Goal: Task Accomplishment & Management: Complete application form

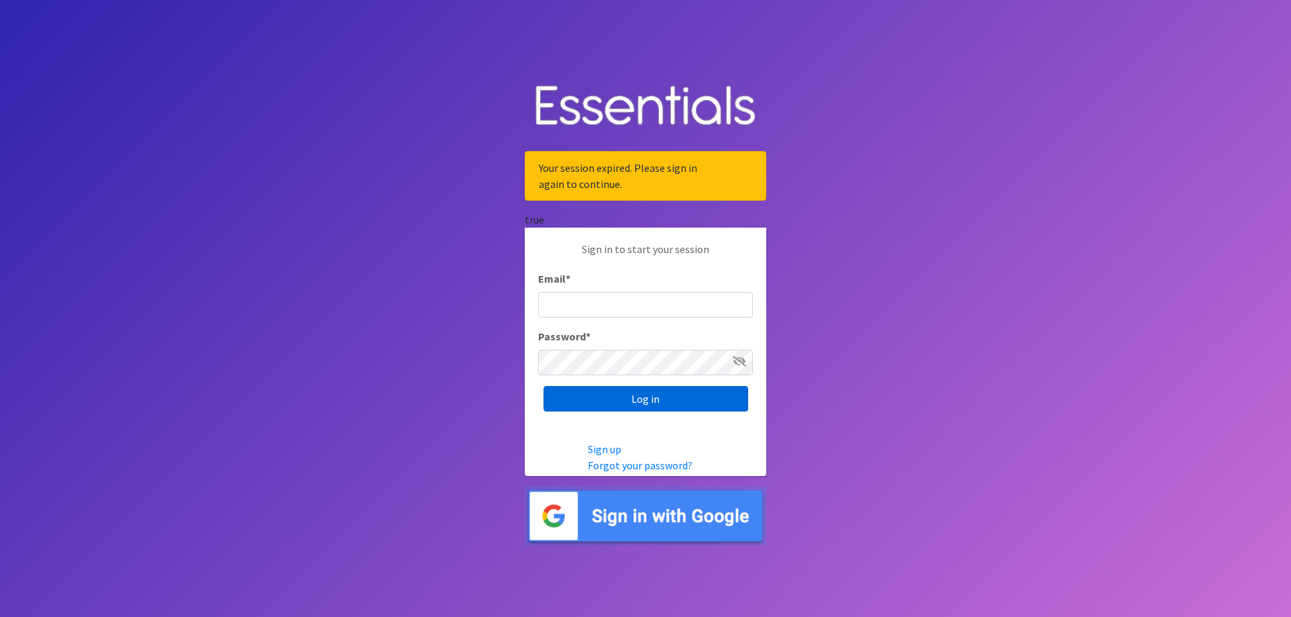
type input "meagan@milwaukeediapermission.org"
click at [660, 399] on input "Log in" at bounding box center [646, 399] width 205 height 26
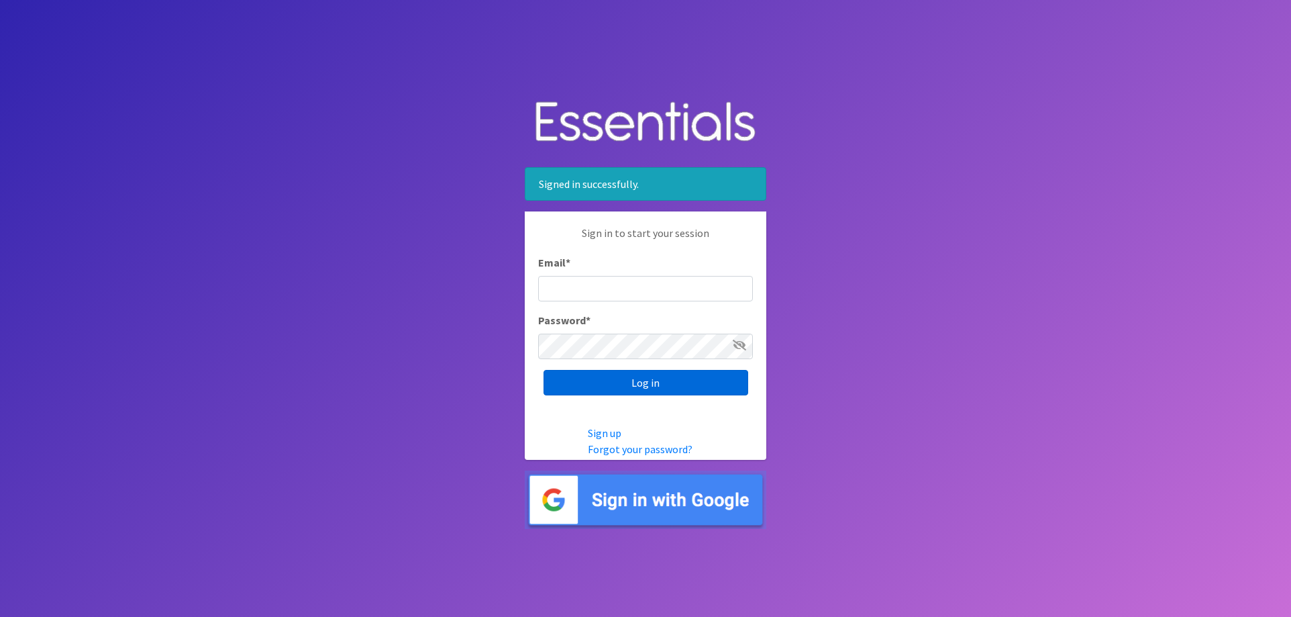
type input "meagan@milwaukeediapermission.org"
click at [650, 383] on input "Log in" at bounding box center [646, 383] width 205 height 26
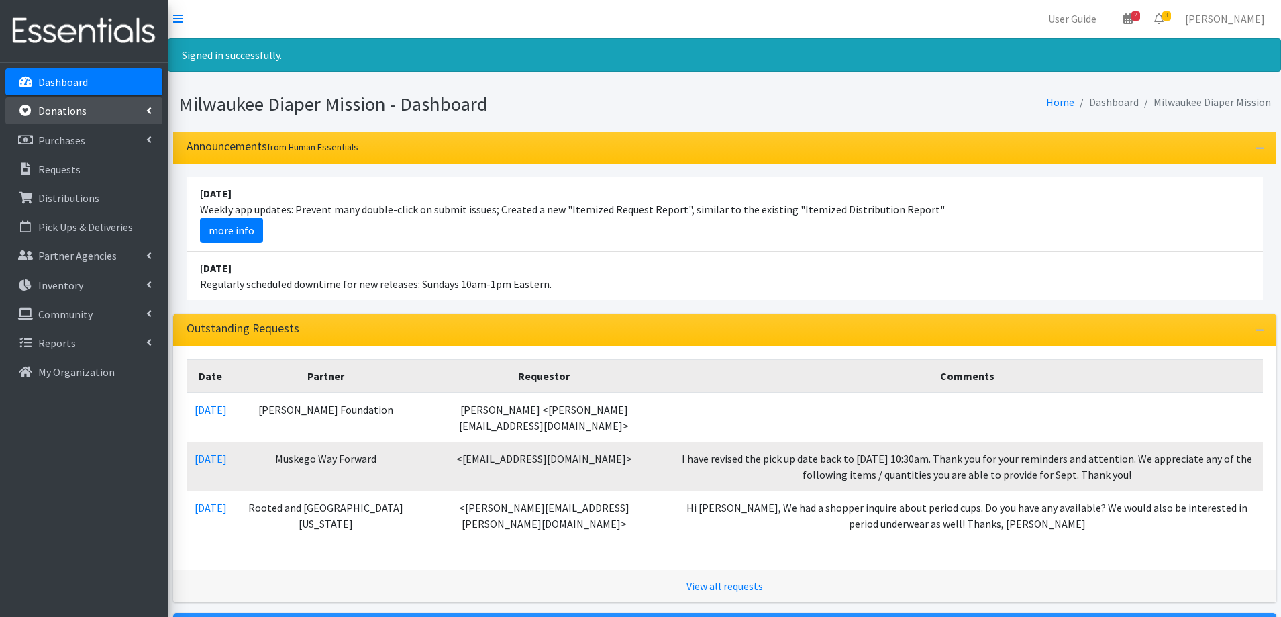
click at [111, 116] on link "Donations" at bounding box center [83, 110] width 157 height 27
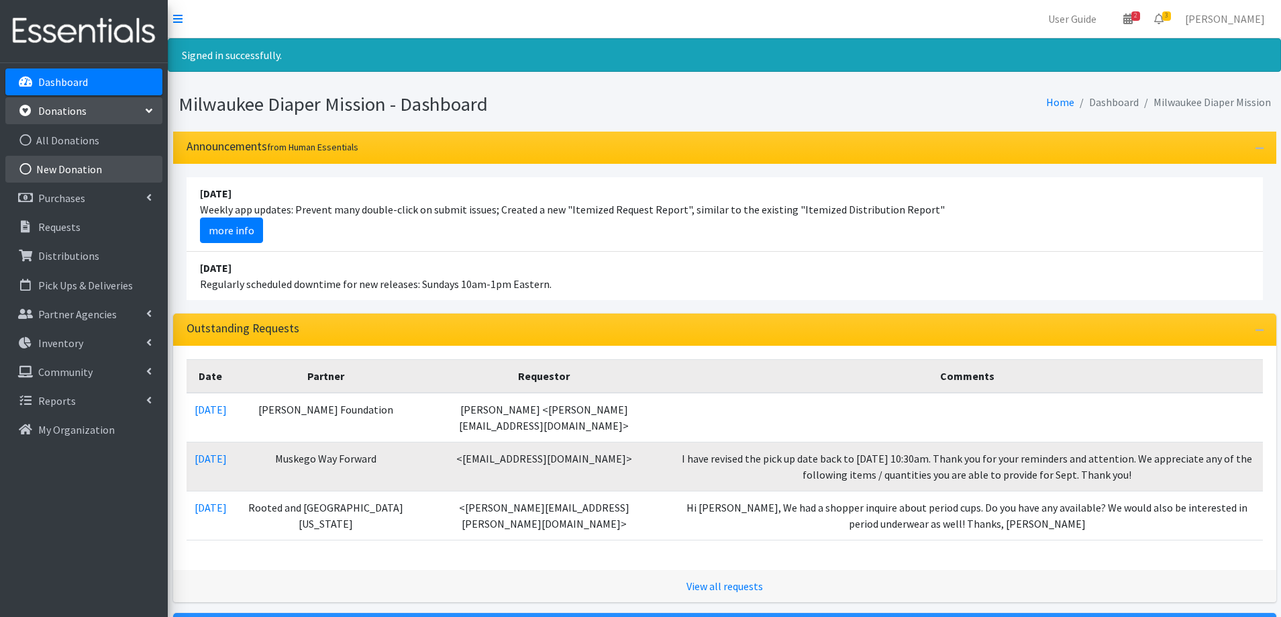
click at [75, 160] on link "New Donation" at bounding box center [83, 169] width 157 height 27
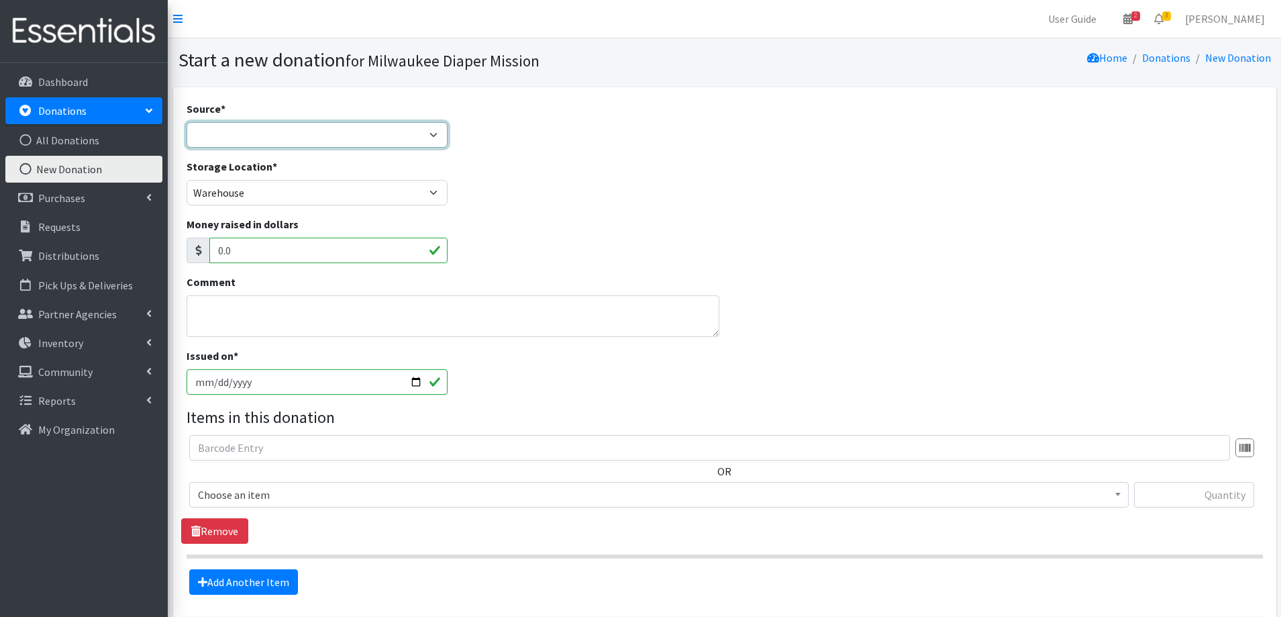
click at [401, 138] on select "Product Drive Manufacturer Donation Site Misc. Donation" at bounding box center [318, 135] width 262 height 26
select select "Donation Site"
click at [187, 122] on select "Product Drive Manufacturer Donation Site Misc. Donation" at bounding box center [318, 135] width 262 height 26
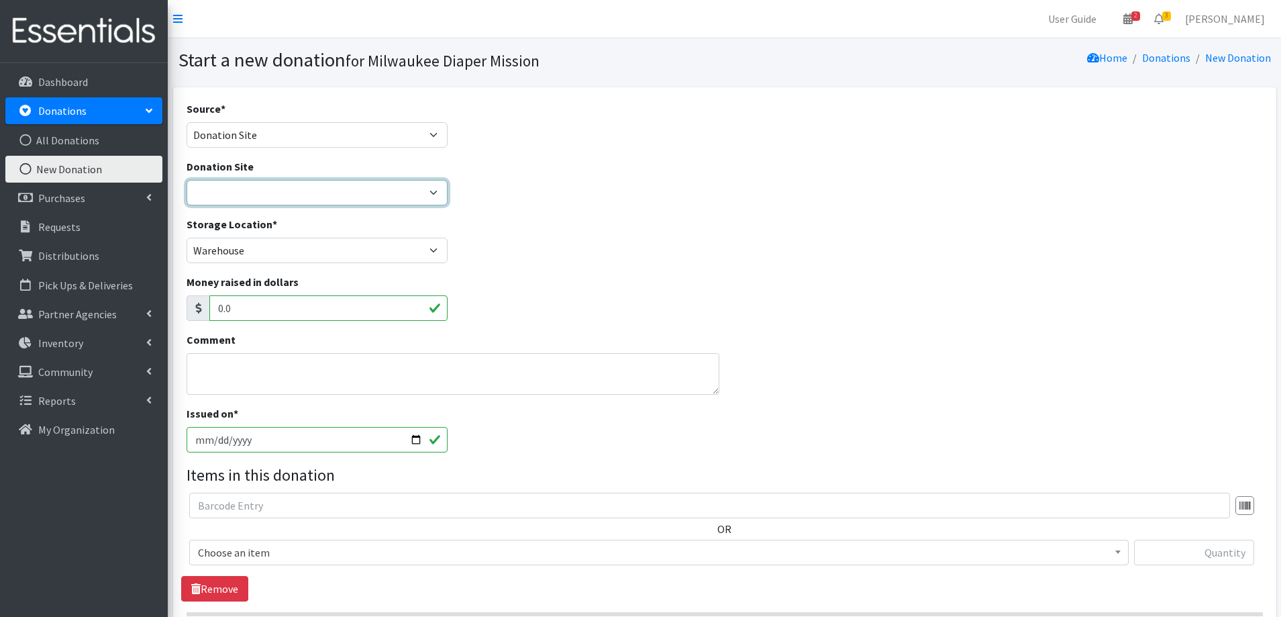
click at [249, 185] on select "Authentic Birth Center - Wauwatosa Beans & Barley - East Side Bounce MKE Cafe C…" at bounding box center [318, 193] width 262 height 26
select select "547"
click at [187, 180] on select "Authentic Birth Center - Wauwatosa Beans & Barley - East Side Bounce MKE Cafe C…" at bounding box center [318, 193] width 262 height 26
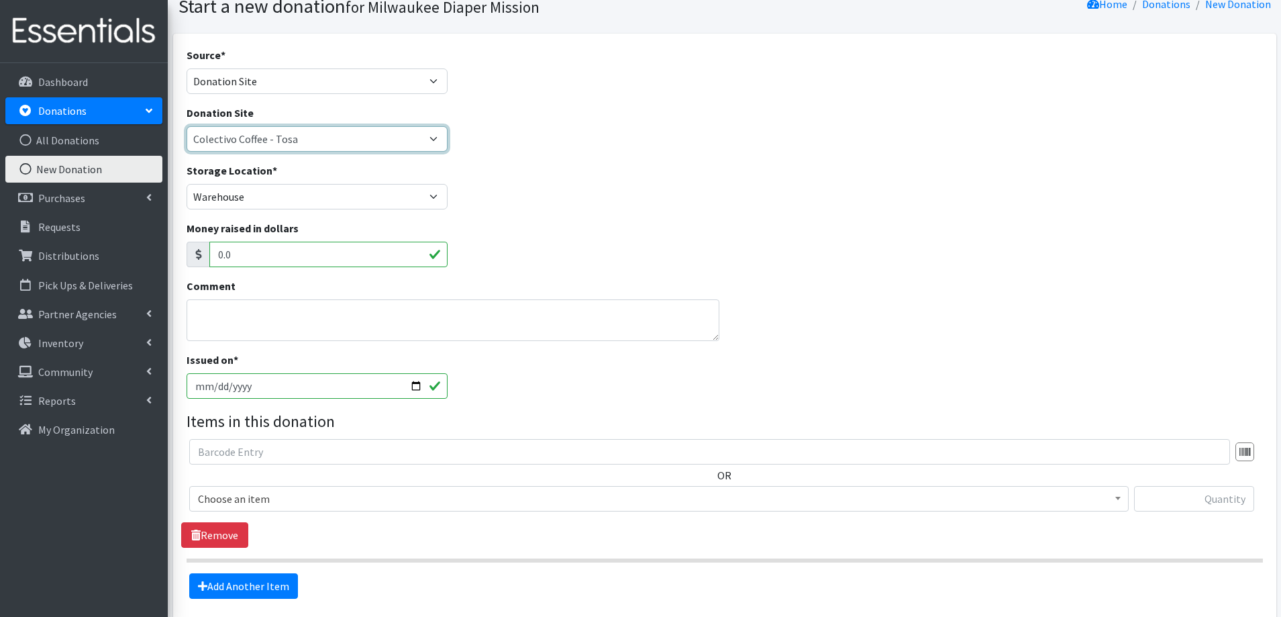
scroll to position [173, 0]
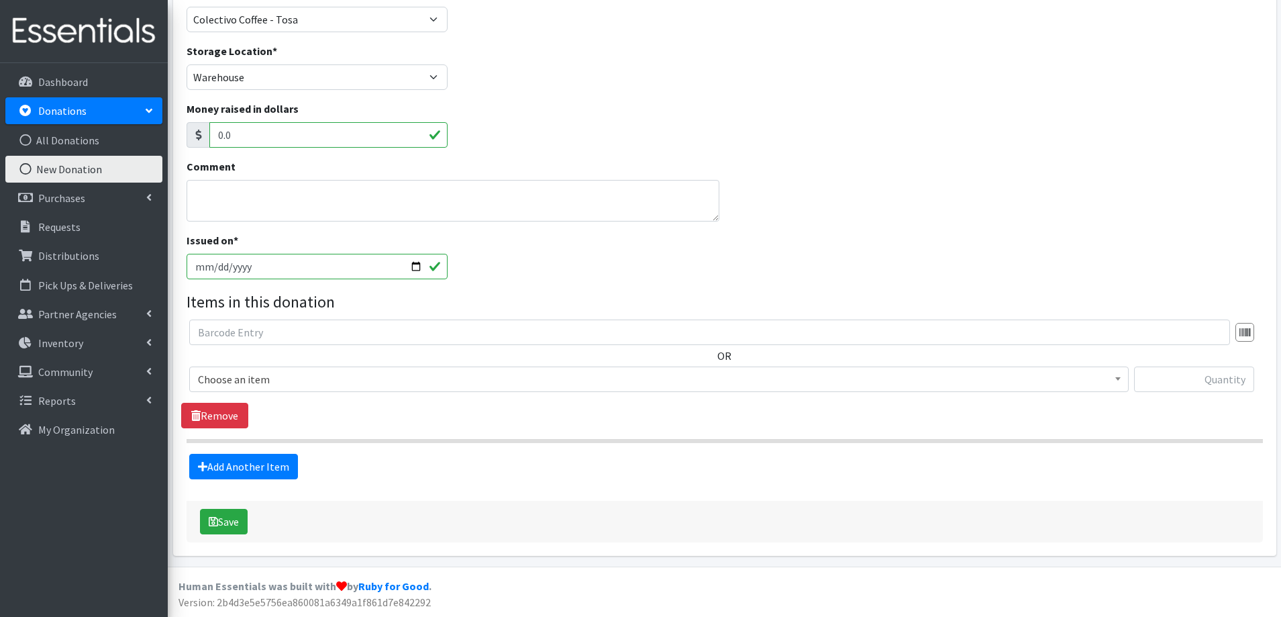
click at [1102, 379] on span "Choose an item" at bounding box center [659, 379] width 922 height 19
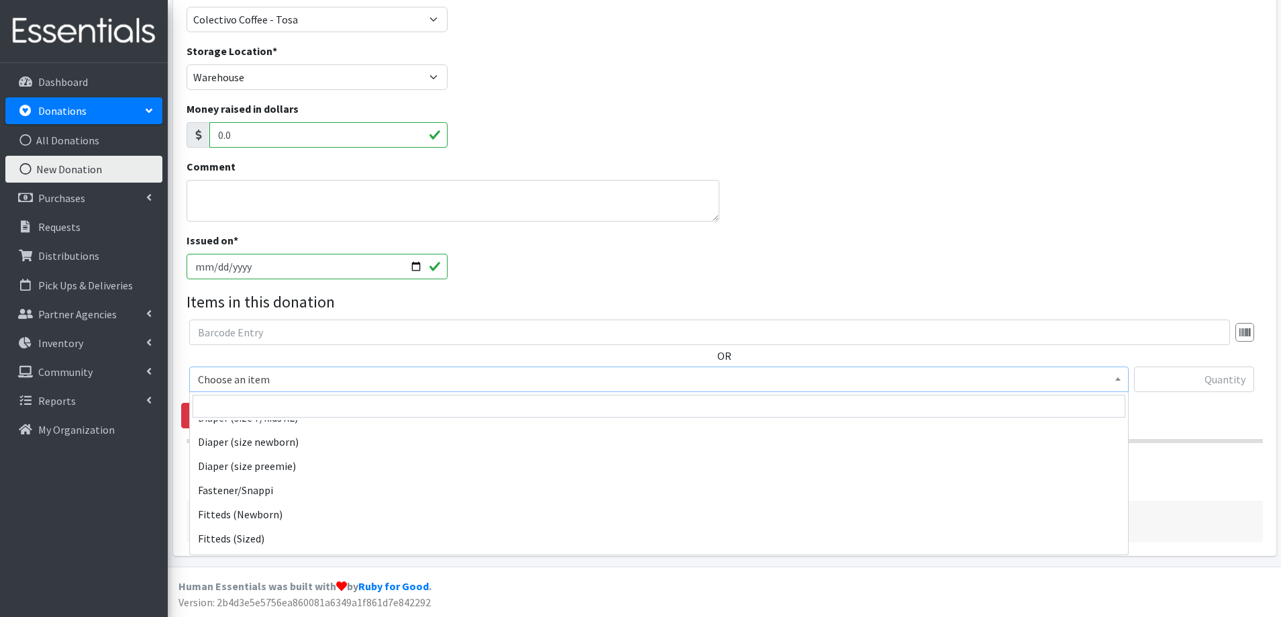
scroll to position [604, 0]
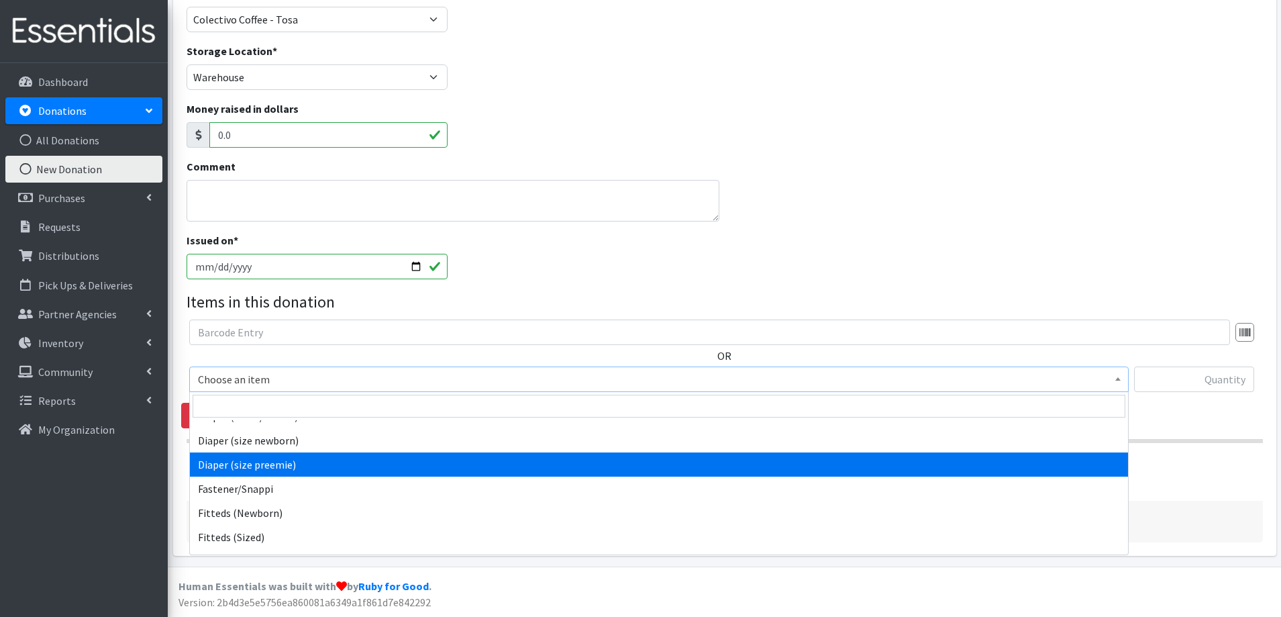
select select "4643"
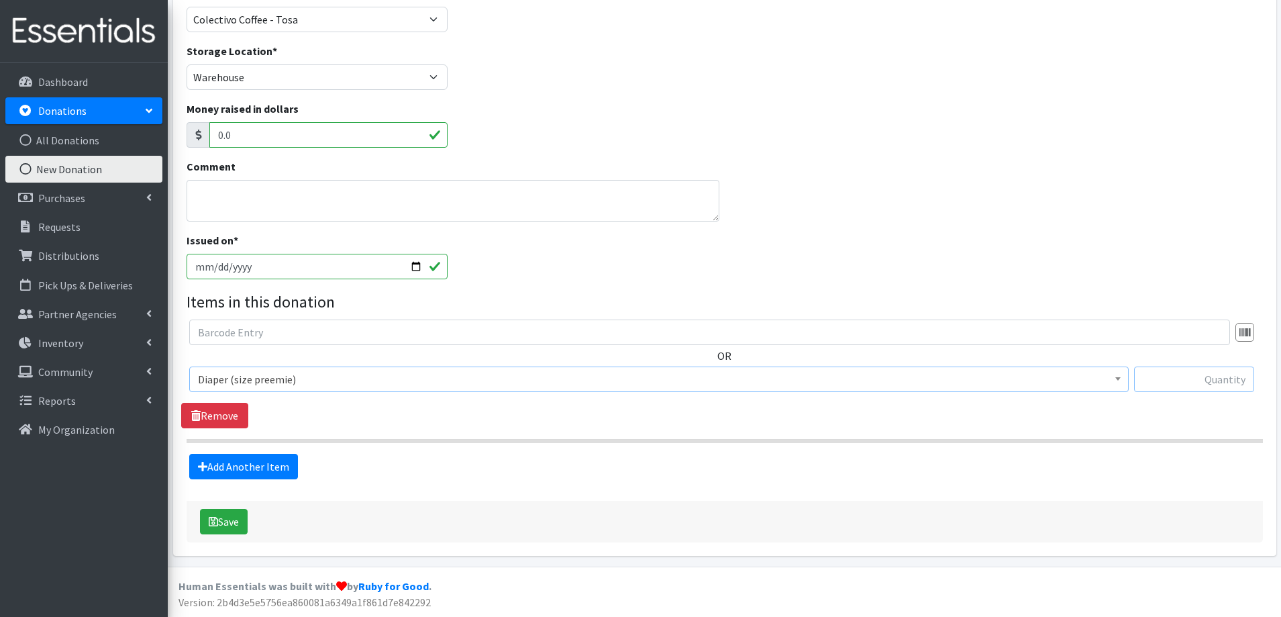
click at [1176, 377] on input "text" at bounding box center [1194, 379] width 120 height 26
type input "19"
click at [203, 470] on icon at bounding box center [202, 466] width 9 height 11
click at [275, 462] on link "Add Another Item" at bounding box center [243, 467] width 109 height 26
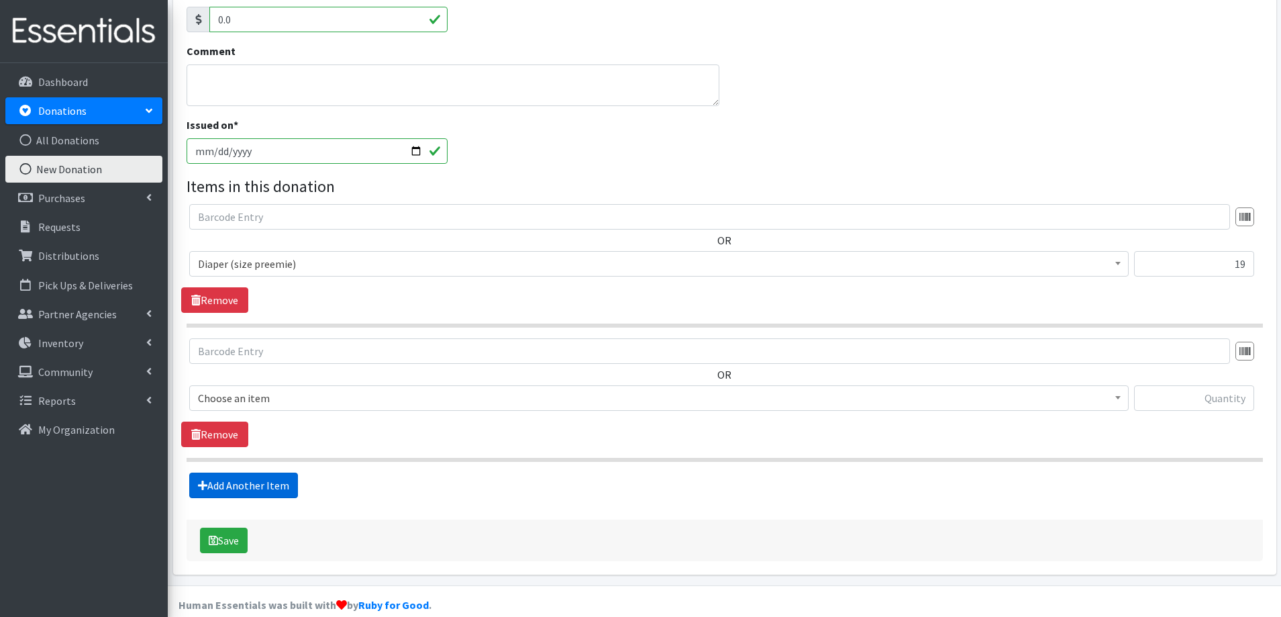
scroll to position [307, 0]
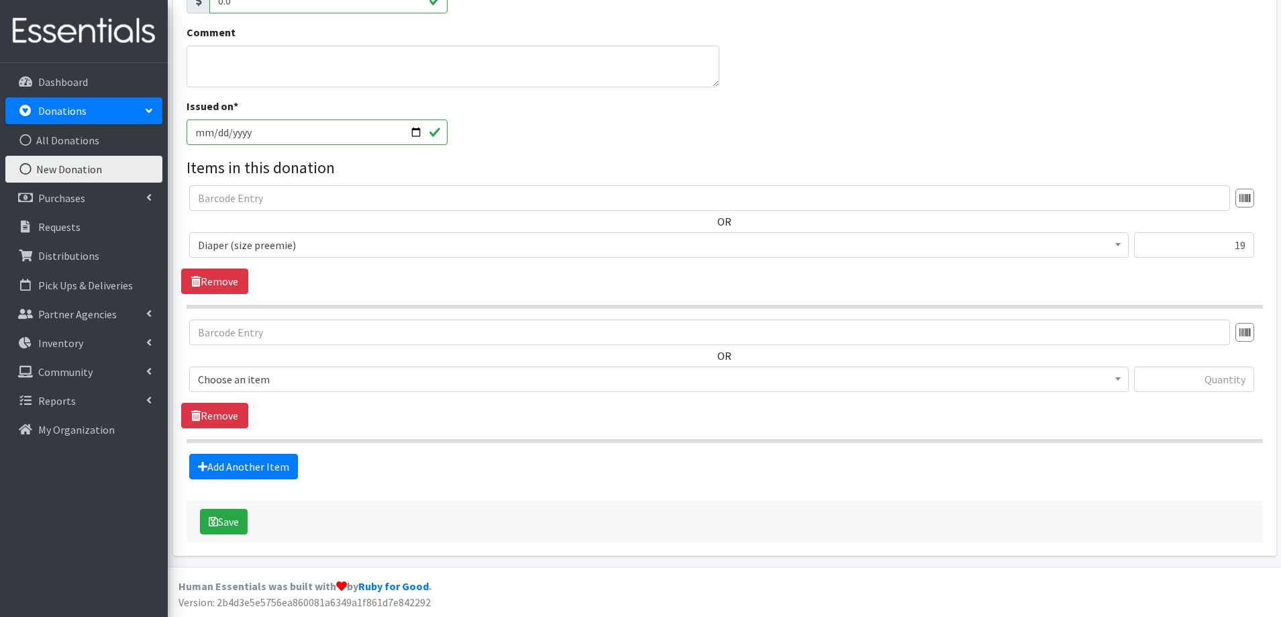
click at [329, 377] on span "Choose an item" at bounding box center [659, 379] width 922 height 19
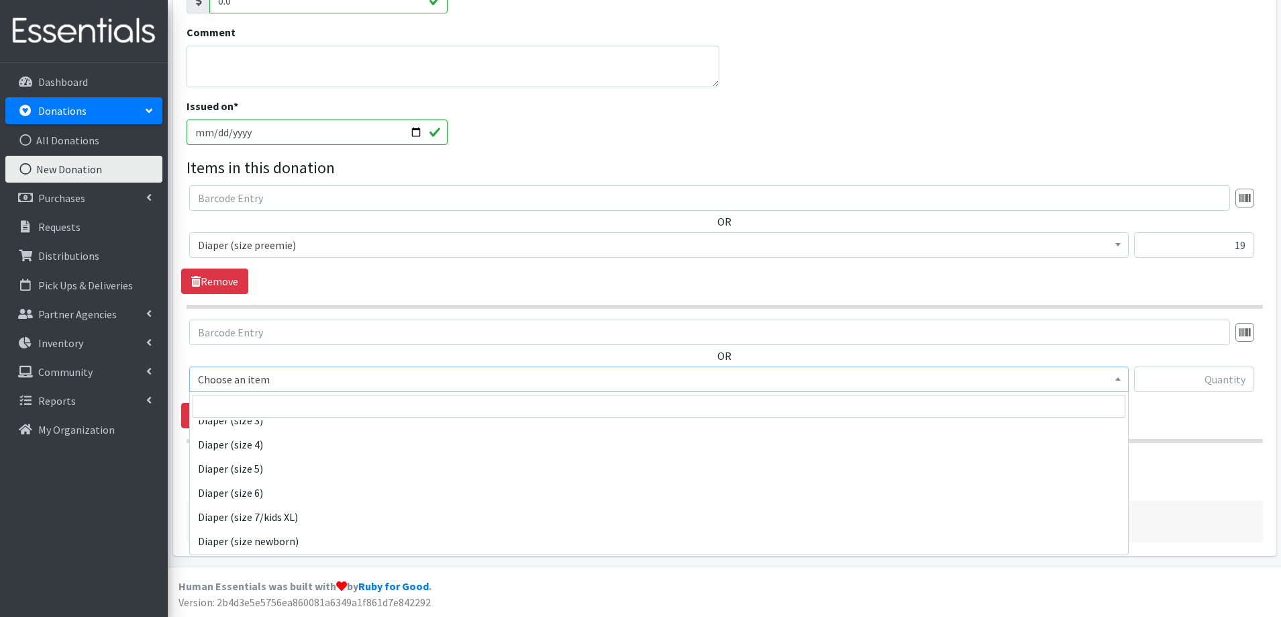
scroll to position [537, 0]
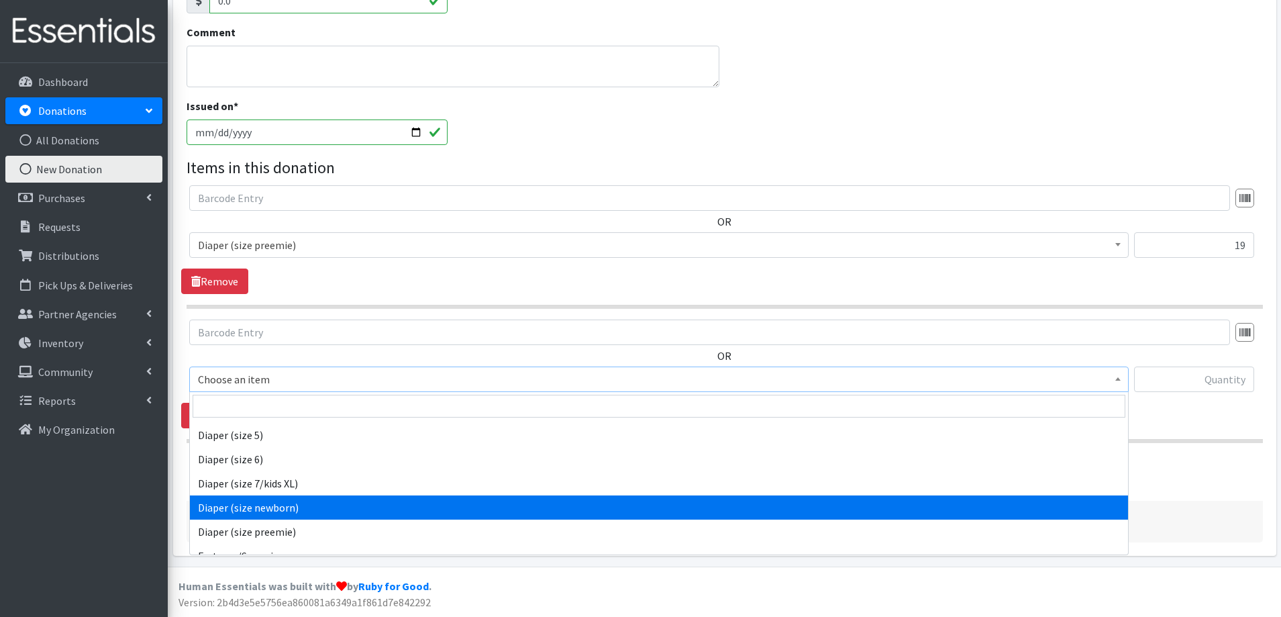
select select "4633"
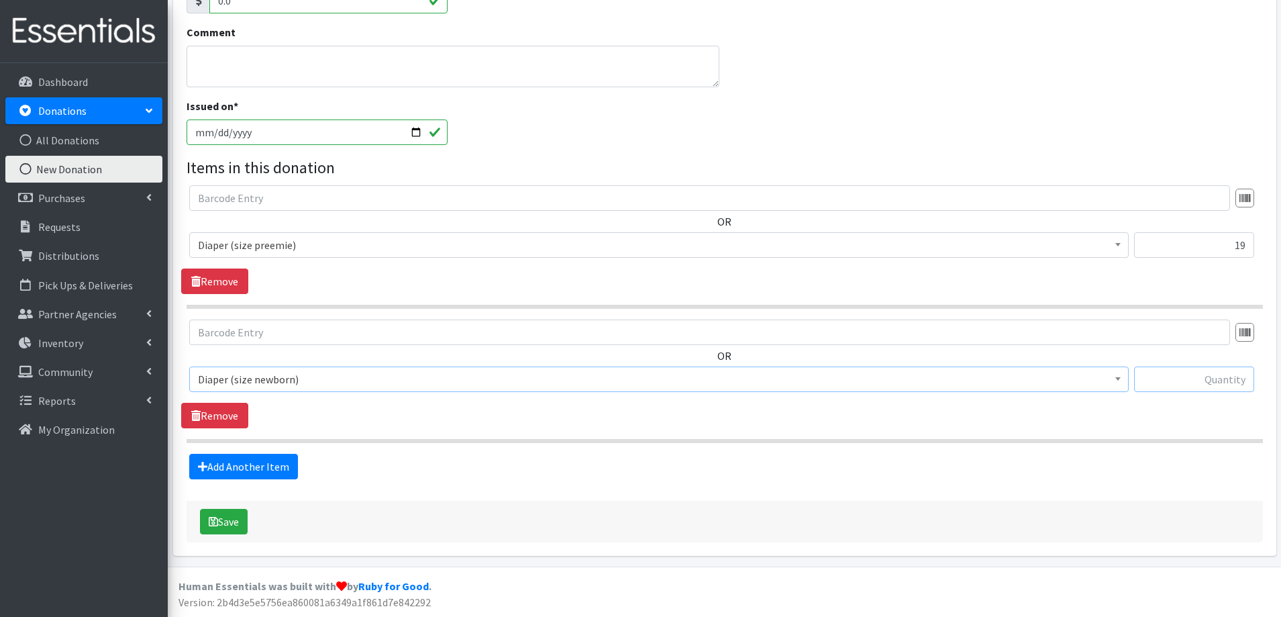
click at [1203, 377] on input "text" at bounding box center [1194, 379] width 120 height 26
type input "153"
click at [255, 464] on link "Add Another Item" at bounding box center [243, 467] width 109 height 26
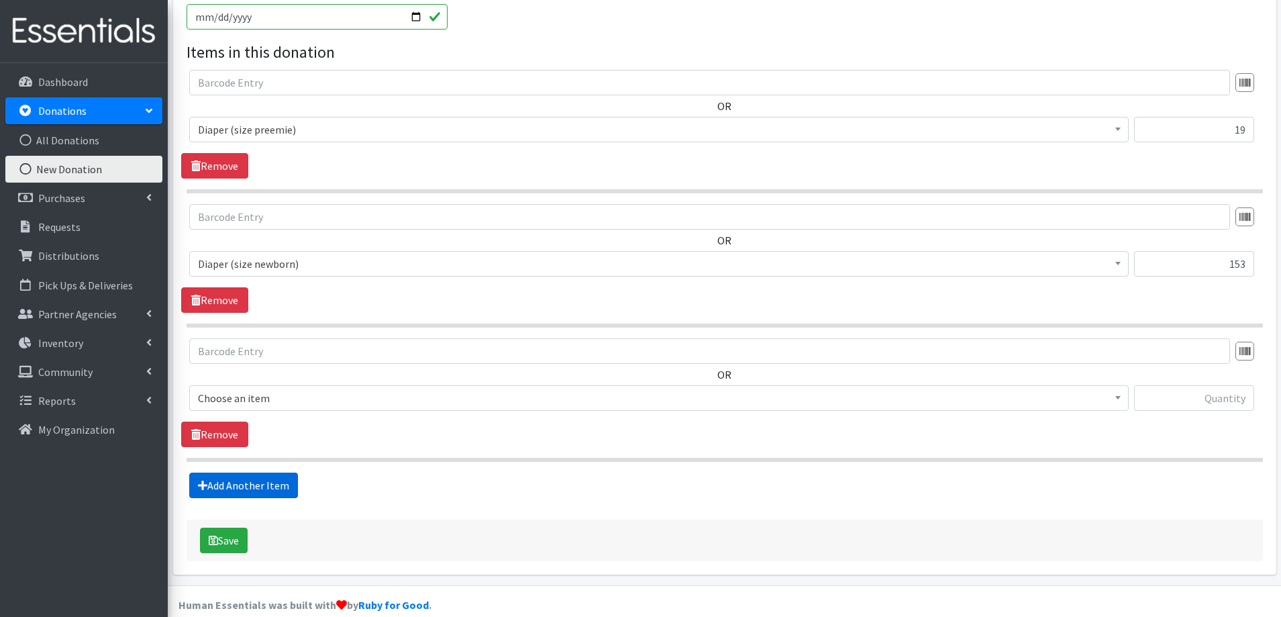
scroll to position [442, 0]
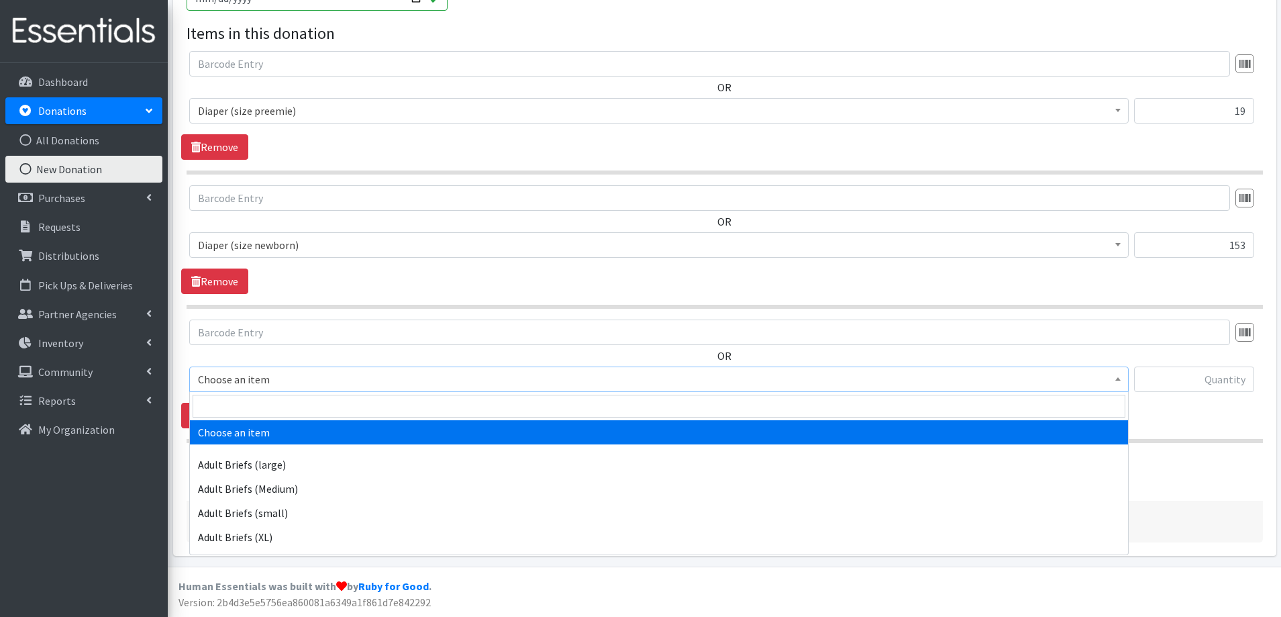
click at [423, 381] on span "Choose an item" at bounding box center [659, 379] width 922 height 19
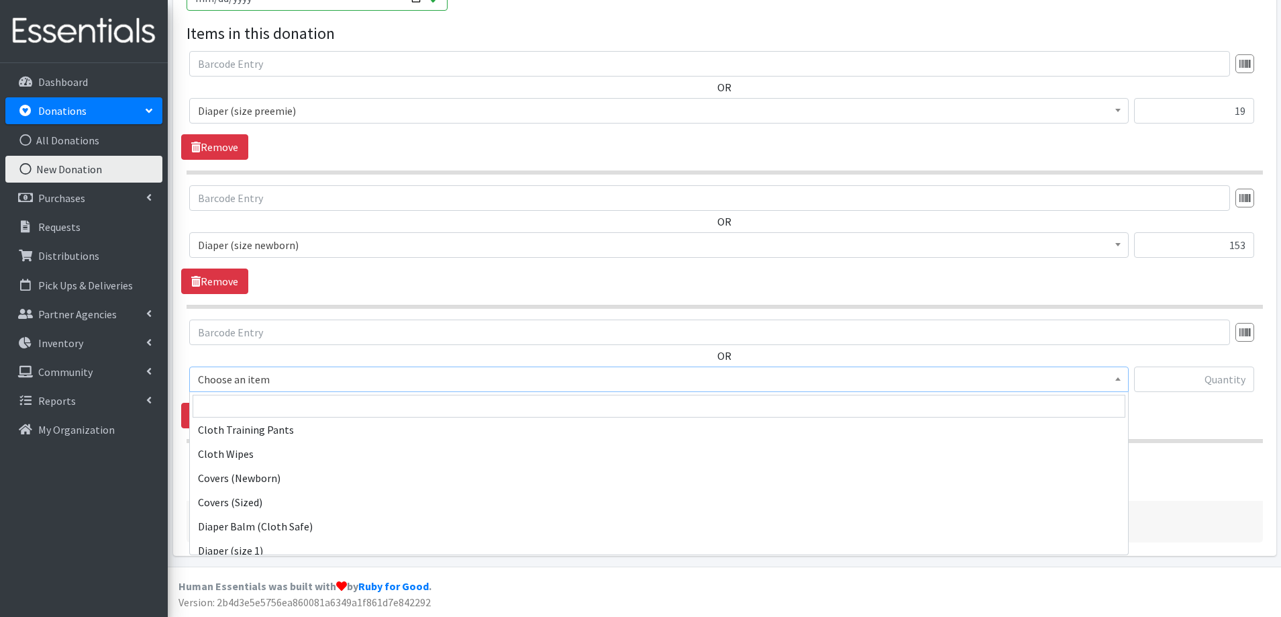
scroll to position [336, 0]
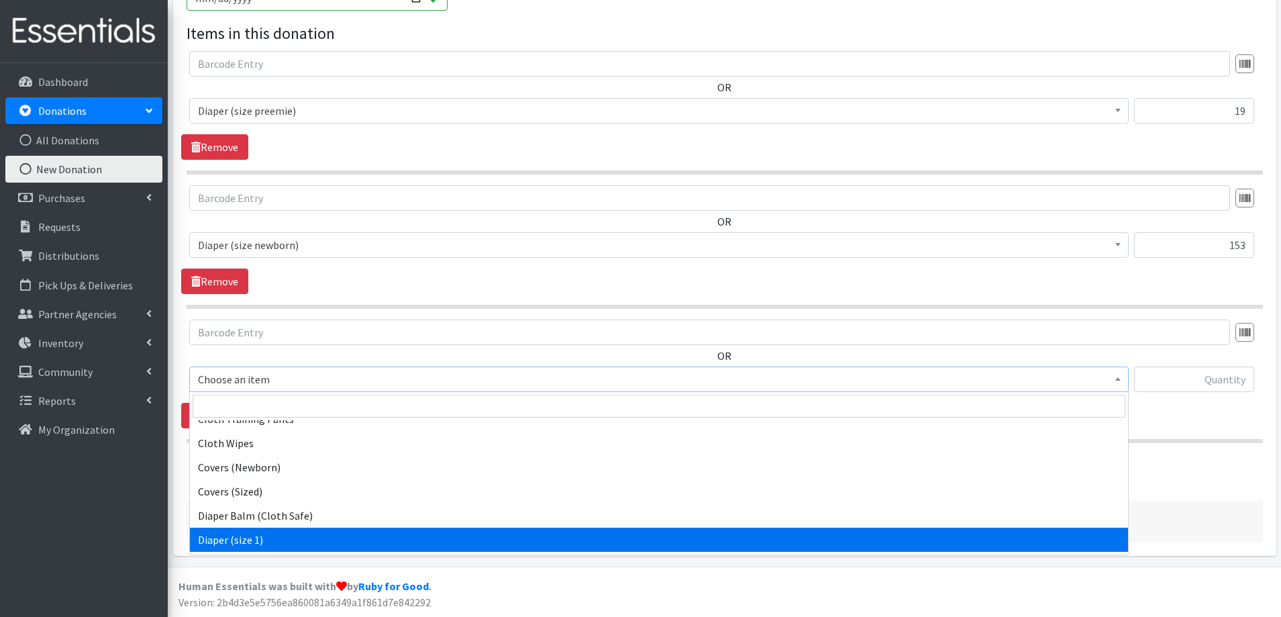
select select "4634"
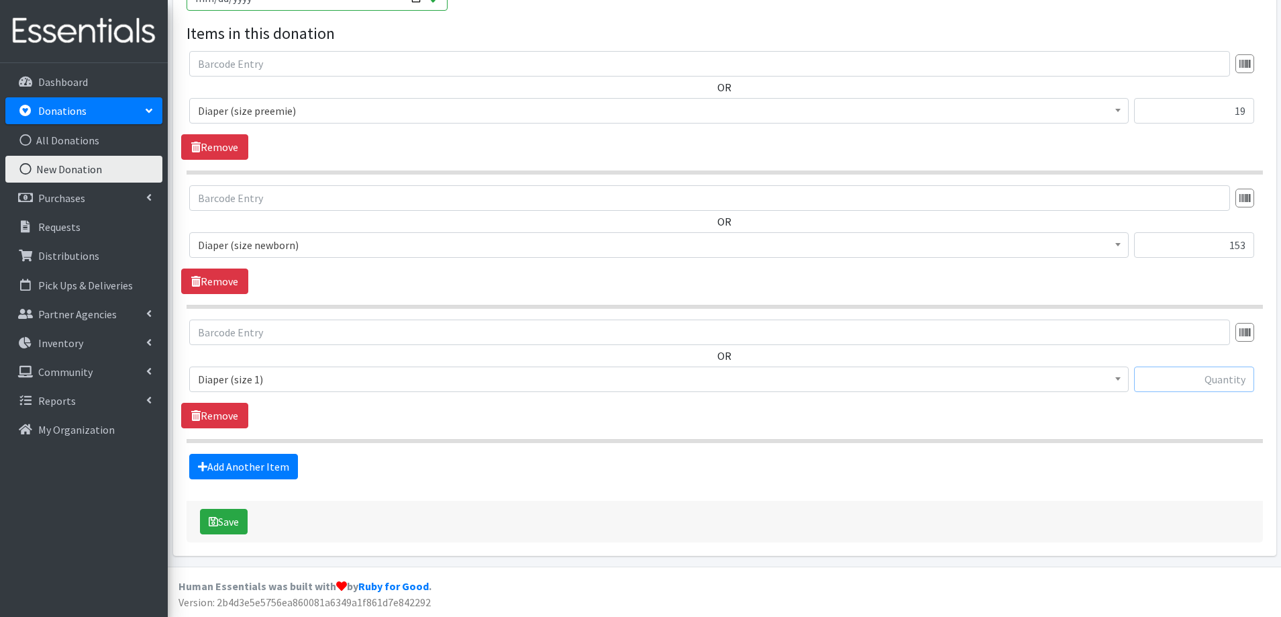
click at [1212, 384] on input "text" at bounding box center [1194, 379] width 120 height 26
type input "74"
click at [248, 460] on link "Add Another Item" at bounding box center [243, 467] width 109 height 26
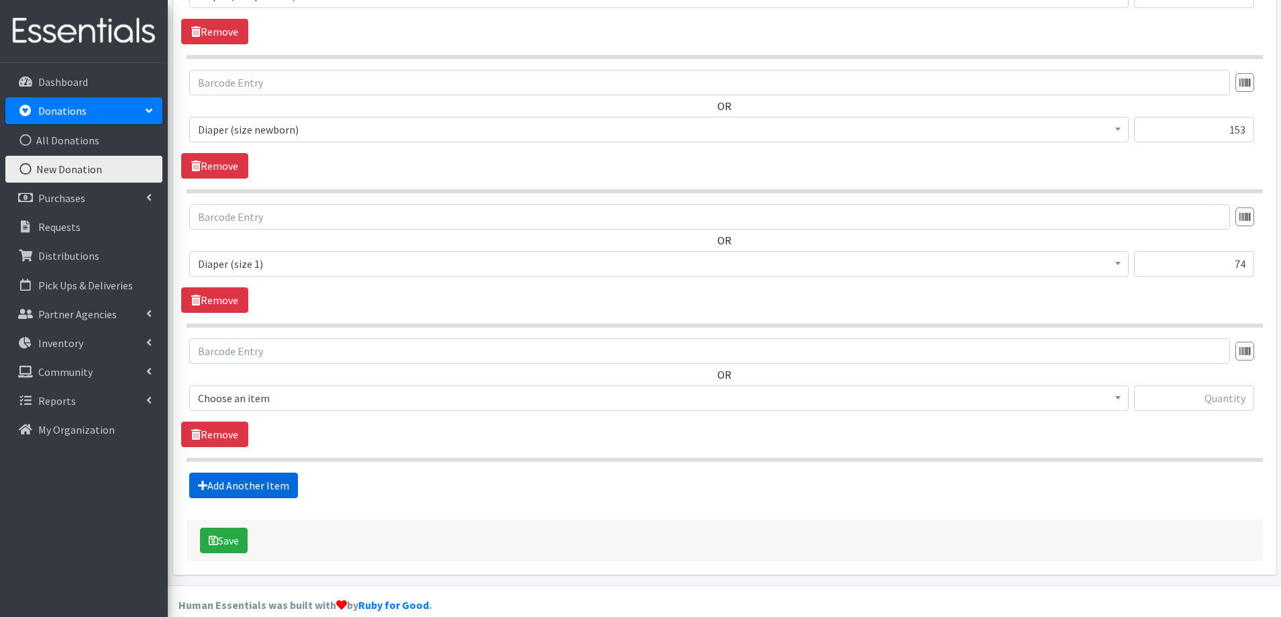
scroll to position [576, 0]
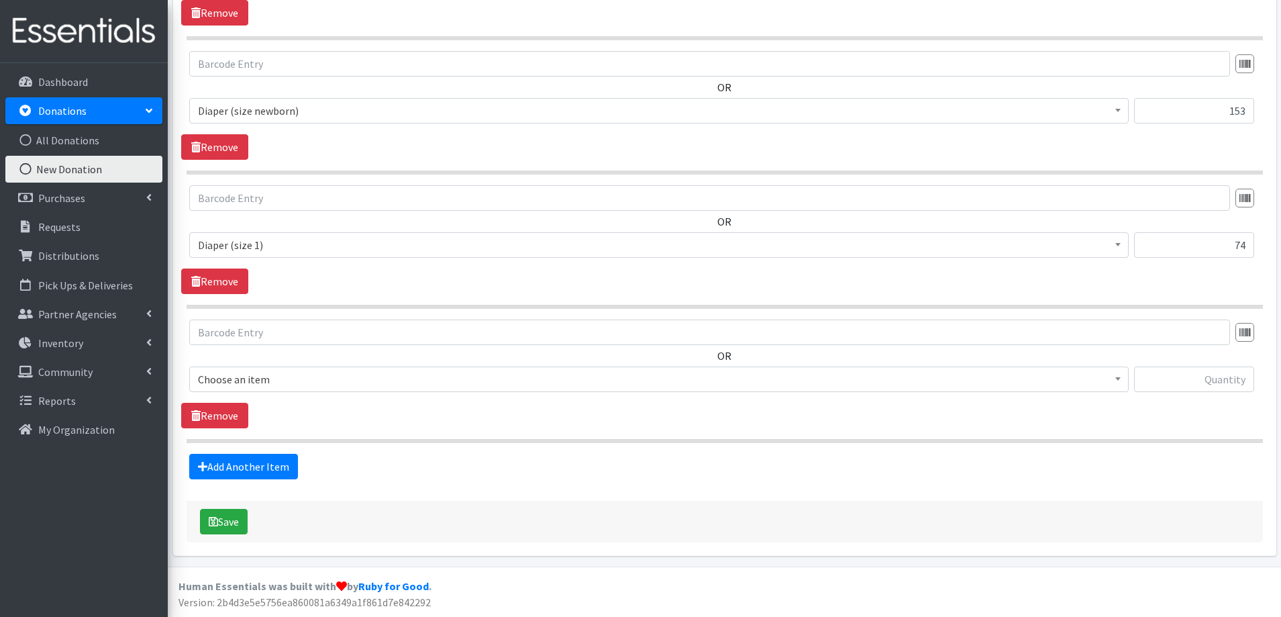
click at [270, 381] on span "Choose an item" at bounding box center [659, 379] width 922 height 19
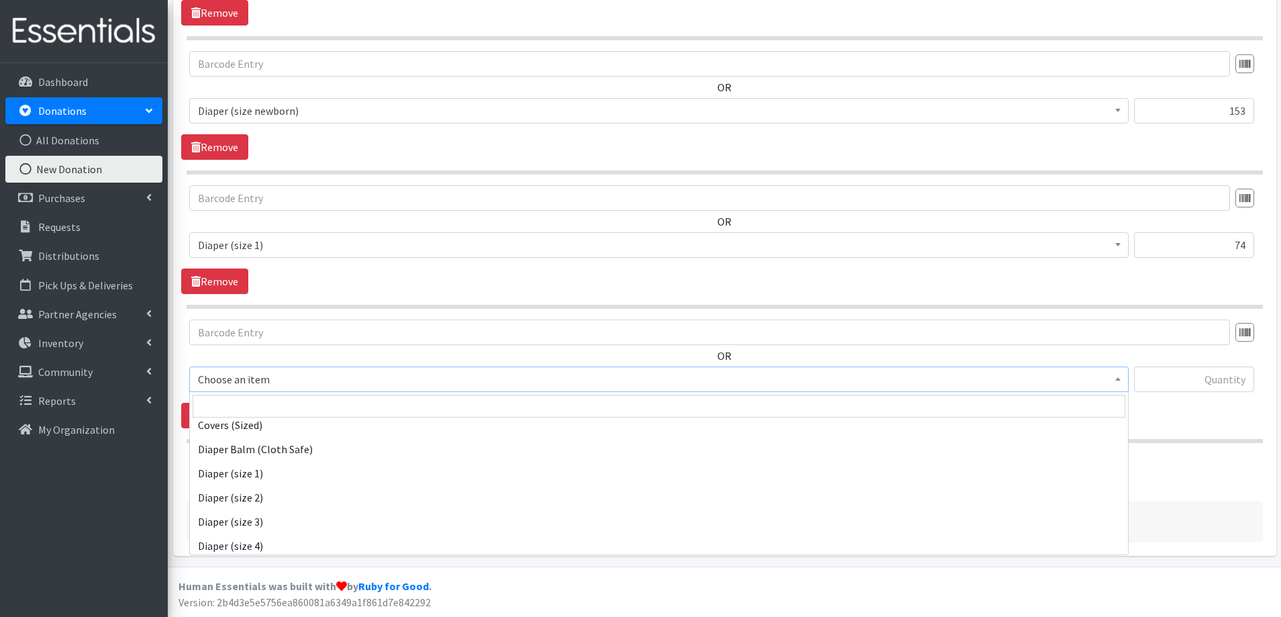
scroll to position [403, 0]
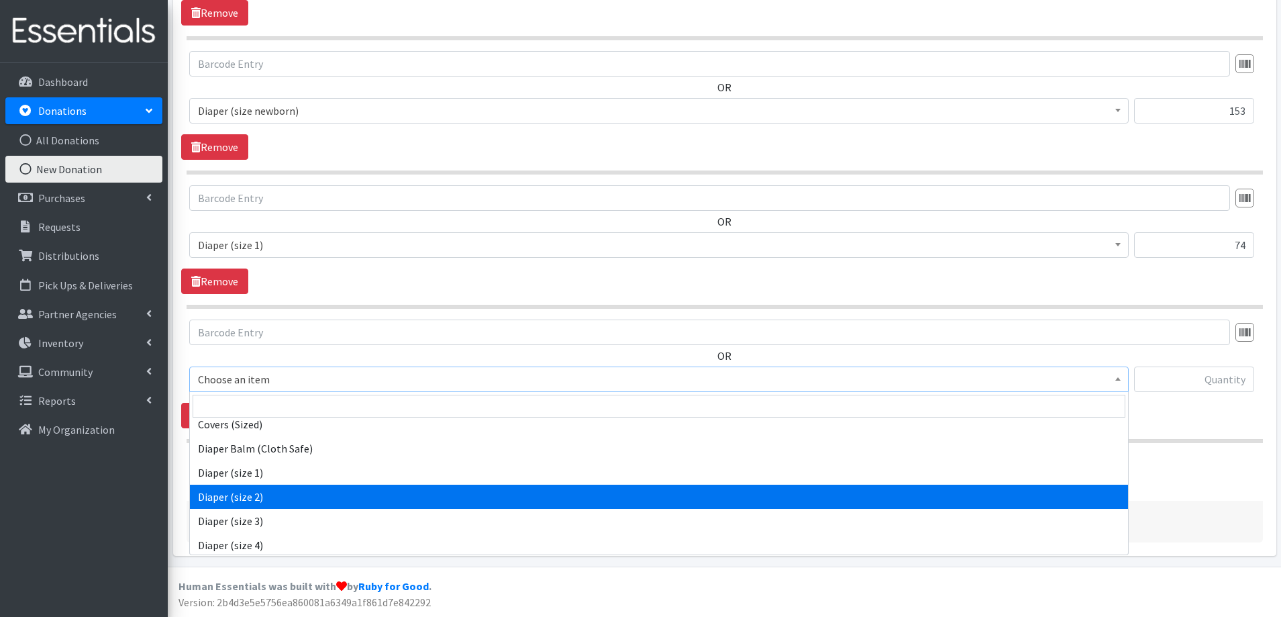
select select "4635"
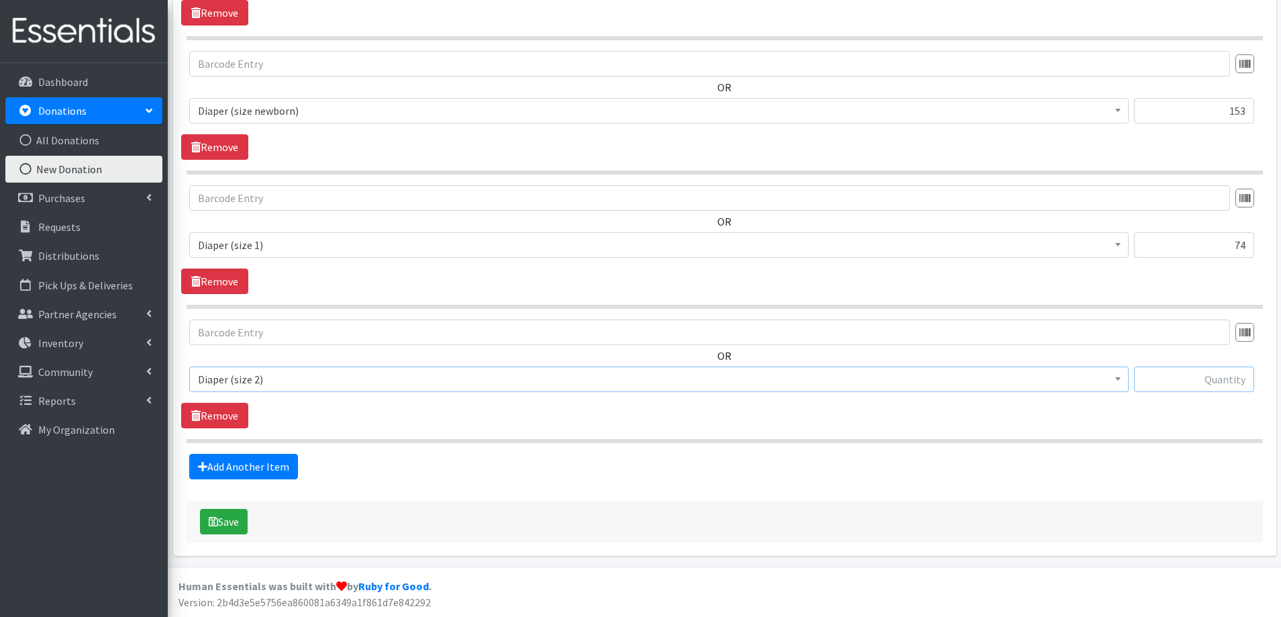
click at [1152, 383] on input "text" at bounding box center [1194, 379] width 120 height 26
type input "3"
type input "64"
click at [233, 466] on link "Add Another Item" at bounding box center [243, 467] width 109 height 26
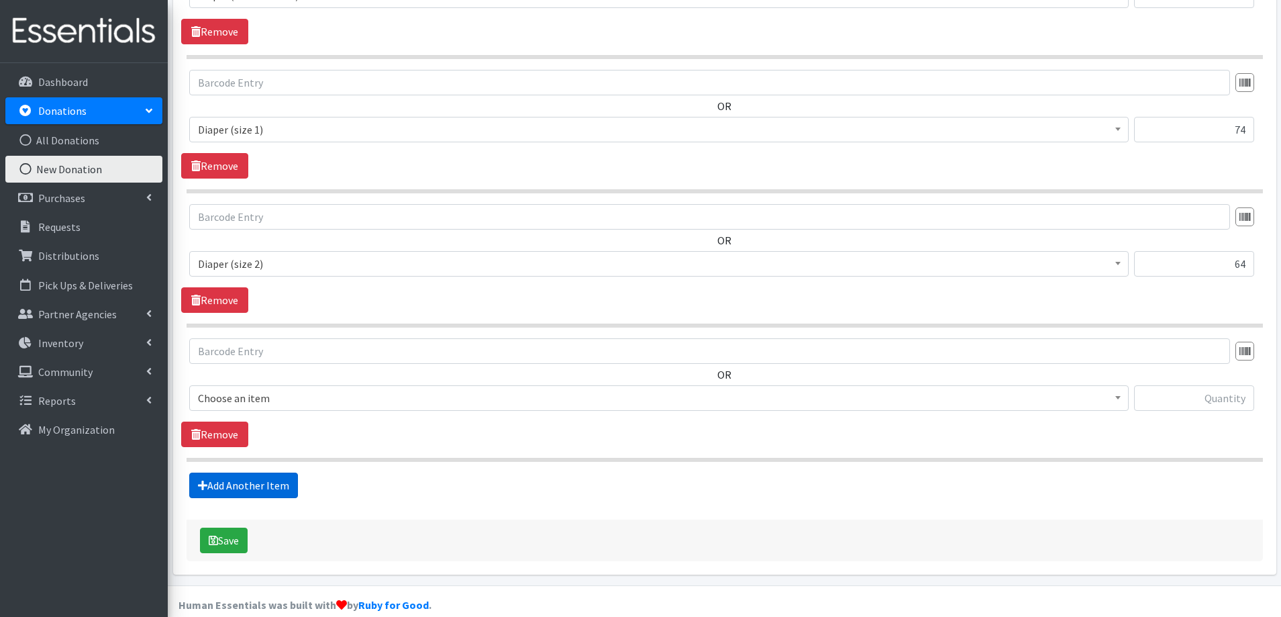
scroll to position [710, 0]
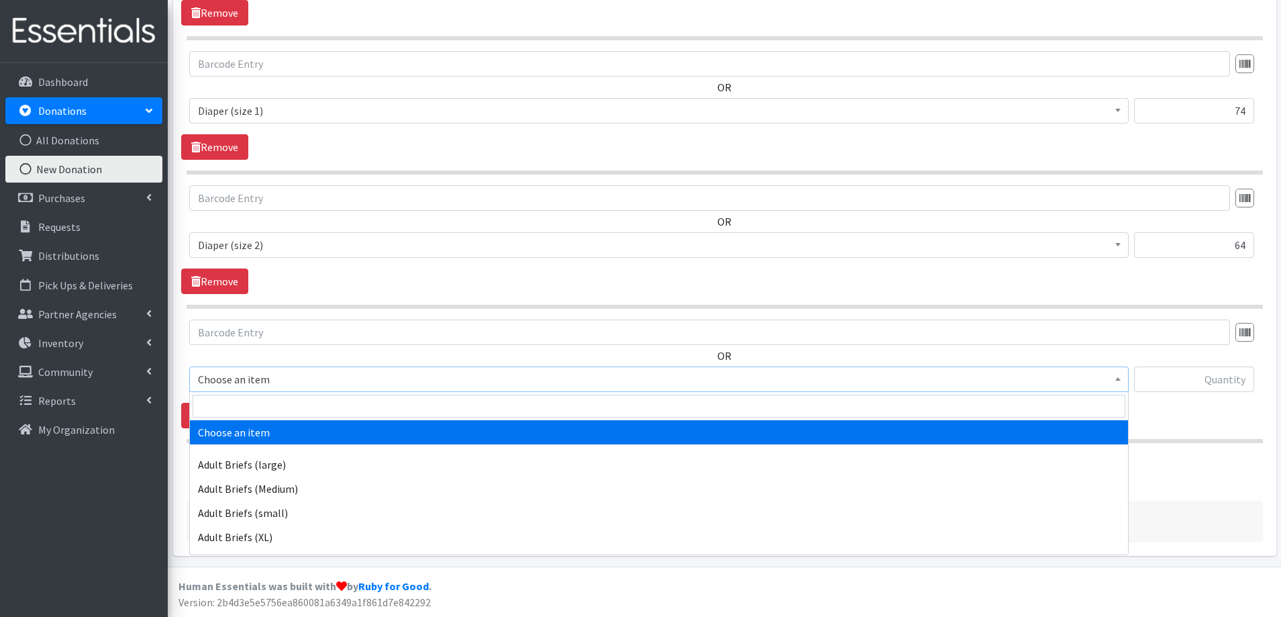
click at [305, 371] on span "Choose an item" at bounding box center [659, 379] width 922 height 19
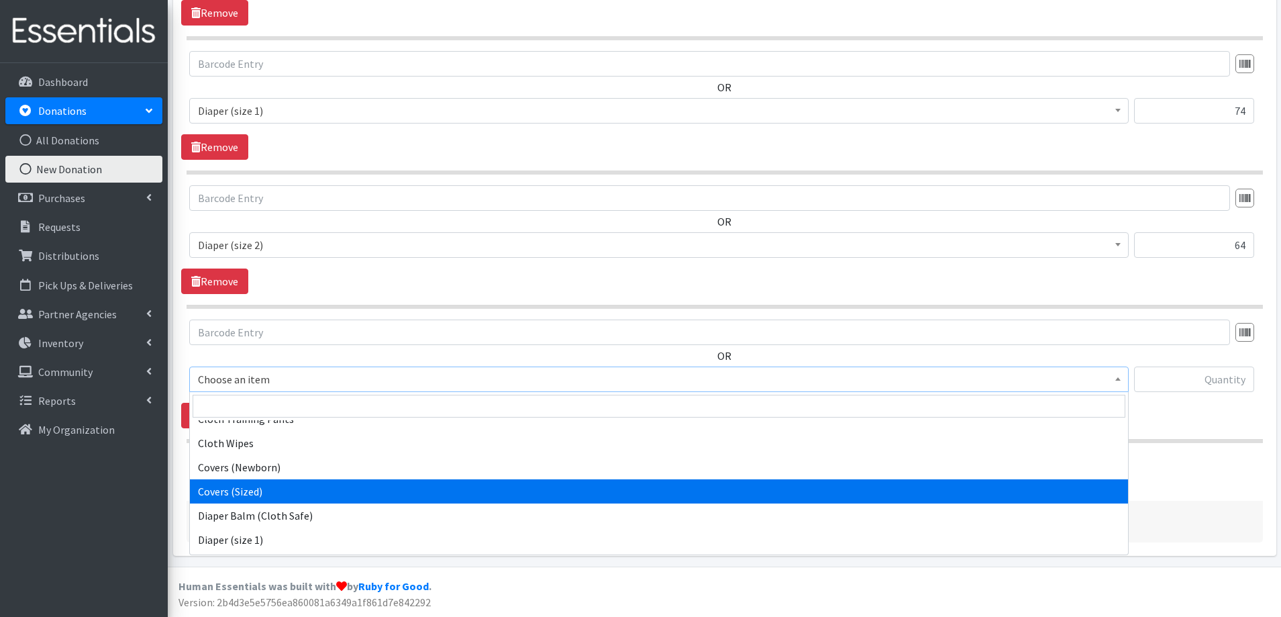
scroll to position [470, 0]
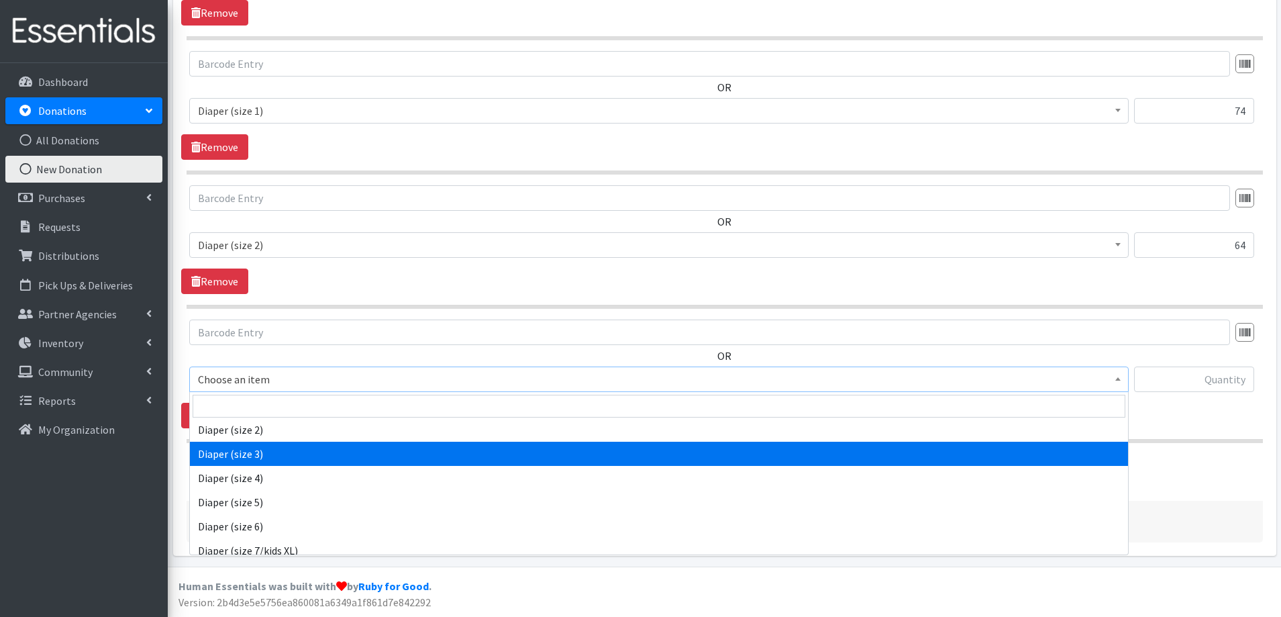
select select "4644"
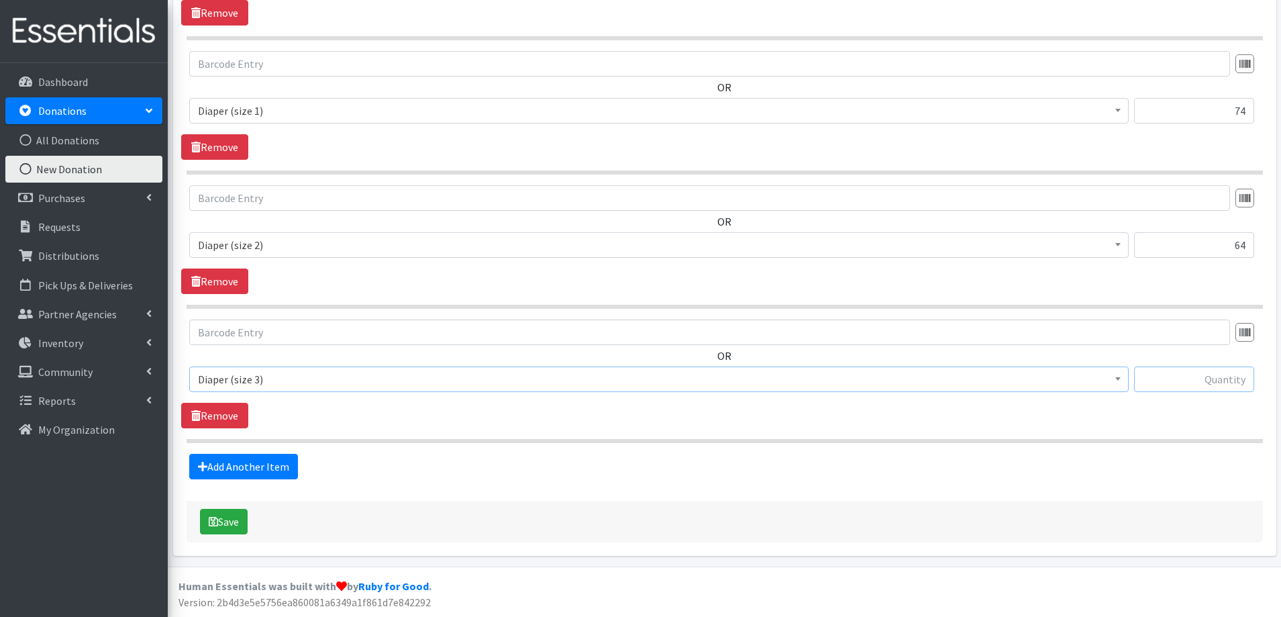
click at [1185, 384] on input "text" at bounding box center [1194, 379] width 120 height 26
type input "241"
click at [236, 459] on link "Add Another Item" at bounding box center [243, 467] width 109 height 26
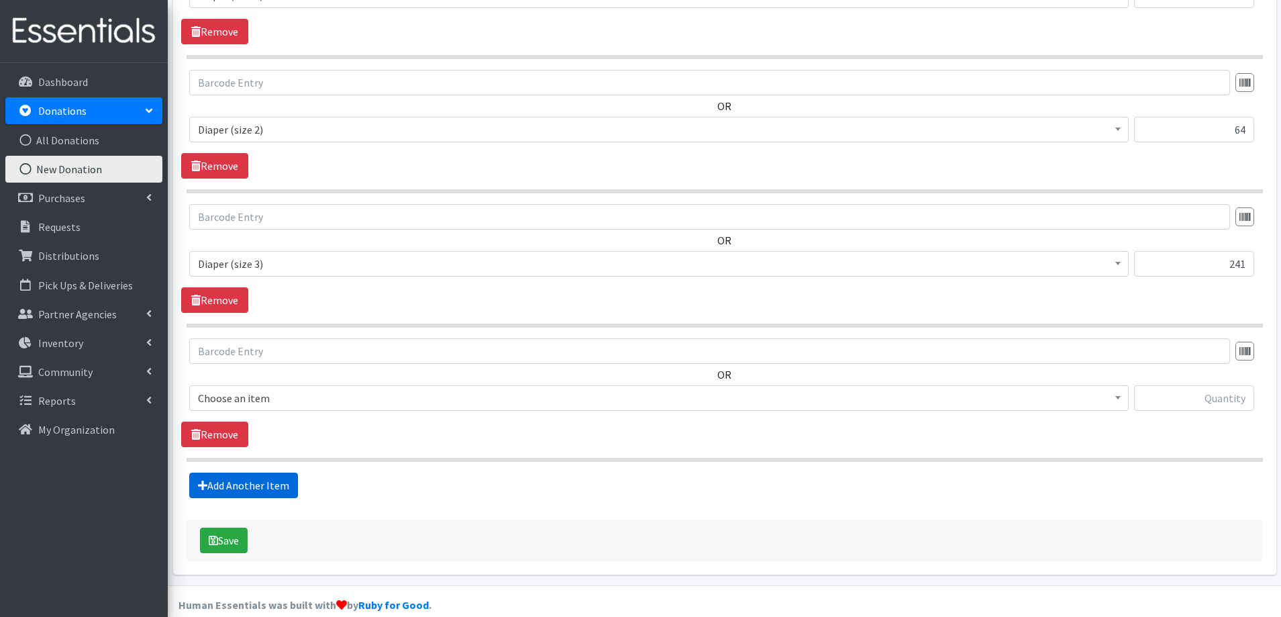
scroll to position [844, 0]
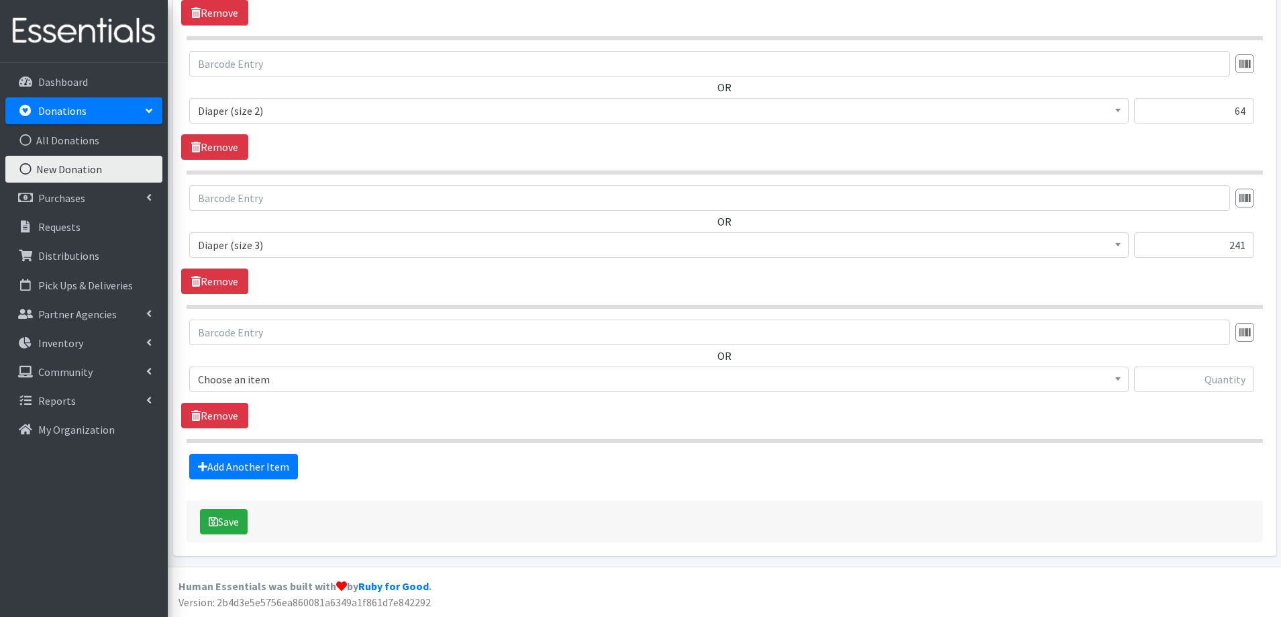
click at [323, 379] on span "Choose an item" at bounding box center [659, 379] width 922 height 19
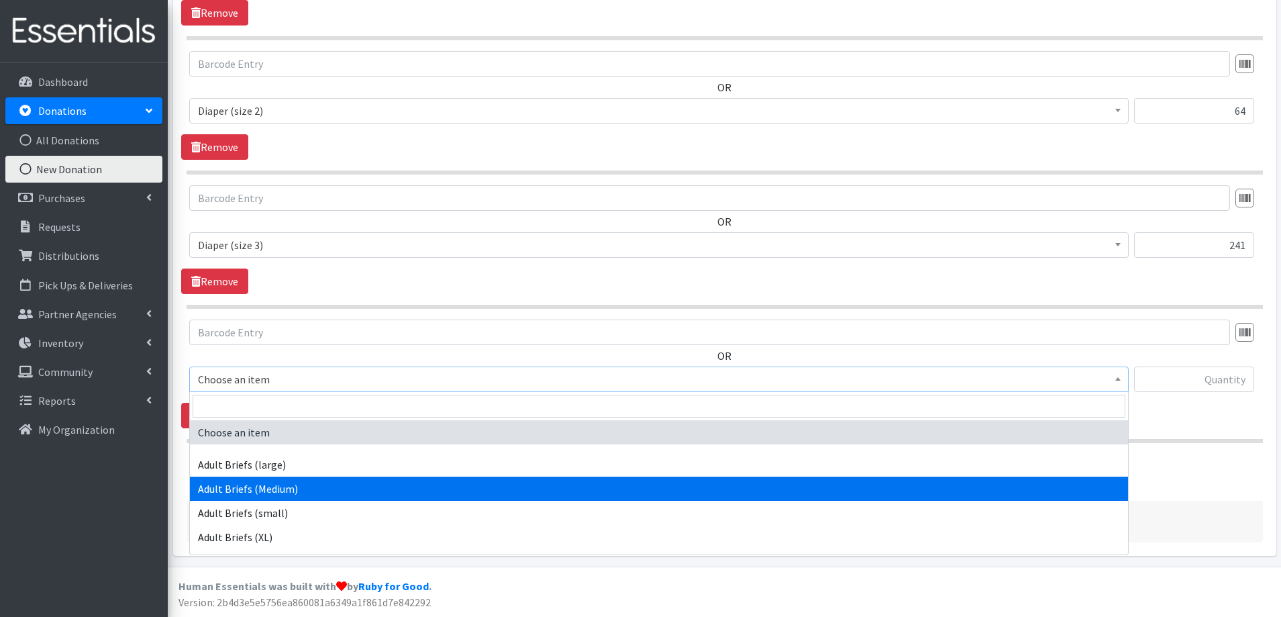
scroll to position [403, 0]
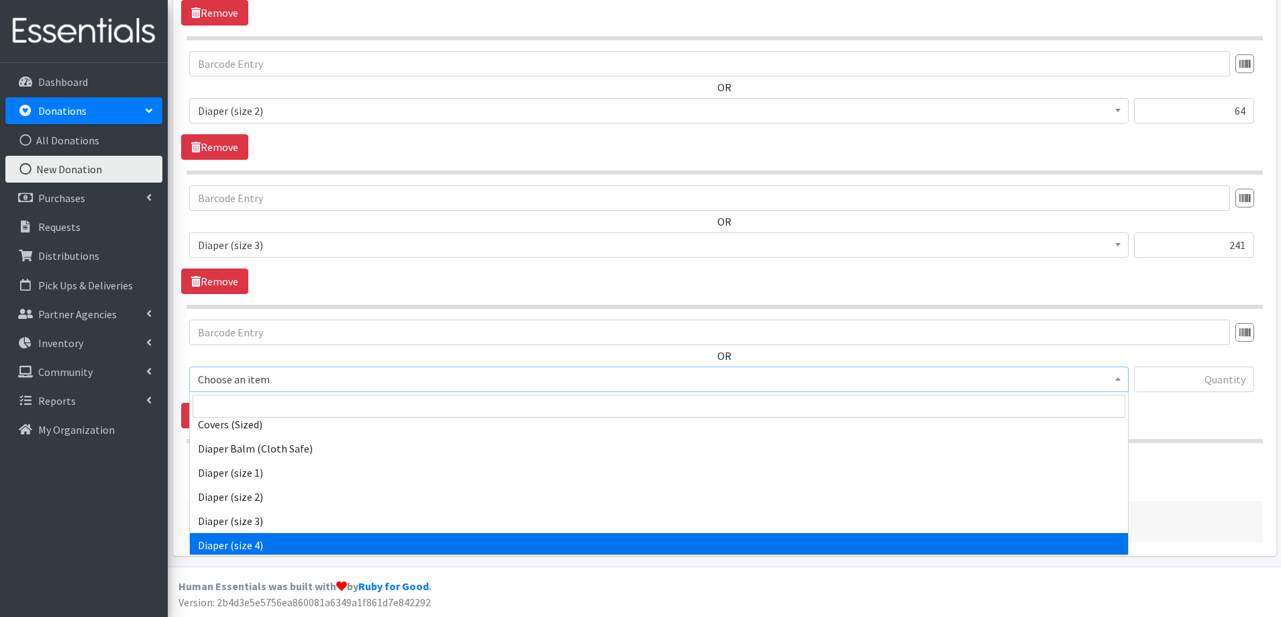
select select "4645"
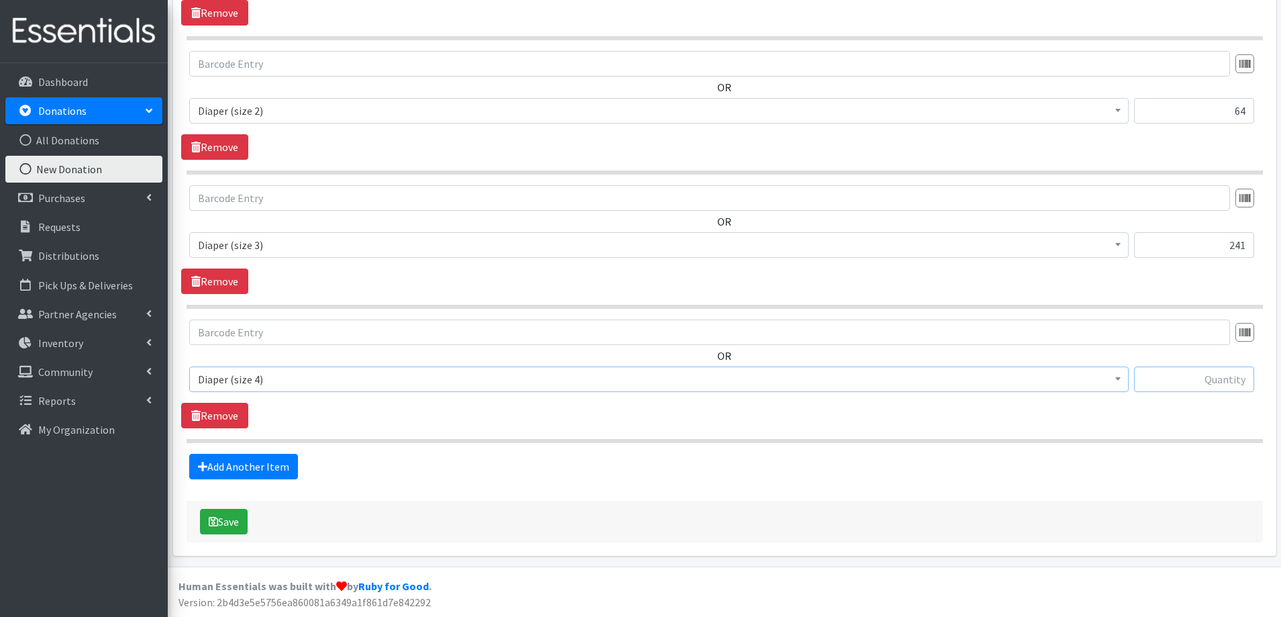
click at [1199, 385] on input "text" at bounding box center [1194, 379] width 120 height 26
type input "282"
click at [229, 469] on link "Add Another Item" at bounding box center [243, 467] width 109 height 26
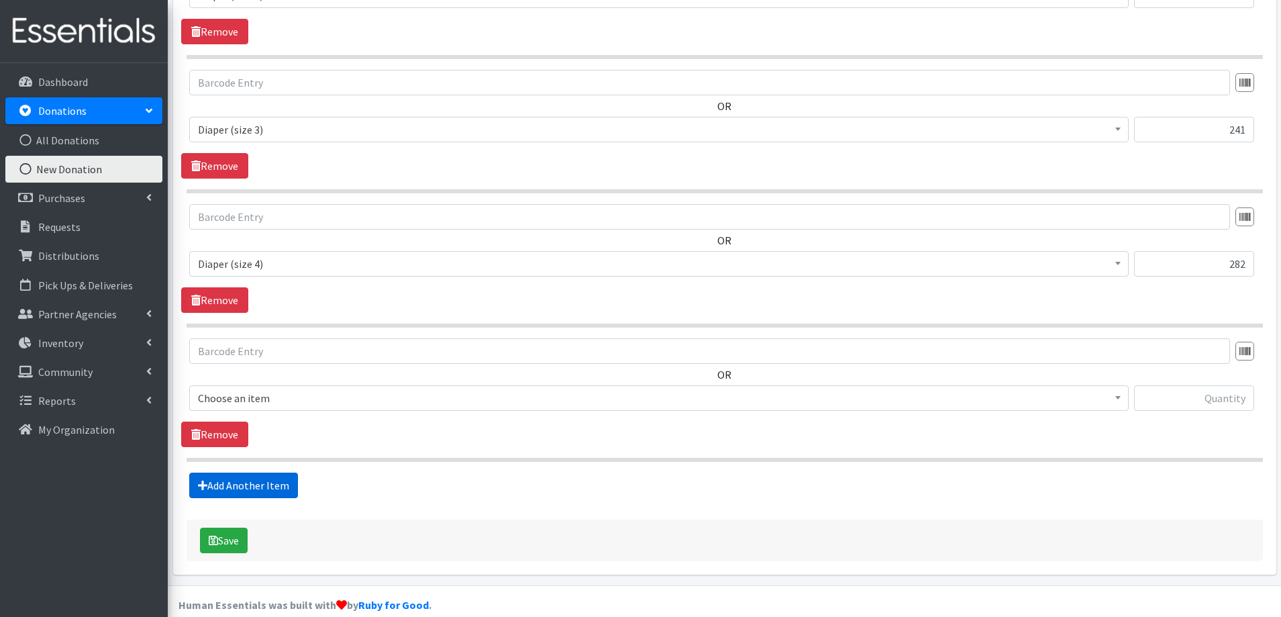
scroll to position [979, 0]
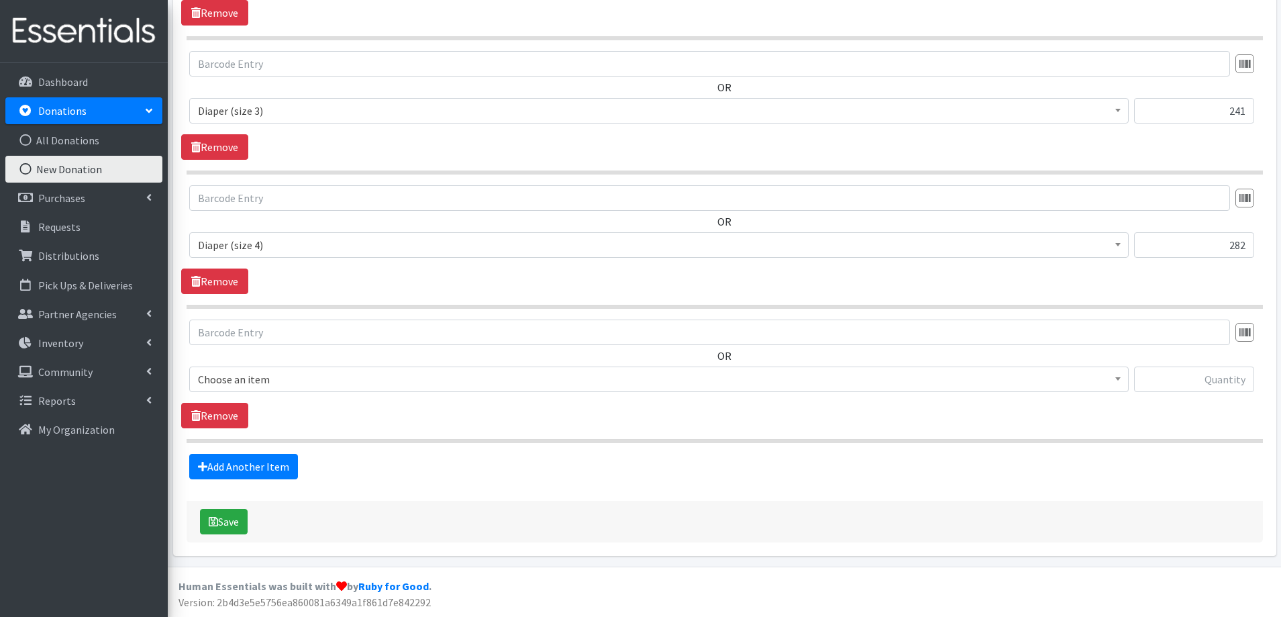
click at [348, 372] on span "Choose an item" at bounding box center [659, 379] width 922 height 19
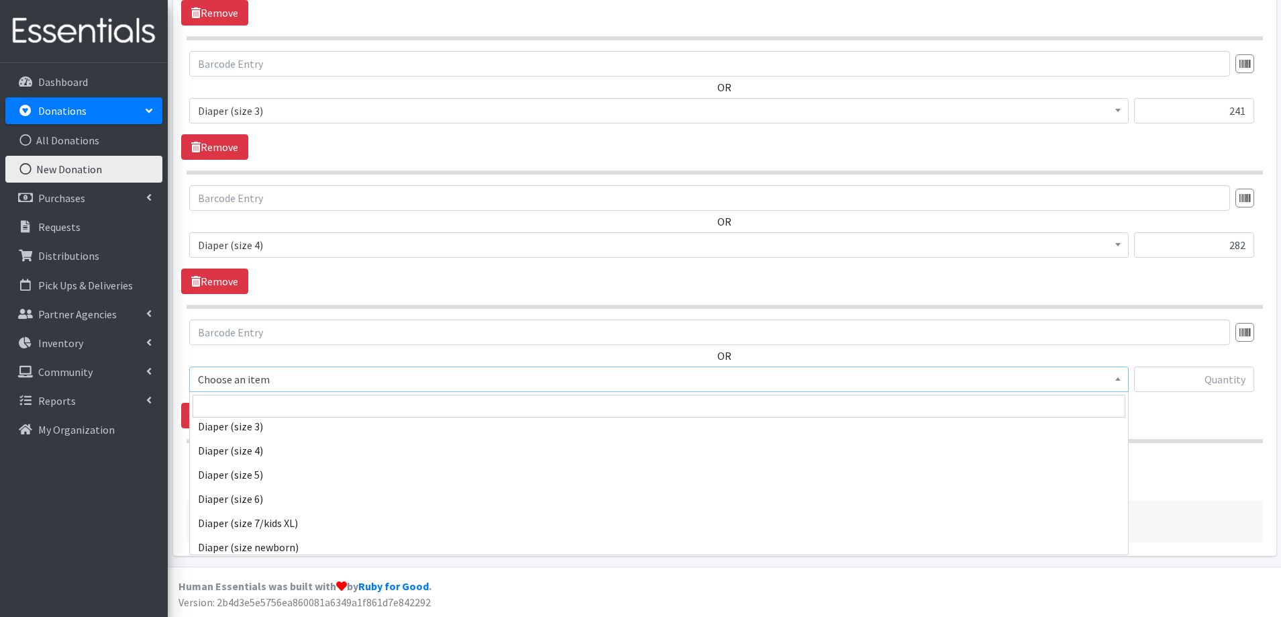
scroll to position [497, 0]
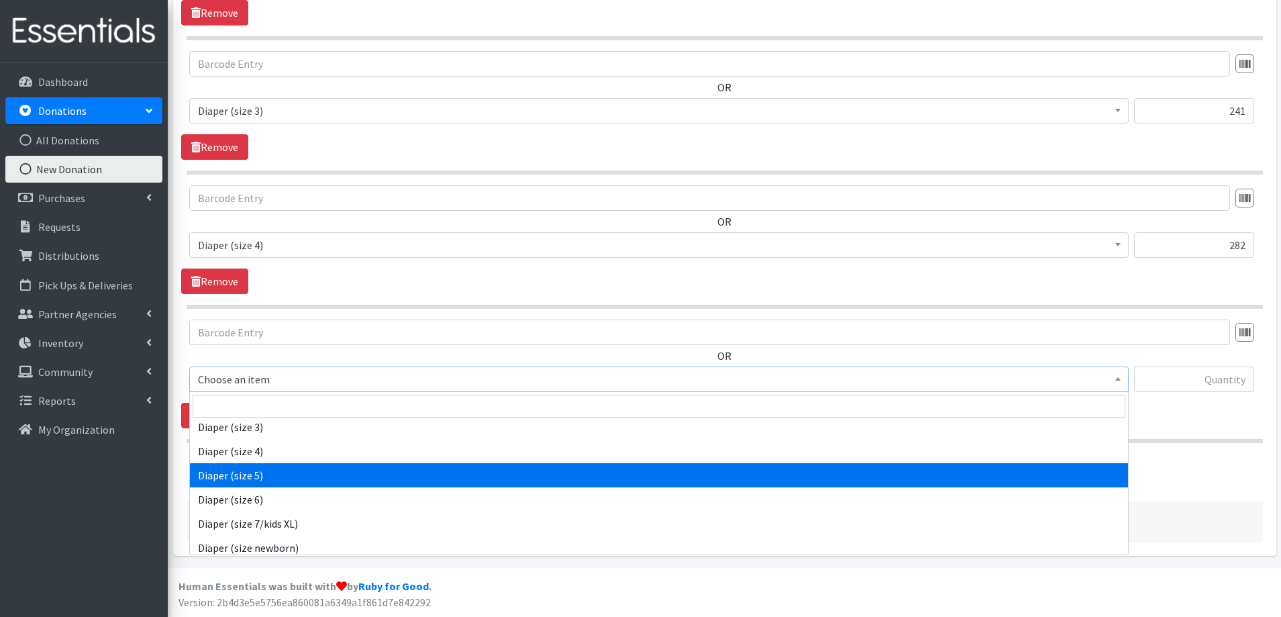
select select "4646"
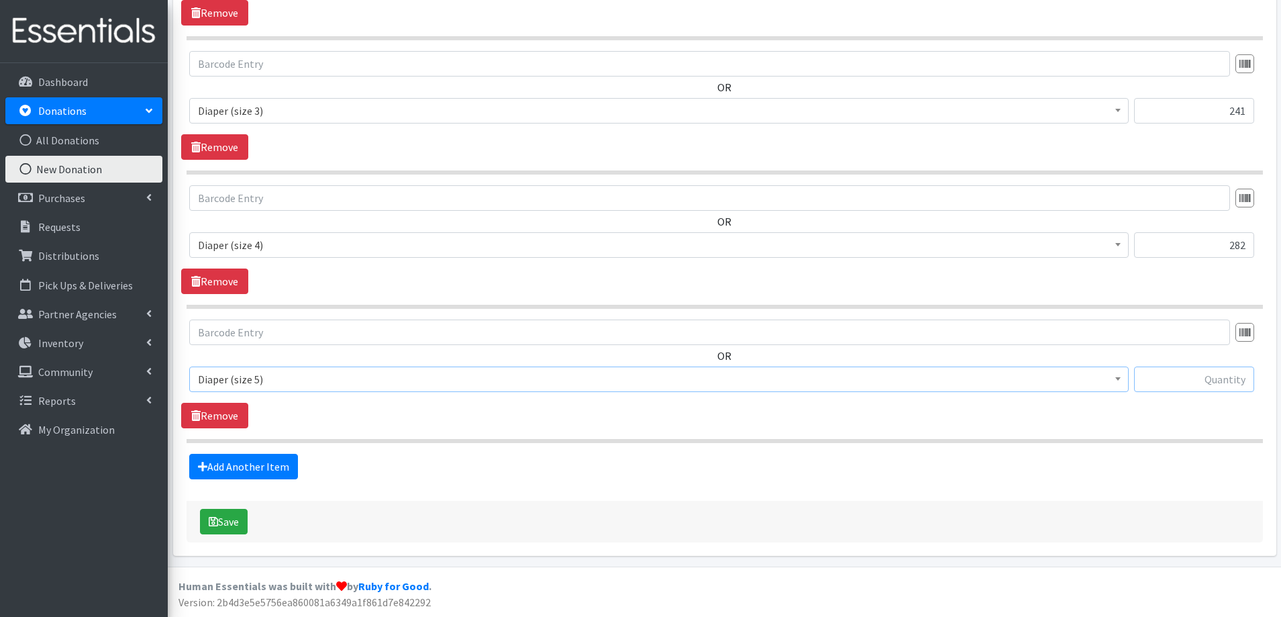
click at [1161, 382] on input "text" at bounding box center [1194, 379] width 120 height 26
type input "62"
click at [224, 463] on link "Add Another Item" at bounding box center [243, 467] width 109 height 26
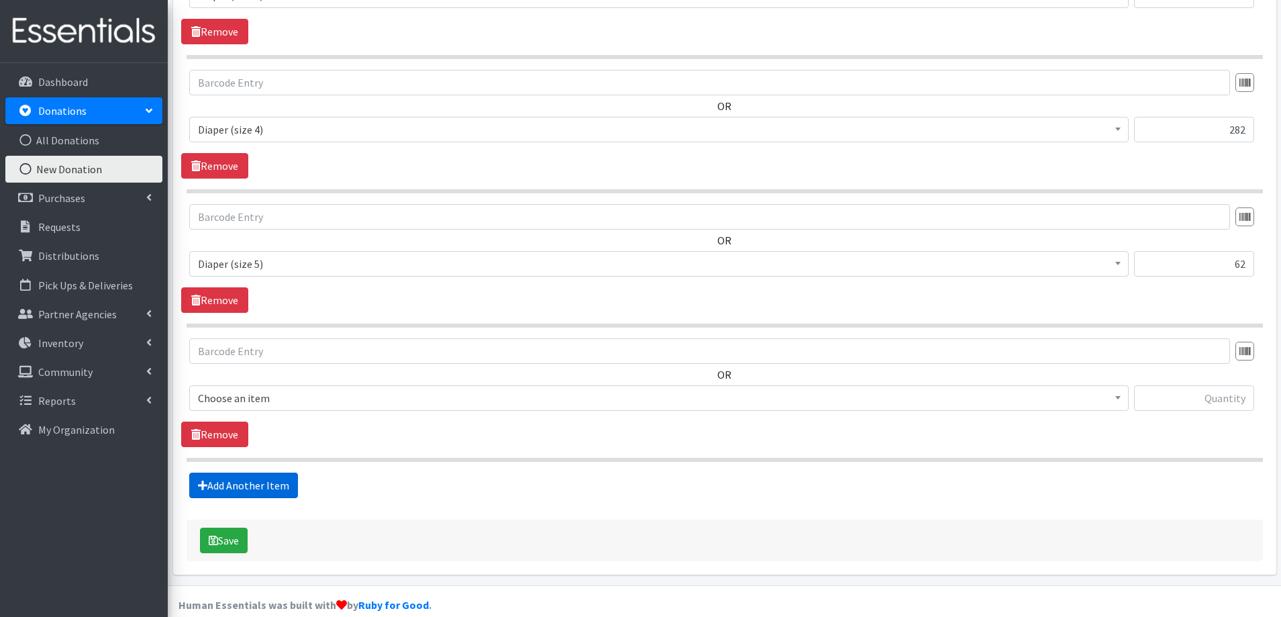
scroll to position [1113, 0]
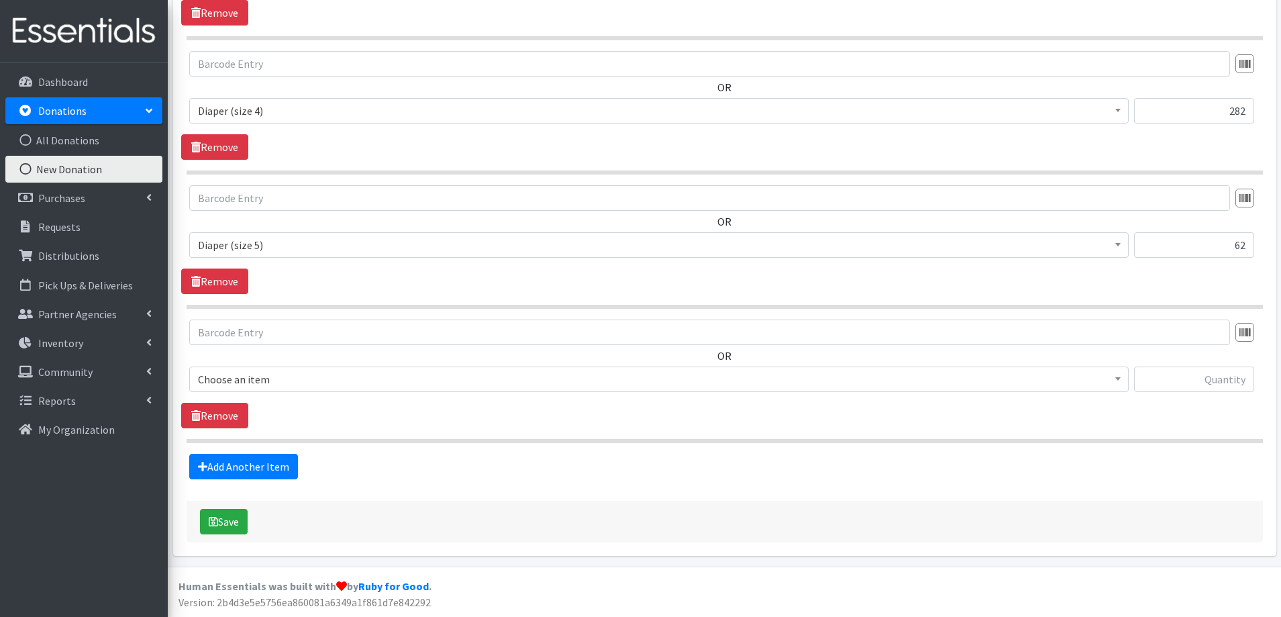
click at [331, 379] on span "Choose an item" at bounding box center [659, 379] width 922 height 19
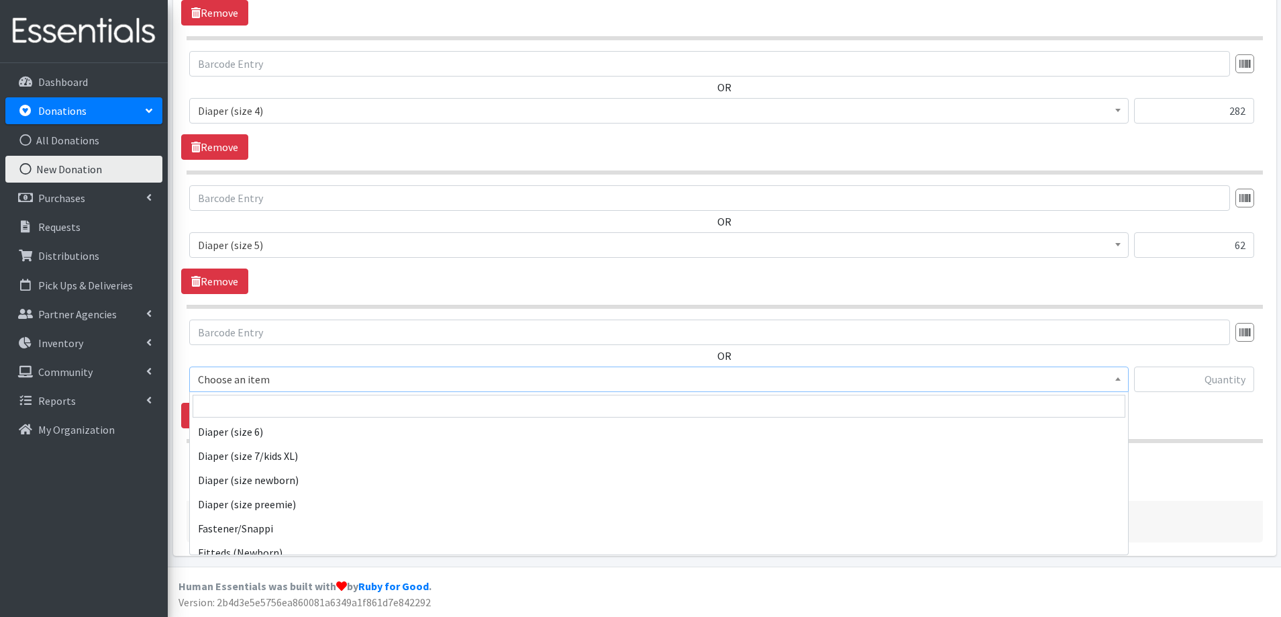
scroll to position [564, 0]
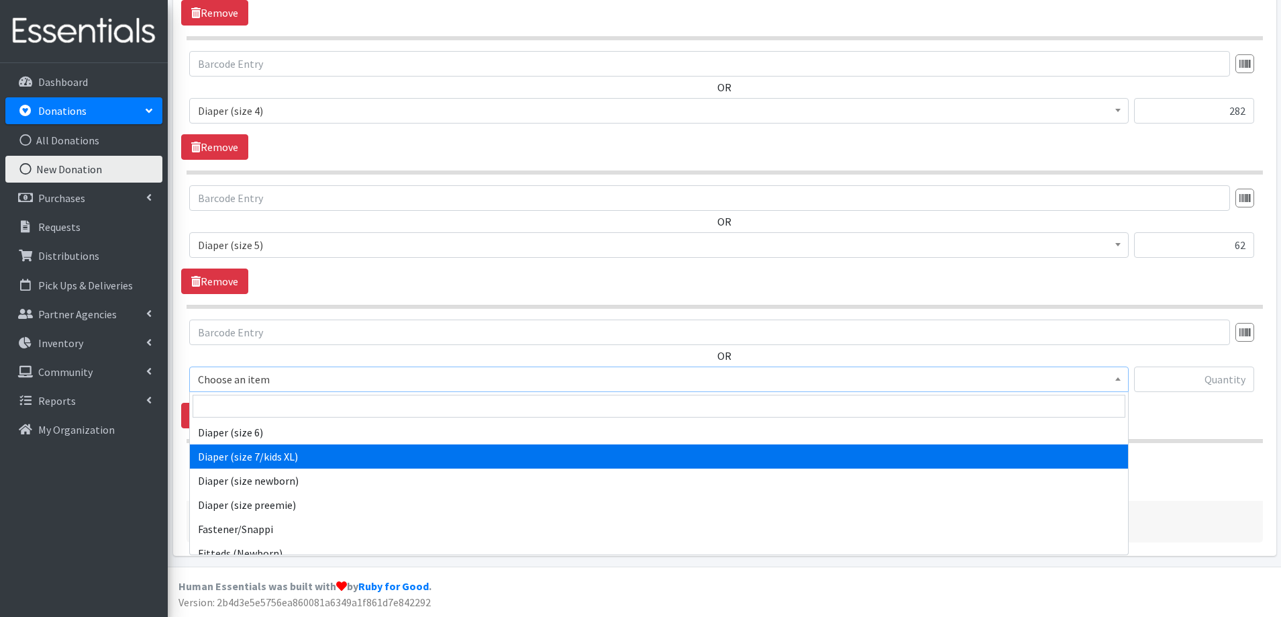
select select "5868"
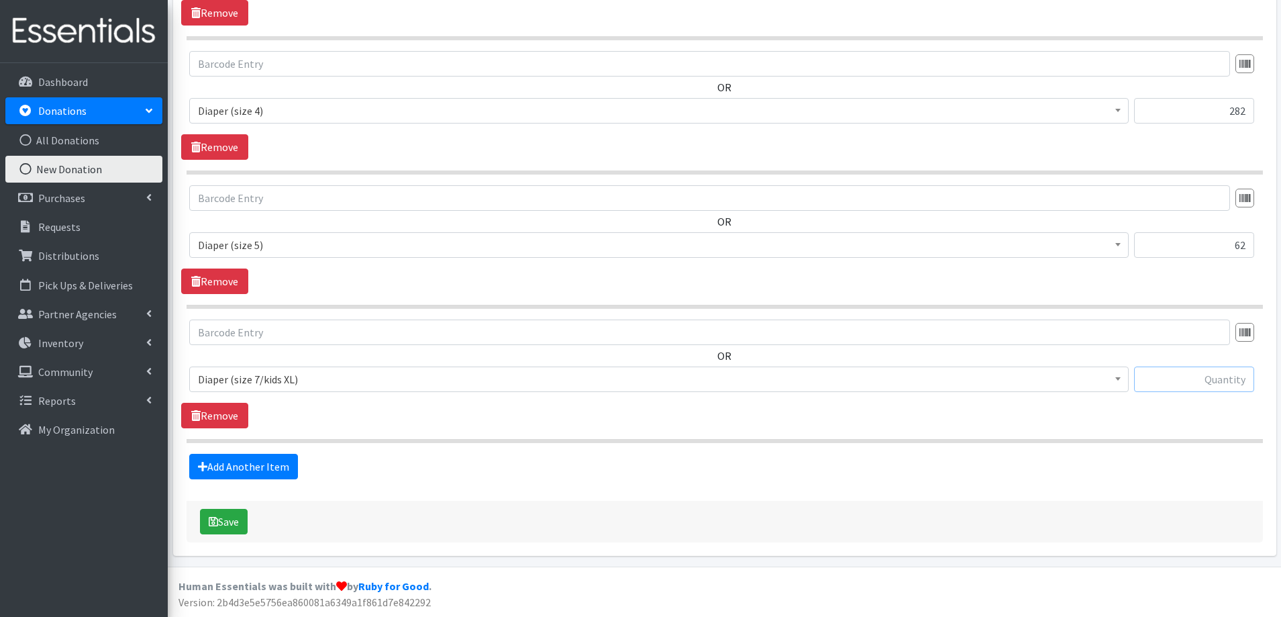
click at [1186, 369] on input "text" at bounding box center [1194, 379] width 120 height 26
type input "50"
click at [224, 477] on link "Add Another Item" at bounding box center [243, 467] width 109 height 26
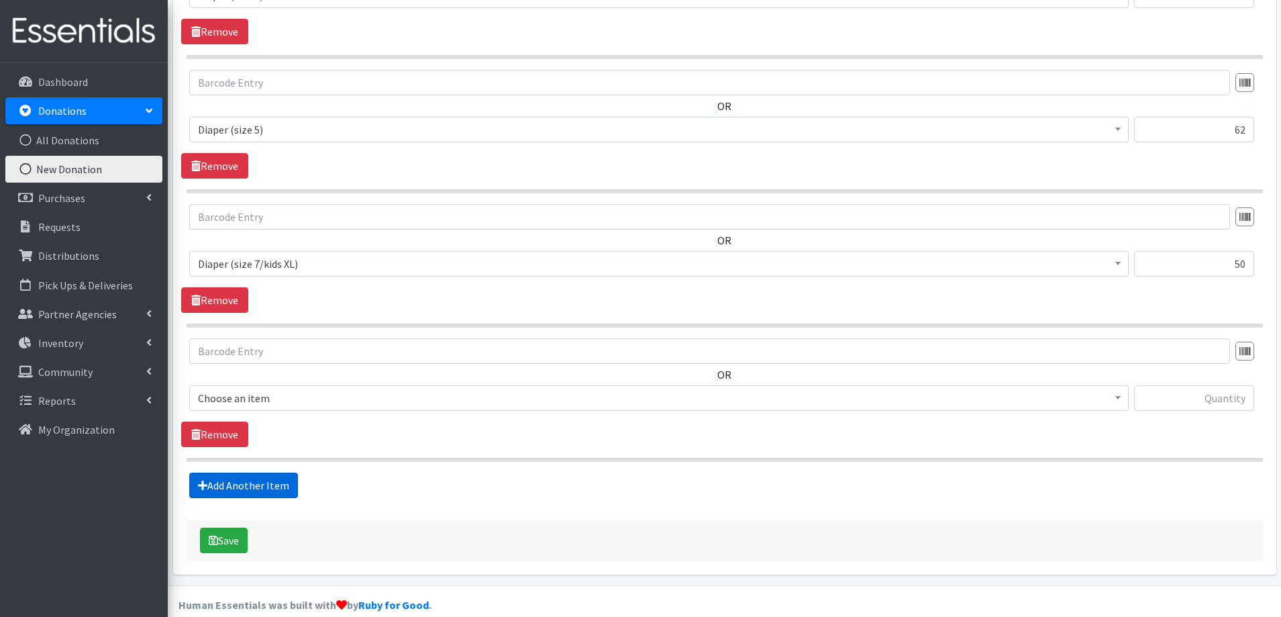
scroll to position [1247, 0]
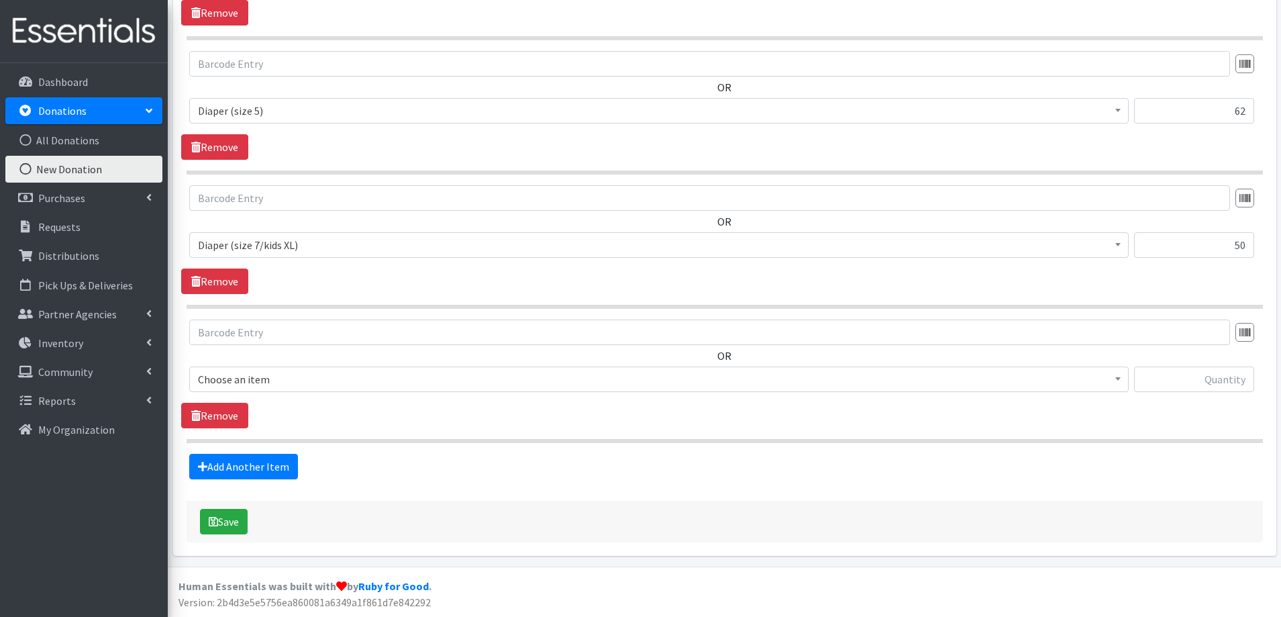
click at [793, 377] on span "Choose an item" at bounding box center [659, 379] width 922 height 19
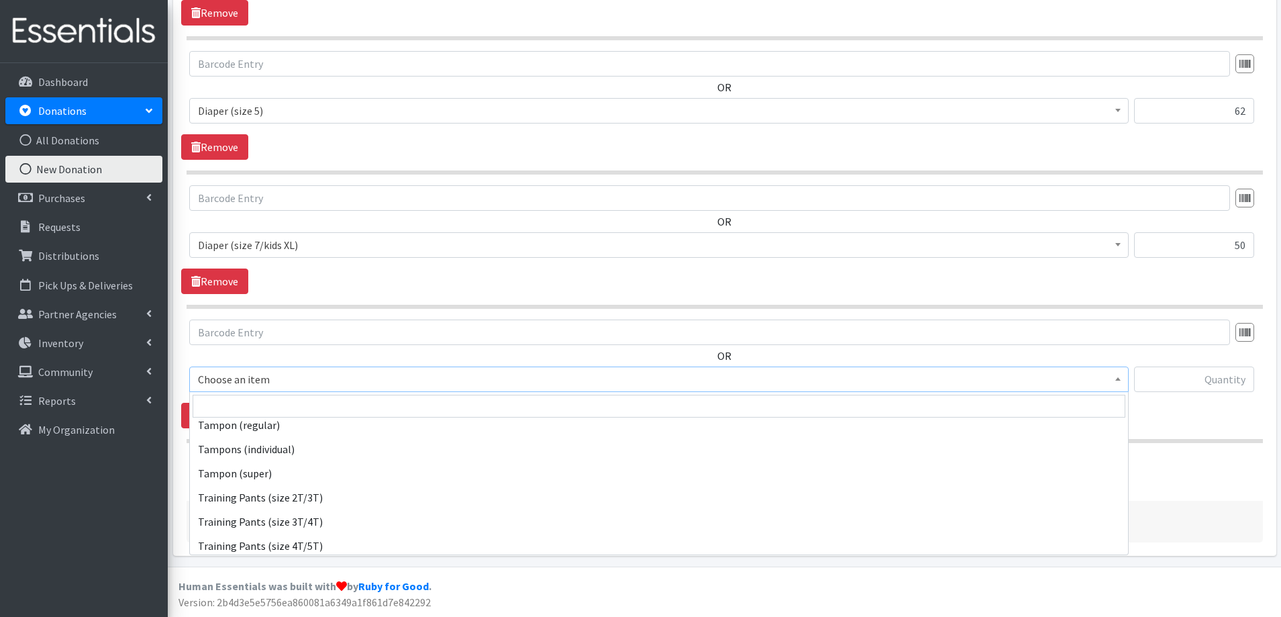
scroll to position [1544, 0]
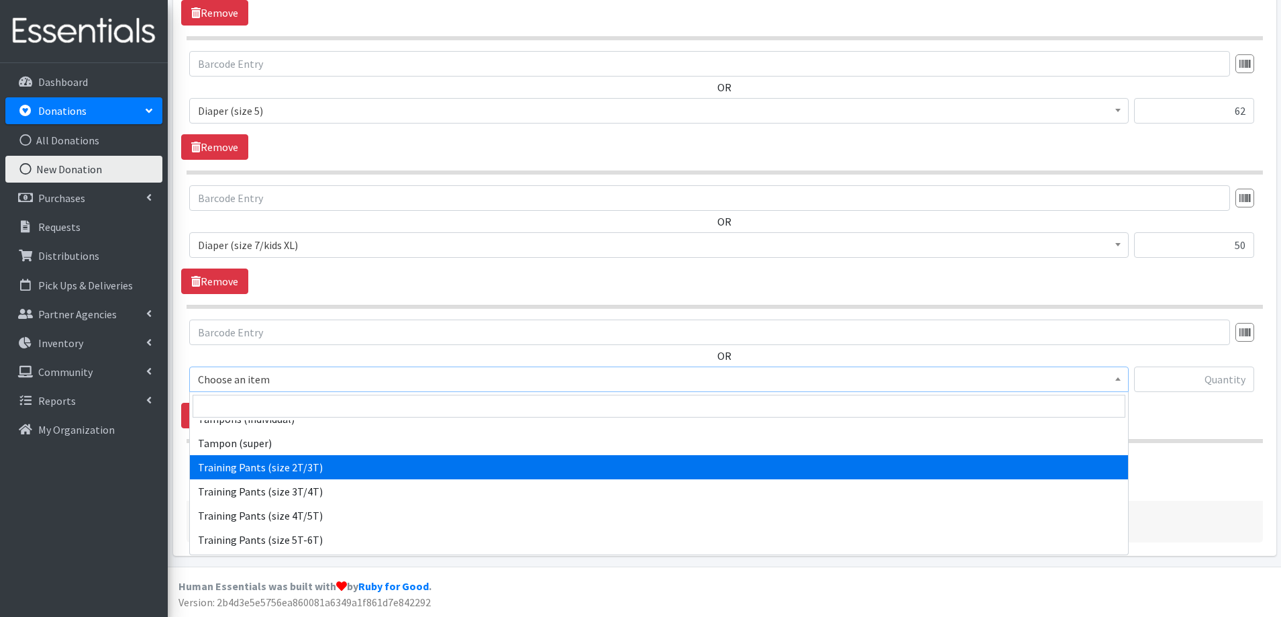
select select "5865"
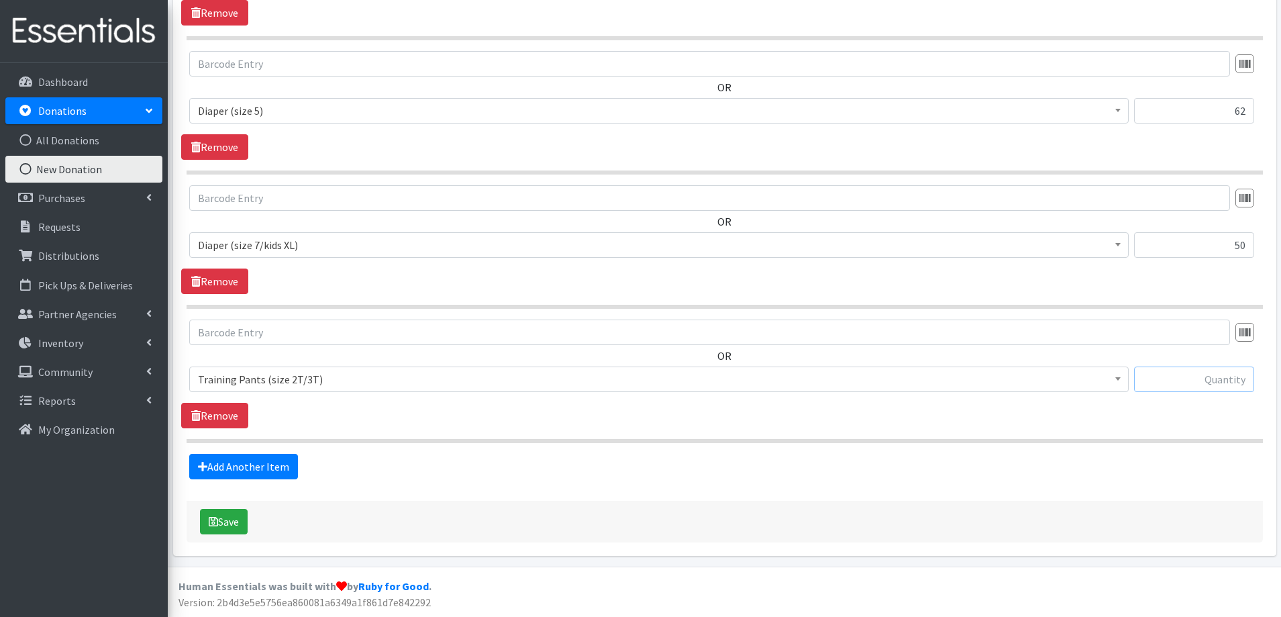
click at [1180, 370] on input "text" at bounding box center [1194, 379] width 120 height 26
type input "28"
click at [260, 463] on link "Add Another Item" at bounding box center [243, 467] width 109 height 26
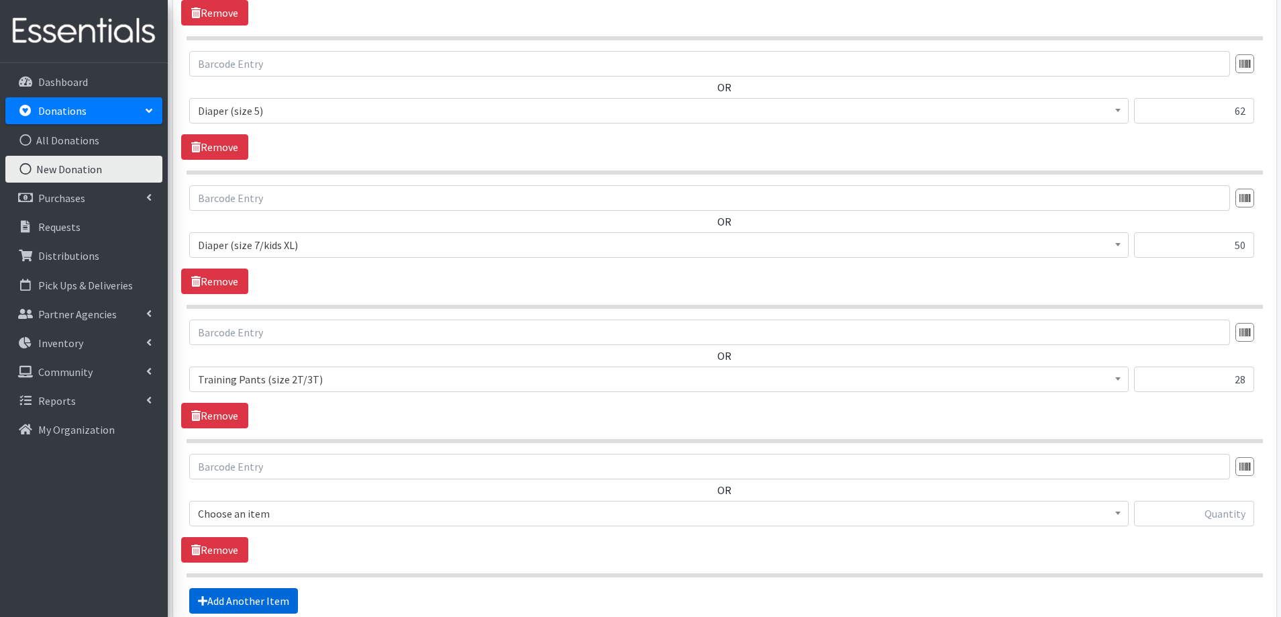
scroll to position [1381, 0]
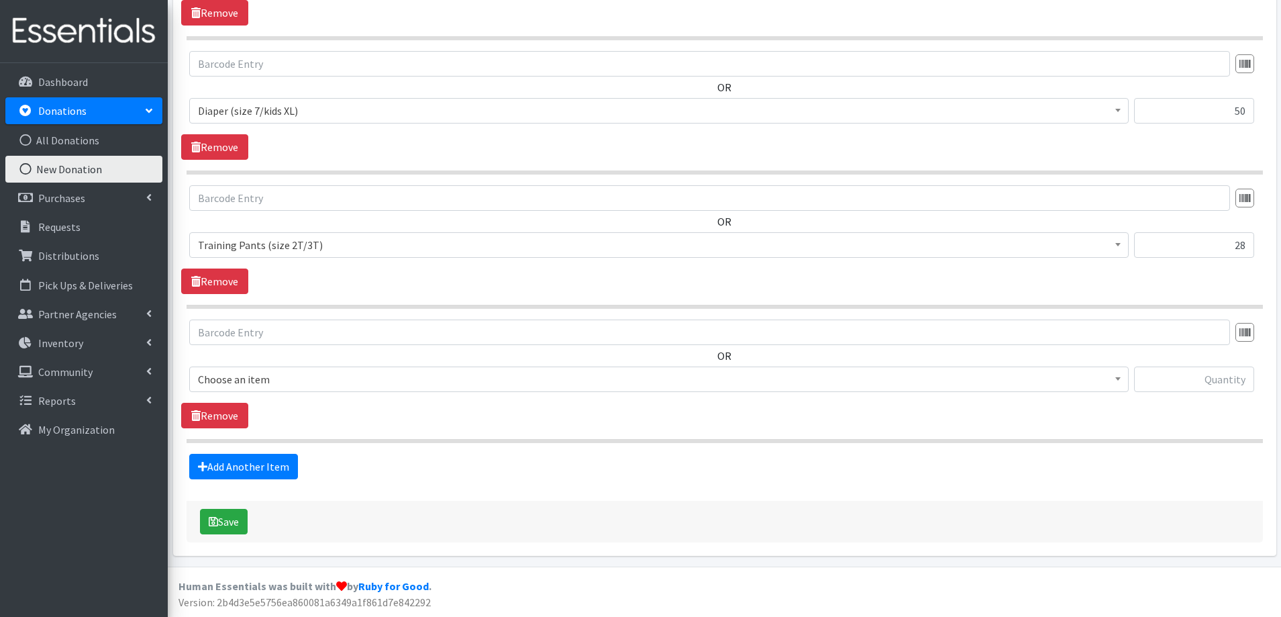
click at [351, 375] on span "Choose an item" at bounding box center [659, 379] width 922 height 19
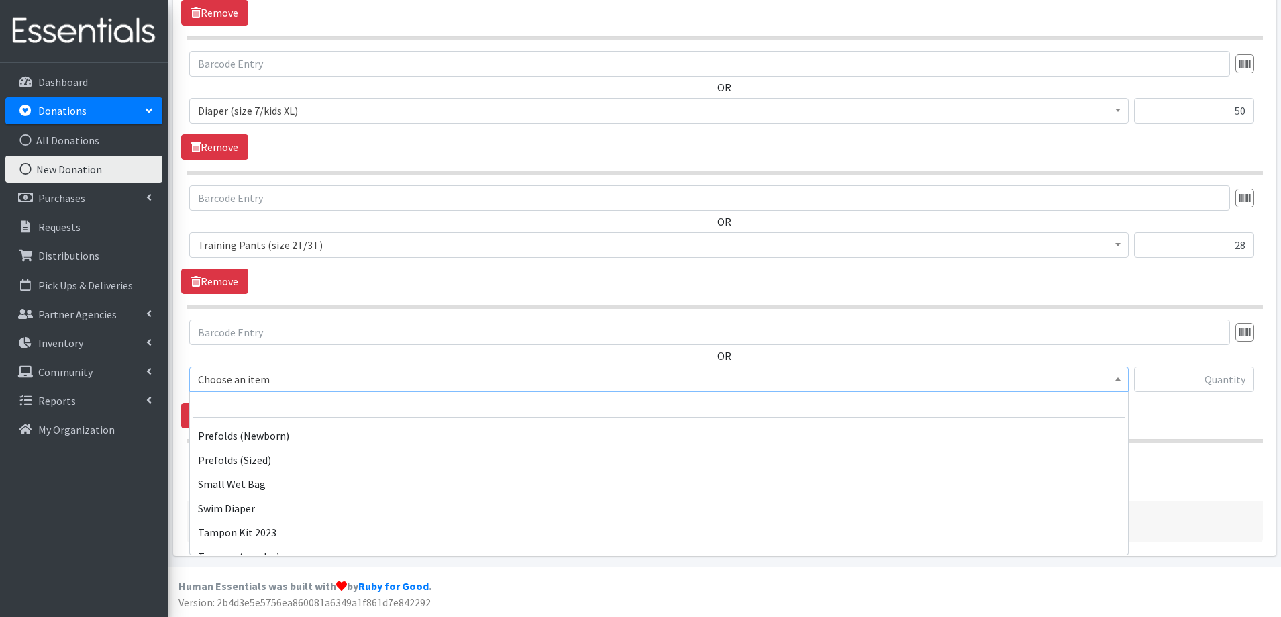
scroll to position [1544, 0]
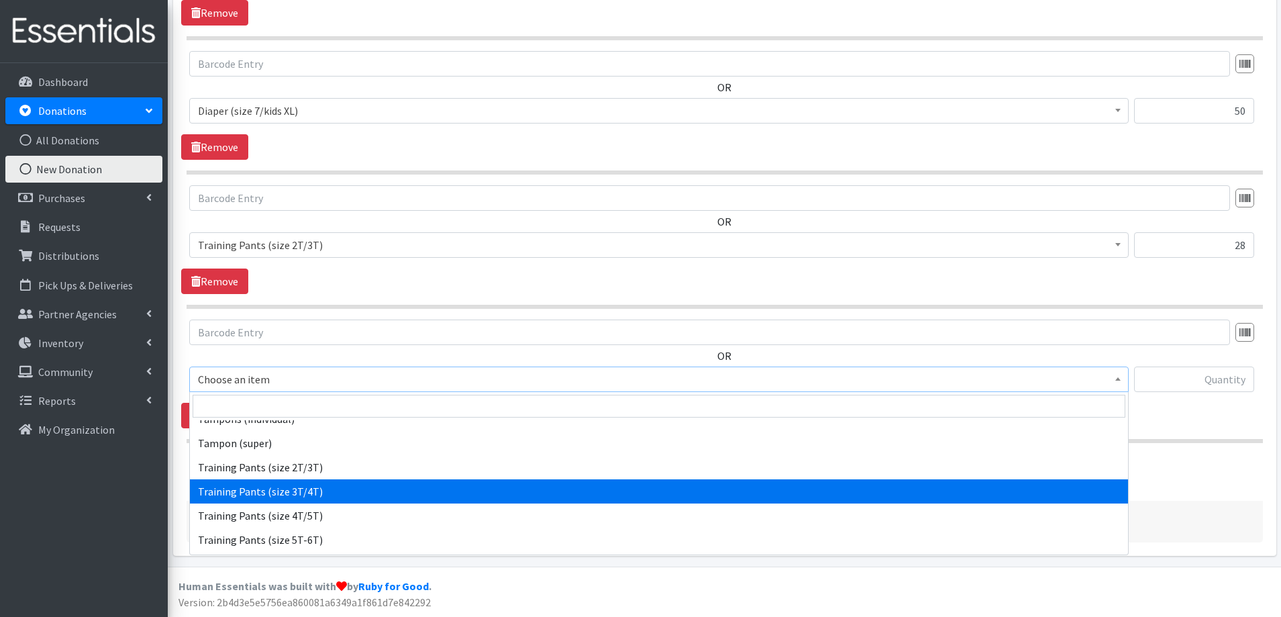
select select "5866"
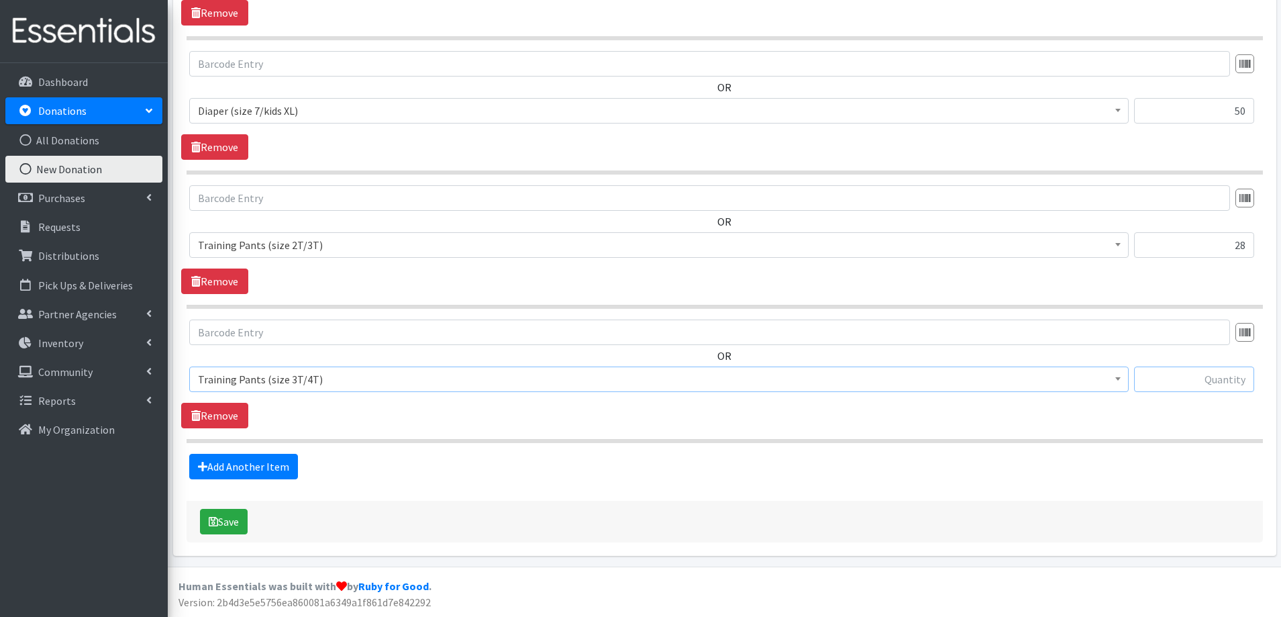
click at [1170, 385] on input "text" at bounding box center [1194, 379] width 120 height 26
type input "62"
click at [266, 473] on link "Add Another Item" at bounding box center [243, 467] width 109 height 26
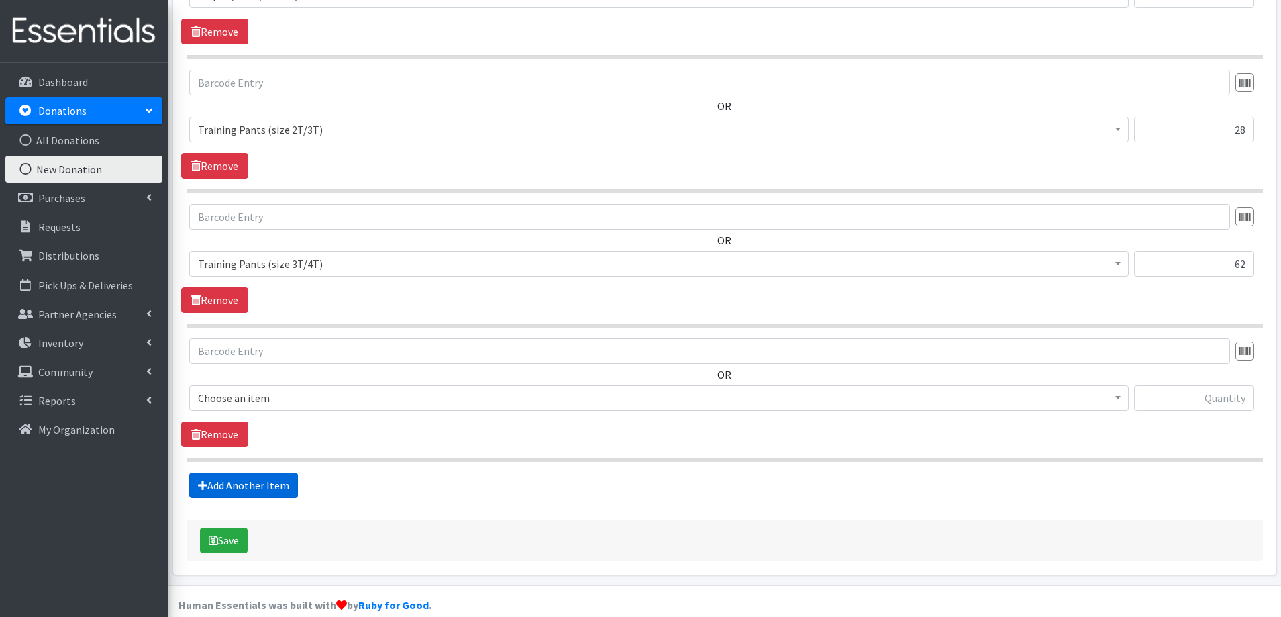
scroll to position [1516, 0]
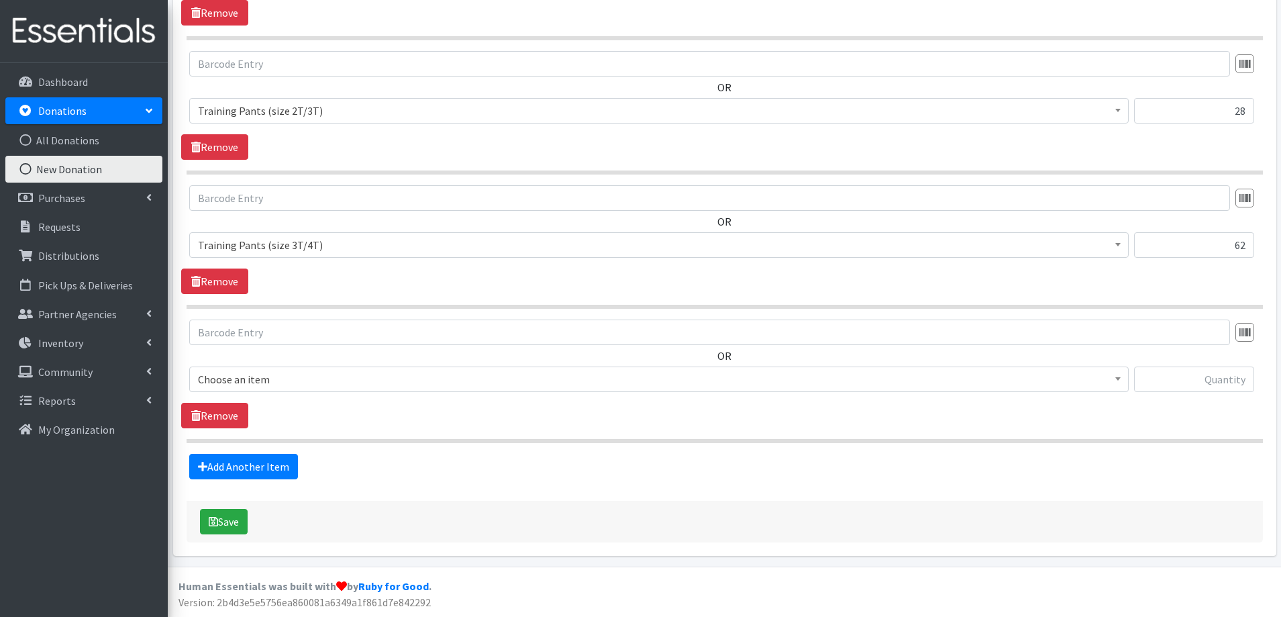
click at [315, 374] on span "Choose an item" at bounding box center [659, 379] width 922 height 19
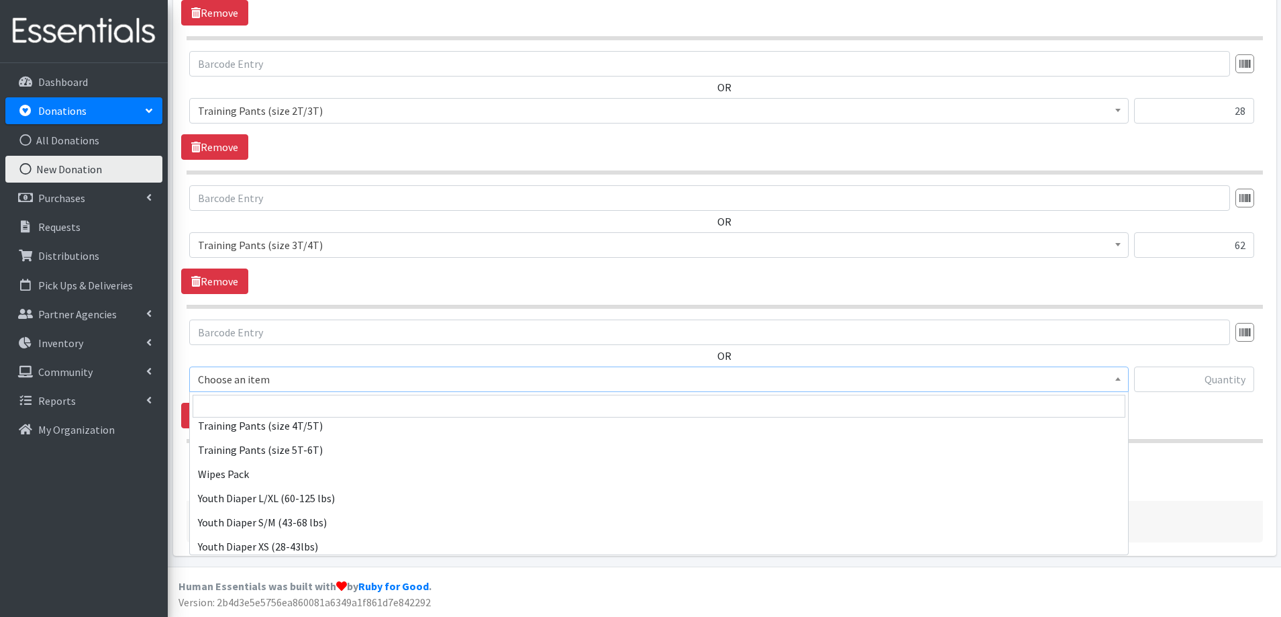
scroll to position [1638, 0]
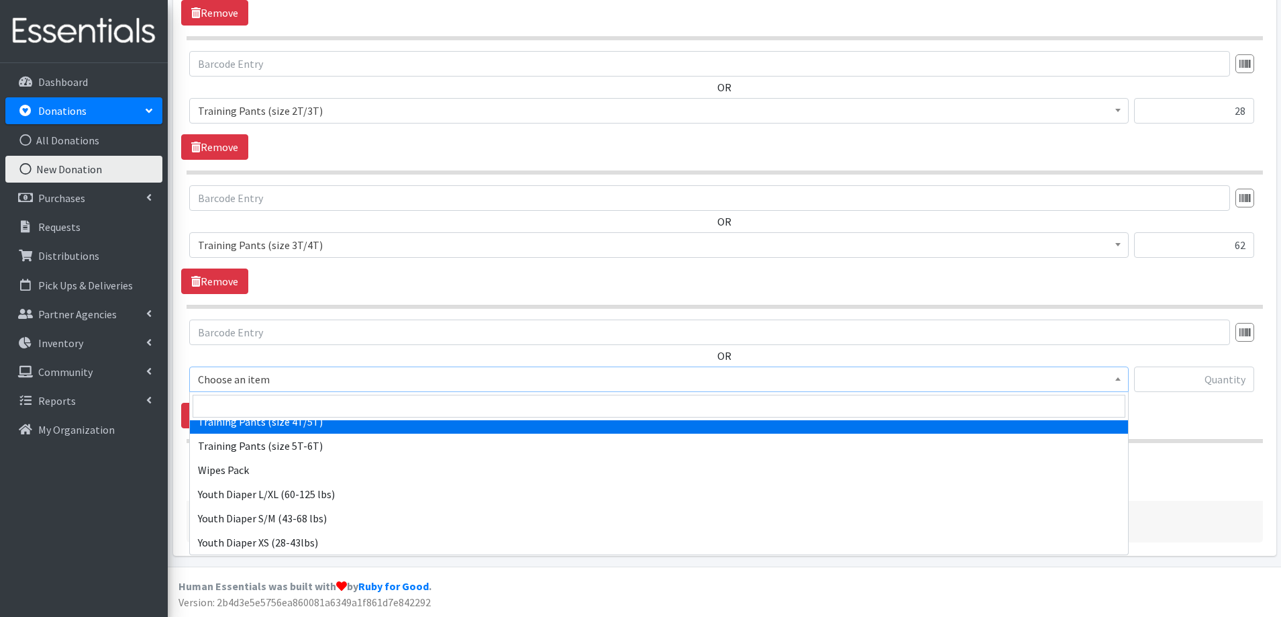
select select "5867"
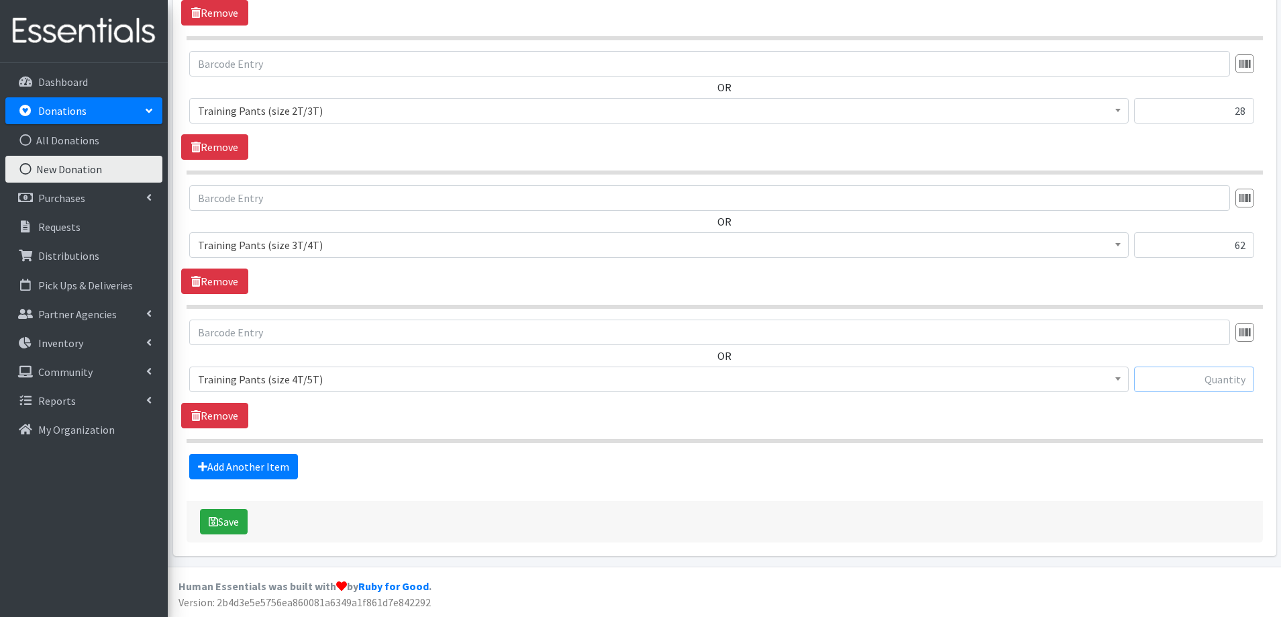
click at [1177, 384] on input "text" at bounding box center [1194, 379] width 120 height 26
type input "37"
click at [230, 468] on link "Add Another Item" at bounding box center [243, 467] width 109 height 26
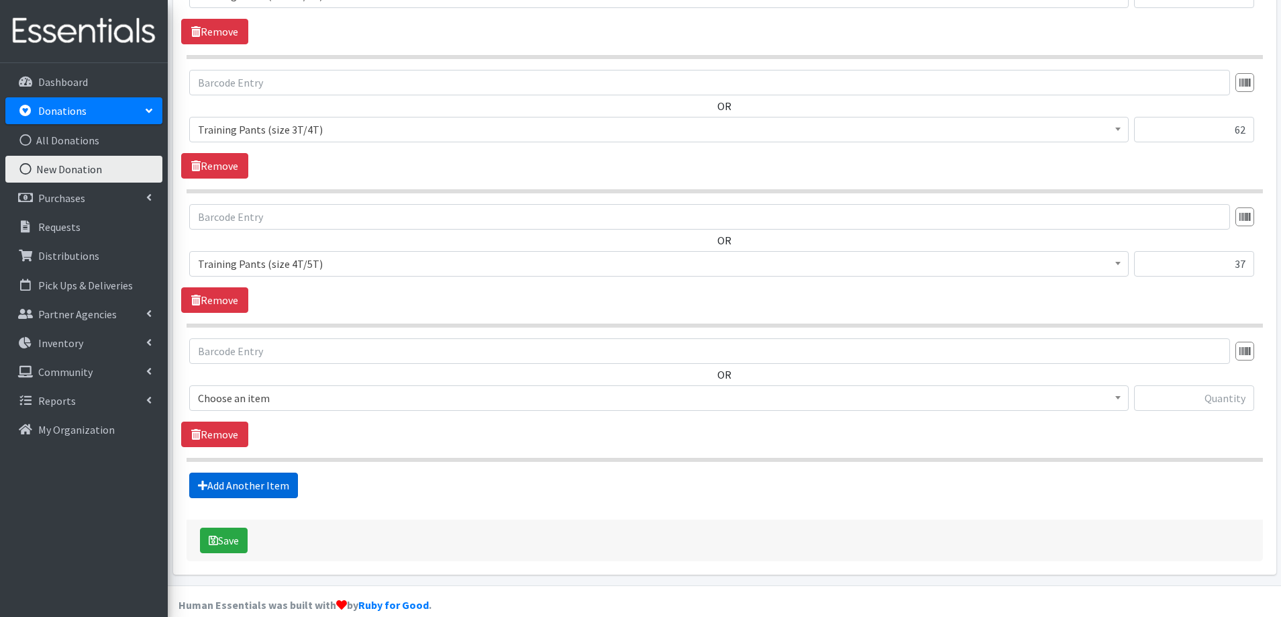
scroll to position [1650, 0]
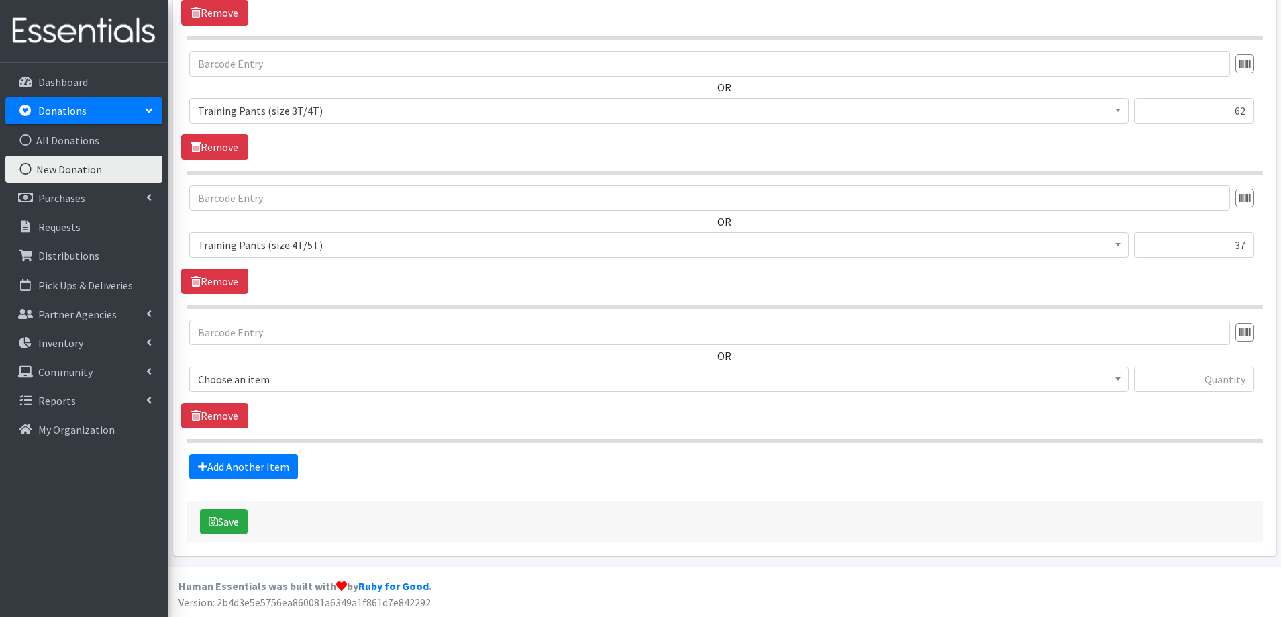
click at [309, 381] on span "Choose an item" at bounding box center [659, 379] width 922 height 19
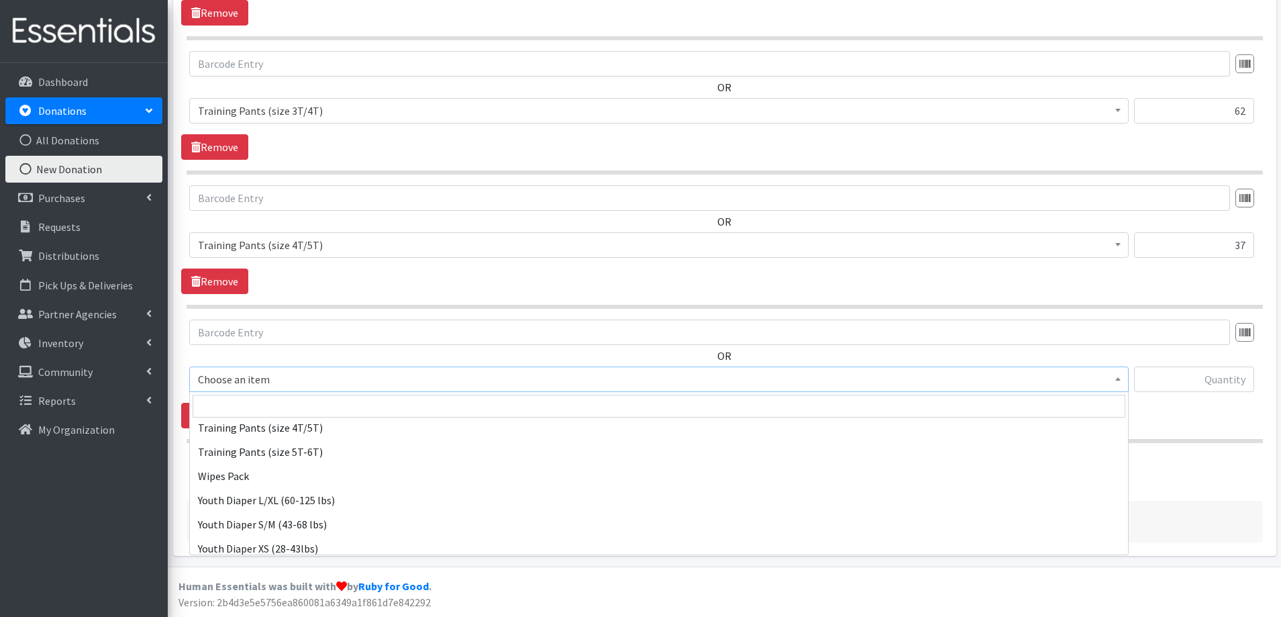
scroll to position [1638, 0]
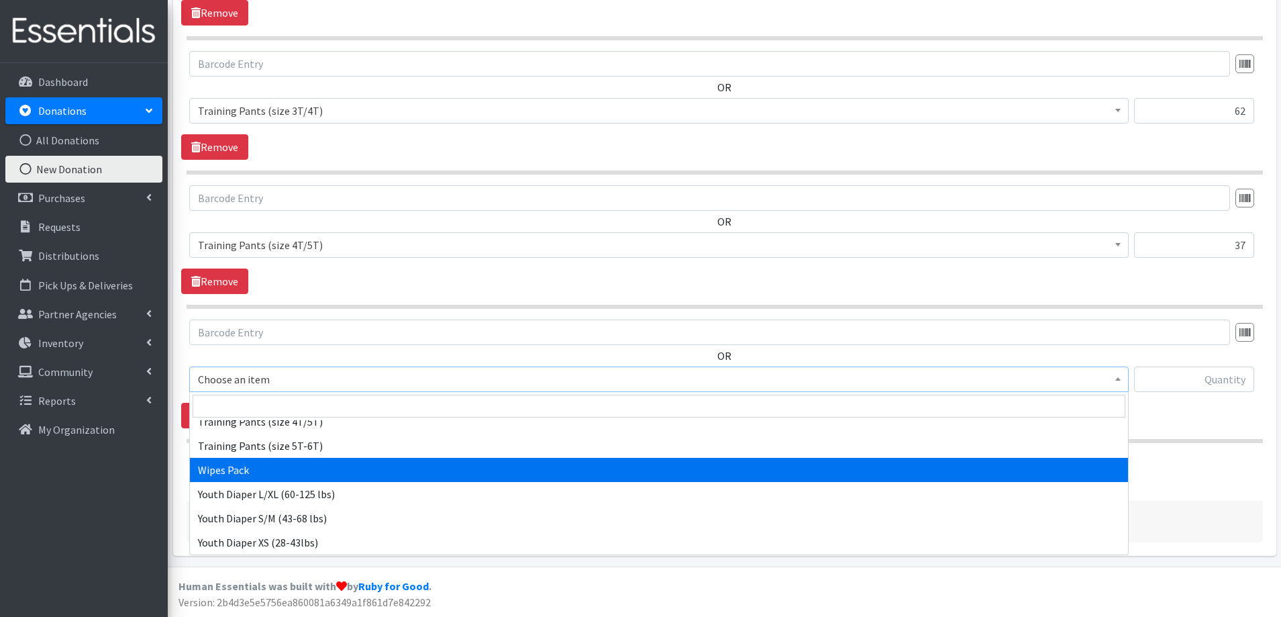
select select "4665"
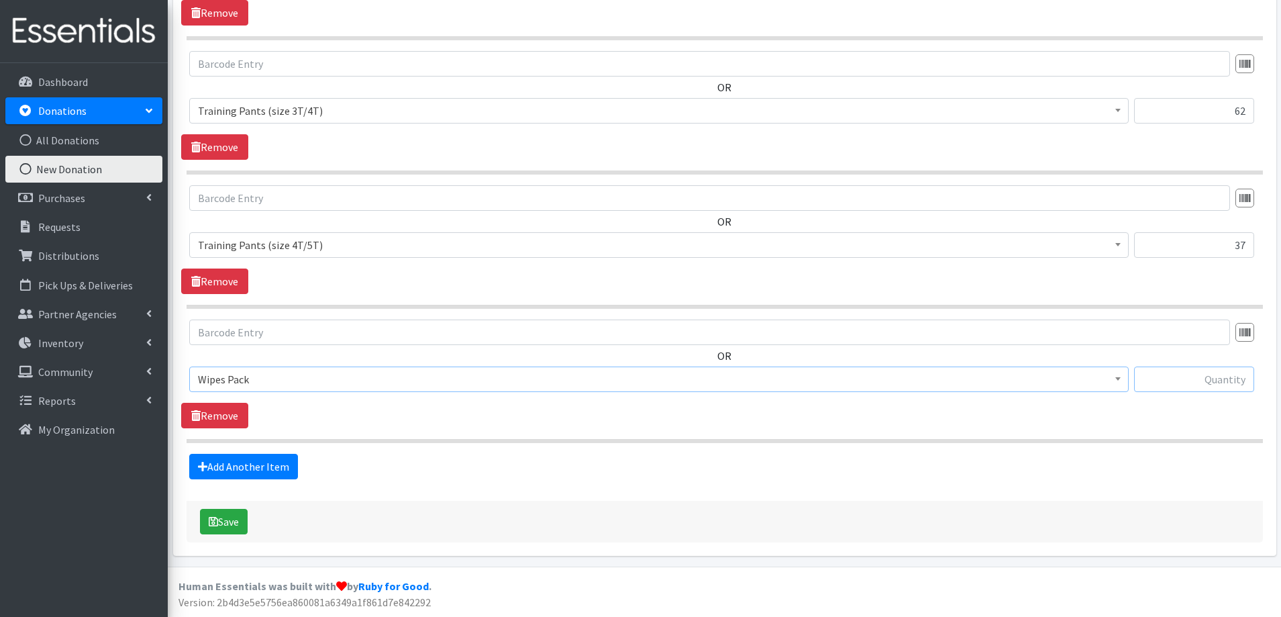
click at [1210, 377] on input "text" at bounding box center [1194, 379] width 120 height 26
type input "1"
click at [253, 461] on link "Add Another Item" at bounding box center [243, 467] width 109 height 26
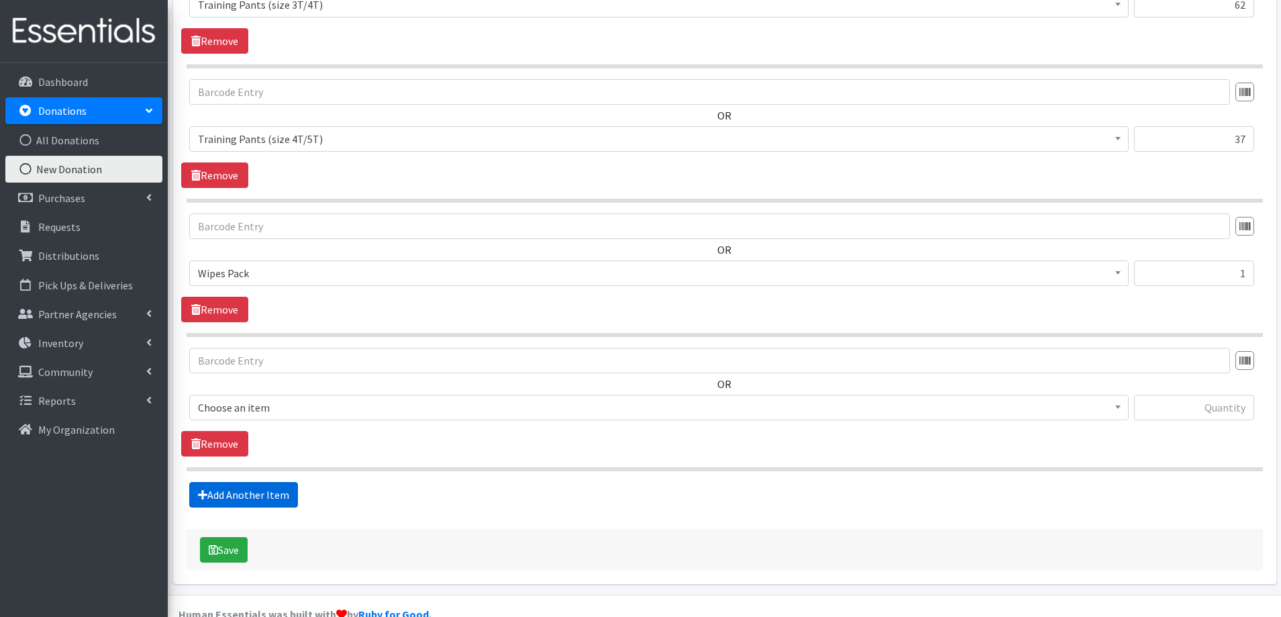
scroll to position [1784, 0]
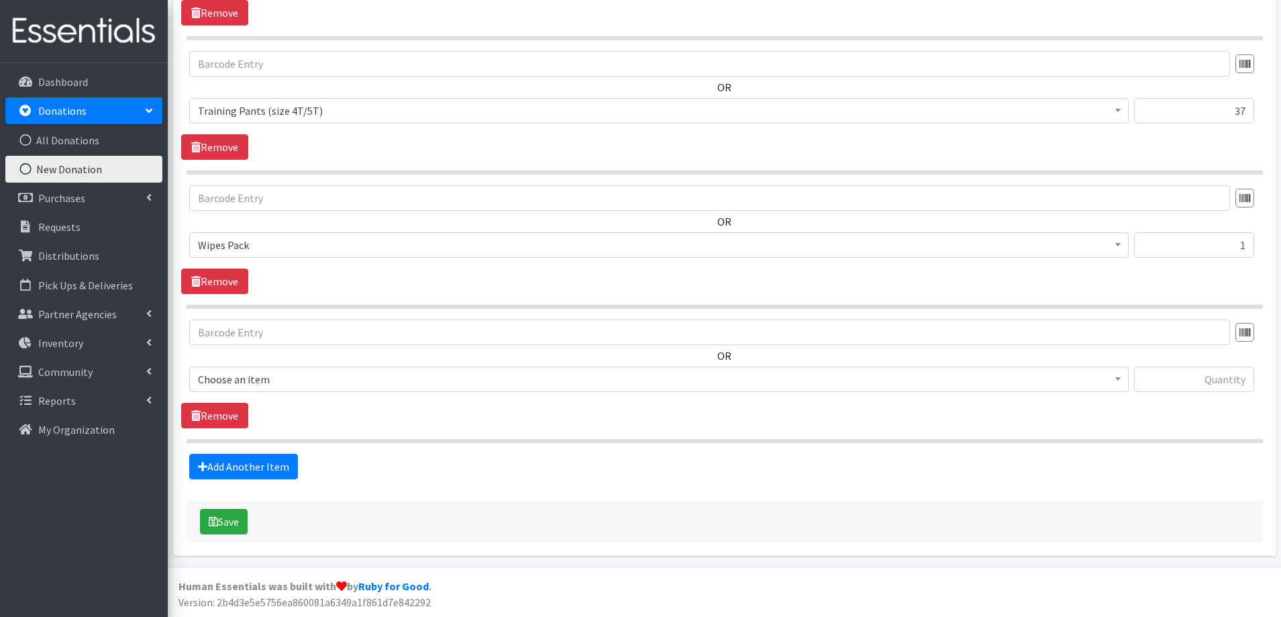
click at [366, 372] on span "Choose an item" at bounding box center [659, 379] width 922 height 19
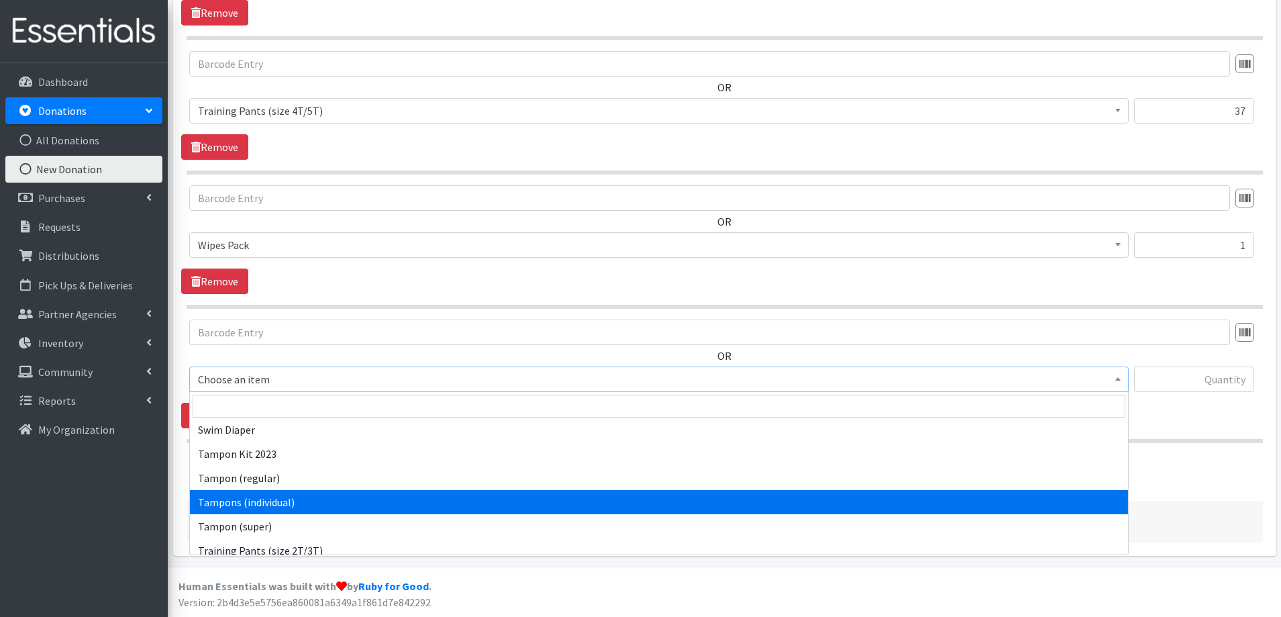
scroll to position [1436, 0]
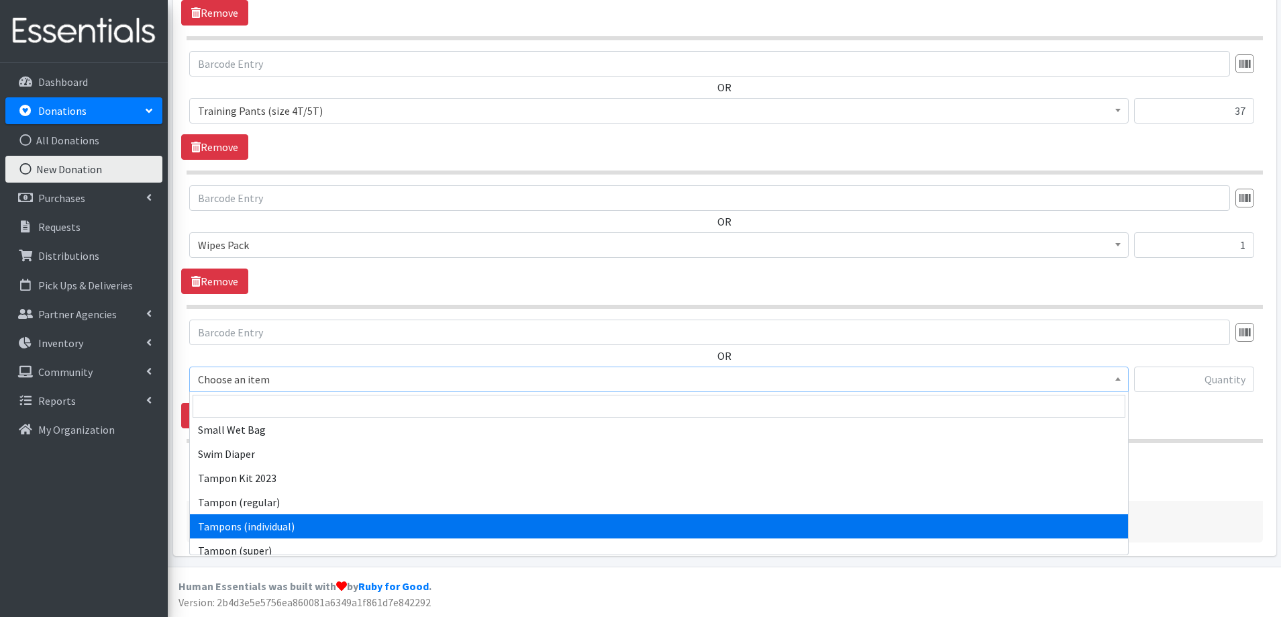
select select "11276"
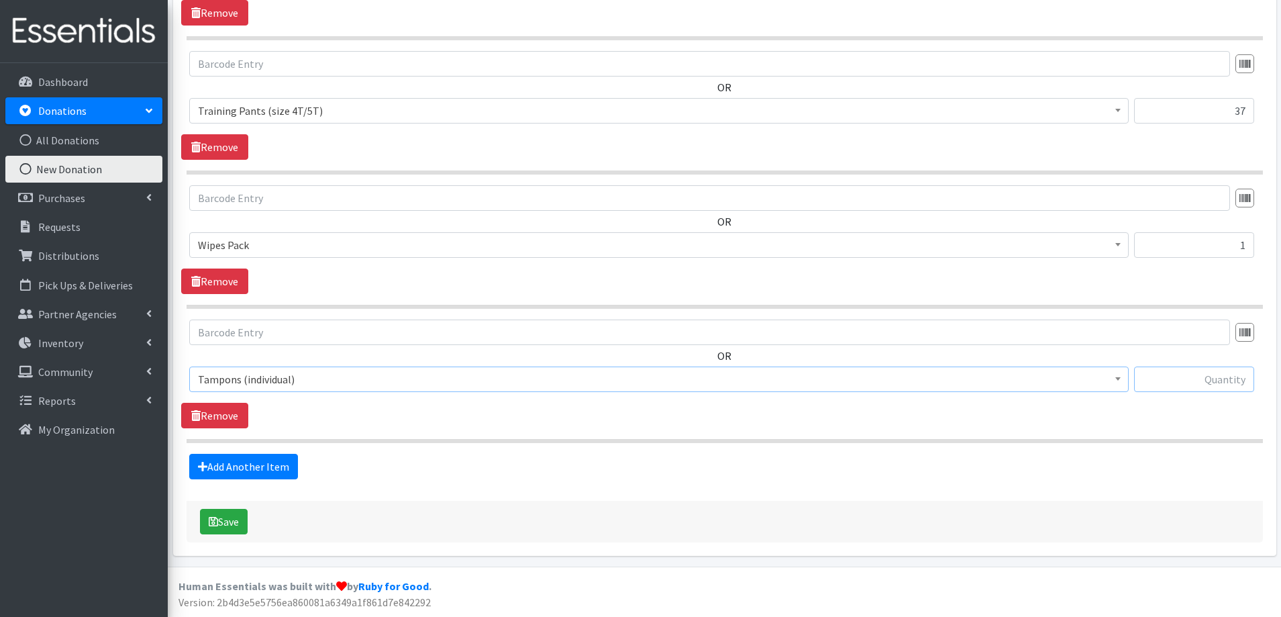
click at [1202, 383] on input "text" at bounding box center [1194, 379] width 120 height 26
type input "35"
click at [1142, 408] on div "OR Choose an item Adult Briefs (large) Adult Briefs (Medium) Adult Briefs (smal…" at bounding box center [724, 373] width 1087 height 109
click at [233, 469] on link "Add Another Item" at bounding box center [243, 467] width 109 height 26
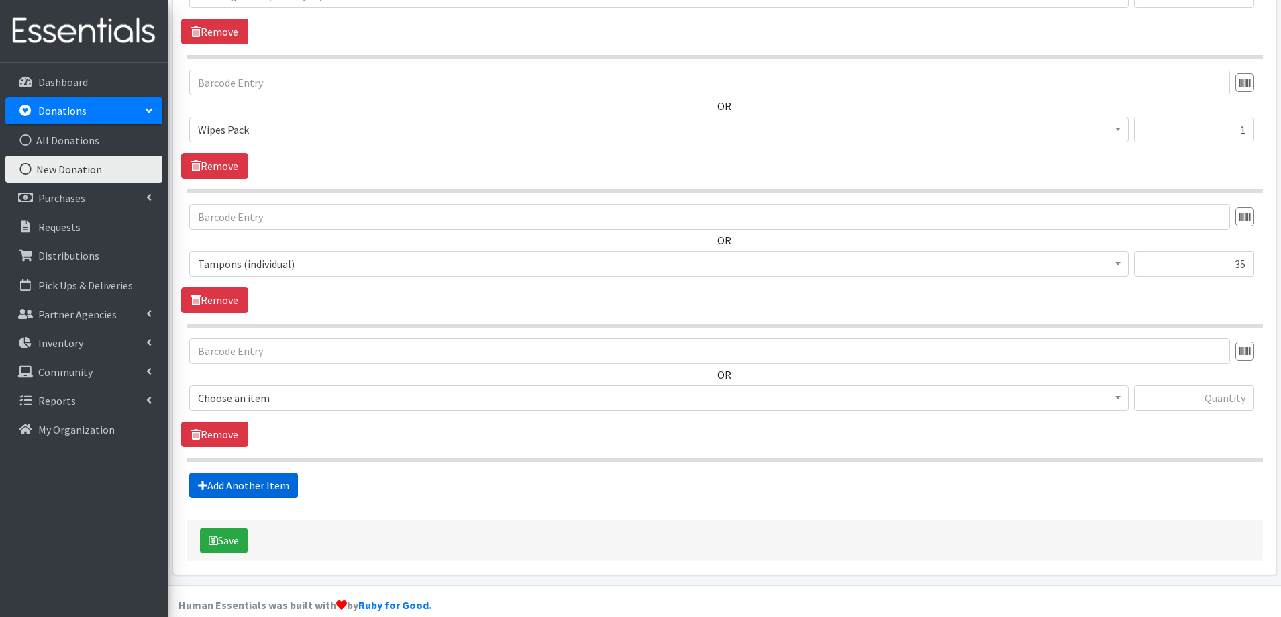
scroll to position [1918, 0]
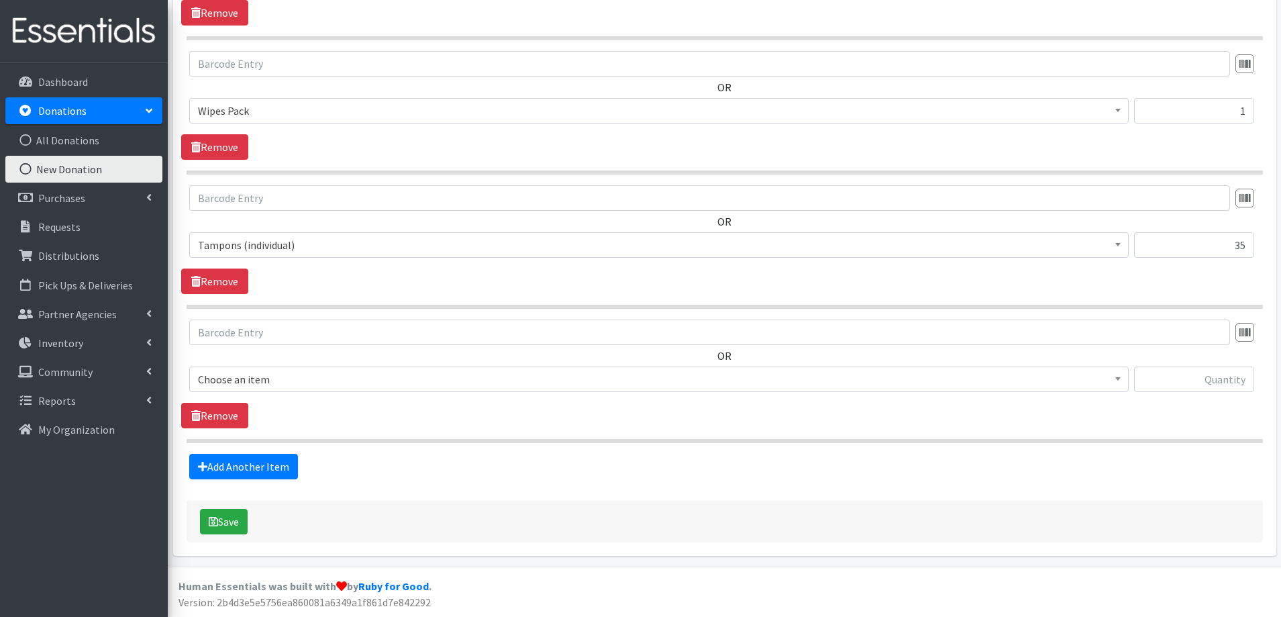
click at [293, 375] on span "Choose an item" at bounding box center [659, 379] width 922 height 19
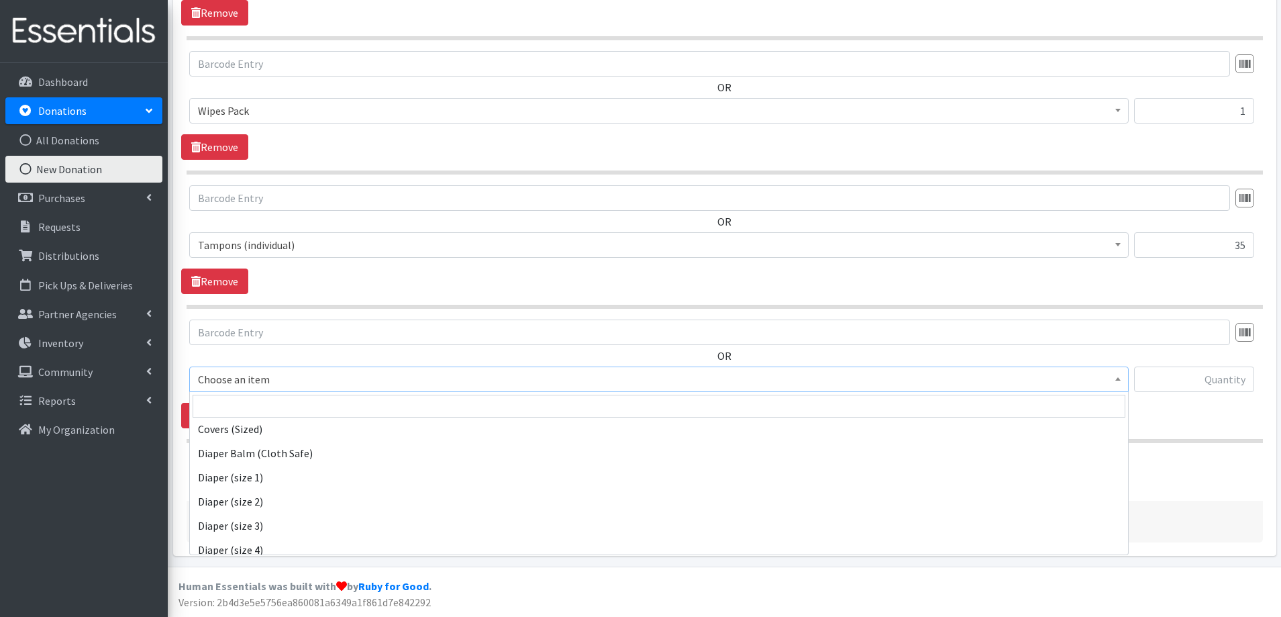
scroll to position [0, 0]
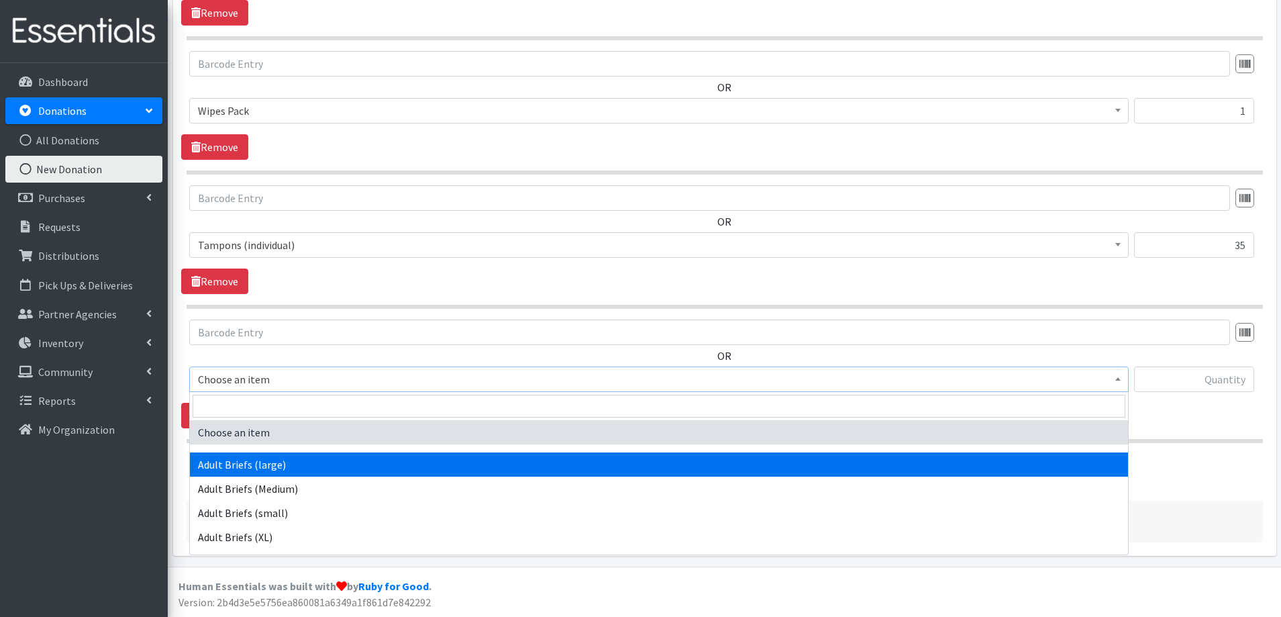
select select "4642"
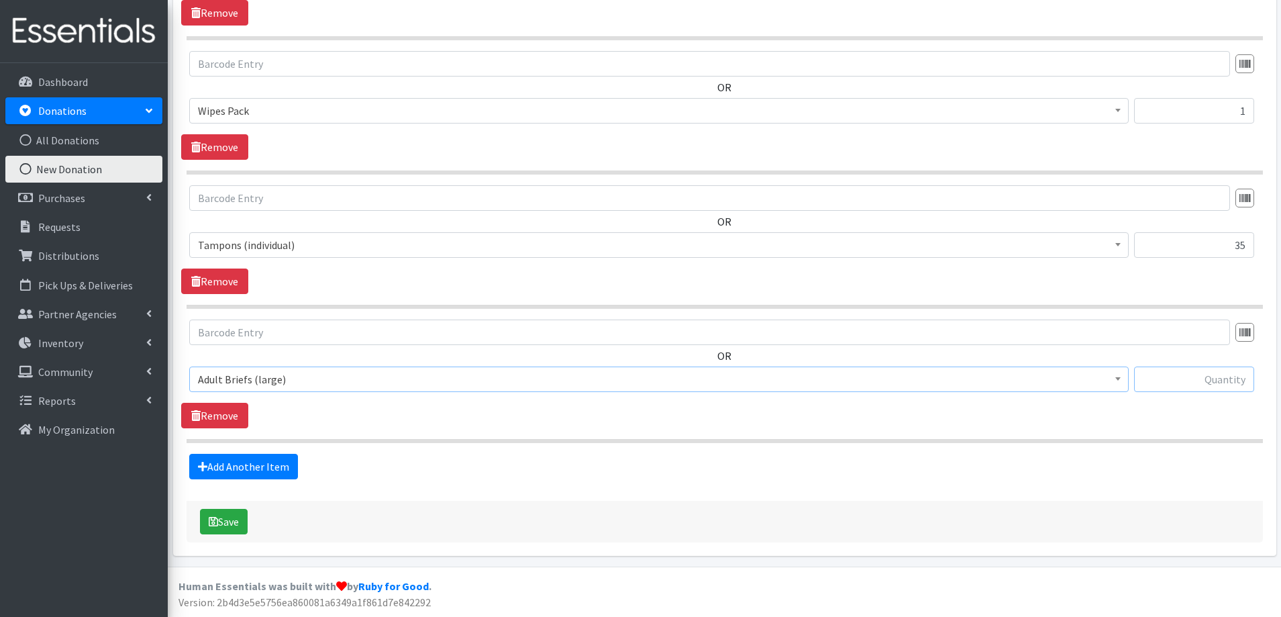
click at [1199, 381] on input "text" at bounding box center [1194, 379] width 120 height 26
type input "18"
click at [262, 471] on link "Add Another Item" at bounding box center [243, 467] width 109 height 26
click at [256, 463] on link "Add Another Item" at bounding box center [243, 467] width 109 height 26
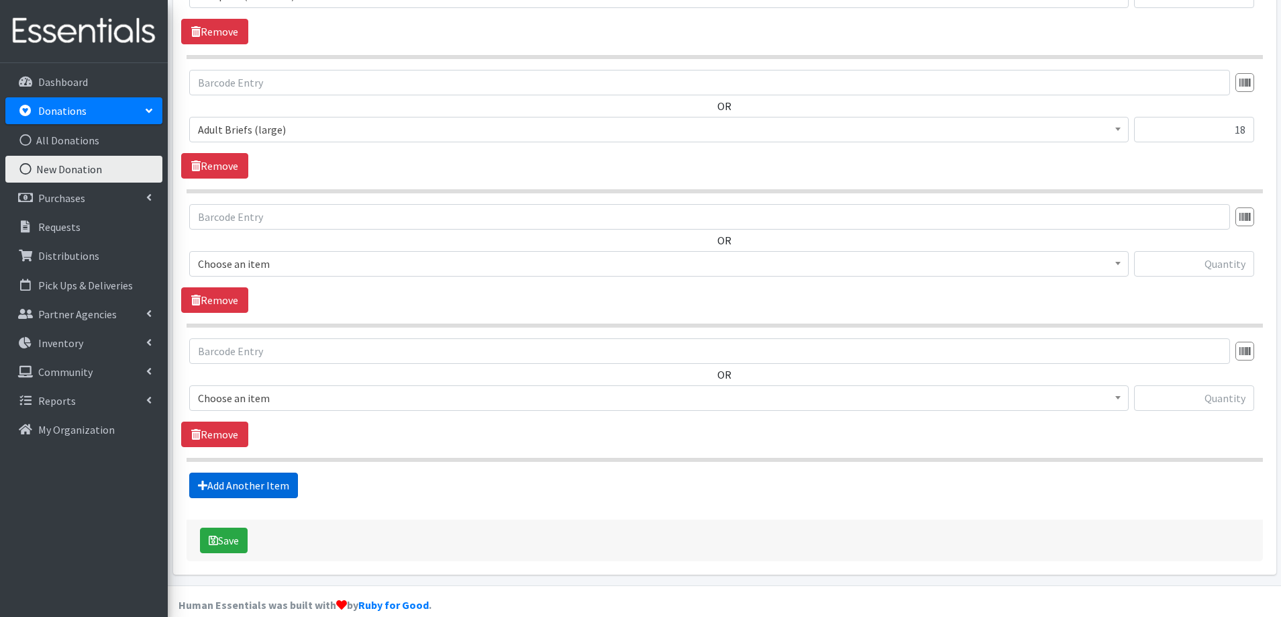
scroll to position [2187, 0]
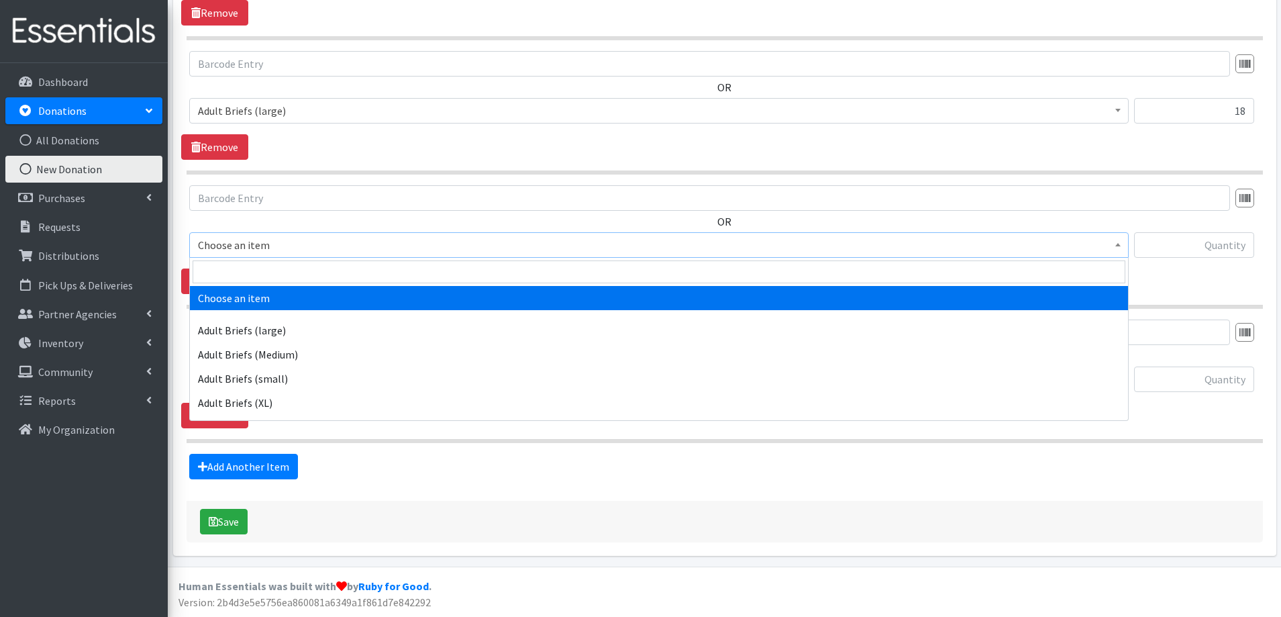
click at [663, 232] on span "Choose an item" at bounding box center [659, 245] width 940 height 26
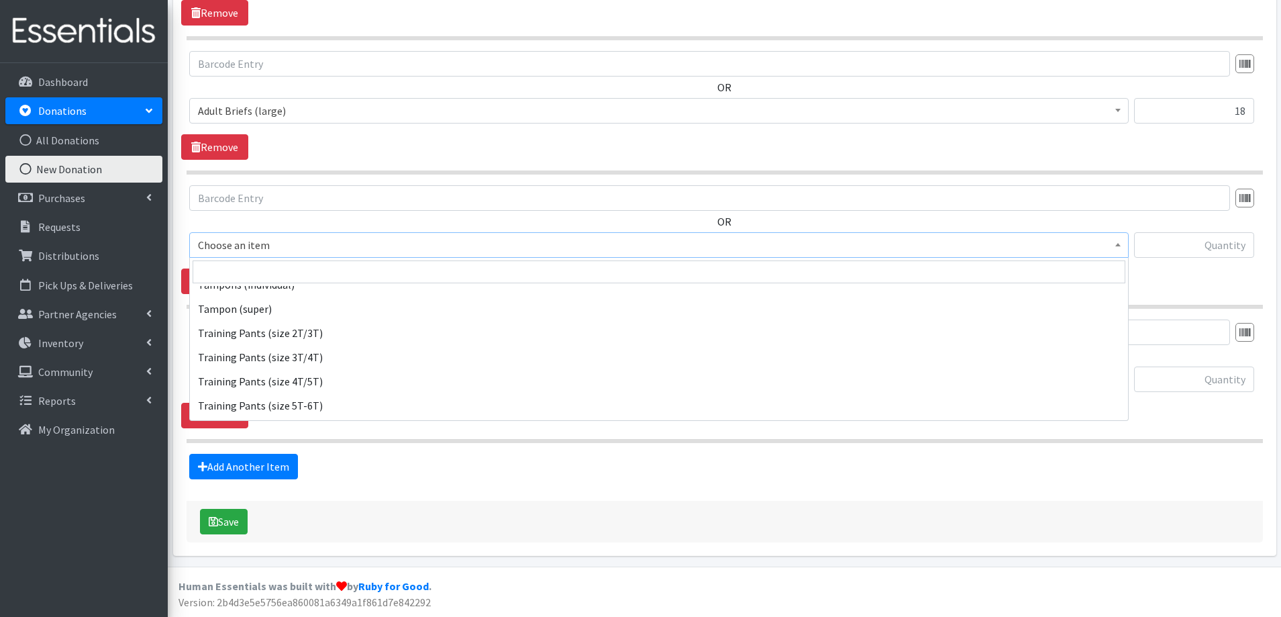
scroll to position [1638, 0]
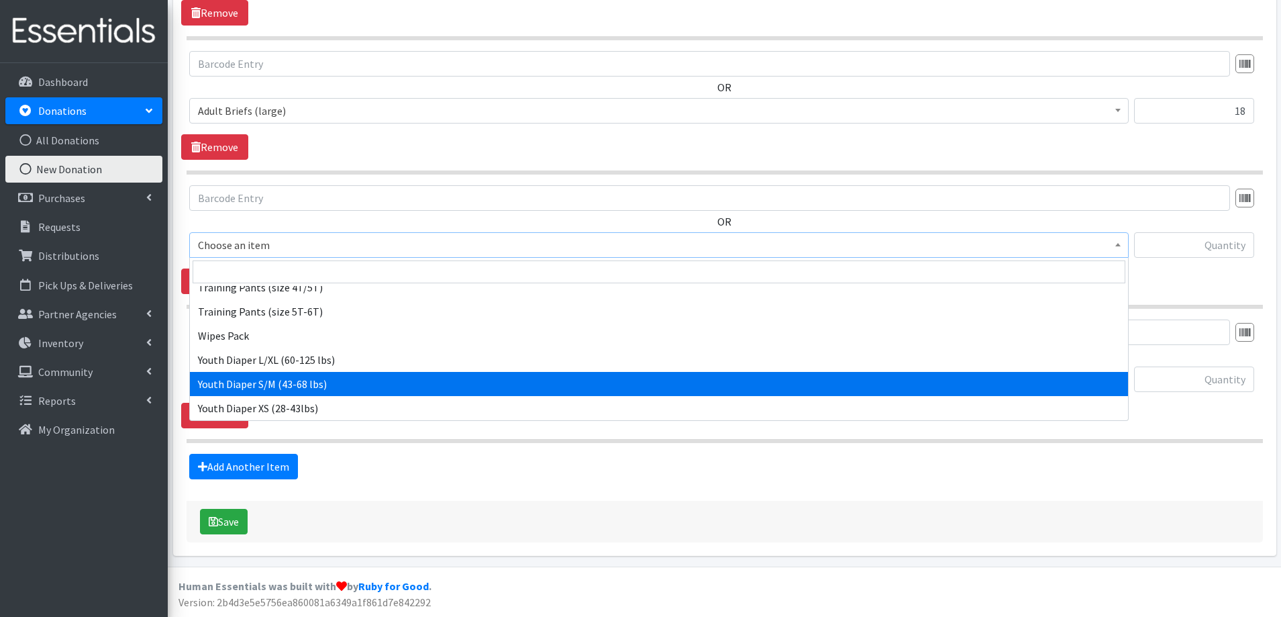
select select "11293"
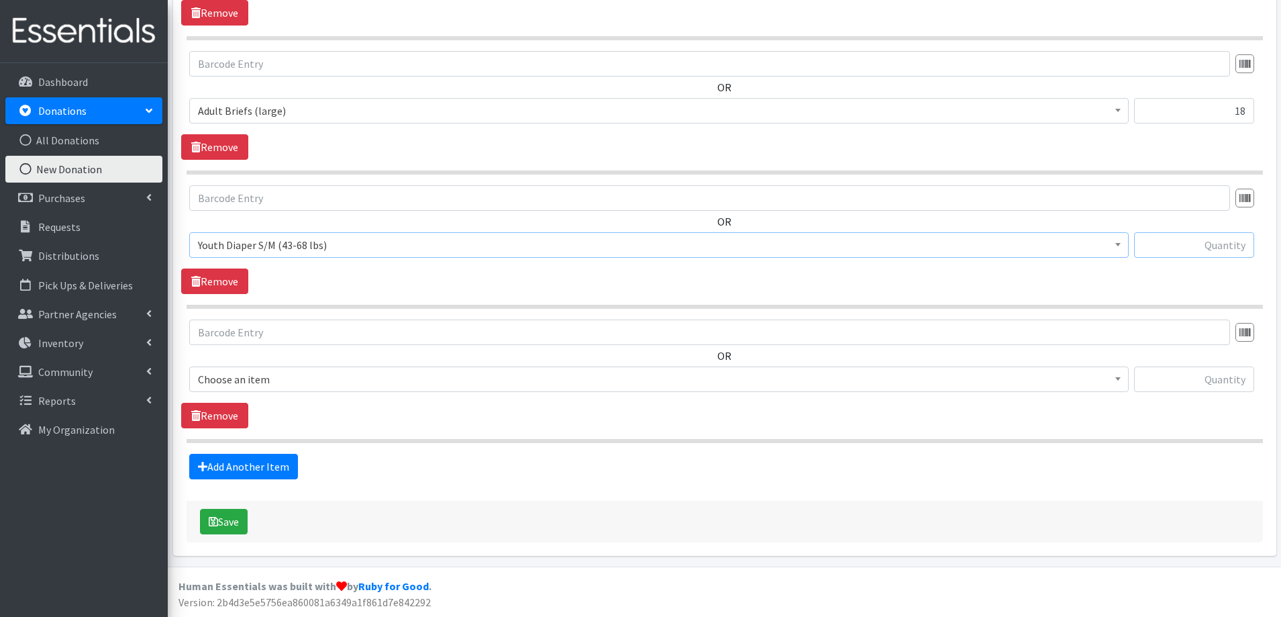
click at [1179, 249] on input "text" at bounding box center [1194, 245] width 120 height 26
type input "23"
click at [369, 377] on span "Choose an item" at bounding box center [659, 379] width 922 height 19
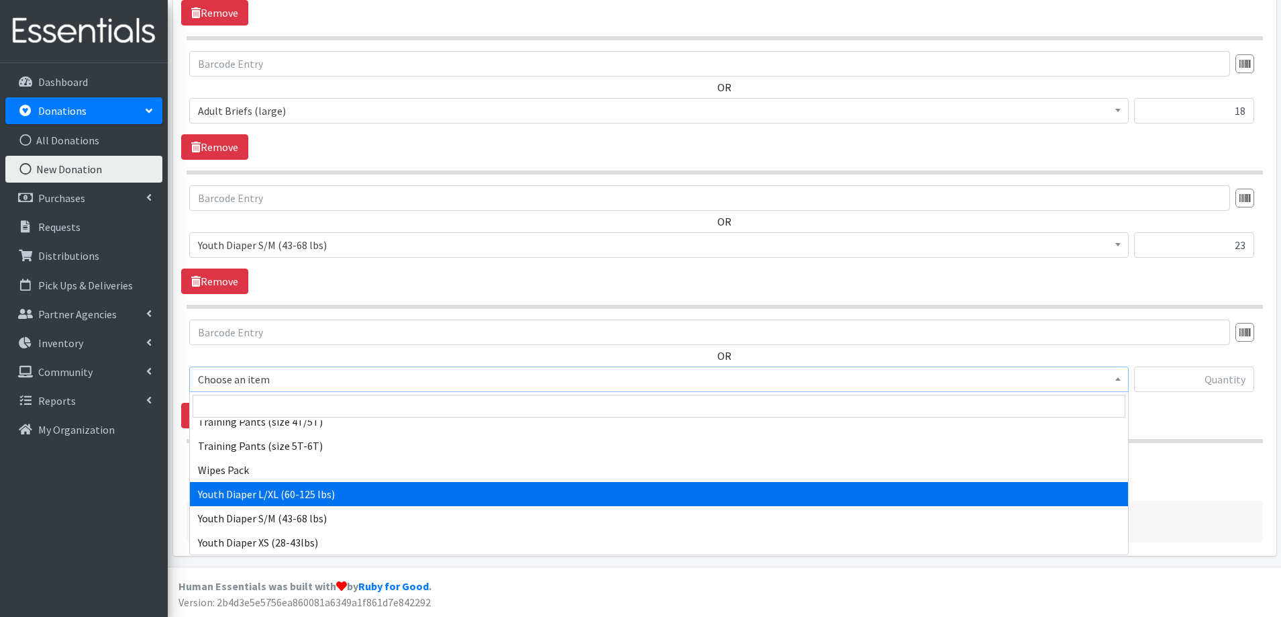
select select "11294"
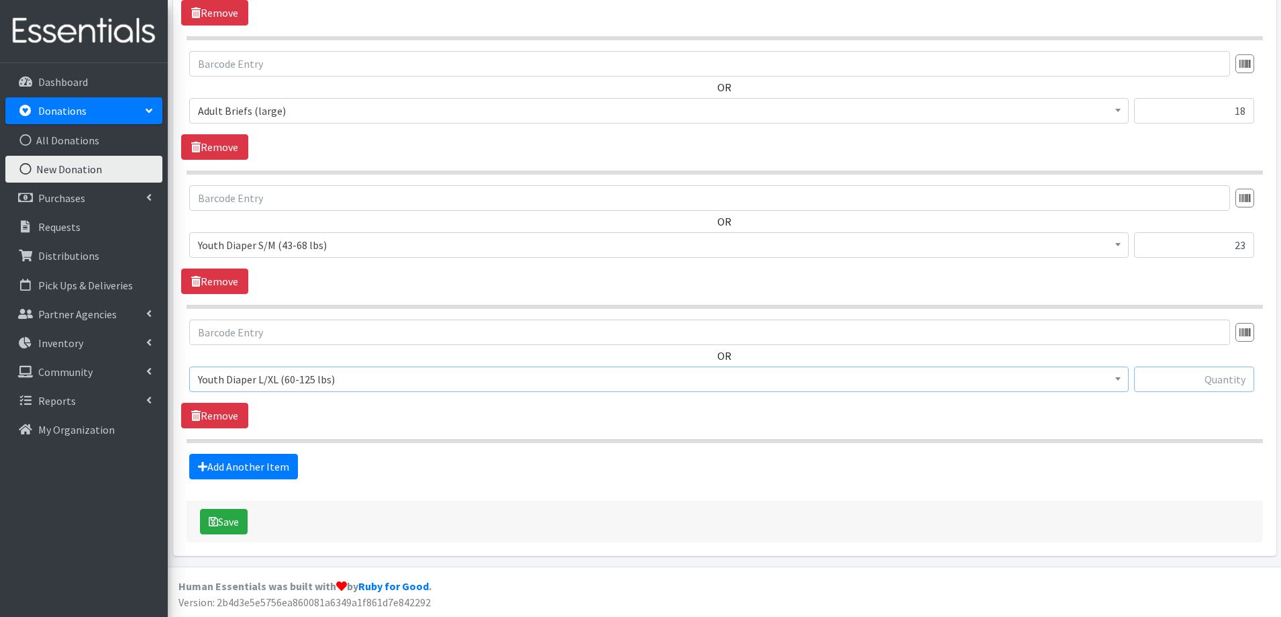
click at [1222, 375] on input "text" at bounding box center [1194, 379] width 120 height 26
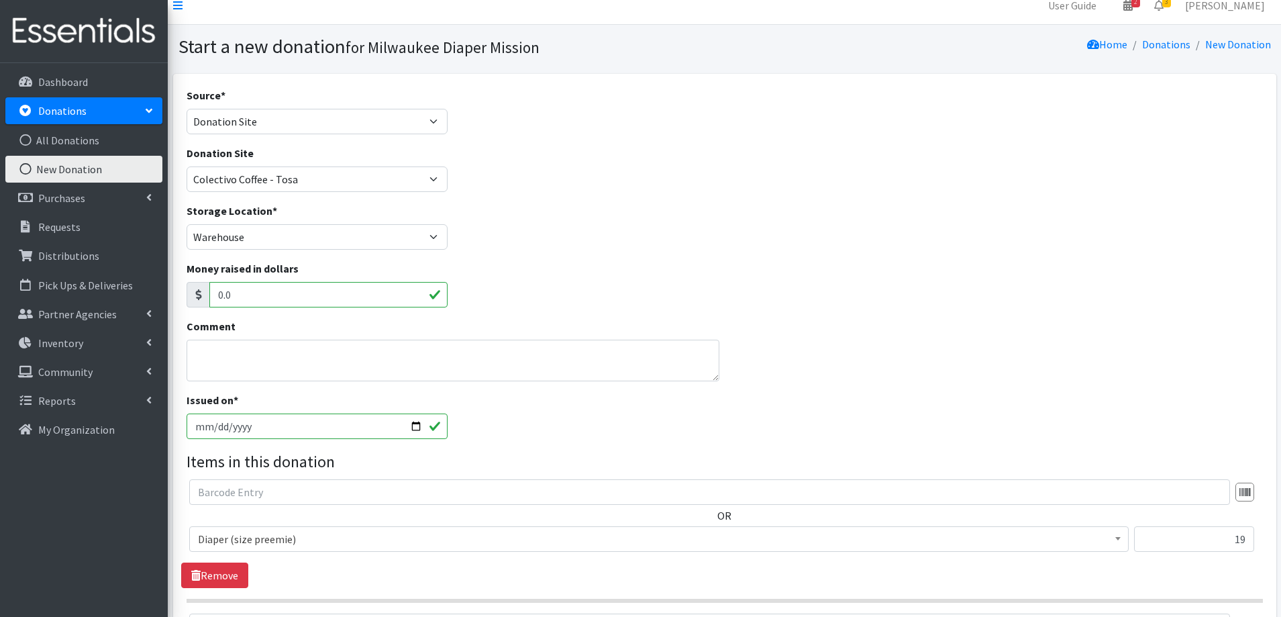
scroll to position [0, 0]
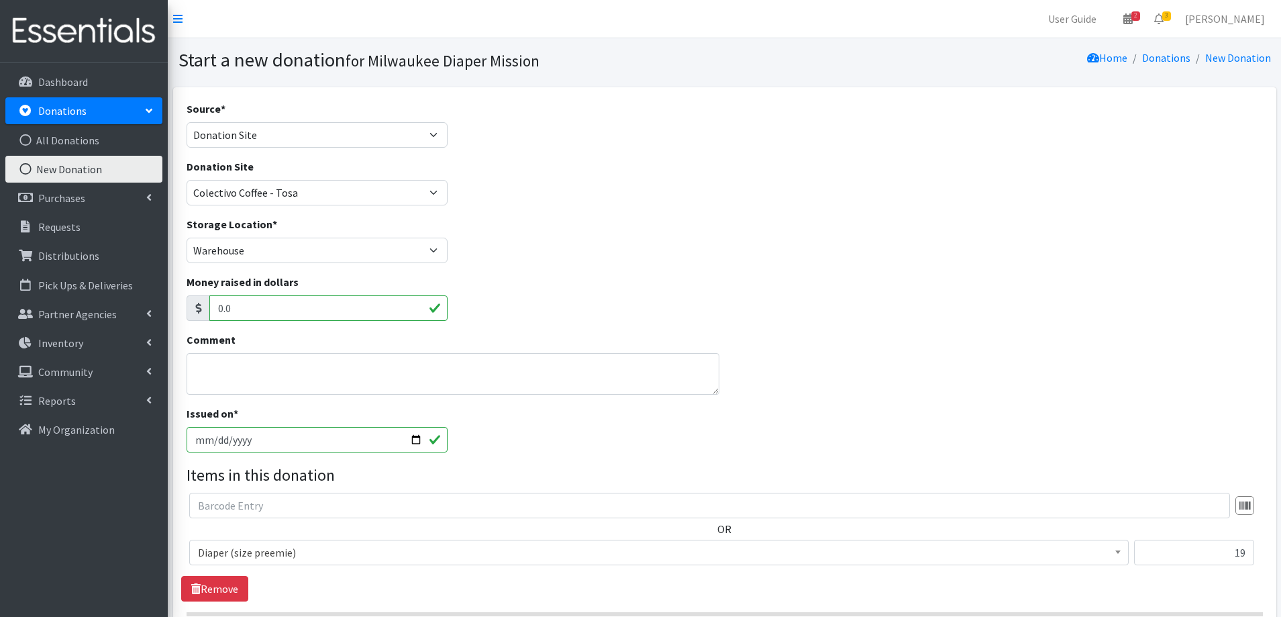
type input "64"
click at [416, 441] on input "[DATE]" at bounding box center [318, 440] width 262 height 26
type input "[DATE]"
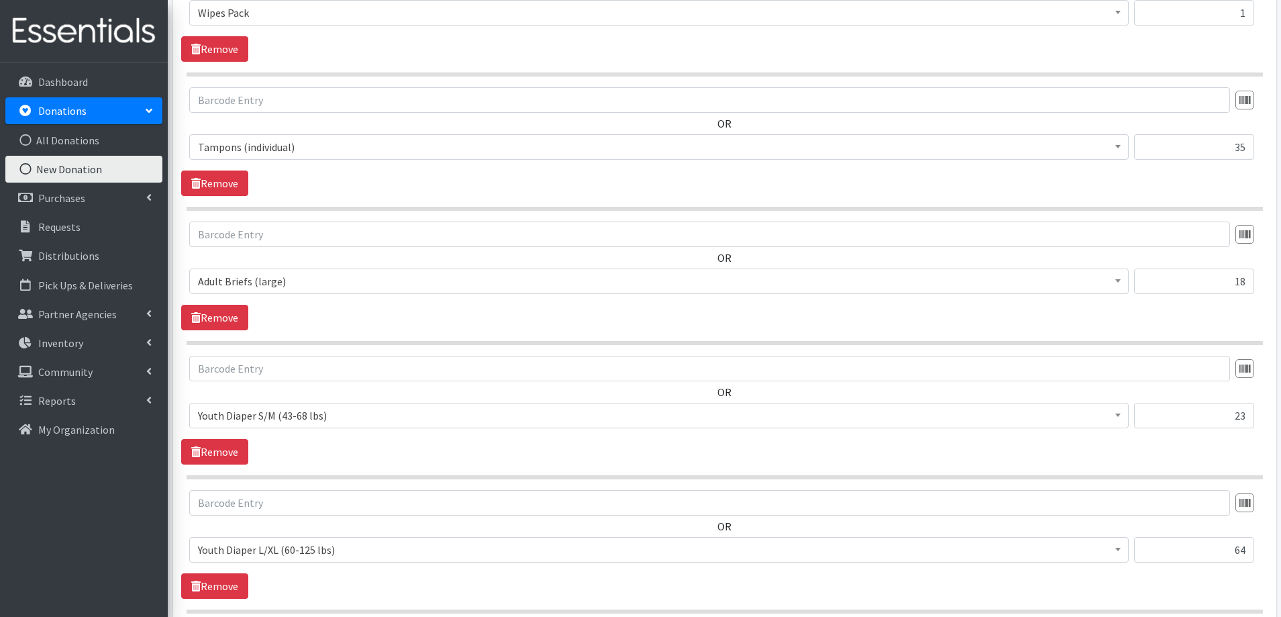
scroll to position [2187, 0]
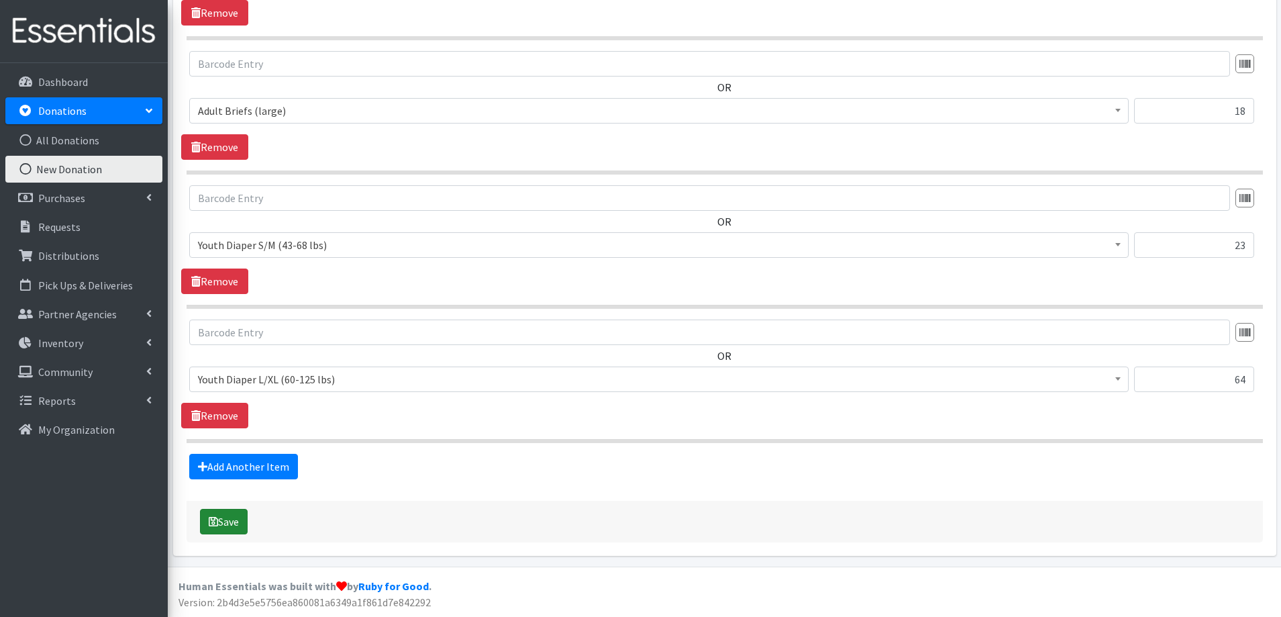
click at [232, 518] on button "Save" at bounding box center [224, 522] width 48 height 26
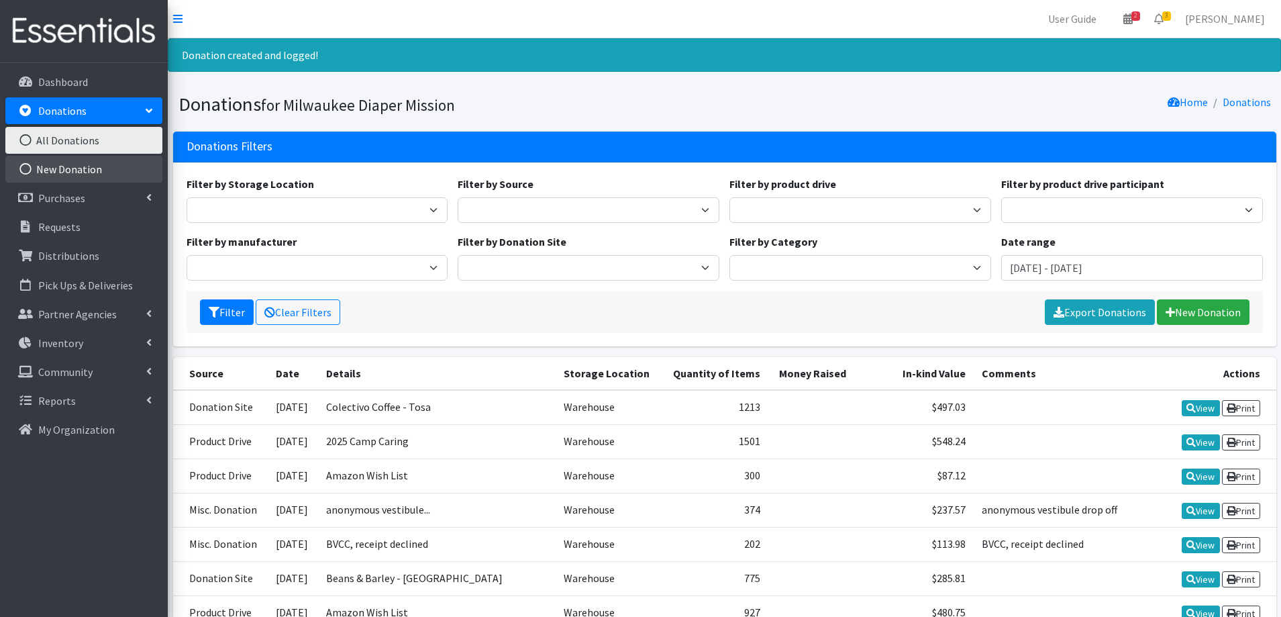
click at [80, 170] on link "New Donation" at bounding box center [83, 169] width 157 height 27
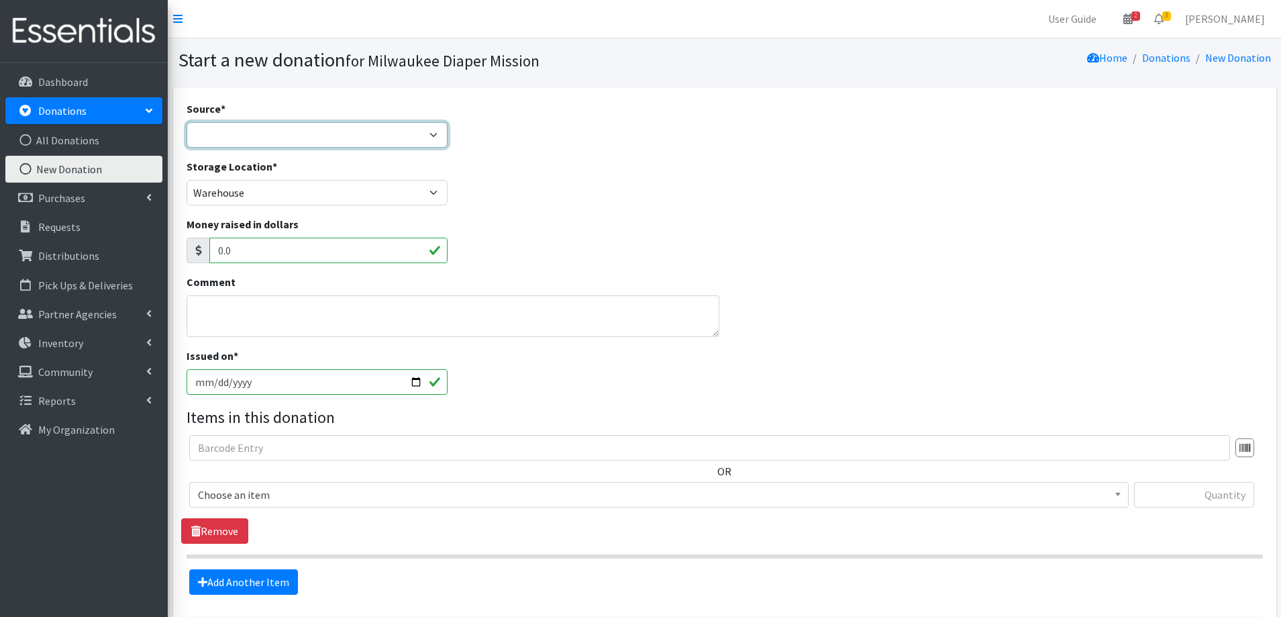
click at [358, 139] on select "Product Drive Manufacturer Donation Site Misc. Donation" at bounding box center [318, 135] width 262 height 26
select select "Donation Site"
click at [187, 122] on select "Product Drive Manufacturer Donation Site Misc. Donation" at bounding box center [318, 135] width 262 height 26
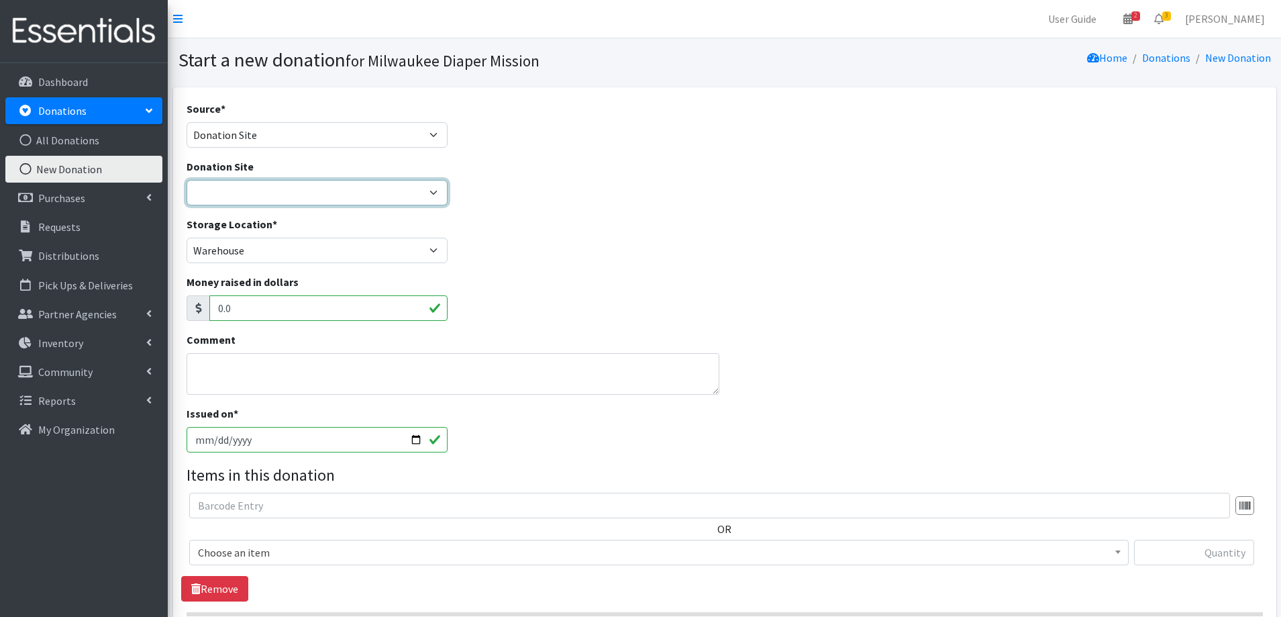
click at [291, 196] on select "Authentic Birth Center - Wauwatosa Beans & Barley - East Side Bounce MKE Cafe C…" at bounding box center [318, 193] width 262 height 26
select select "744"
click at [187, 180] on select "Authentic Birth Center - [GEOGRAPHIC_DATA] Beans & Barley - East Side Bounce MK…" at bounding box center [318, 193] width 262 height 26
click at [262, 448] on input "[DATE]" at bounding box center [318, 440] width 262 height 26
click at [608, 418] on div "Issued on * 2025-08-28" at bounding box center [724, 434] width 1087 height 58
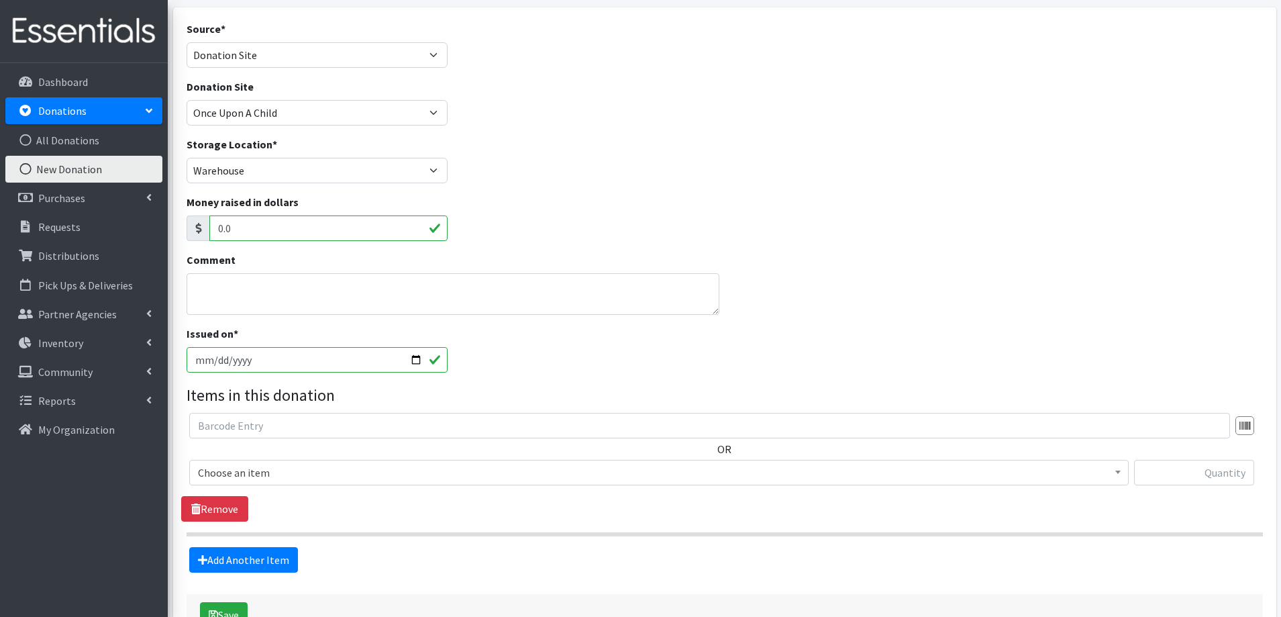
scroll to position [173, 0]
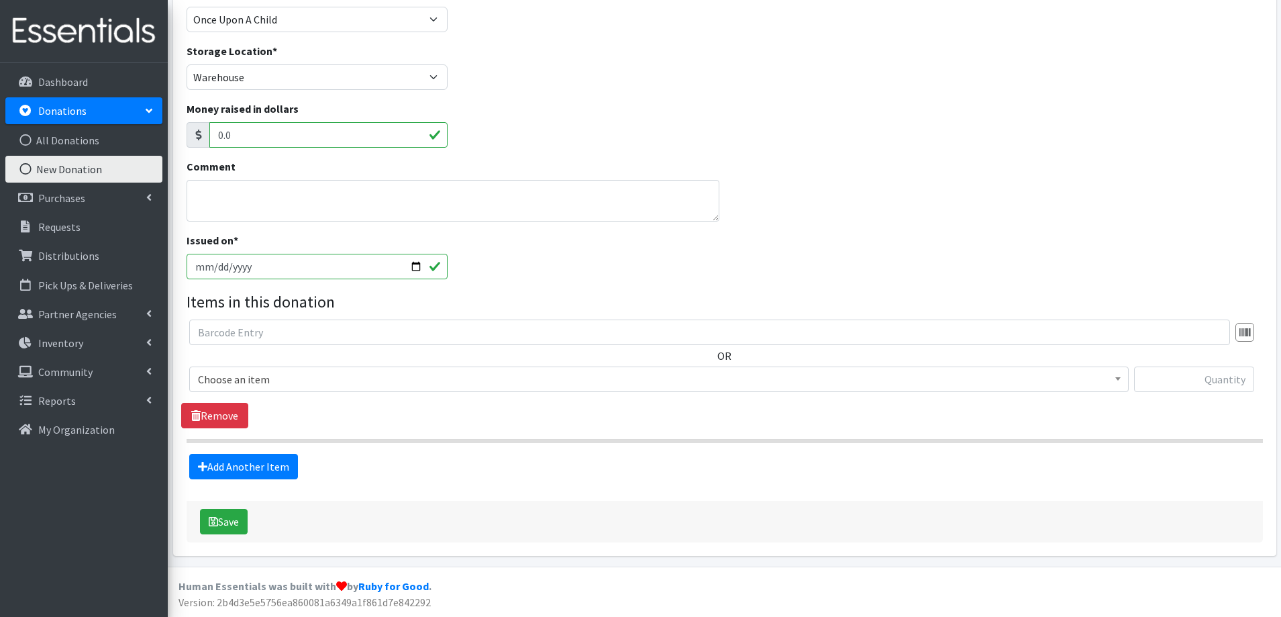
click at [256, 381] on span "Choose an item" at bounding box center [659, 379] width 922 height 19
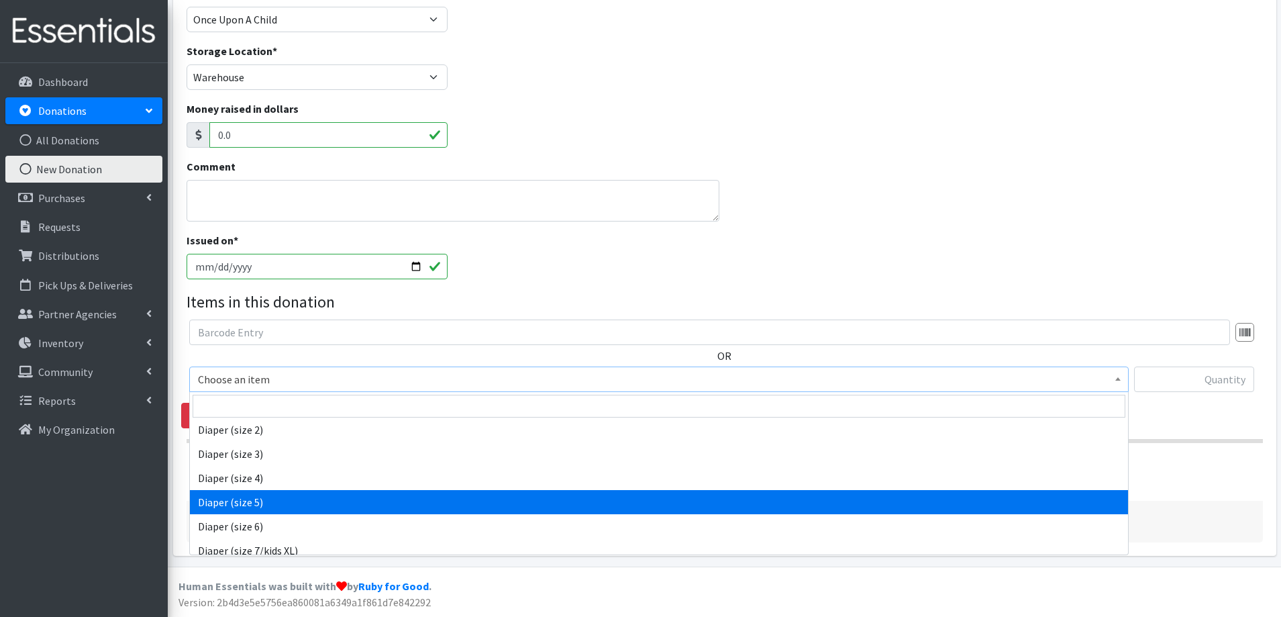
scroll to position [336, 0]
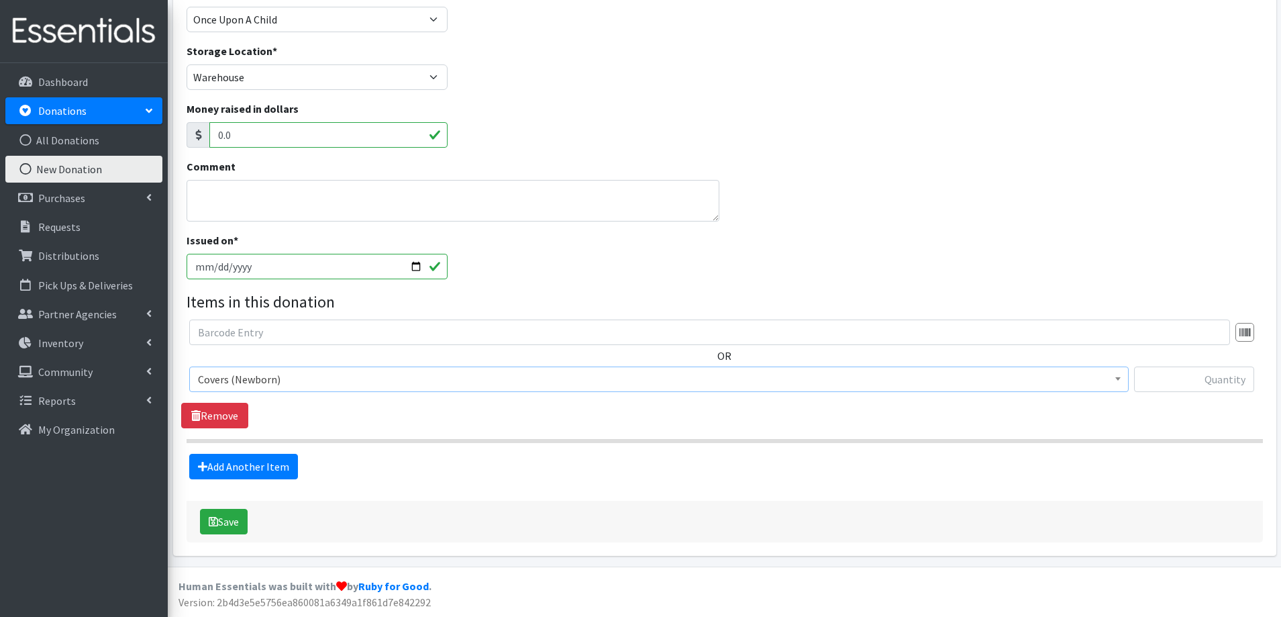
click at [307, 373] on span "Covers (Newborn)" at bounding box center [659, 379] width 922 height 19
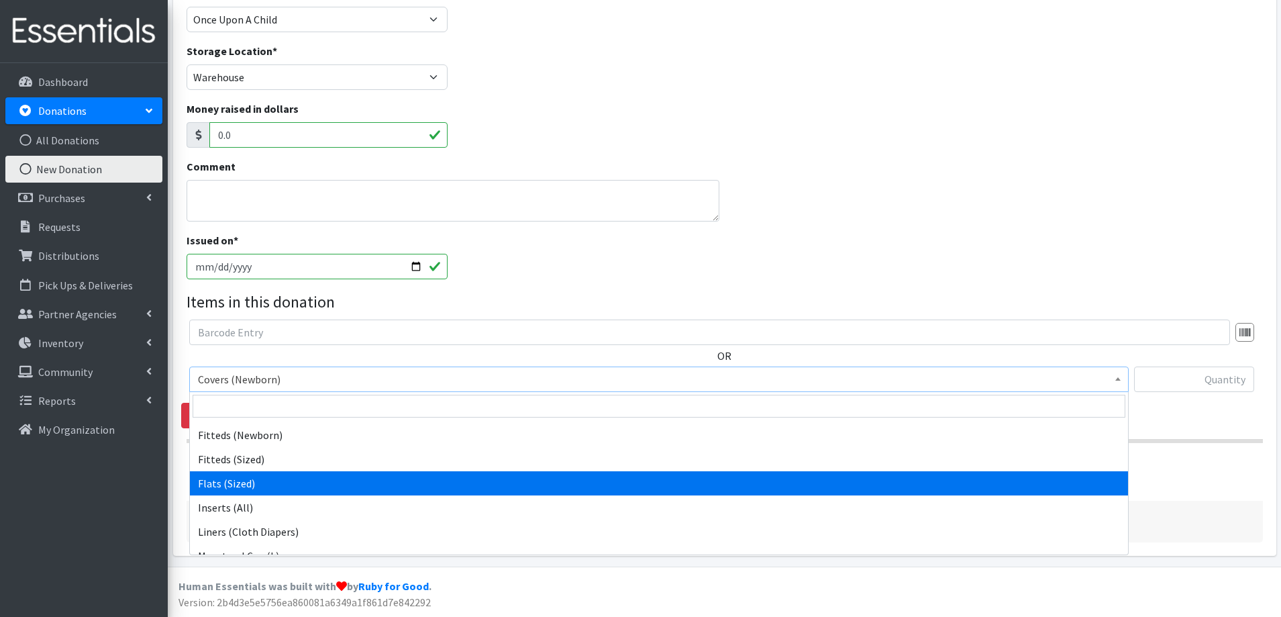
scroll to position [615, 0]
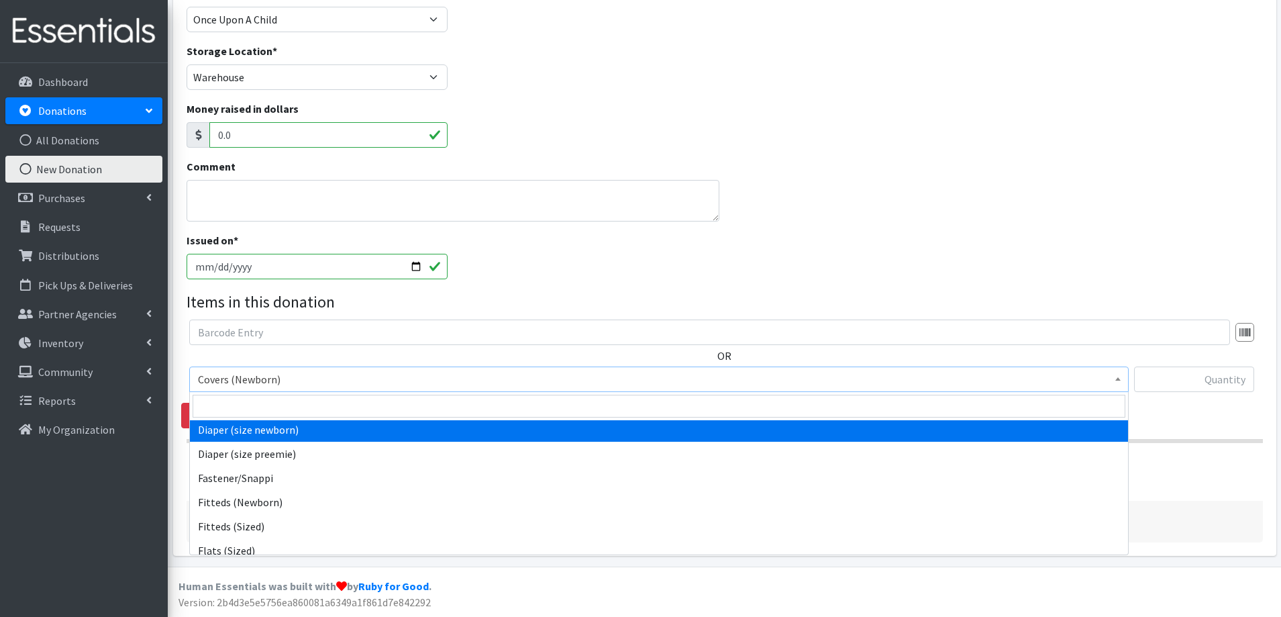
select select "4633"
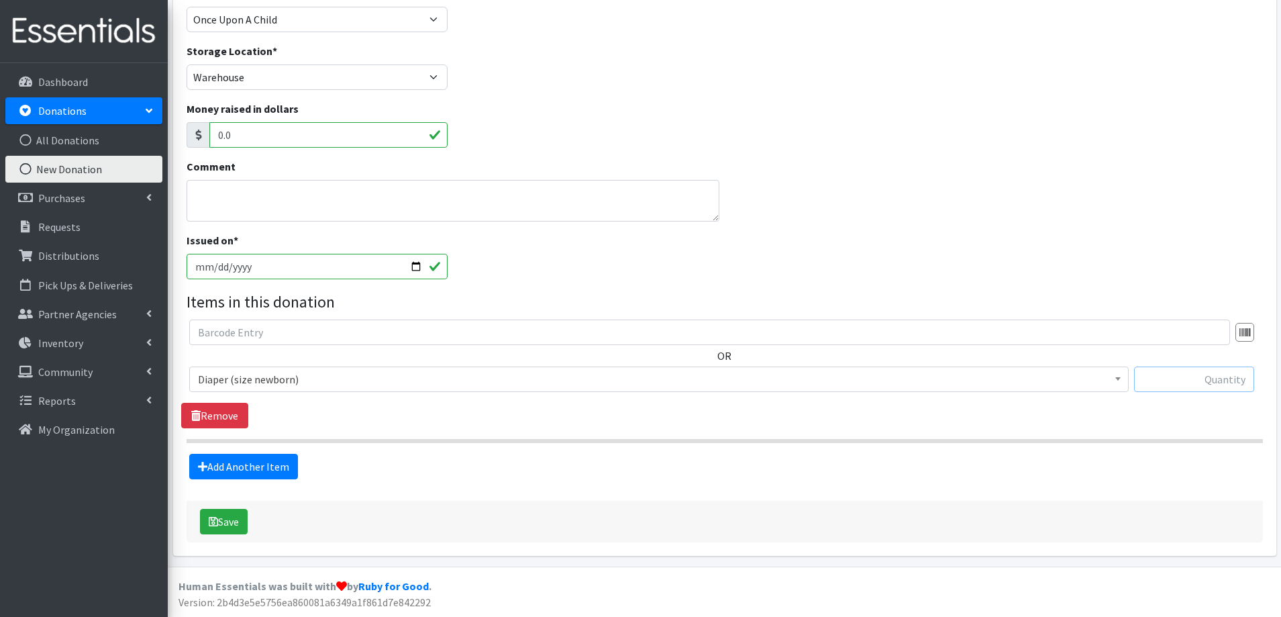
click at [1185, 385] on input "text" at bounding box center [1194, 379] width 120 height 26
type input "99"
click at [275, 458] on link "Add Another Item" at bounding box center [243, 467] width 109 height 26
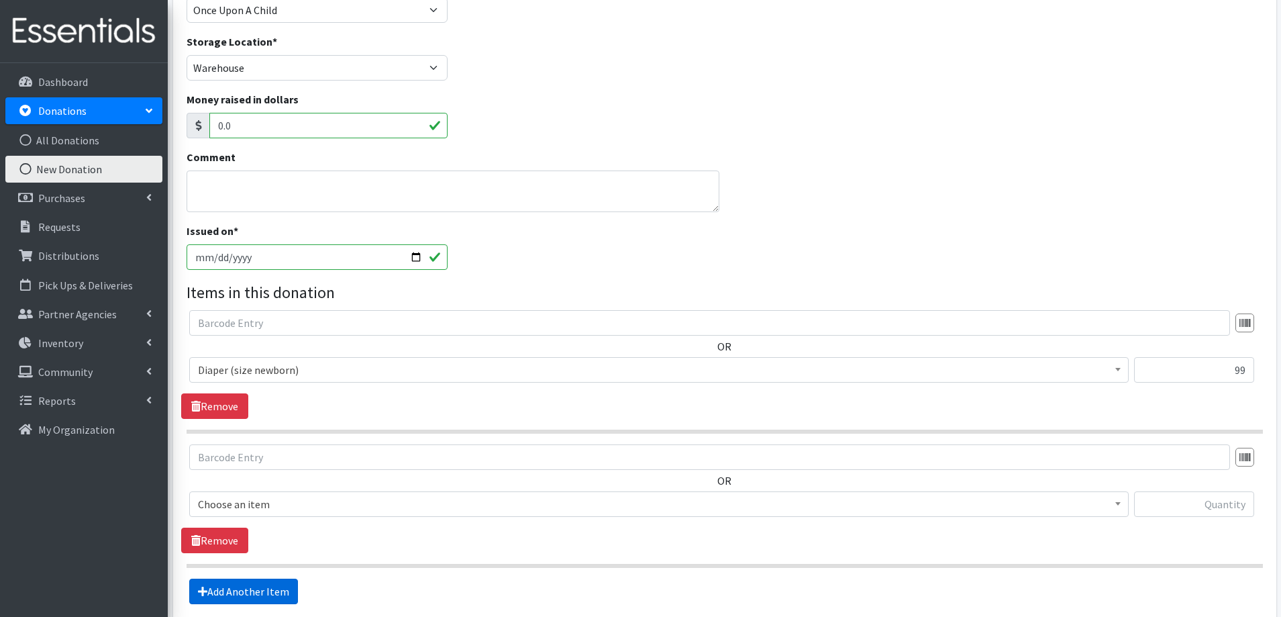
scroll to position [307, 0]
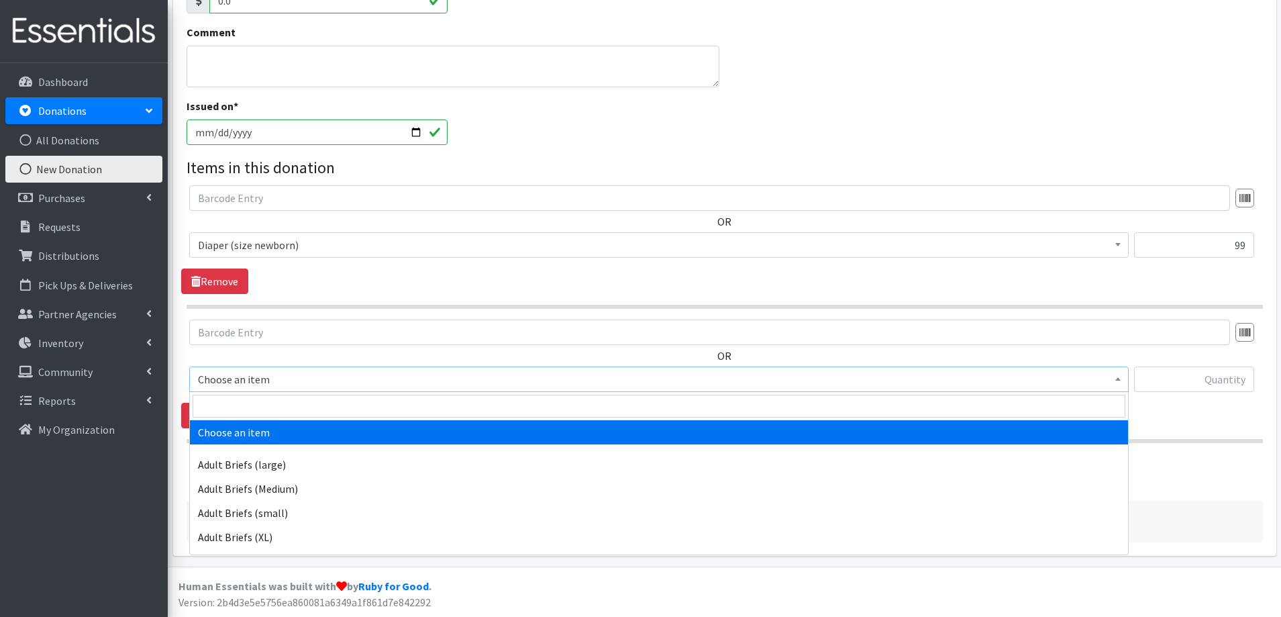
click at [311, 380] on span "Choose an item" at bounding box center [659, 379] width 922 height 19
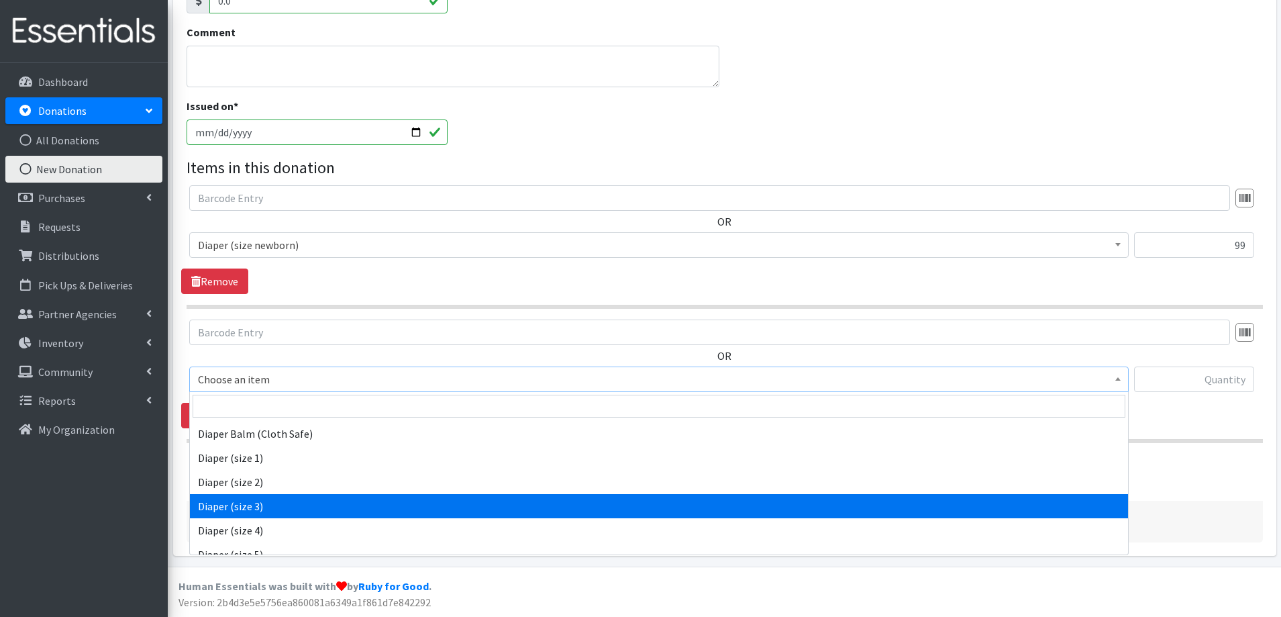
scroll to position [403, 0]
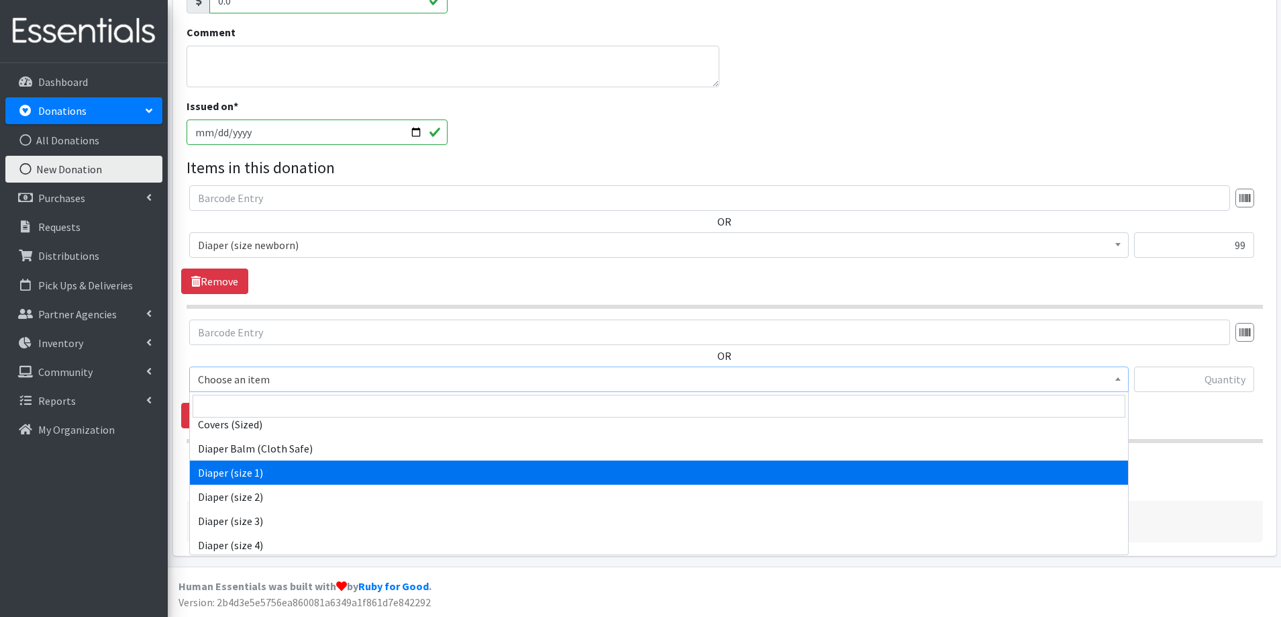
select select "4634"
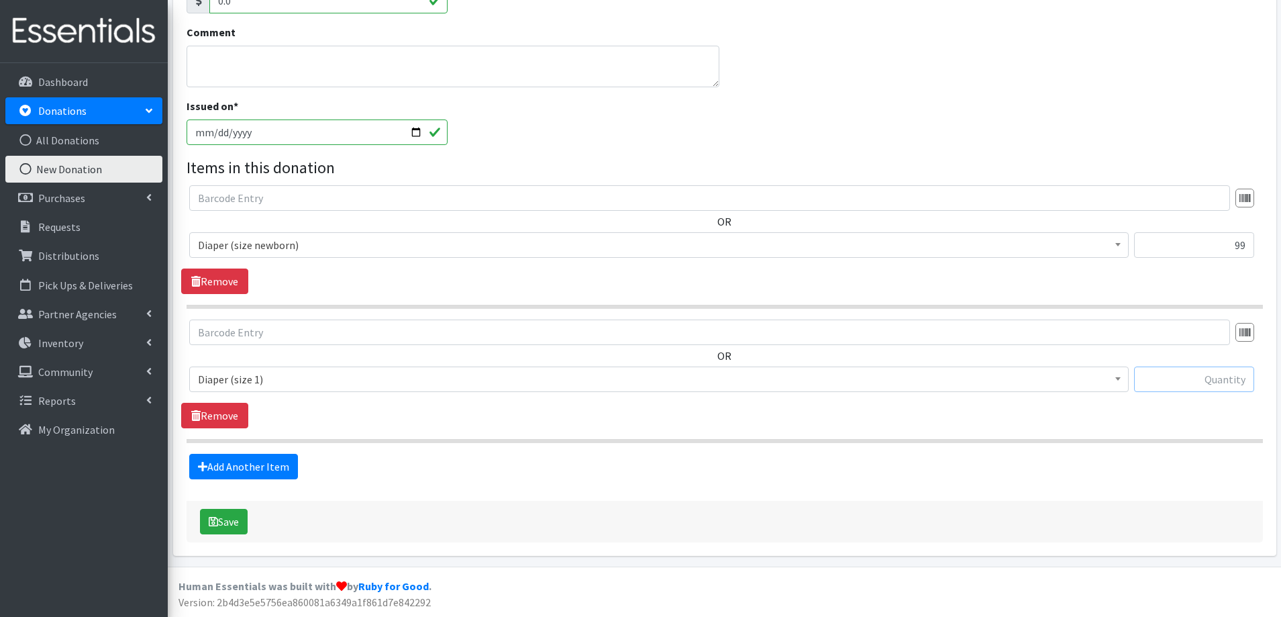
click at [1152, 375] on input "text" at bounding box center [1194, 379] width 120 height 26
type input "114"
click at [238, 457] on link "Add Another Item" at bounding box center [243, 467] width 109 height 26
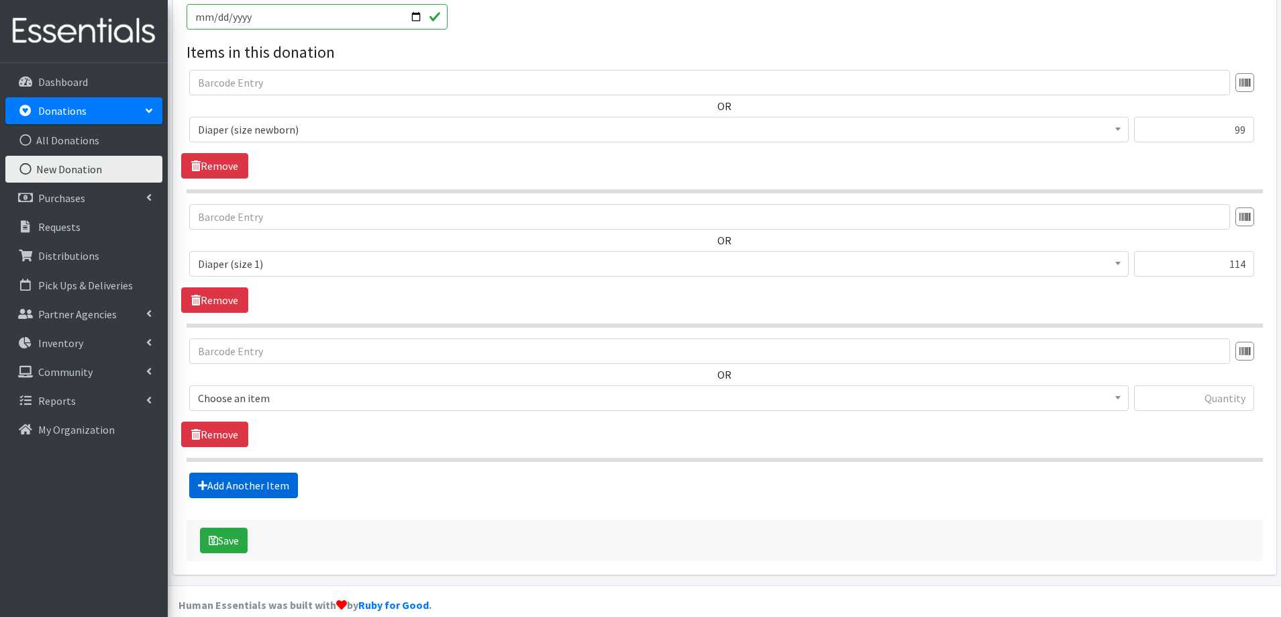
scroll to position [442, 0]
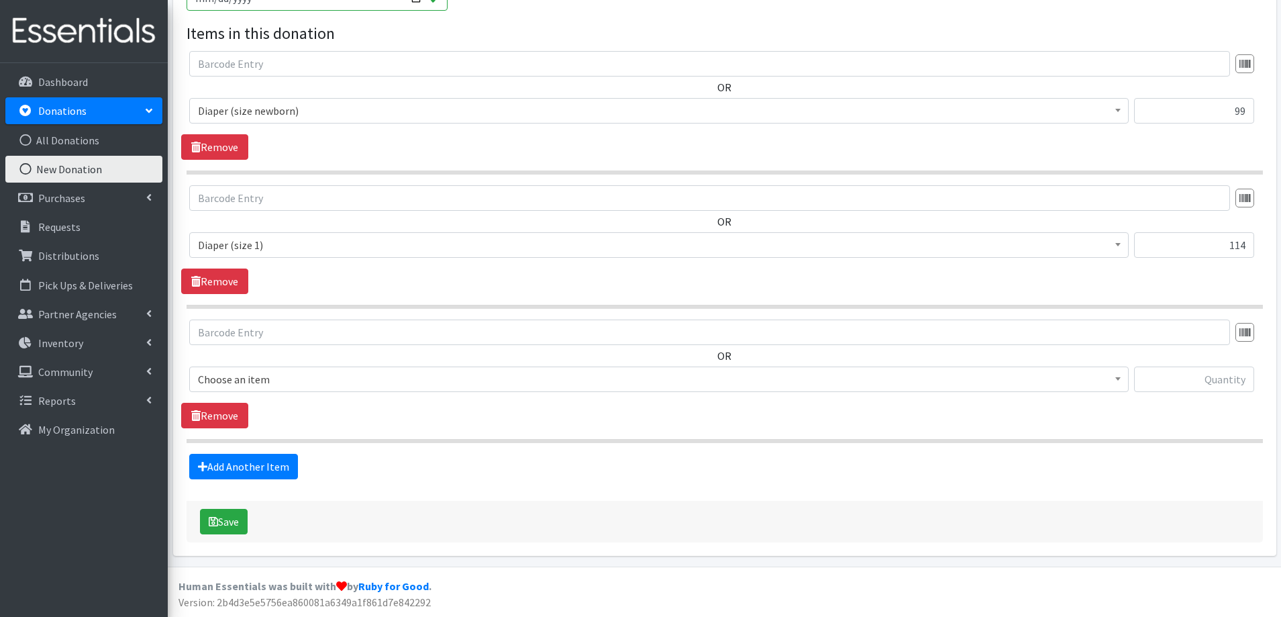
click at [350, 377] on span "Choose an item" at bounding box center [659, 379] width 922 height 19
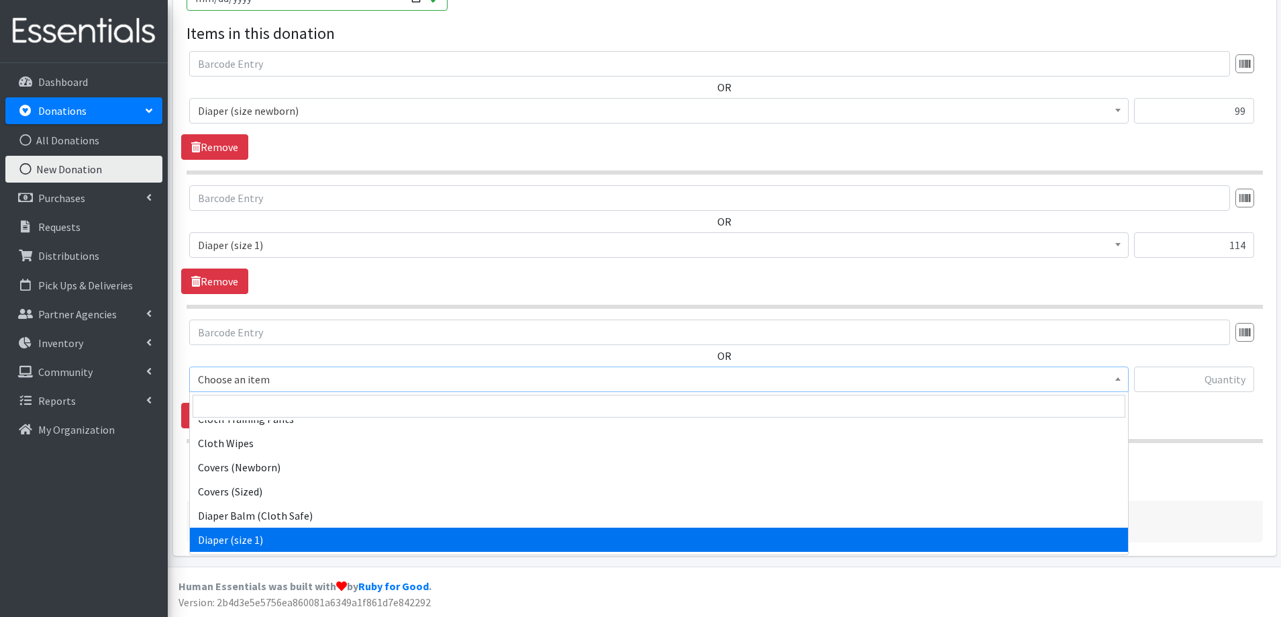
scroll to position [403, 0]
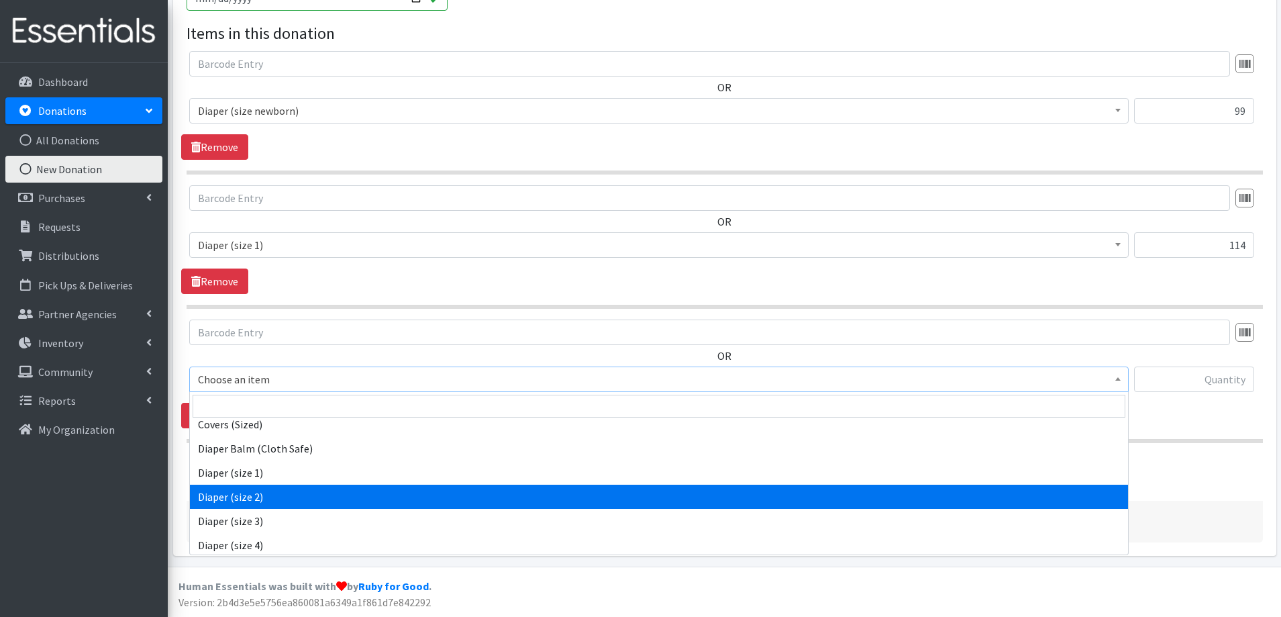
select select "4635"
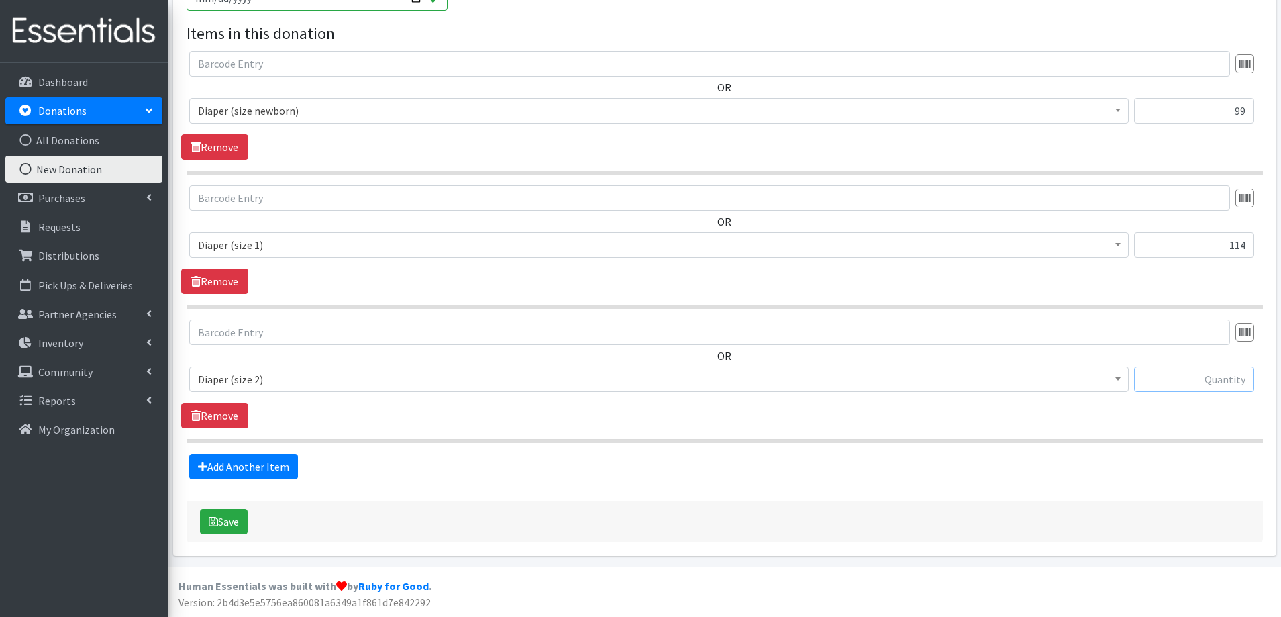
click at [1152, 378] on input "text" at bounding box center [1194, 379] width 120 height 26
type input "83"
click at [261, 469] on link "Add Another Item" at bounding box center [243, 467] width 109 height 26
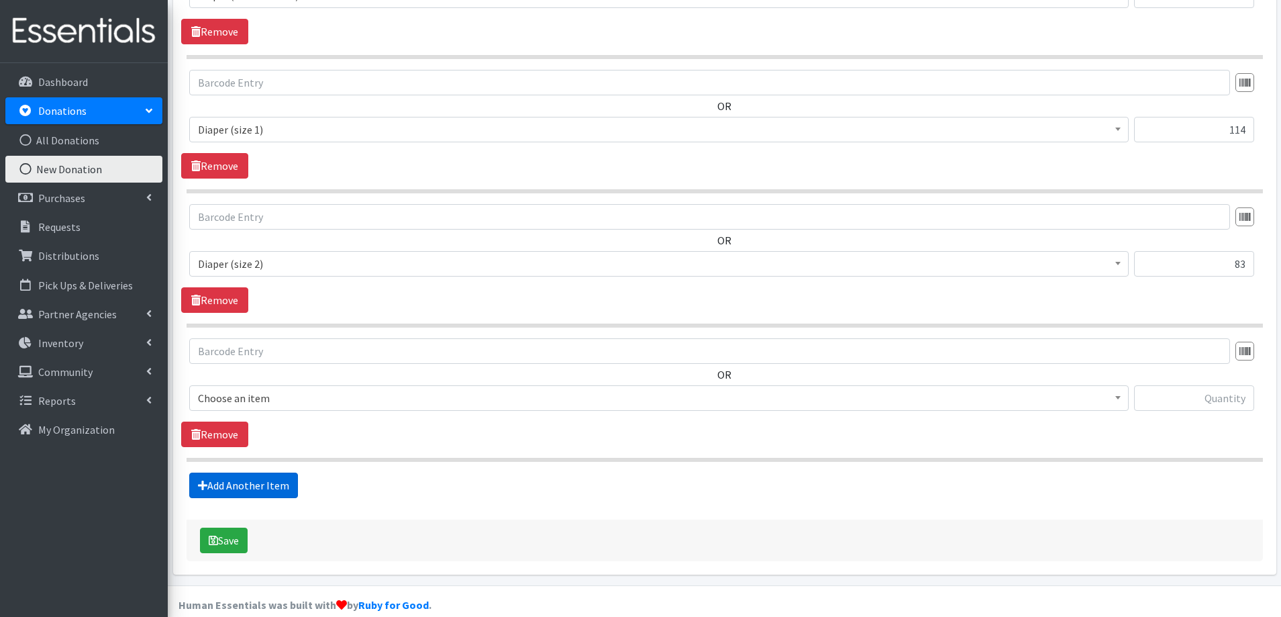
scroll to position [576, 0]
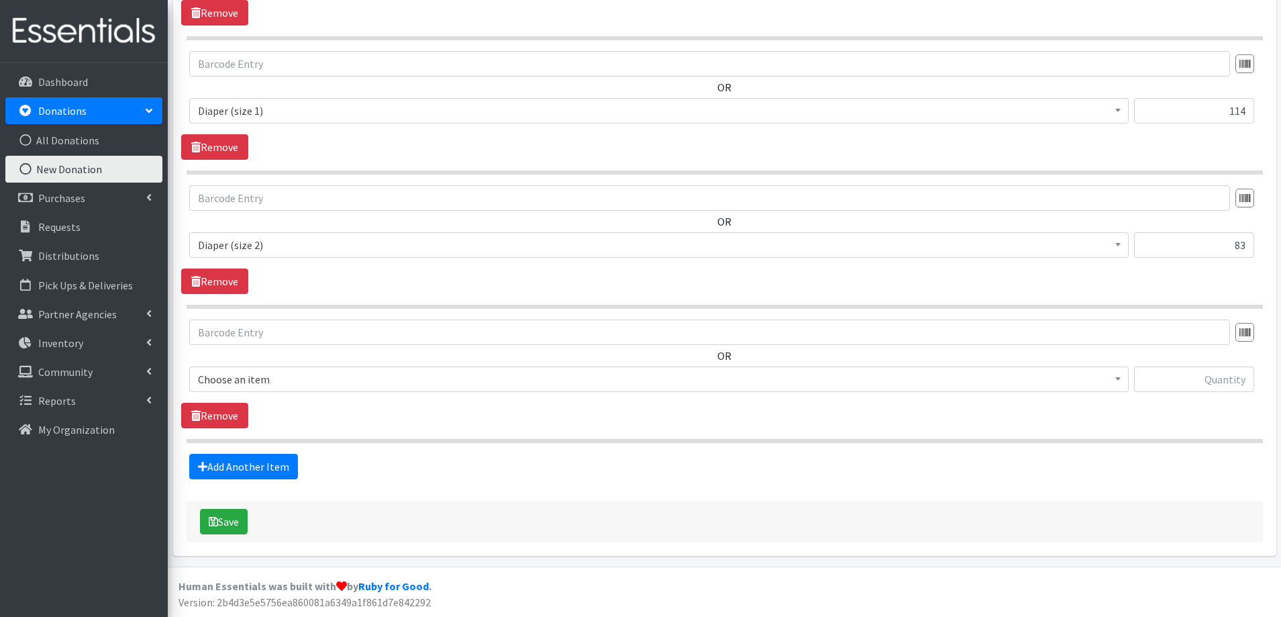
click at [291, 353] on div "OR Choose an item Adult Briefs (large) Adult Briefs (Medium) Adult Briefs (smal…" at bounding box center [724, 360] width 1087 height 83
click at [289, 373] on span "Choose an item" at bounding box center [659, 379] width 922 height 19
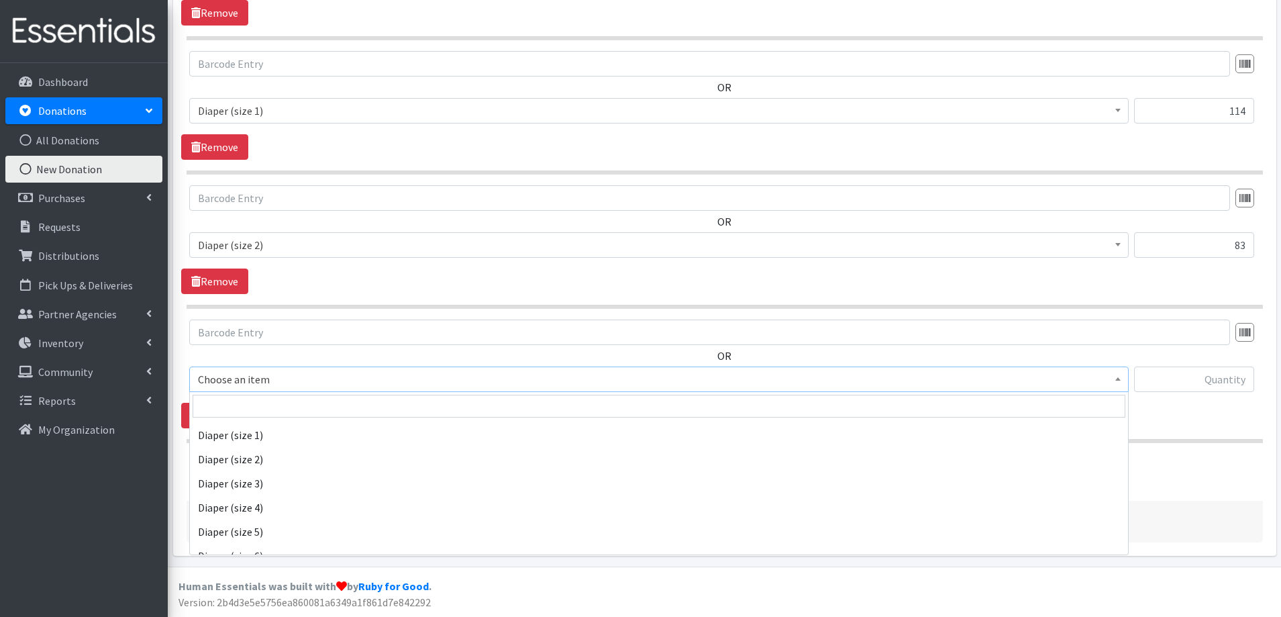
scroll to position [470, 0]
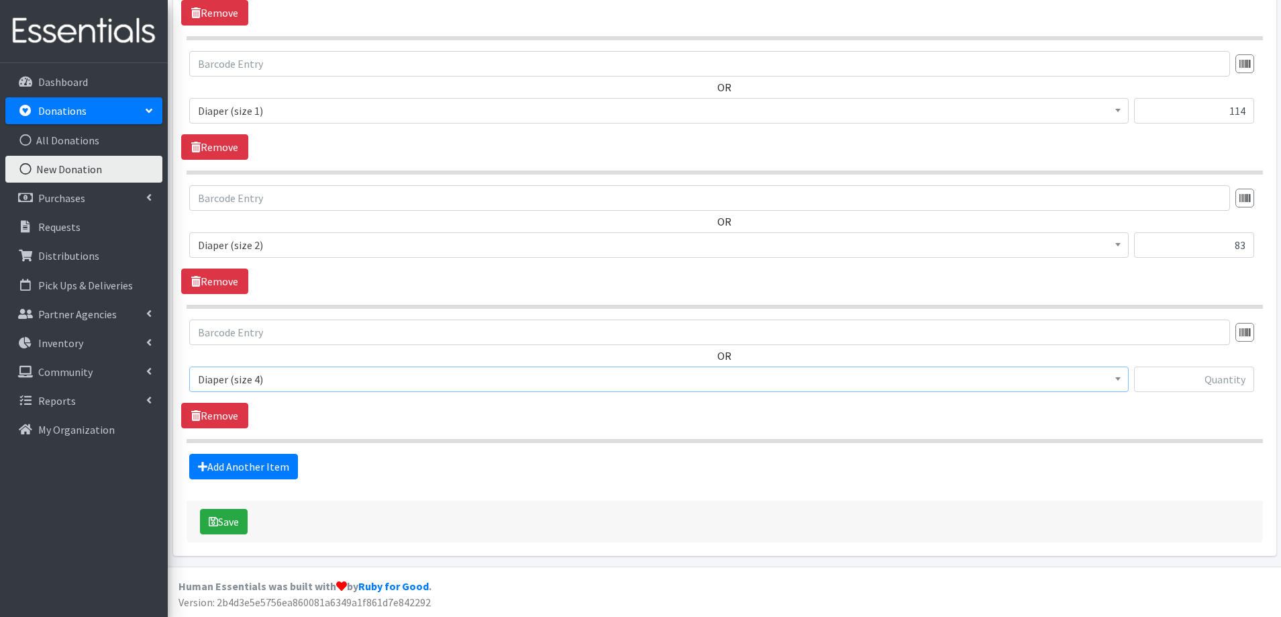
drag, startPoint x: 256, startPoint y: 372, endPoint x: 273, endPoint y: 380, distance: 18.0
click at [256, 372] on span "Diaper (size 4)" at bounding box center [659, 379] width 922 height 19
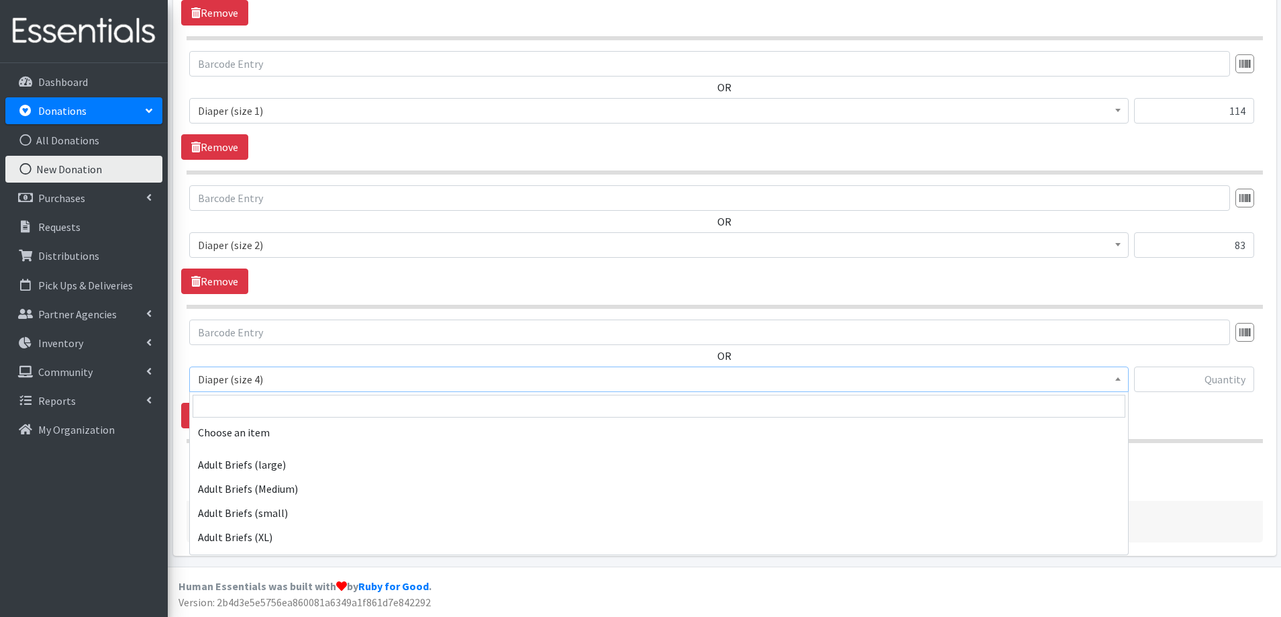
scroll to position [491, 0]
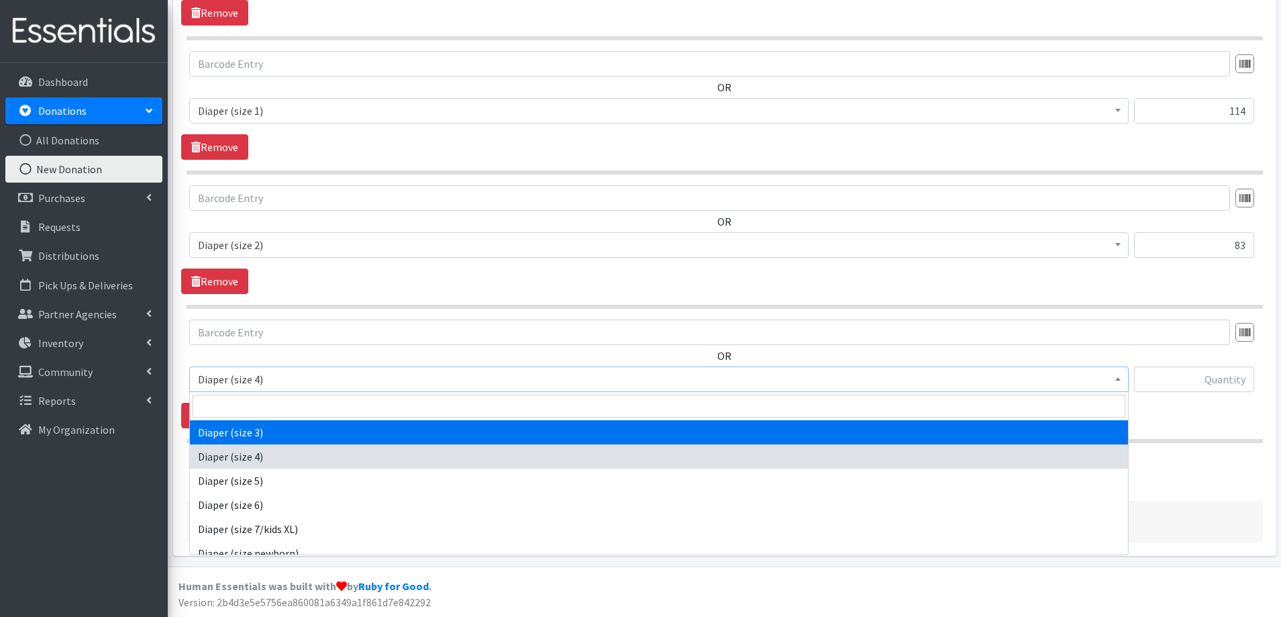
select select "4644"
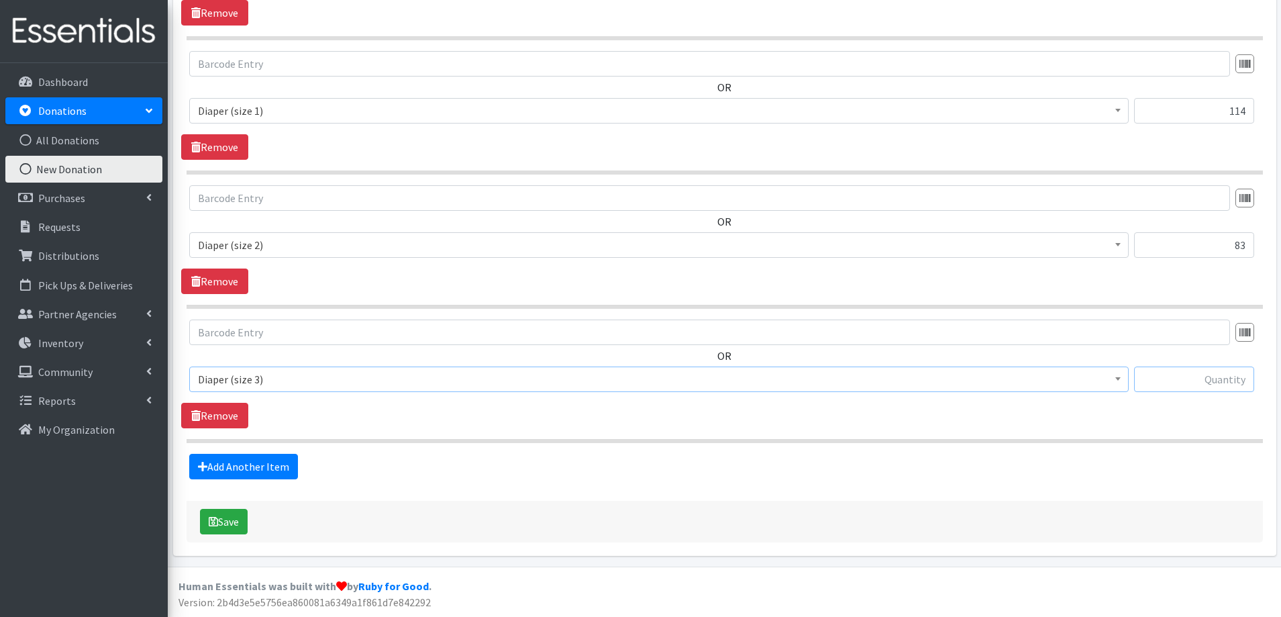
click at [1197, 373] on input "text" at bounding box center [1194, 379] width 120 height 26
type input "31"
click at [222, 461] on link "Add Another Item" at bounding box center [243, 467] width 109 height 26
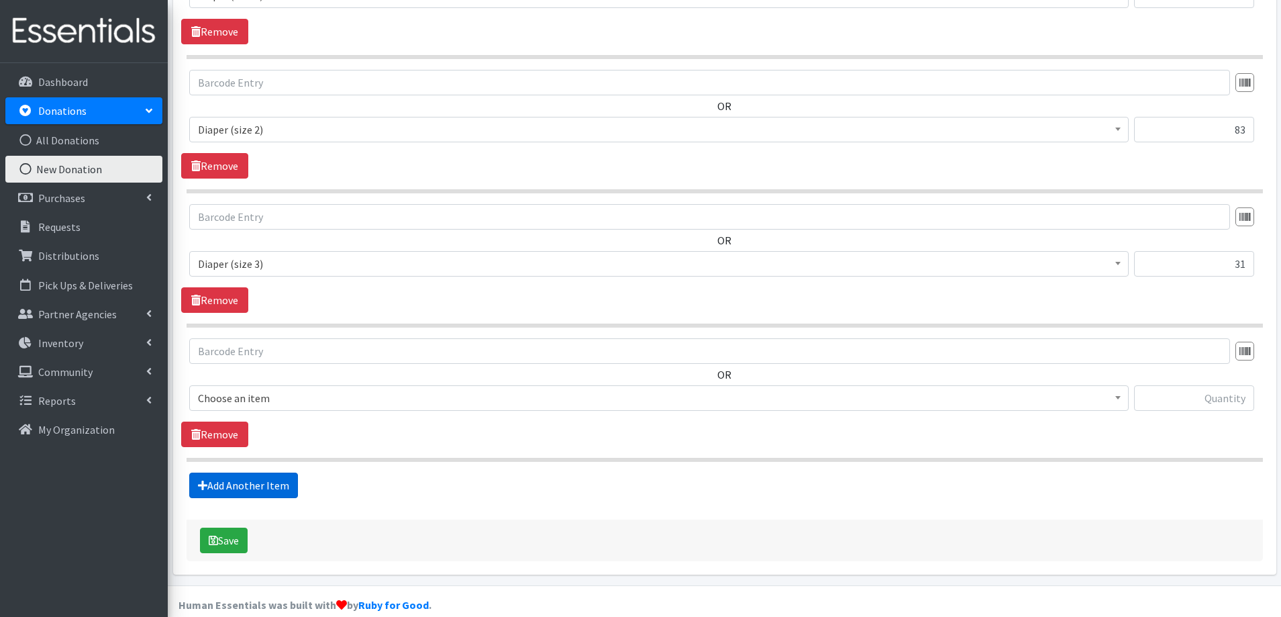
scroll to position [710, 0]
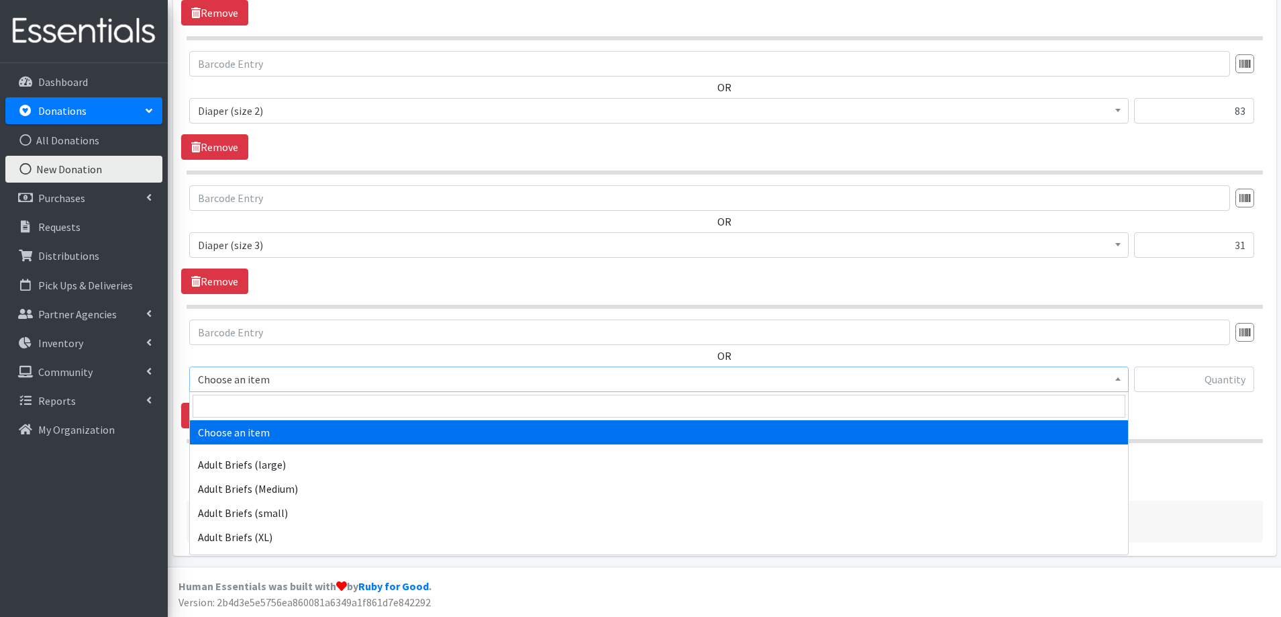
click at [334, 383] on span "Choose an item" at bounding box center [659, 379] width 922 height 19
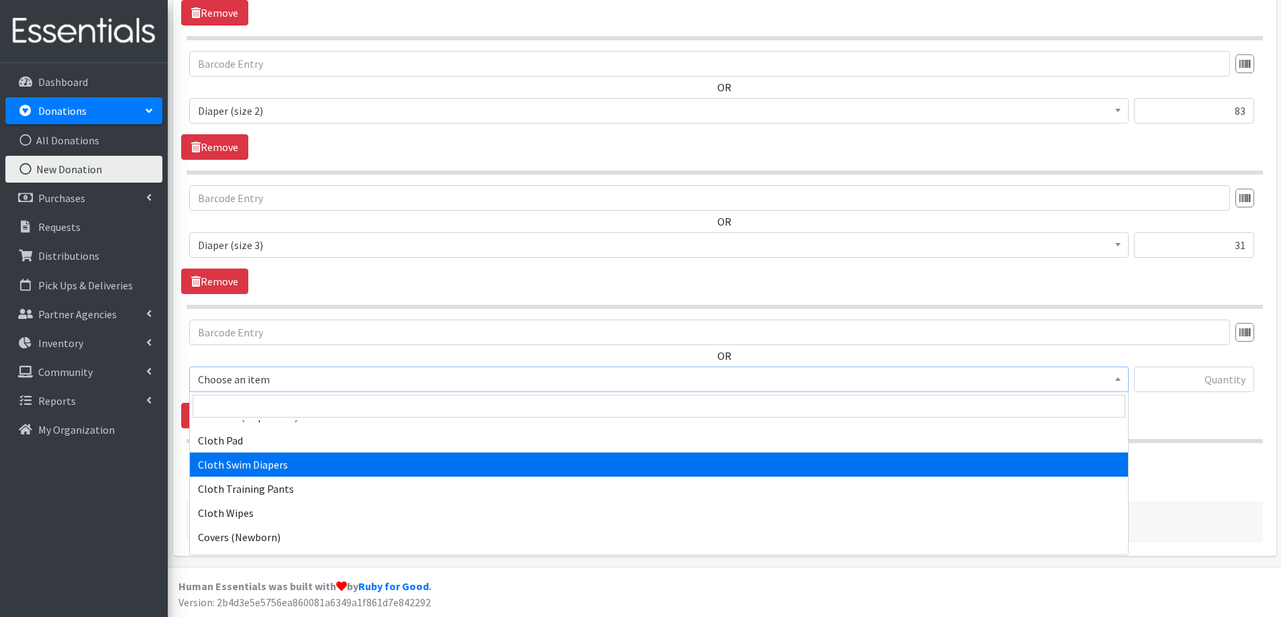
scroll to position [470, 0]
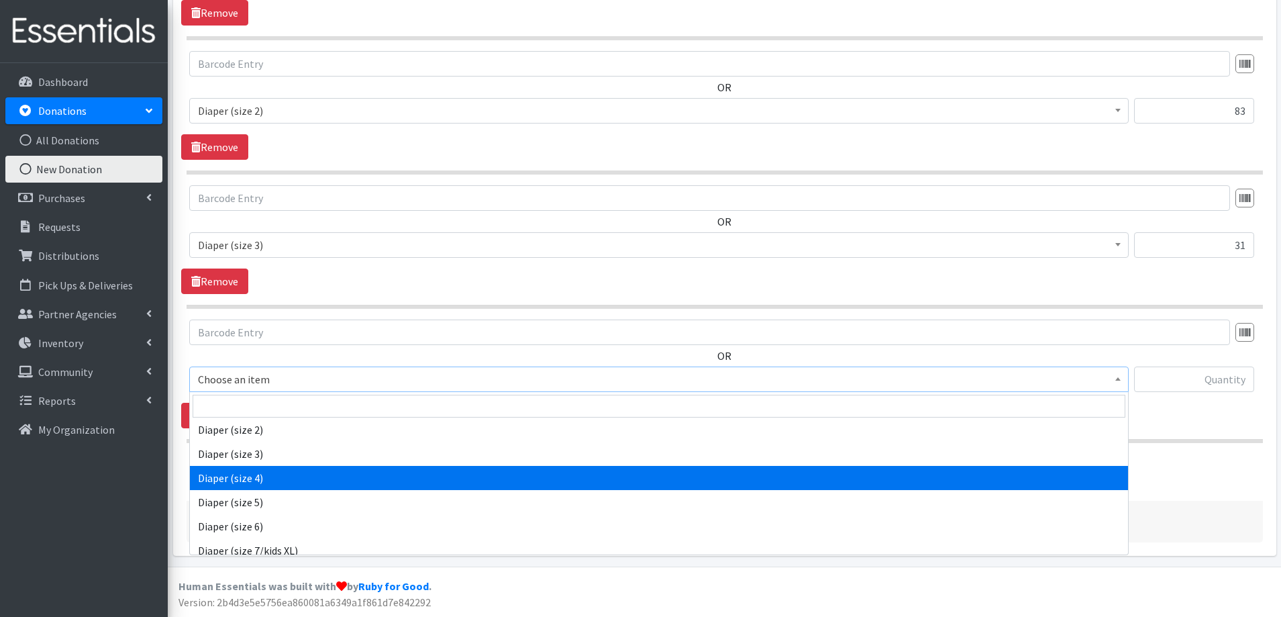
select select "4645"
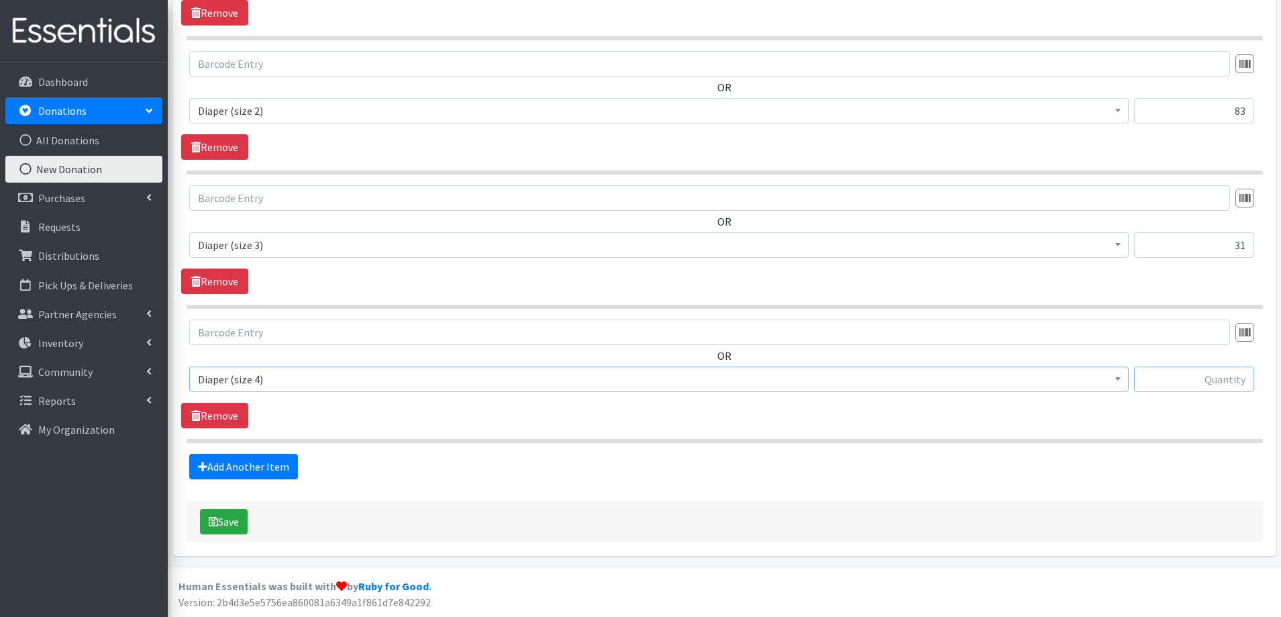
click at [1226, 378] on input "text" at bounding box center [1194, 379] width 120 height 26
type input "12"
click at [244, 468] on link "Add Another Item" at bounding box center [243, 467] width 109 height 26
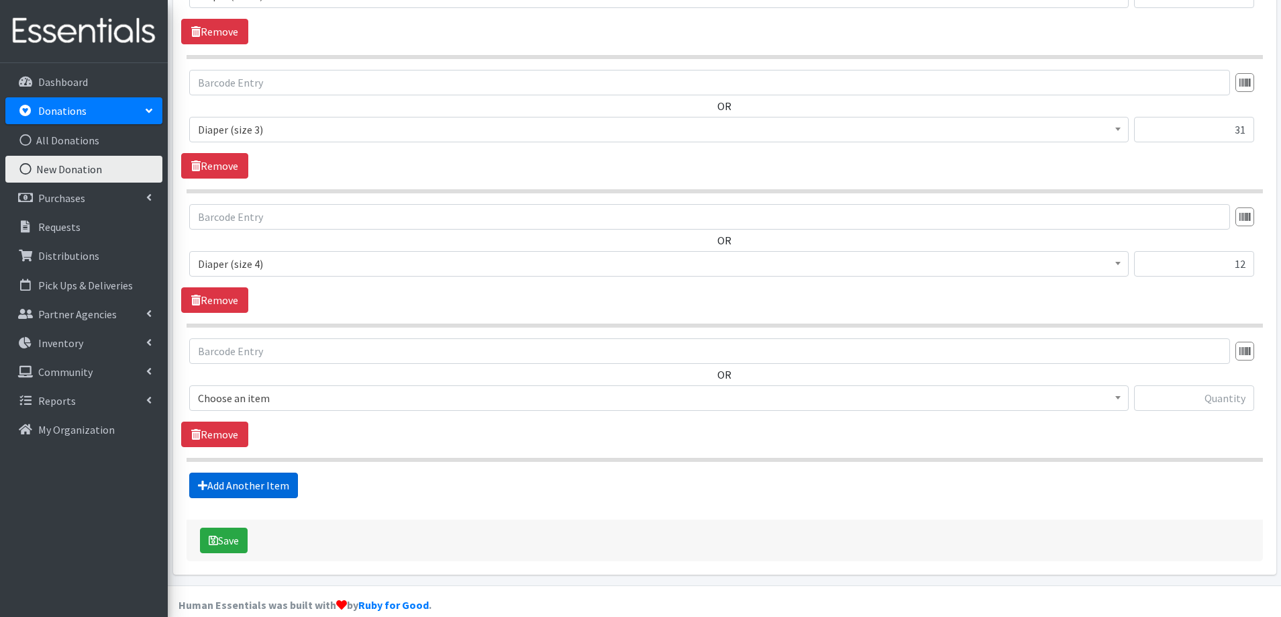
scroll to position [844, 0]
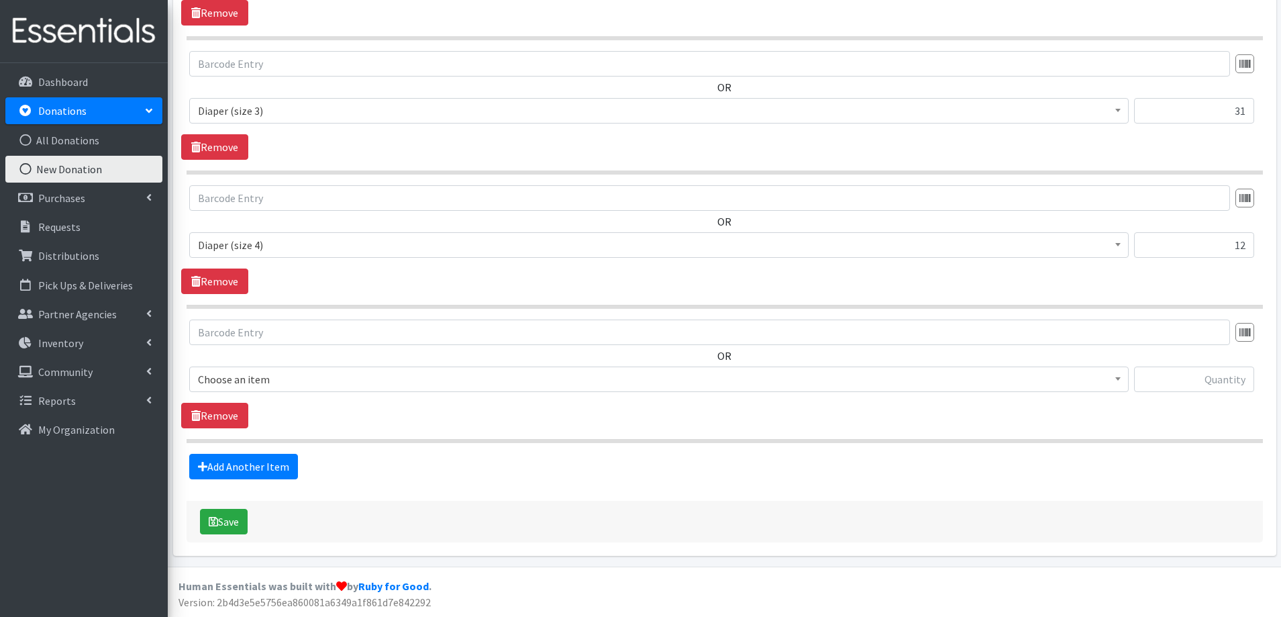
click at [460, 383] on span "Choose an item" at bounding box center [659, 379] width 922 height 19
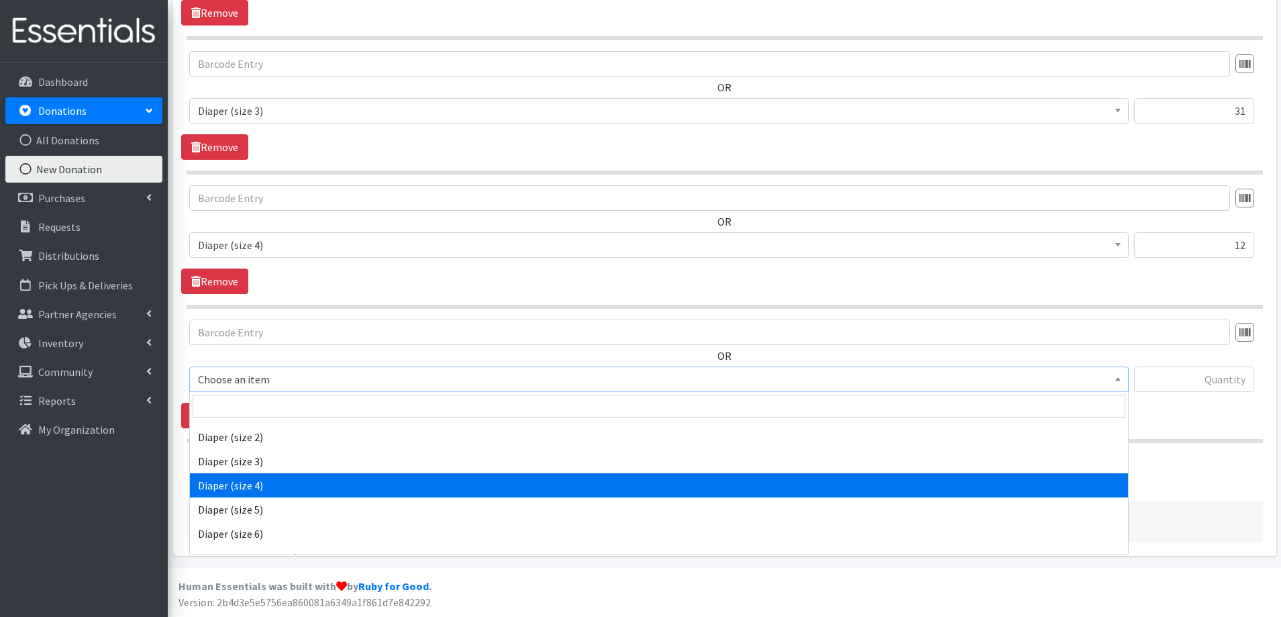
scroll to position [470, 0]
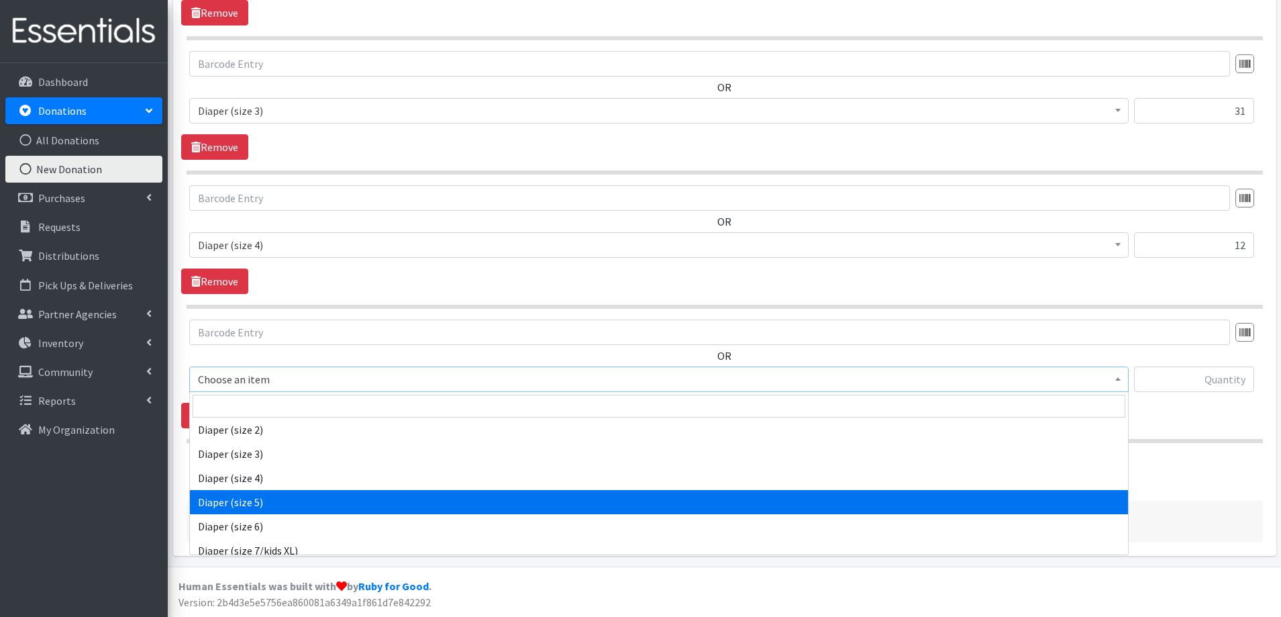
select select "4646"
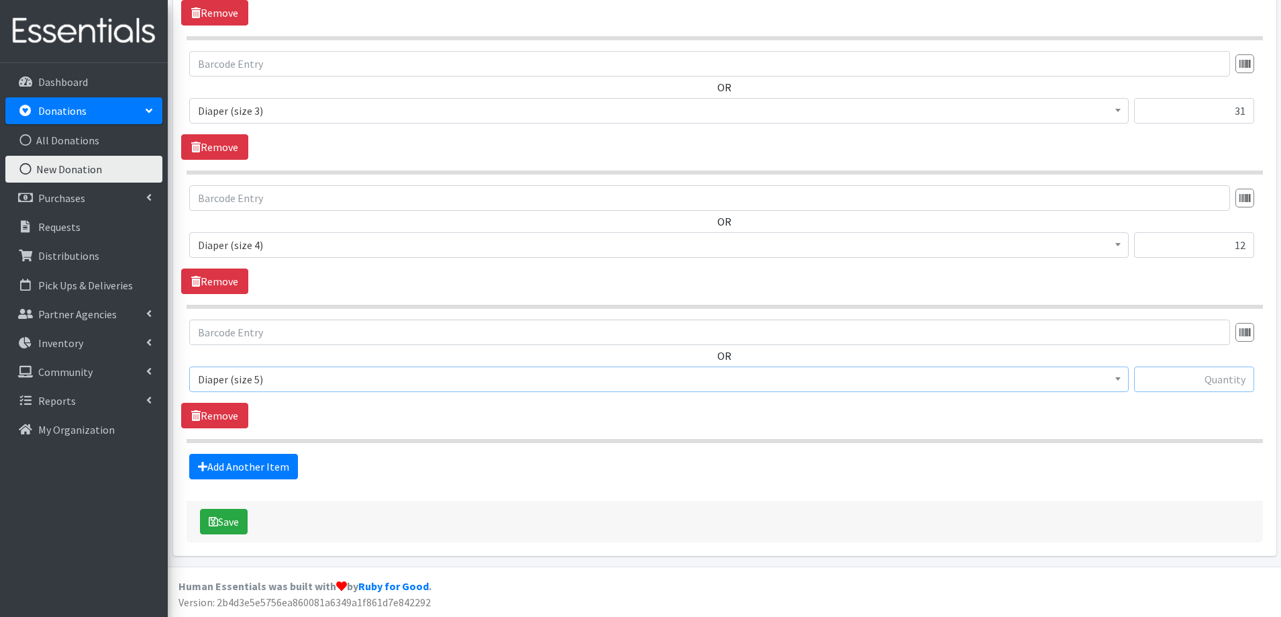
click at [1179, 386] on input "text" at bounding box center [1194, 379] width 120 height 26
type input "26"
click at [248, 465] on link "Add Another Item" at bounding box center [243, 467] width 109 height 26
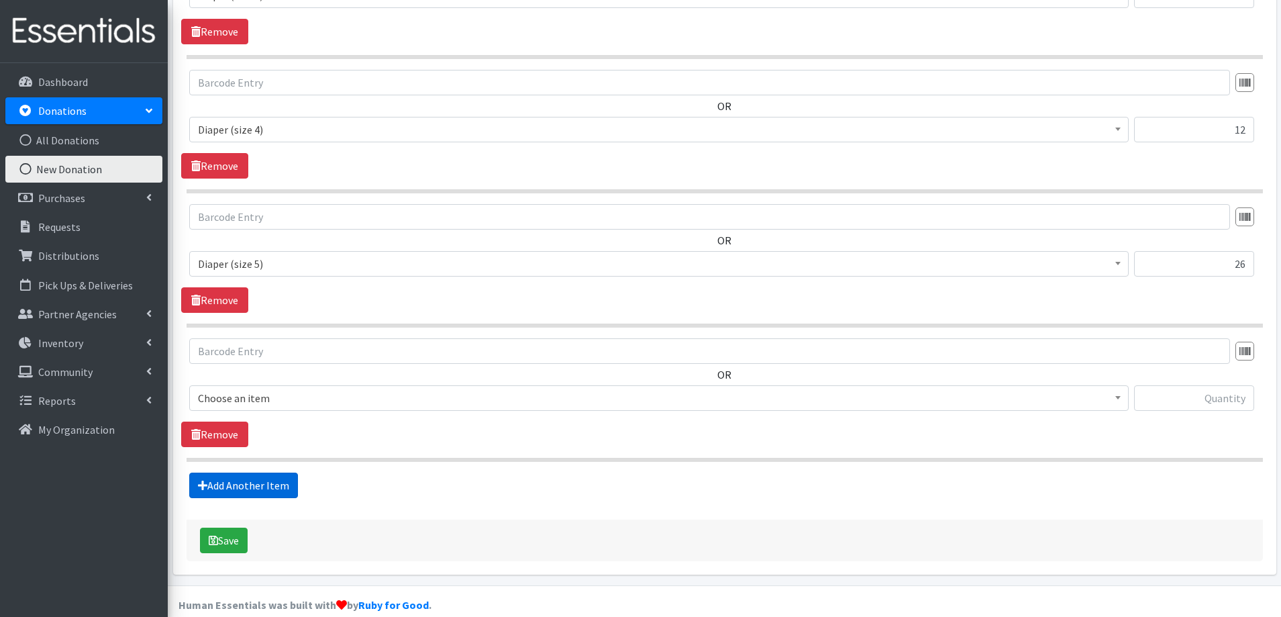
scroll to position [979, 0]
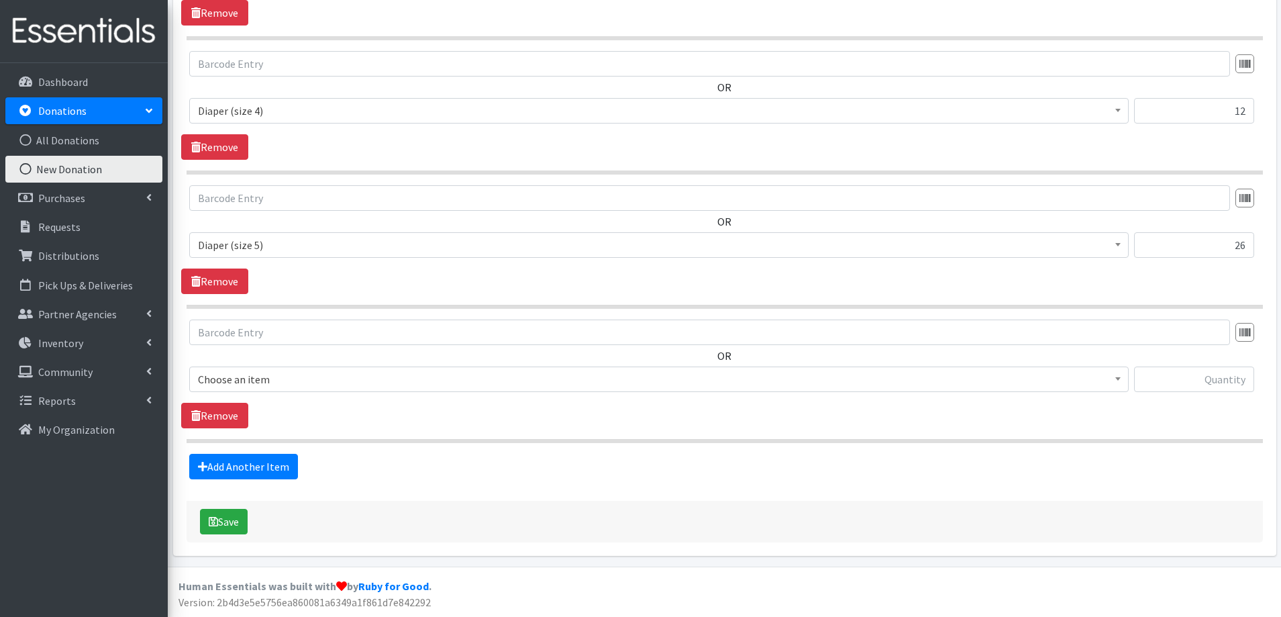
click at [338, 376] on span "Choose an item" at bounding box center [659, 379] width 922 height 19
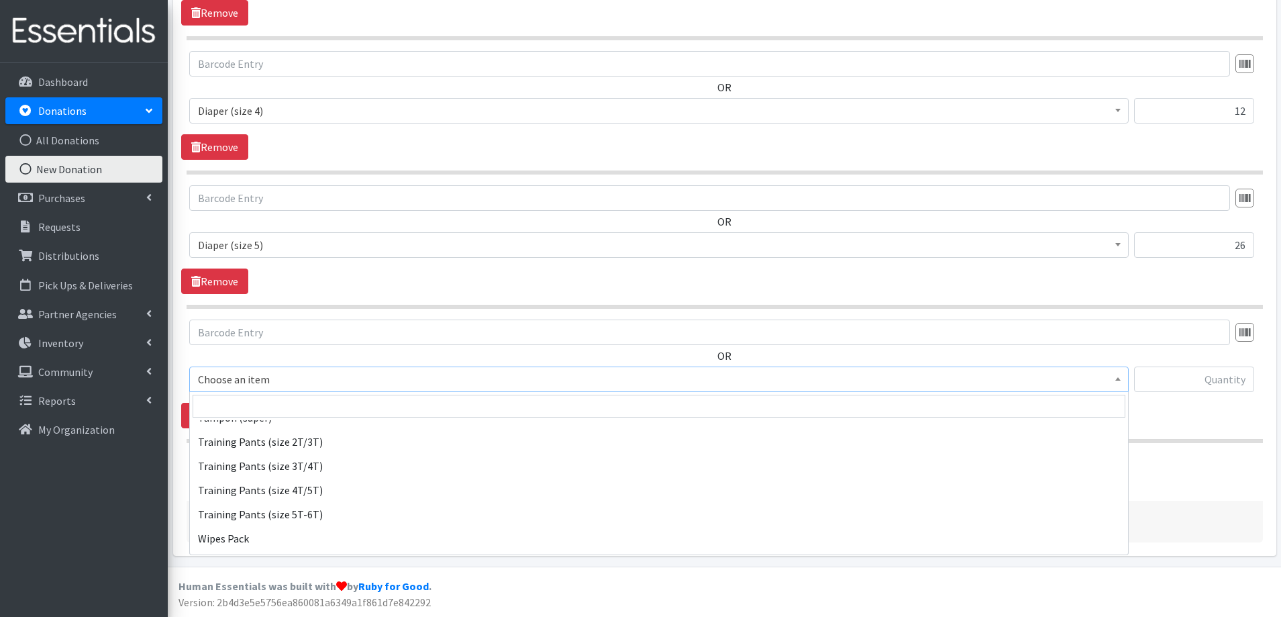
scroll to position [1571, 0]
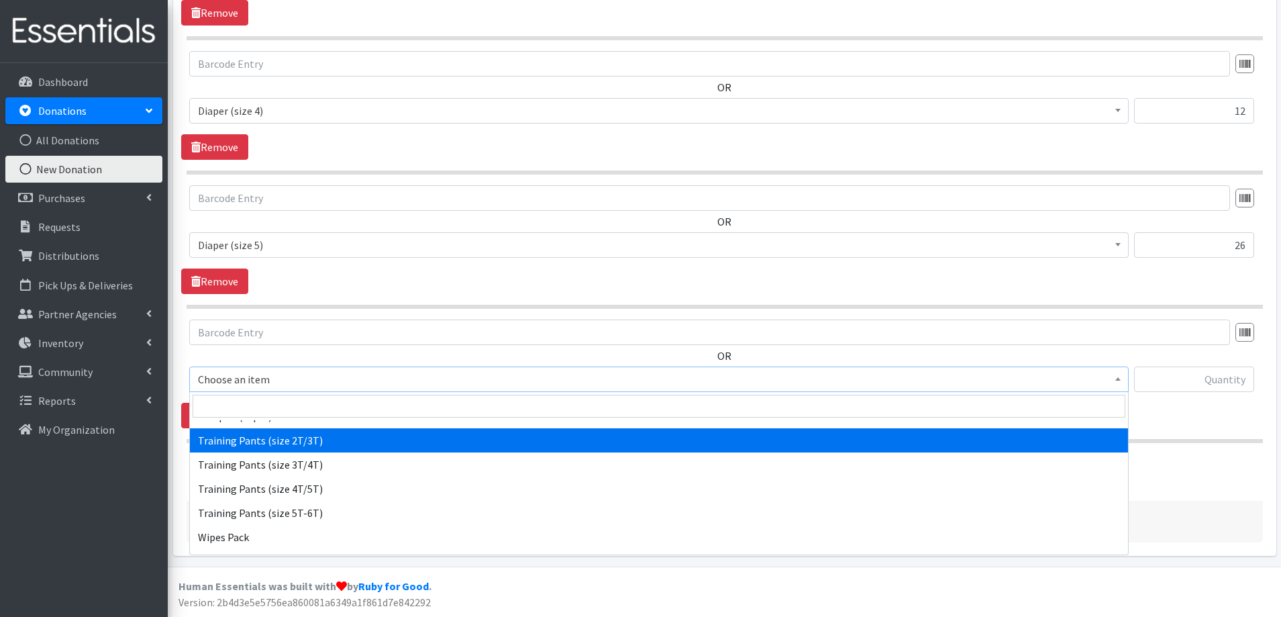
select select "5865"
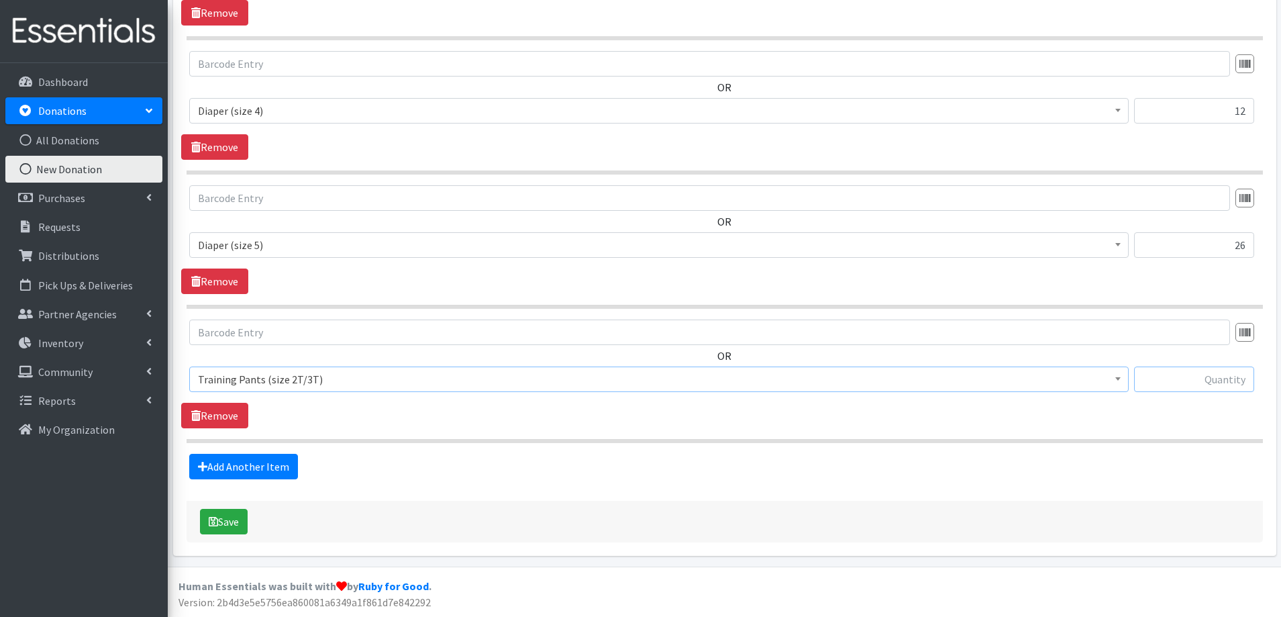
click at [1211, 375] on input "text" at bounding box center [1194, 379] width 120 height 26
type input "46"
click at [246, 458] on link "Add Another Item" at bounding box center [243, 467] width 109 height 26
click at [362, 356] on div "OR Choose an item Adult Briefs (large) Adult Briefs (Medium) Adult Briefs (smal…" at bounding box center [724, 360] width 1087 height 83
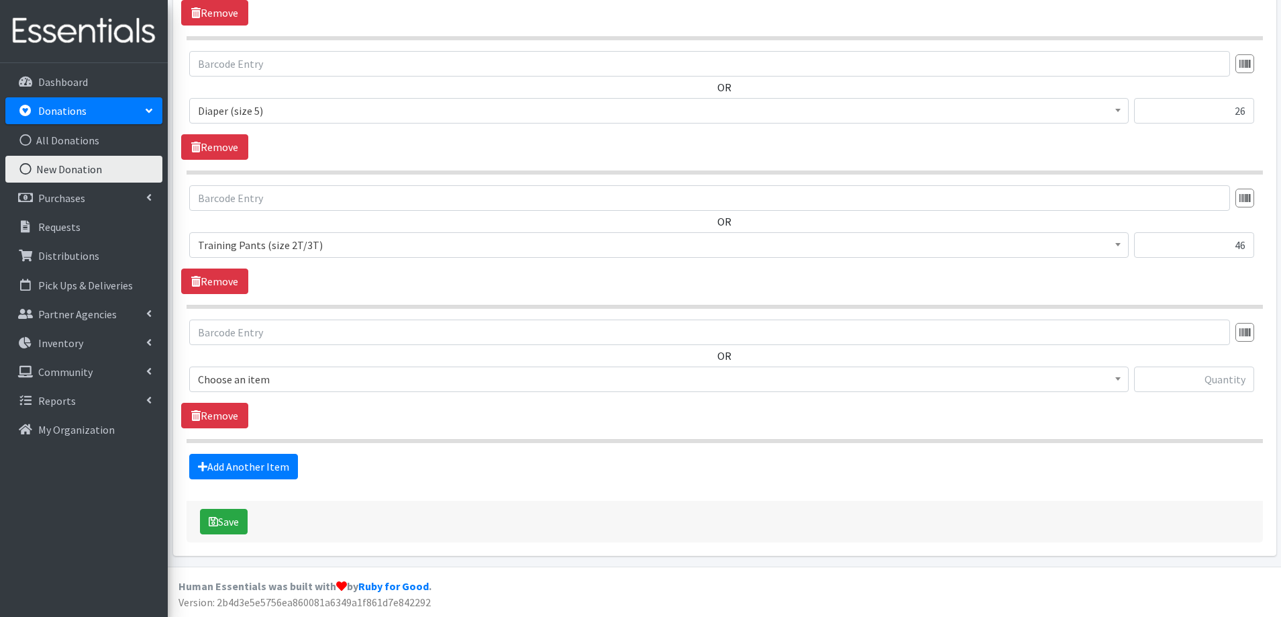
click at [359, 373] on span "Choose an item" at bounding box center [659, 379] width 922 height 19
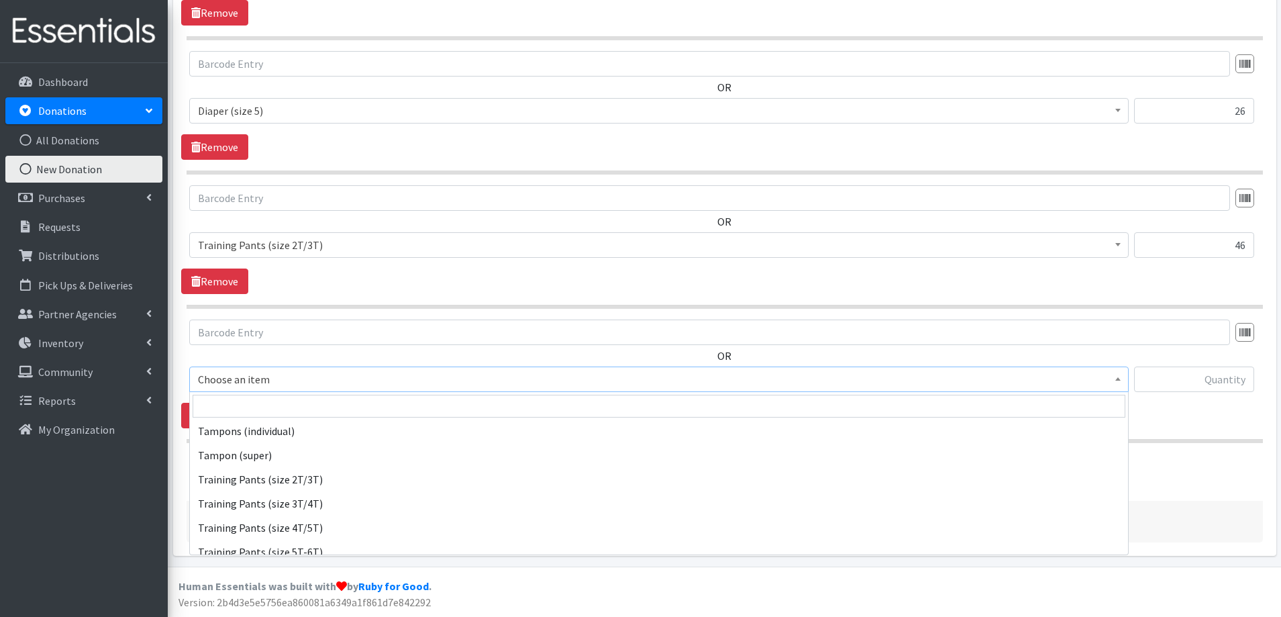
scroll to position [1611, 0]
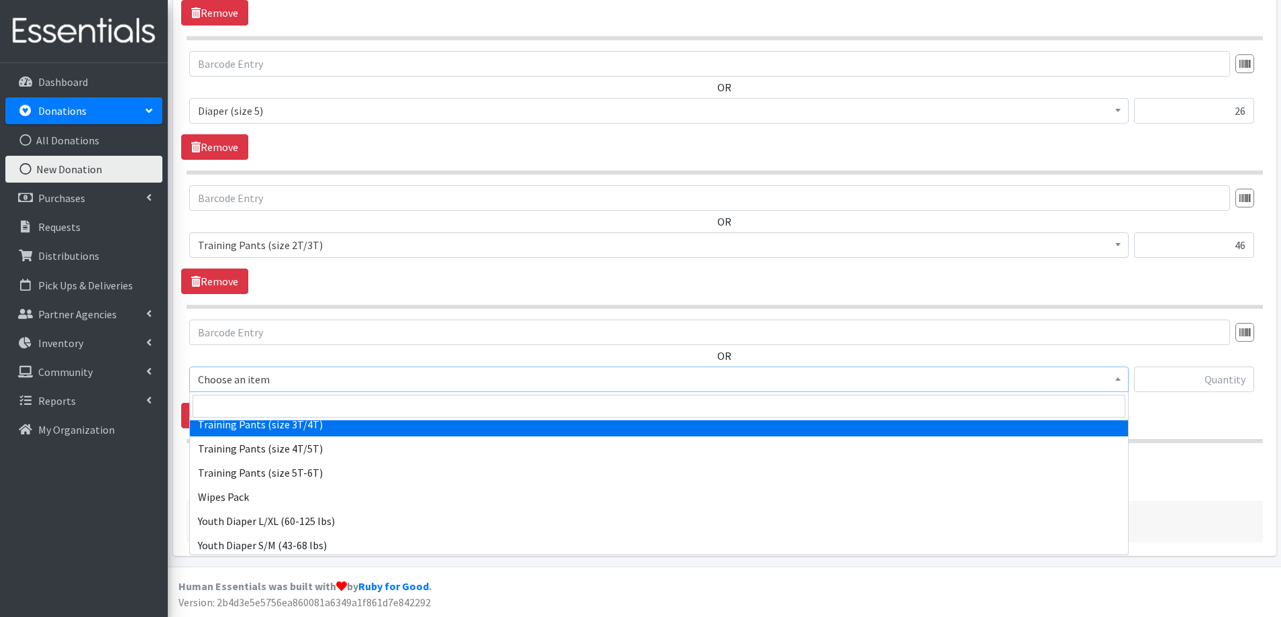
select select "5866"
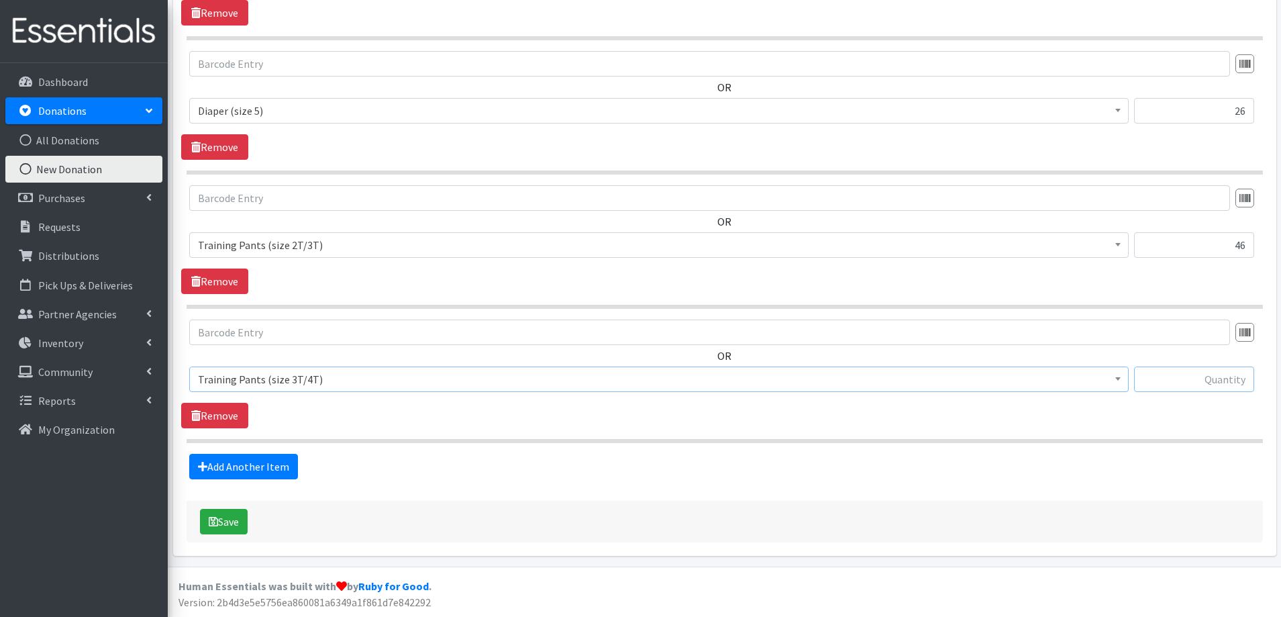
click at [1210, 379] on input "text" at bounding box center [1194, 379] width 120 height 26
type input "30"
click at [239, 465] on link "Add Another Item" at bounding box center [243, 467] width 109 height 26
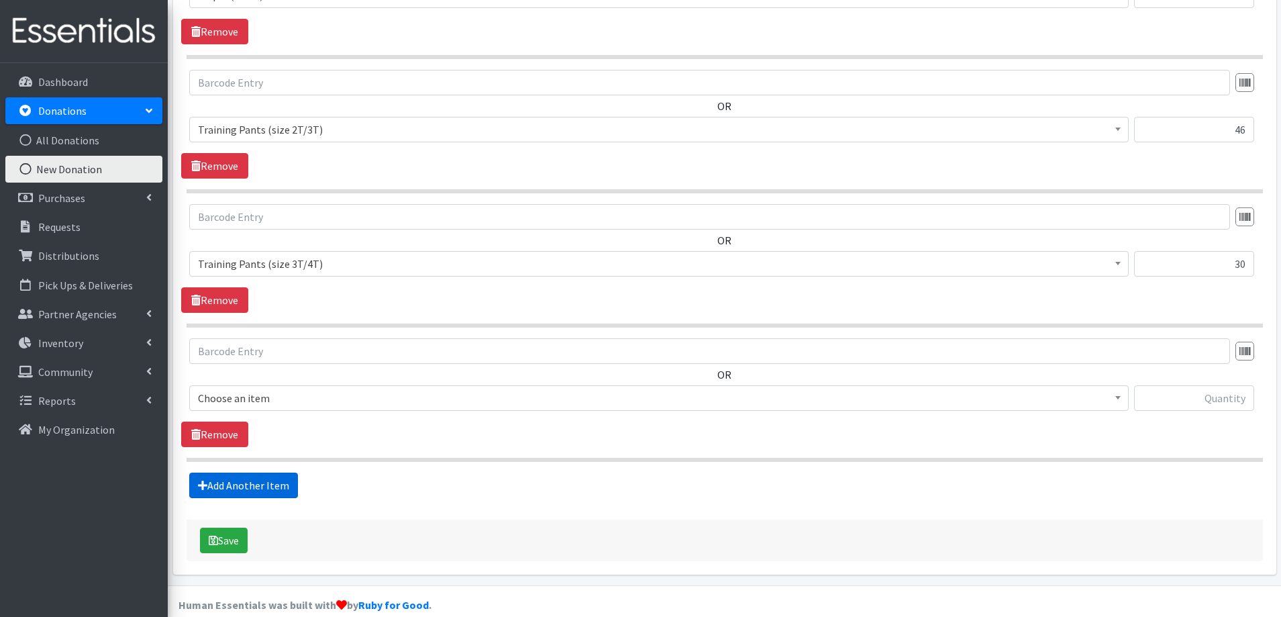
scroll to position [1247, 0]
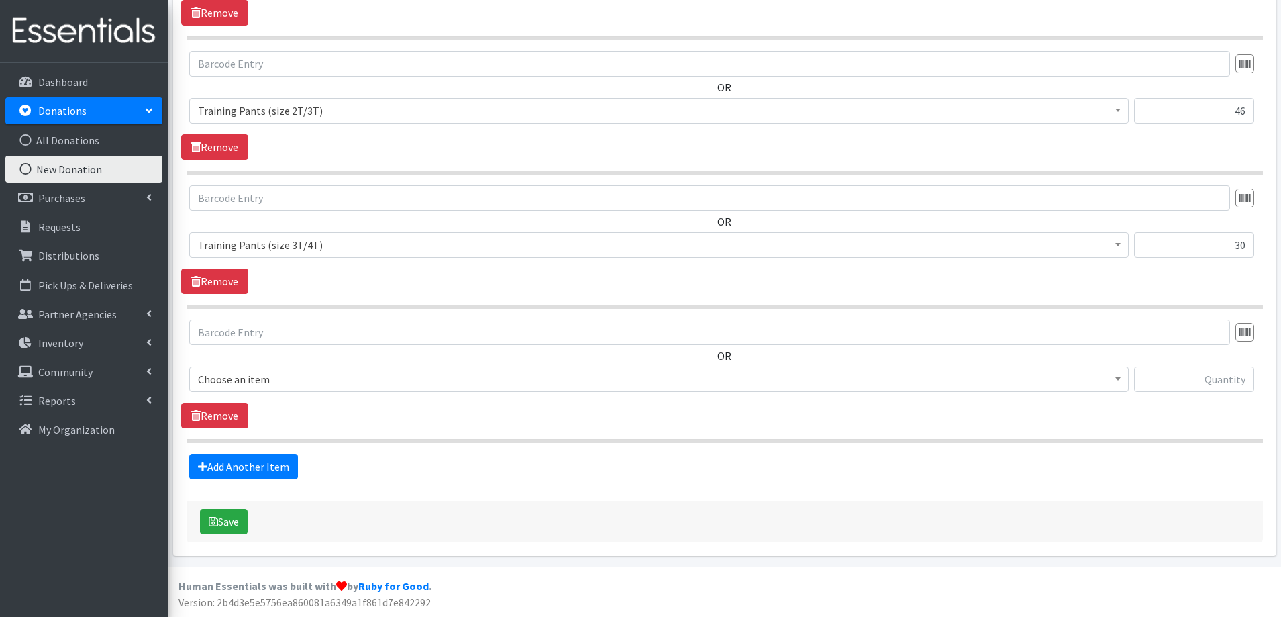
click at [316, 382] on span "Choose an item" at bounding box center [659, 379] width 922 height 19
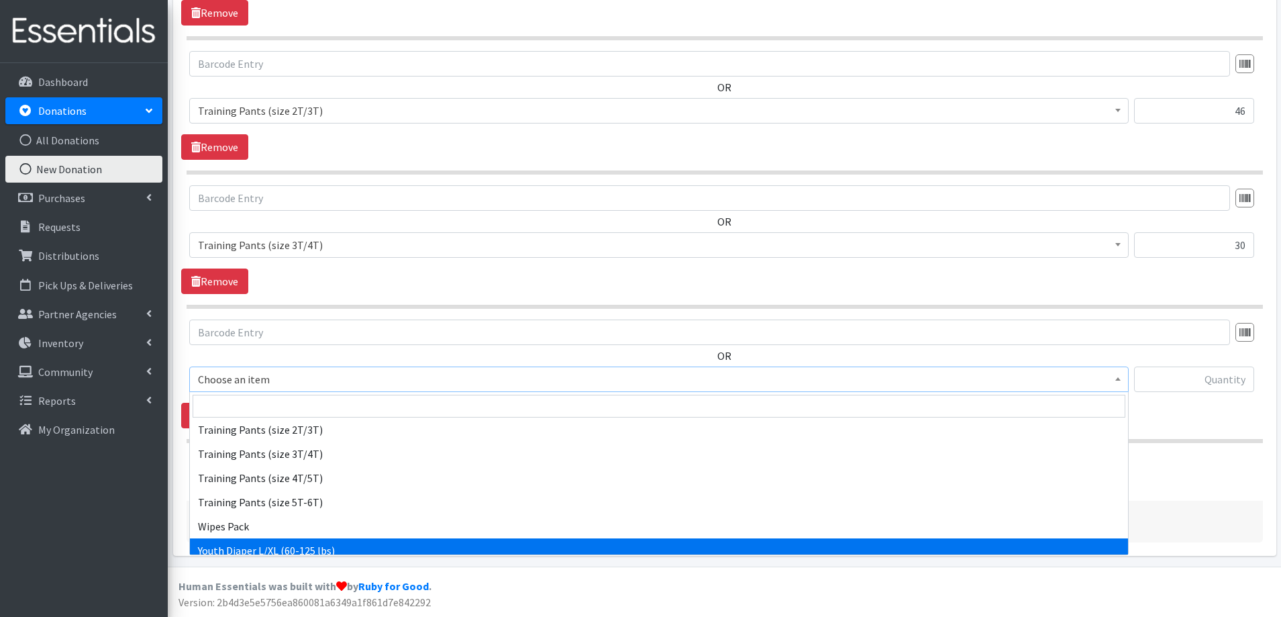
scroll to position [1638, 0]
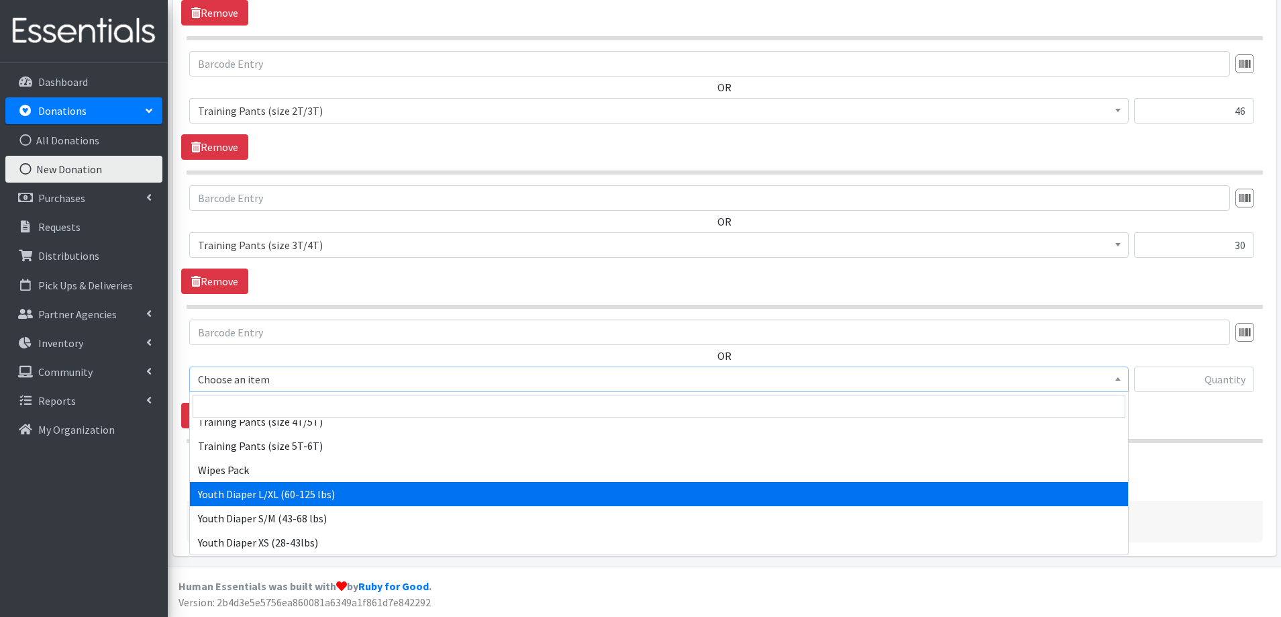
select select "11294"
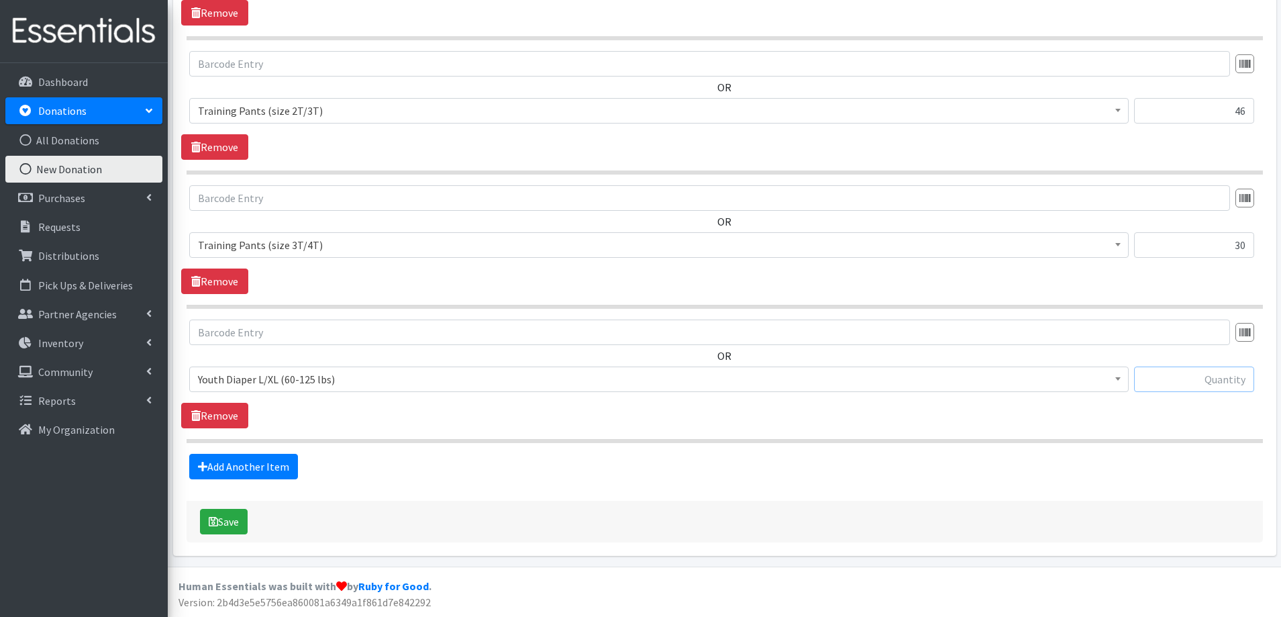
click at [1231, 387] on input "text" at bounding box center [1194, 379] width 120 height 26
type input "24"
click at [224, 518] on button "Save" at bounding box center [224, 522] width 48 height 26
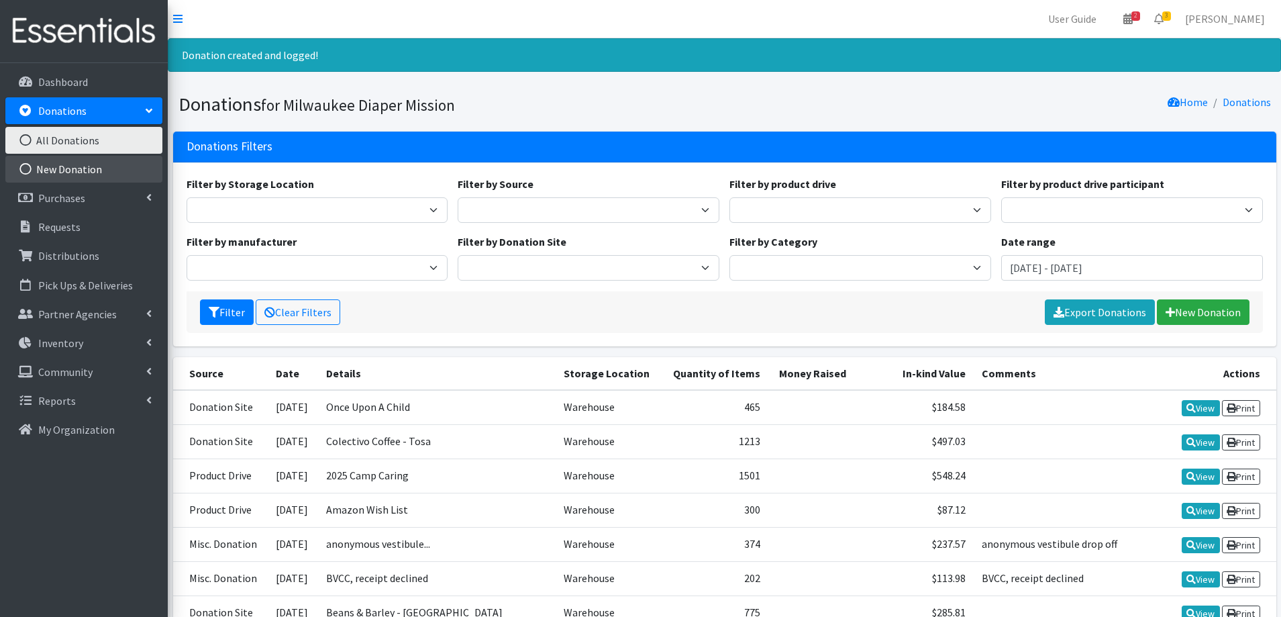
click at [77, 160] on link "New Donation" at bounding box center [83, 169] width 157 height 27
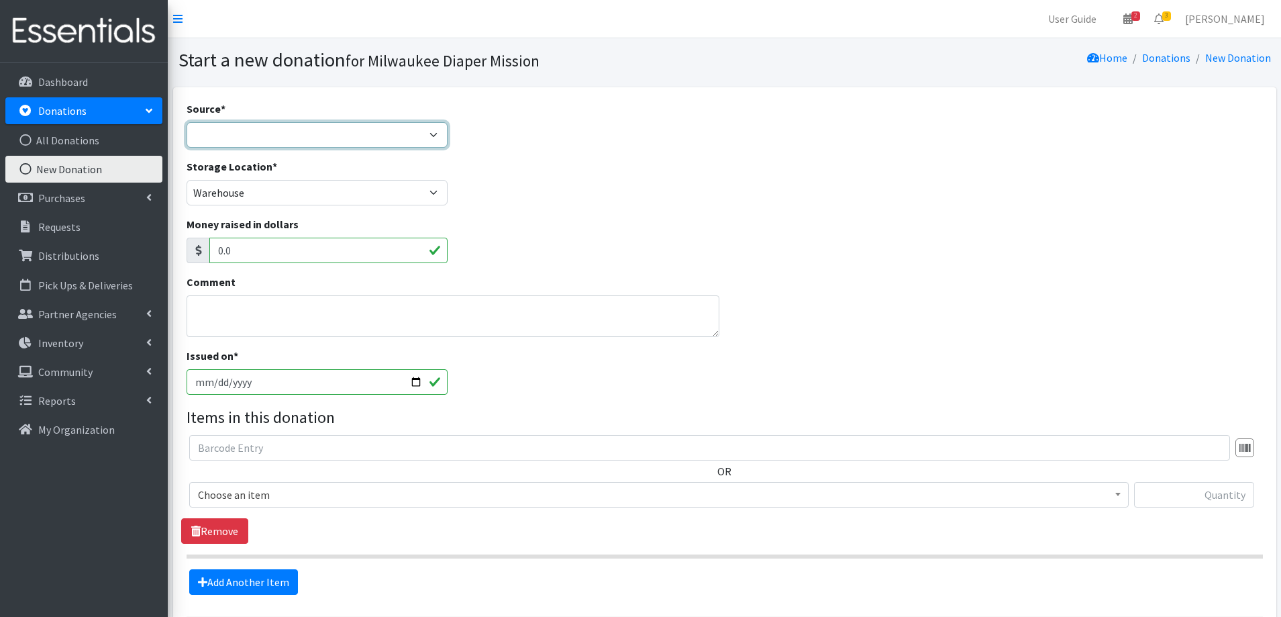
click at [337, 136] on select "Product Drive Manufacturer Donation Site Misc. Donation" at bounding box center [318, 135] width 262 height 26
select select "Donation Site"
click at [187, 122] on select "Product Drive Manufacturer Donation Site Misc. Donation" at bounding box center [318, 135] width 262 height 26
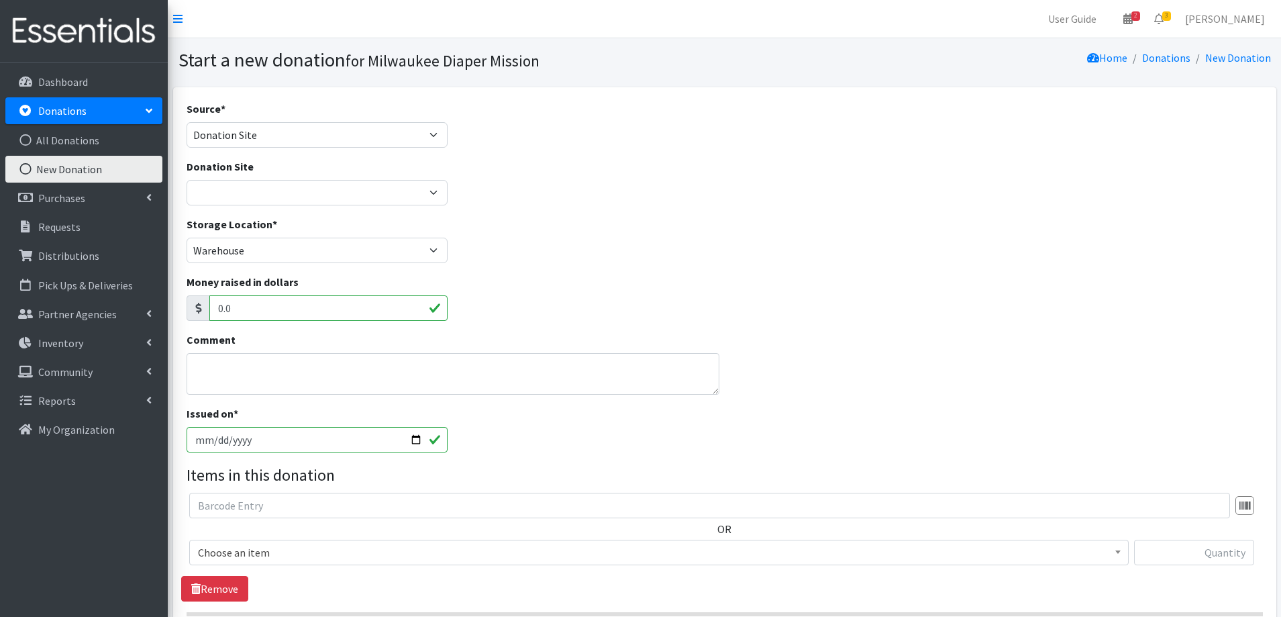
click at [299, 179] on div "Donation Site Authentic Birth Center - Wauwatosa Beans & Barley - East Side Bou…" at bounding box center [318, 181] width 262 height 47
drag, startPoint x: 297, startPoint y: 191, endPoint x: 315, endPoint y: 200, distance: 20.7
click at [297, 191] on select "Authentic Birth Center - Wauwatosa Beans & Barley - East Side Bounce MKE Cafe C…" at bounding box center [318, 193] width 262 height 26
select select "747"
click at [187, 180] on select "Authentic Birth Center - [GEOGRAPHIC_DATA] Beans & Barley - East Side Bounce MK…" at bounding box center [318, 193] width 262 height 26
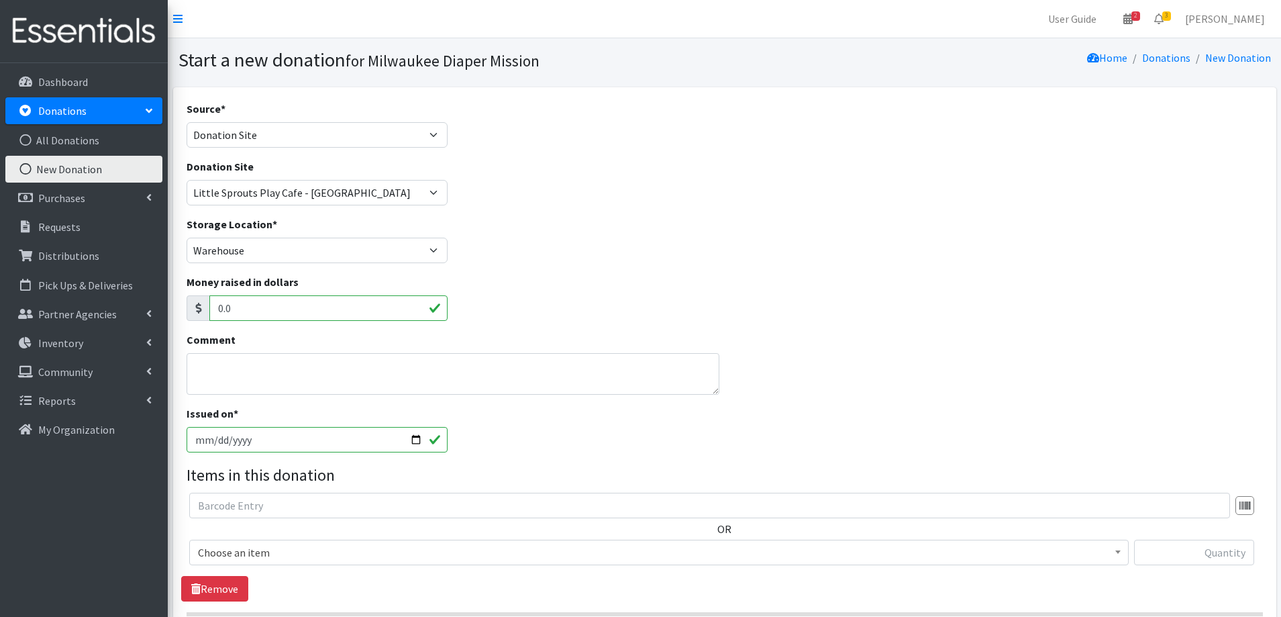
click at [231, 438] on input "[DATE]" at bounding box center [318, 440] width 262 height 26
click at [215, 436] on input "[DATE]" at bounding box center [318, 440] width 262 height 26
click at [412, 440] on input "[DATE]" at bounding box center [318, 440] width 262 height 26
type input "2025-08-20"
click at [558, 422] on div "Issued on * 2025-08-20" at bounding box center [724, 434] width 1087 height 58
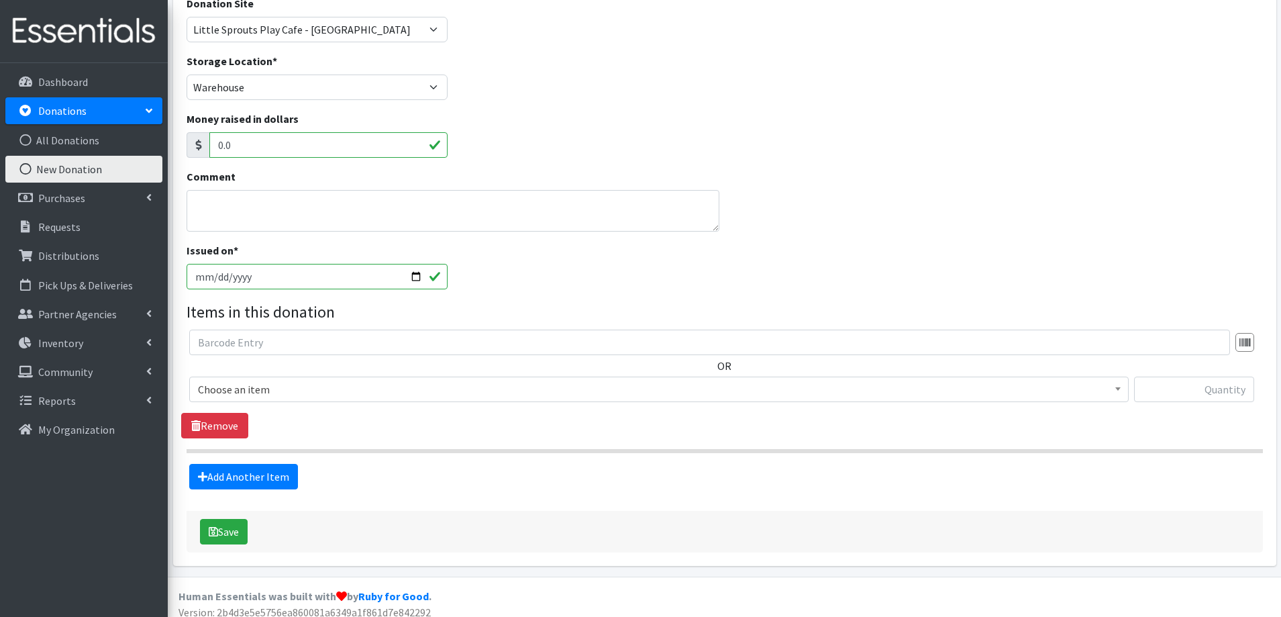
scroll to position [173, 0]
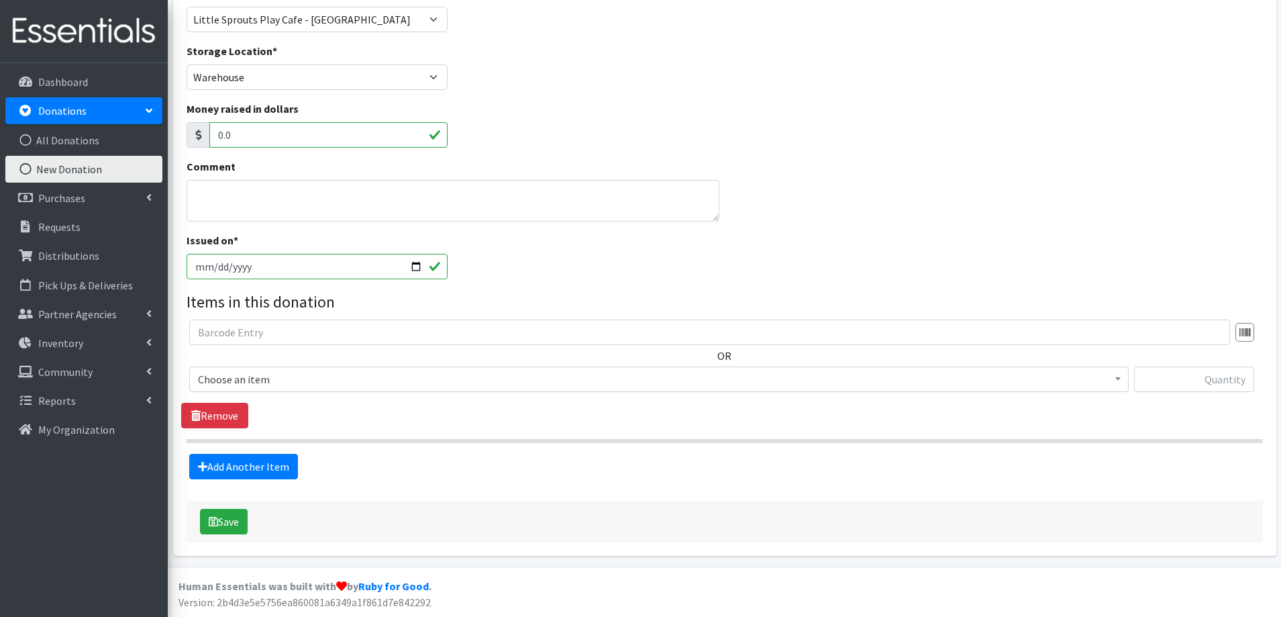
click at [252, 381] on span "Choose an item" at bounding box center [659, 379] width 922 height 19
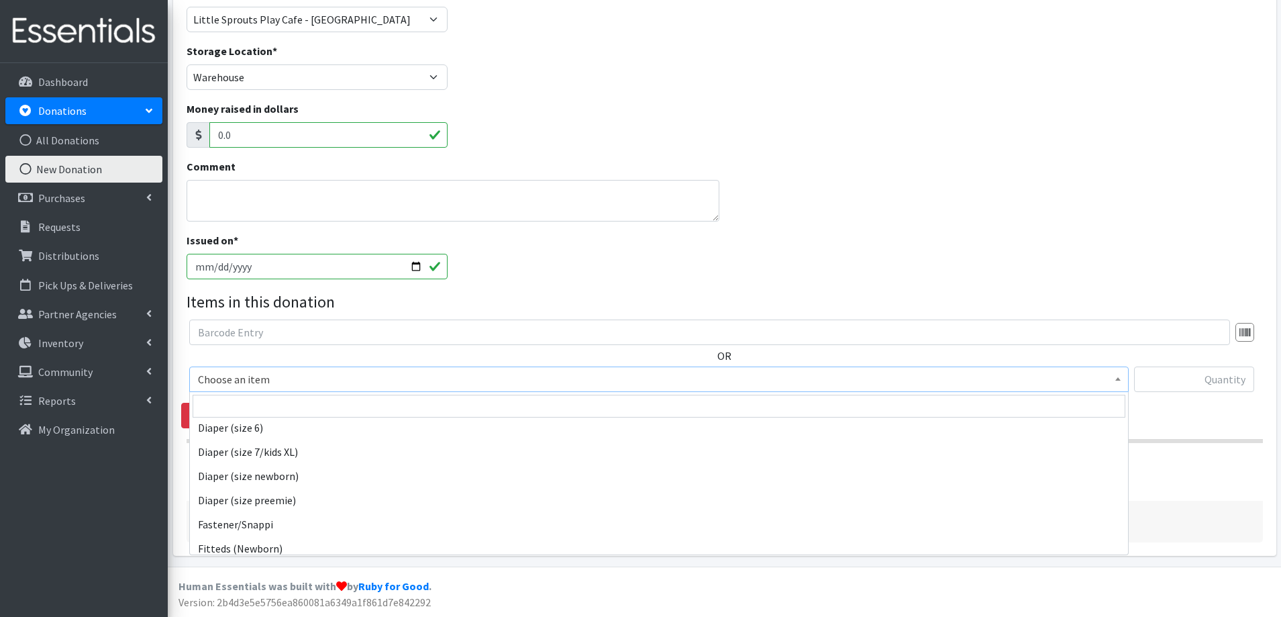
scroll to position [537, 0]
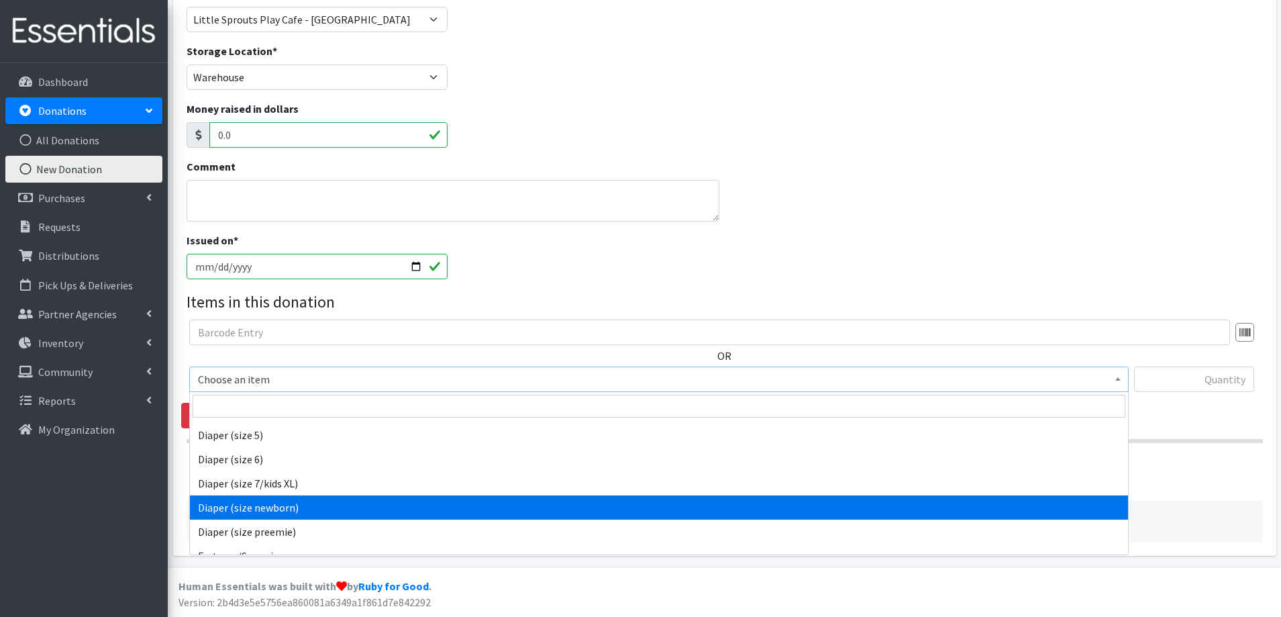
select select "4633"
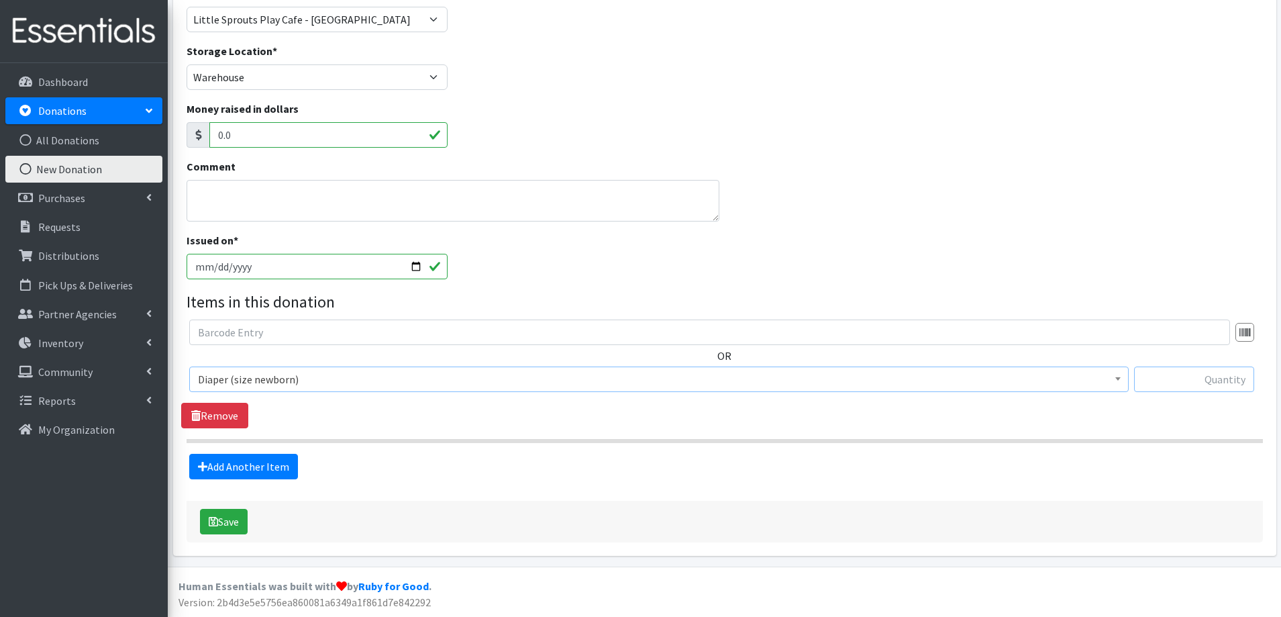
click at [1215, 381] on input "text" at bounding box center [1194, 379] width 120 height 26
type input "84"
click at [213, 462] on link "Add Another Item" at bounding box center [243, 467] width 109 height 26
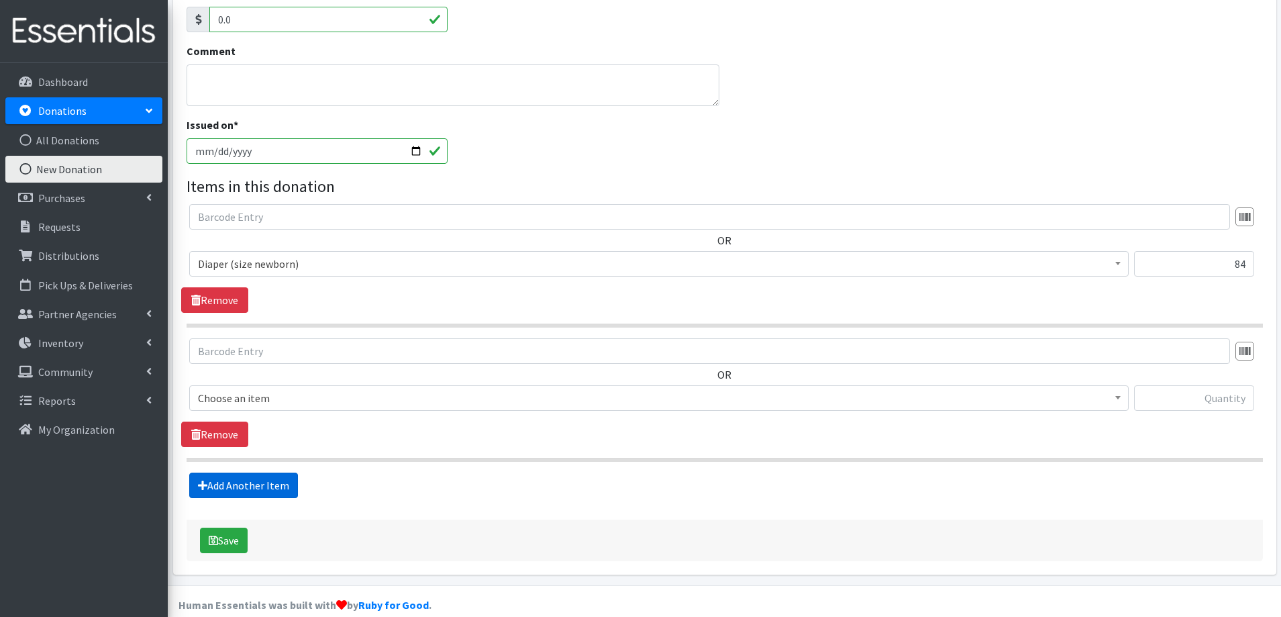
scroll to position [307, 0]
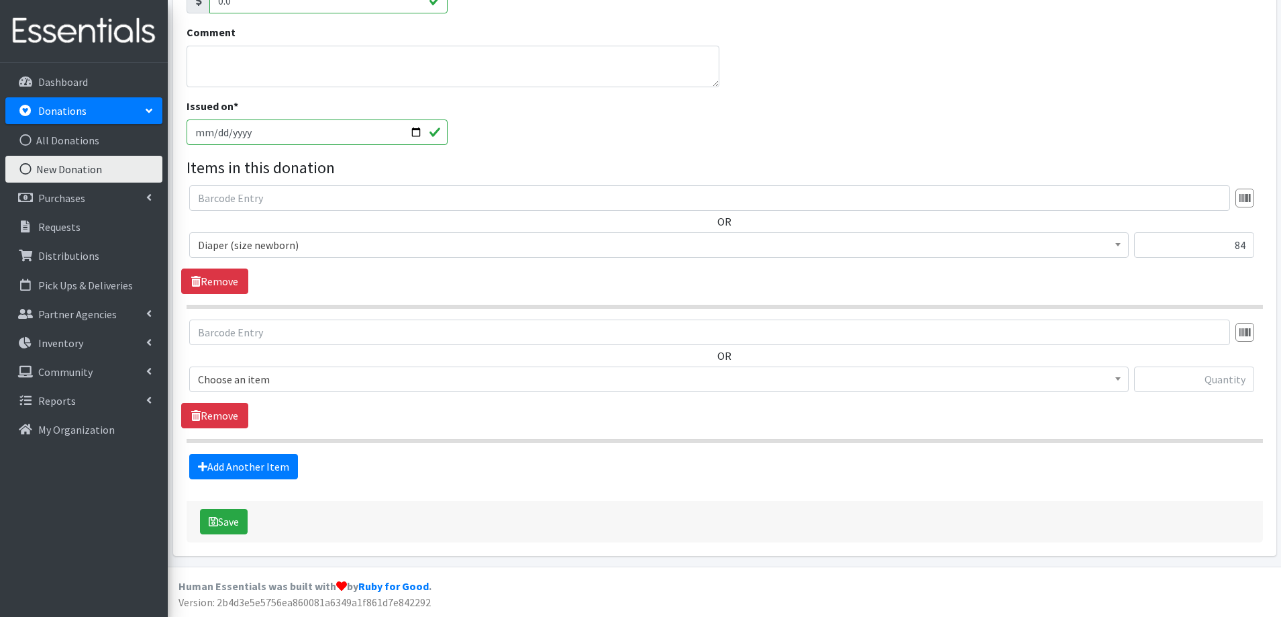
click at [295, 380] on span "Choose an item" at bounding box center [659, 379] width 922 height 19
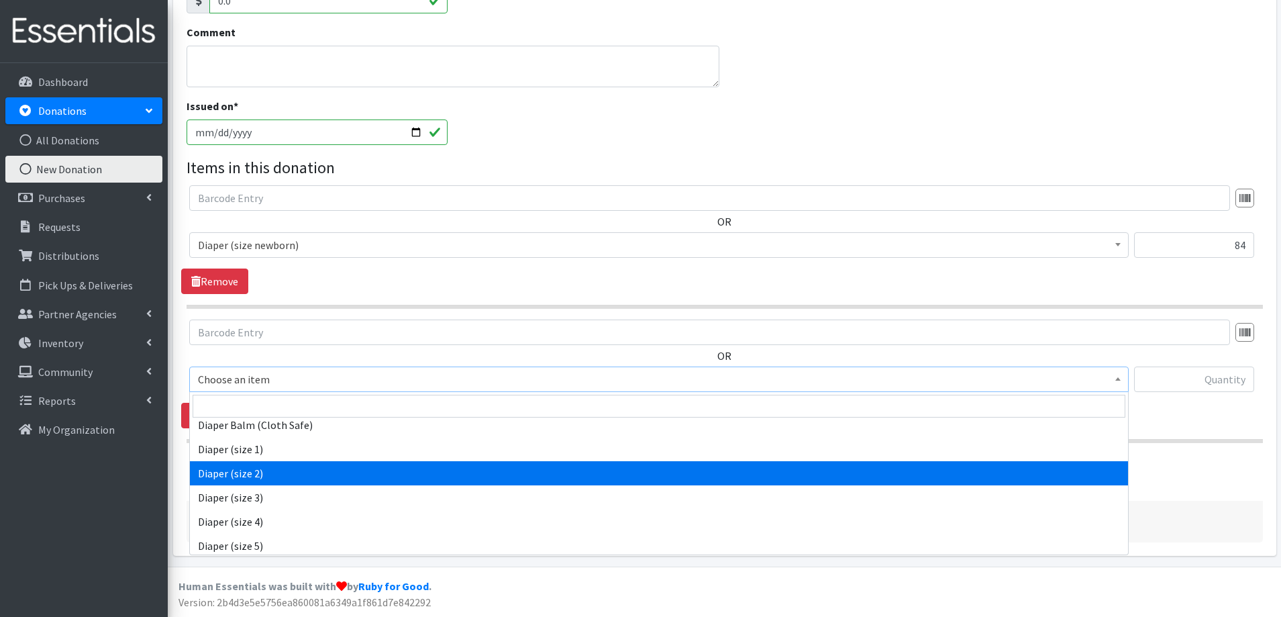
scroll to position [403, 0]
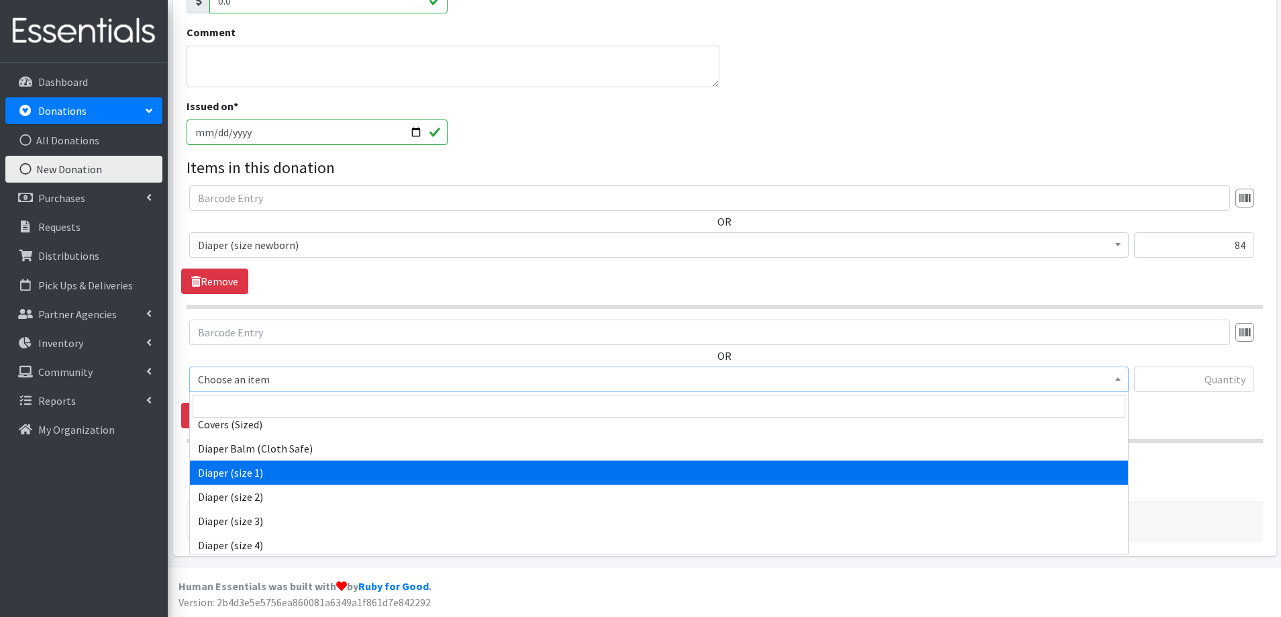
select select "4634"
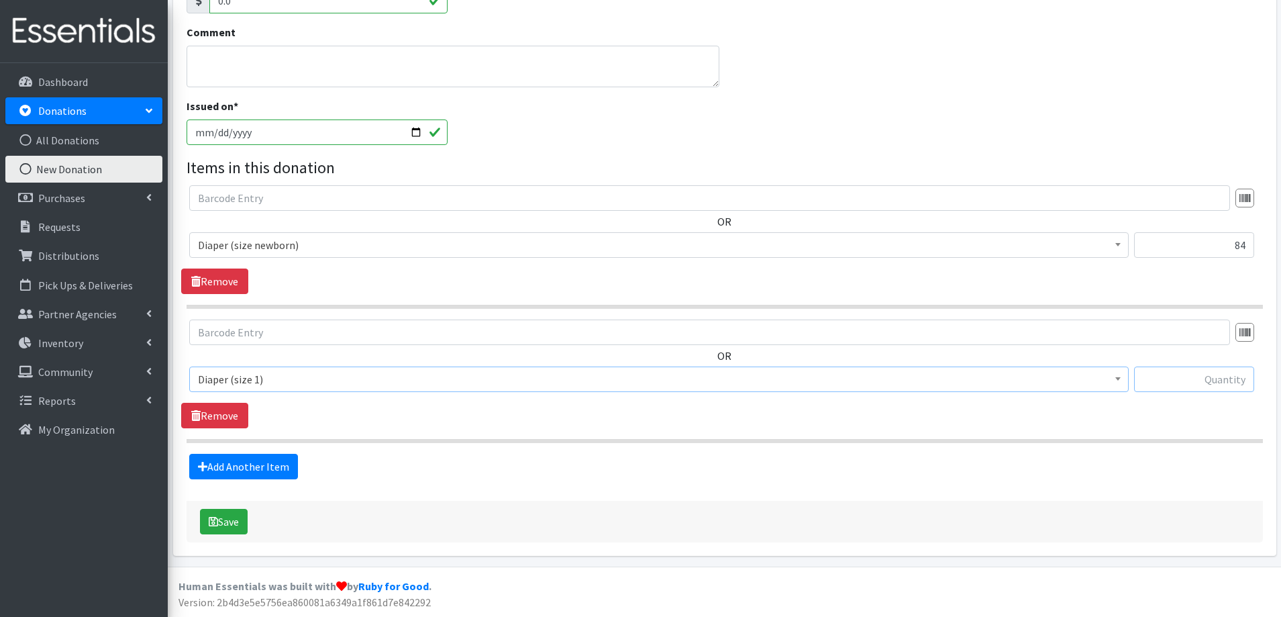
click at [1206, 379] on input "text" at bounding box center [1194, 379] width 120 height 26
type input "240"
click at [211, 469] on link "Add Another Item" at bounding box center [243, 467] width 109 height 26
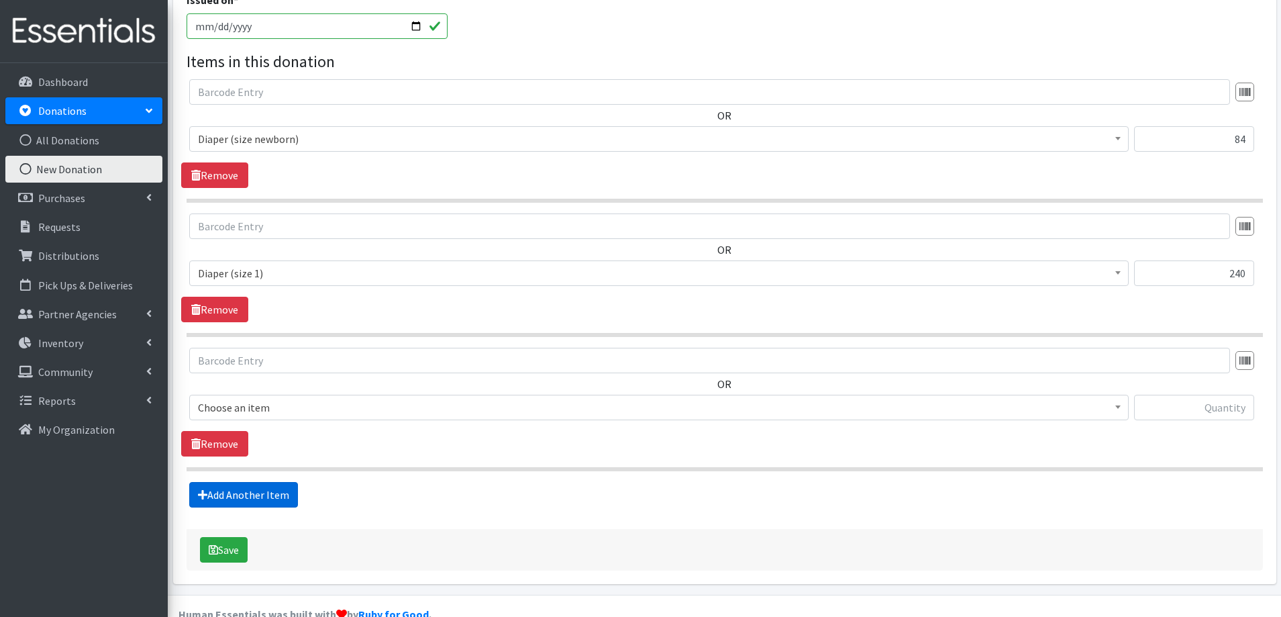
scroll to position [442, 0]
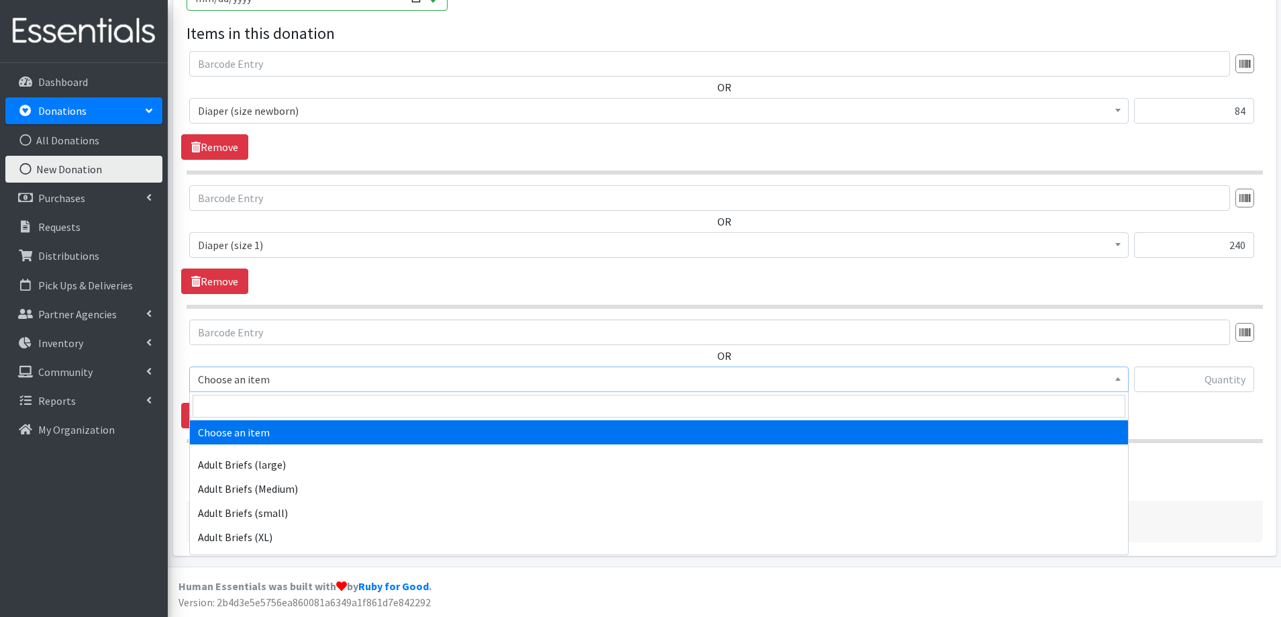
click at [358, 383] on span "Choose an item" at bounding box center [659, 379] width 922 height 19
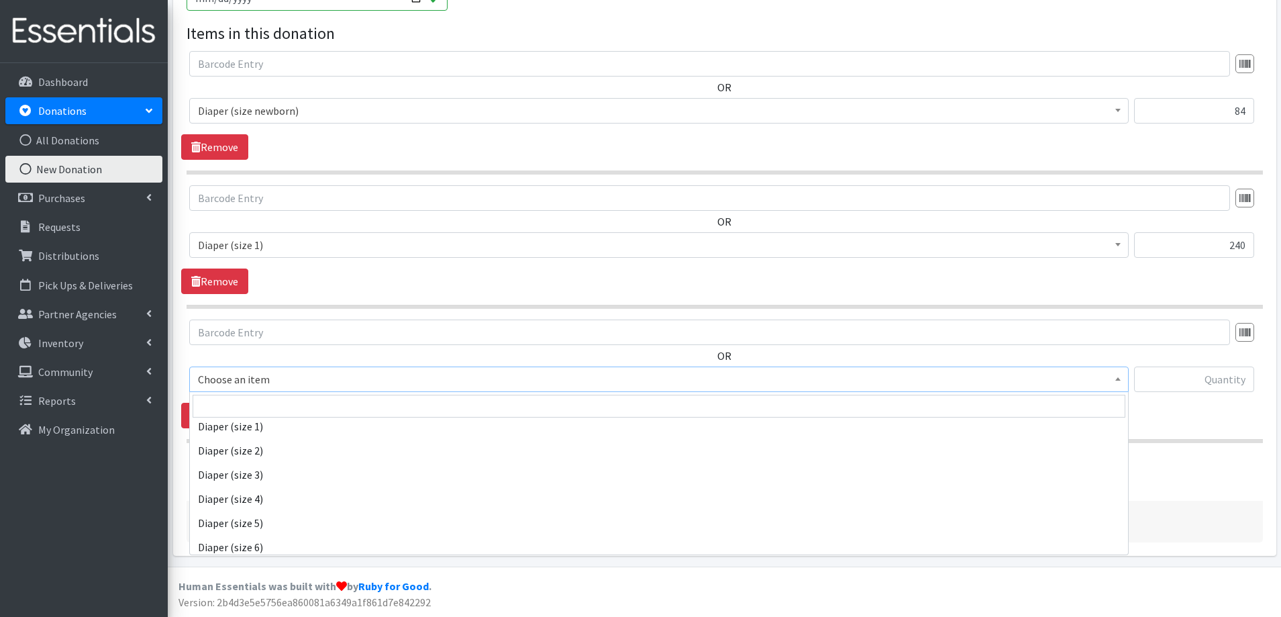
scroll to position [470, 0]
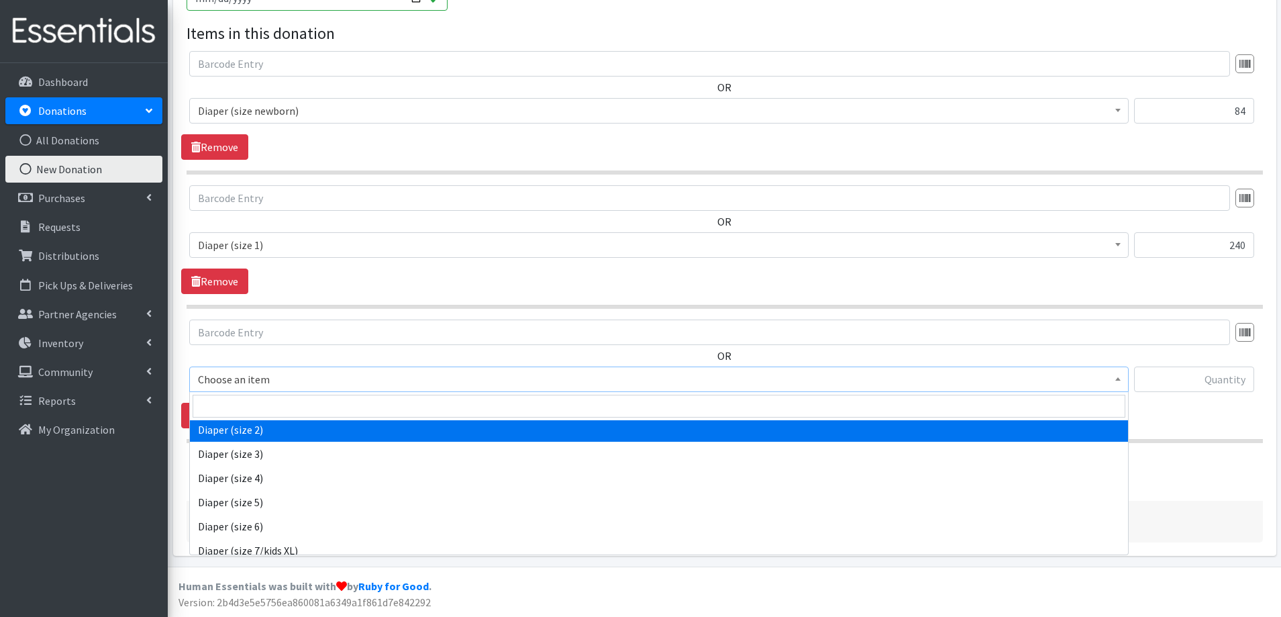
select select "4635"
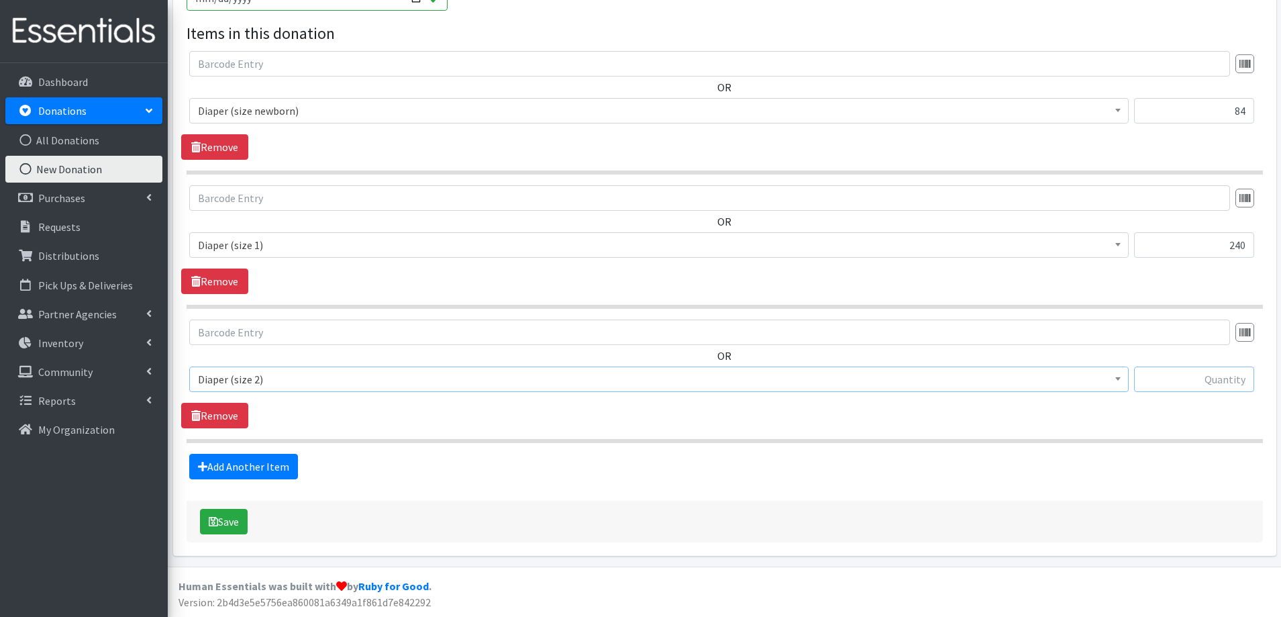
click at [1205, 385] on input "text" at bounding box center [1194, 379] width 120 height 26
type input "280"
click at [239, 461] on link "Add Another Item" at bounding box center [243, 467] width 109 height 26
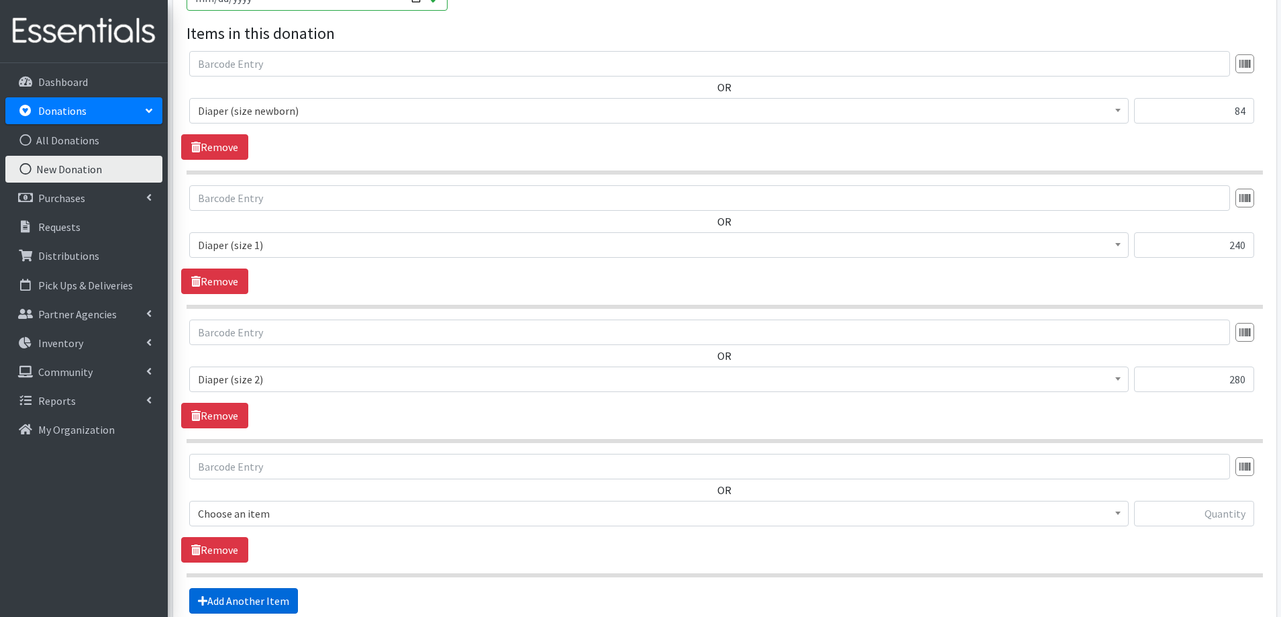
scroll to position [576, 0]
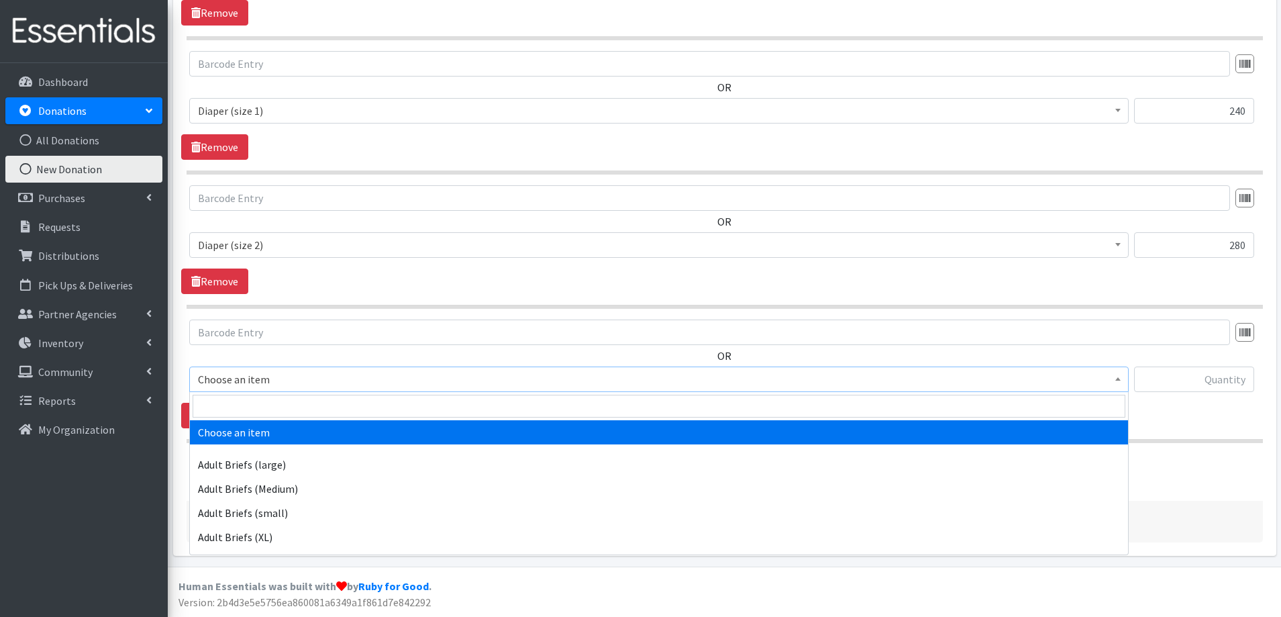
click at [295, 380] on span "Choose an item" at bounding box center [659, 379] width 922 height 19
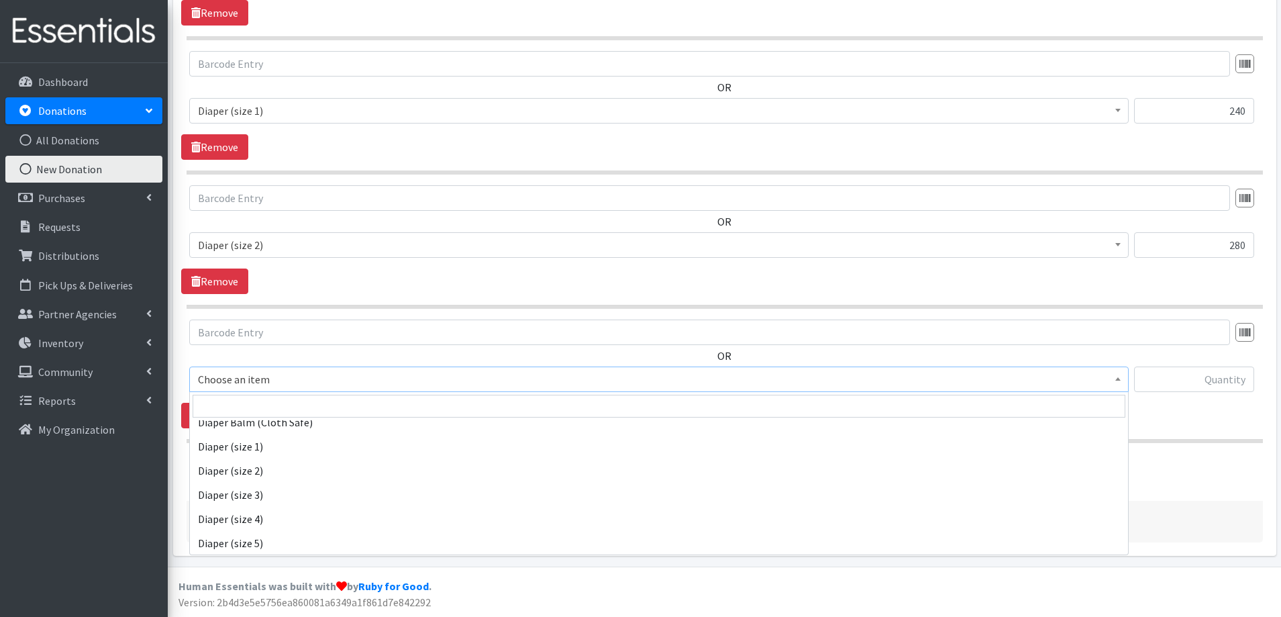
scroll to position [470, 0]
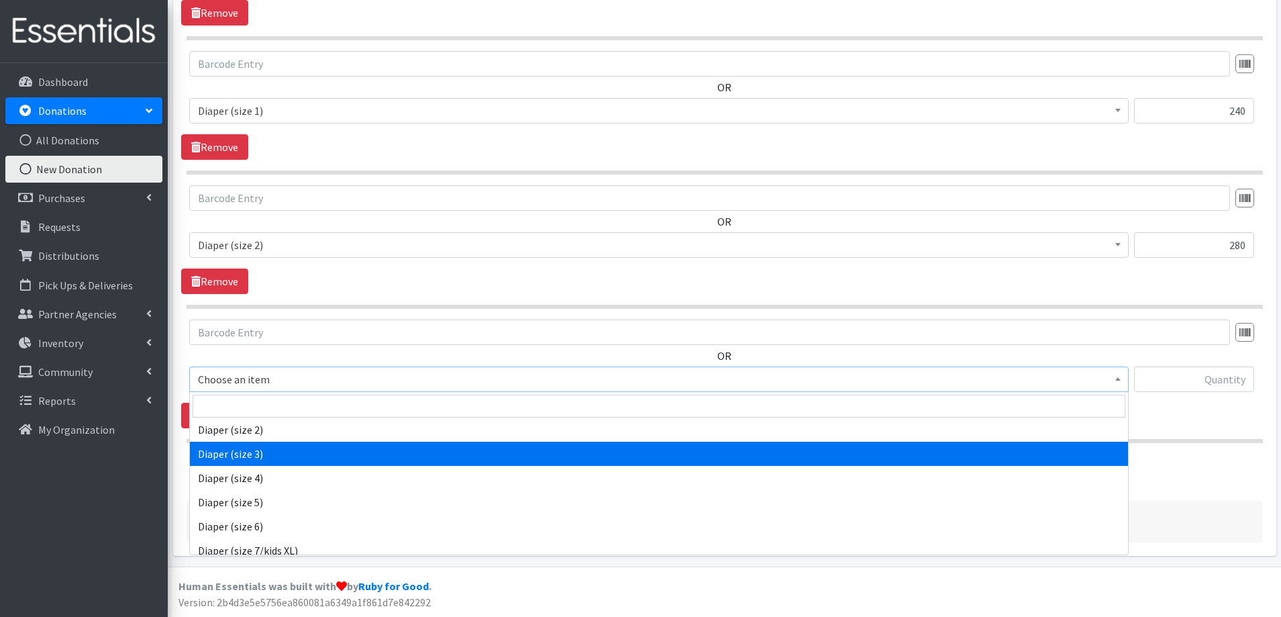
select select "4644"
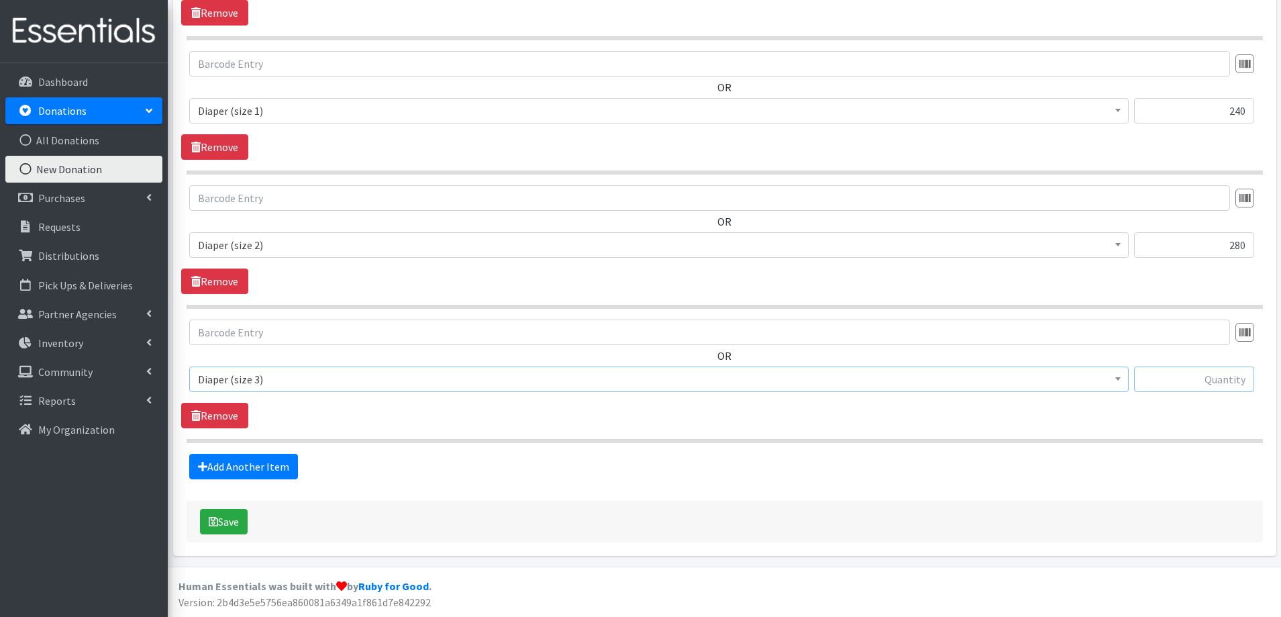
click at [1191, 379] on input "text" at bounding box center [1194, 379] width 120 height 26
type input "200"
click at [228, 463] on link "Add Another Item" at bounding box center [243, 467] width 109 height 26
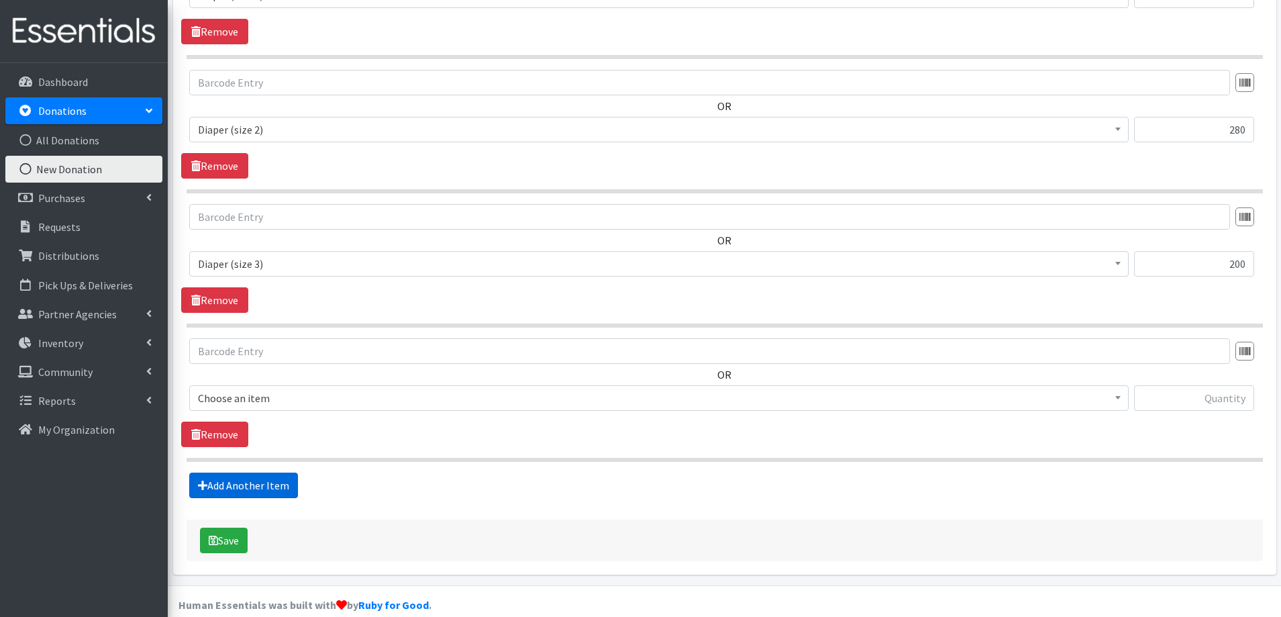
scroll to position [710, 0]
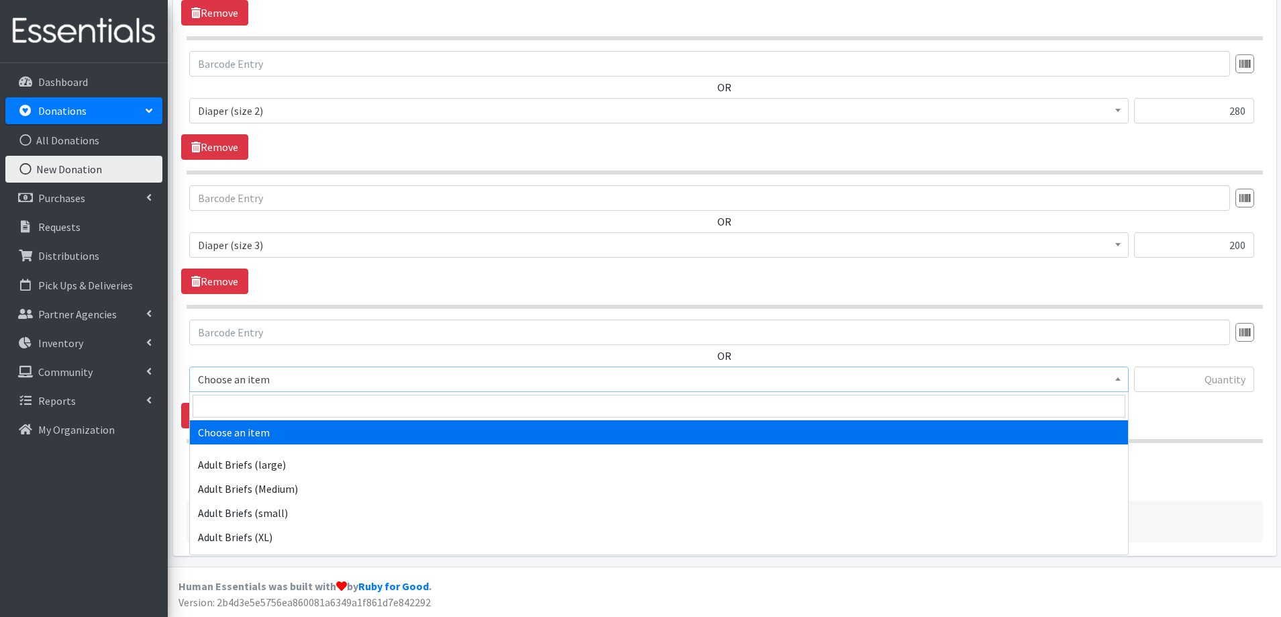
click at [250, 373] on span "Choose an item" at bounding box center [659, 379] width 922 height 19
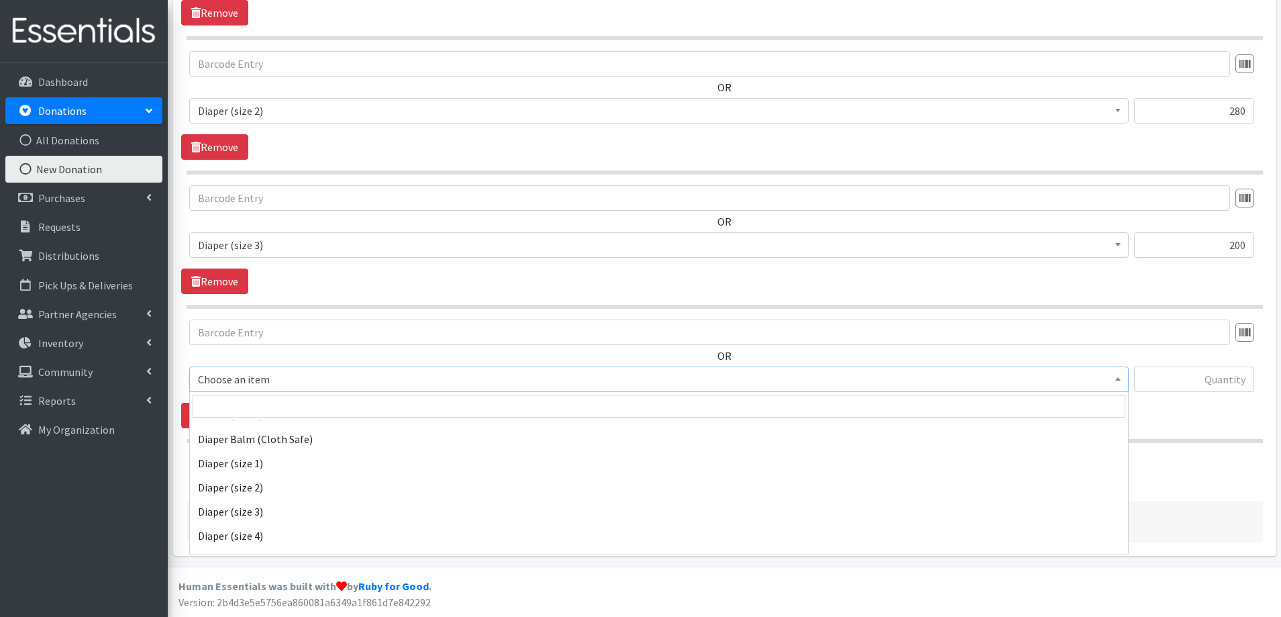
scroll to position [470, 0]
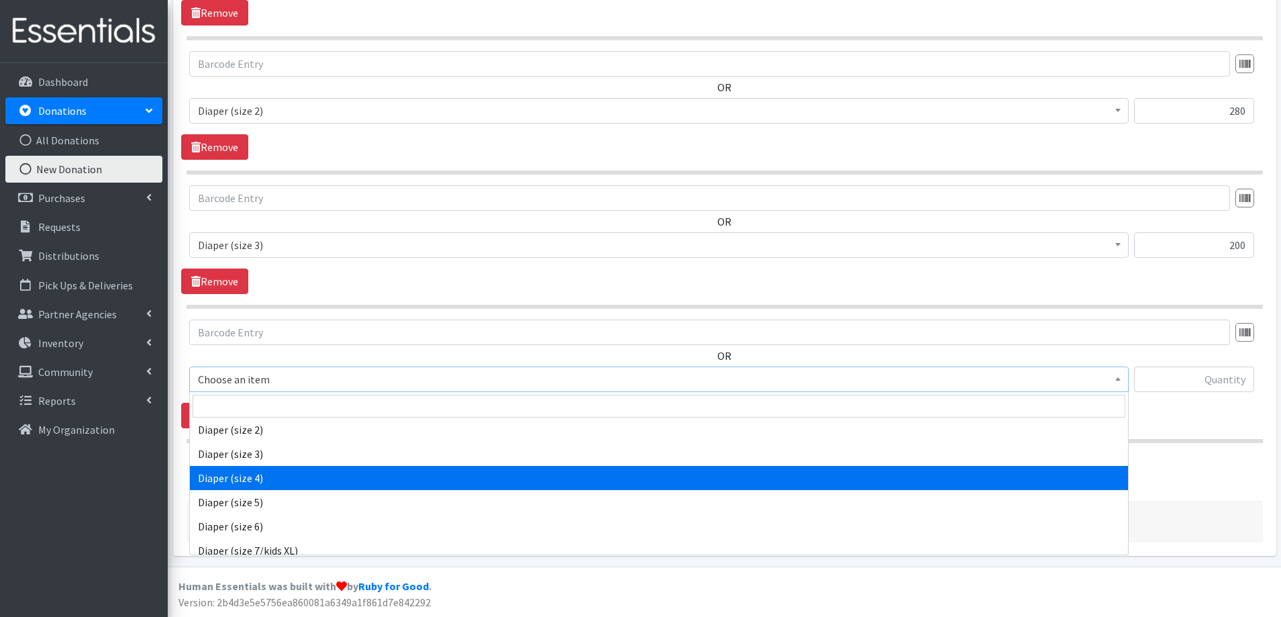
select select "4645"
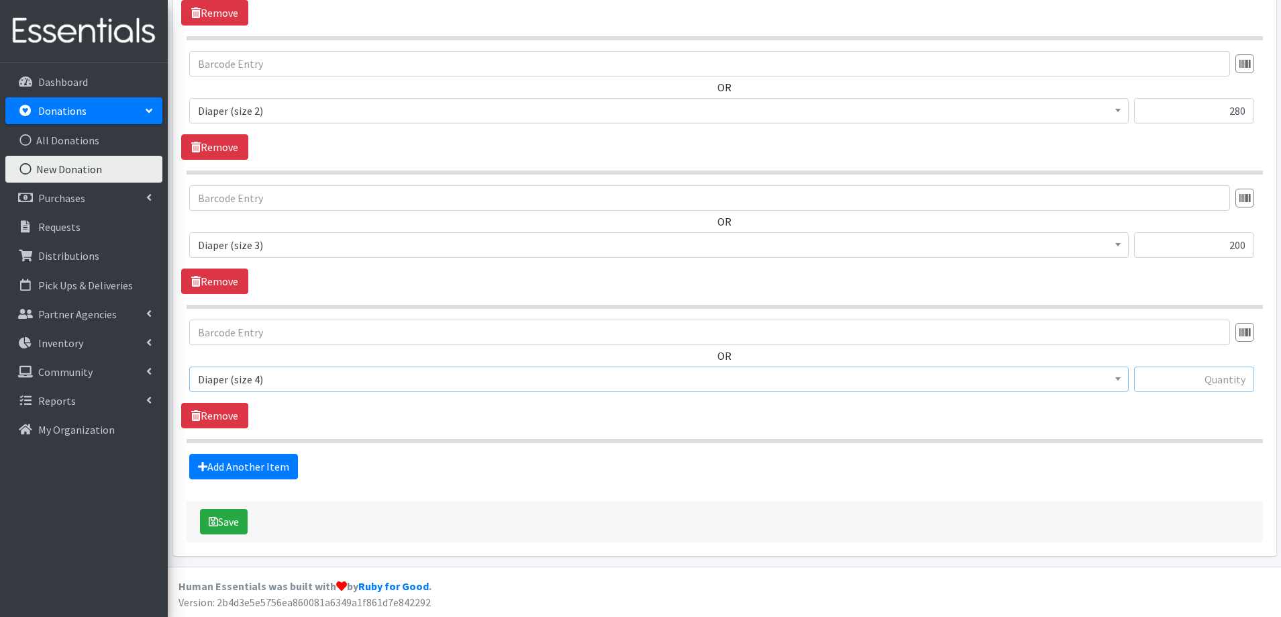
click at [1220, 375] on input "text" at bounding box center [1194, 379] width 120 height 26
type input "387"
click at [239, 475] on link "Add Another Item" at bounding box center [243, 467] width 109 height 26
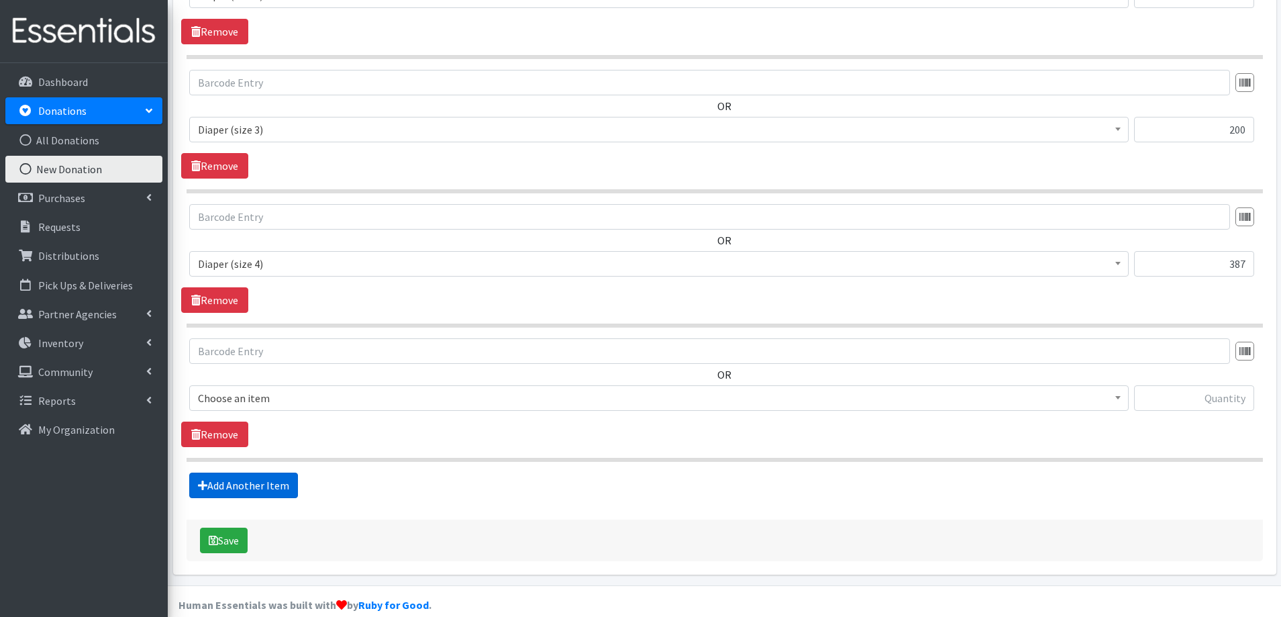
scroll to position [844, 0]
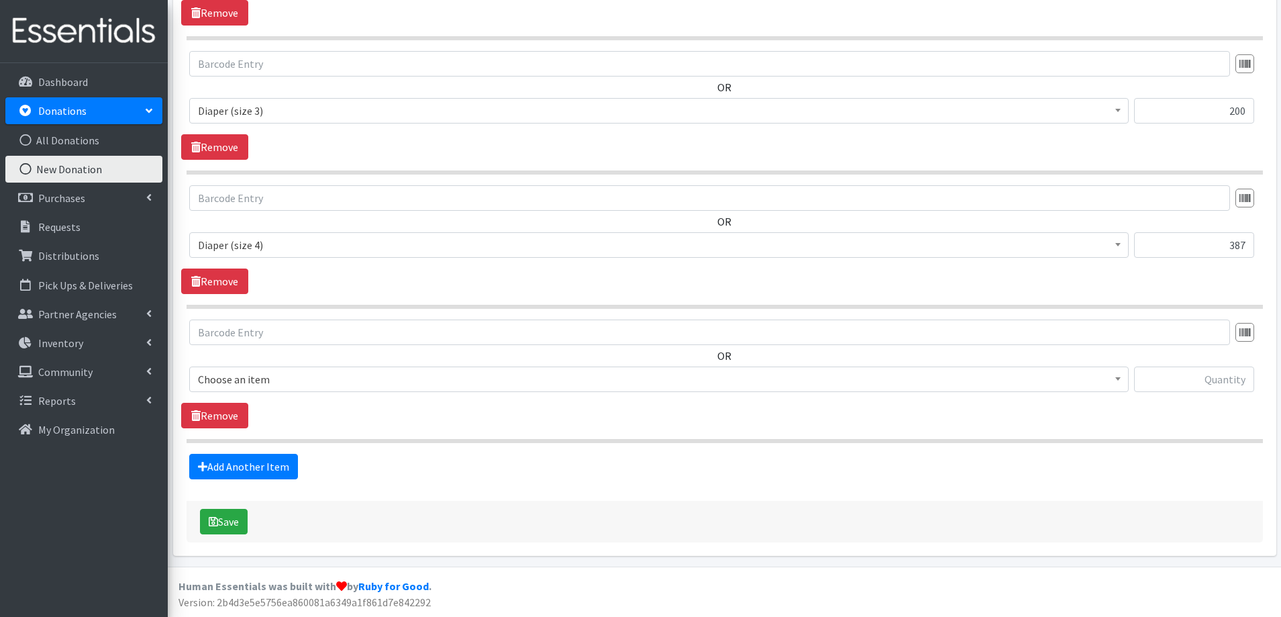
click at [465, 383] on span "Choose an item" at bounding box center [659, 379] width 922 height 19
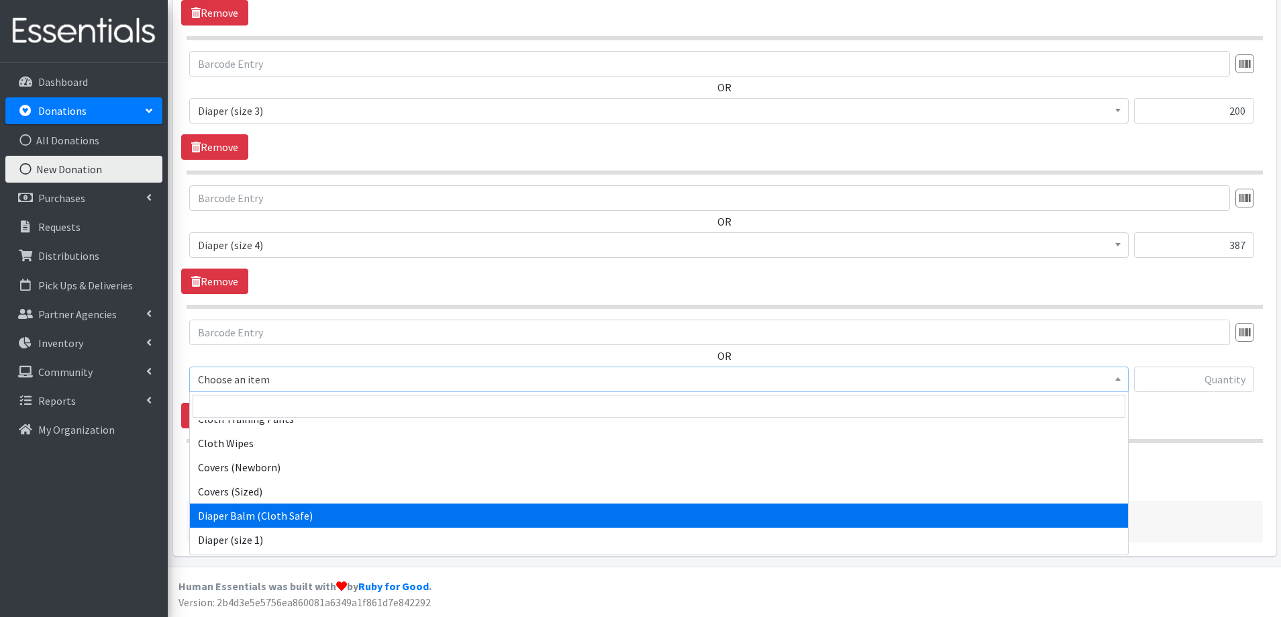
scroll to position [537, 0]
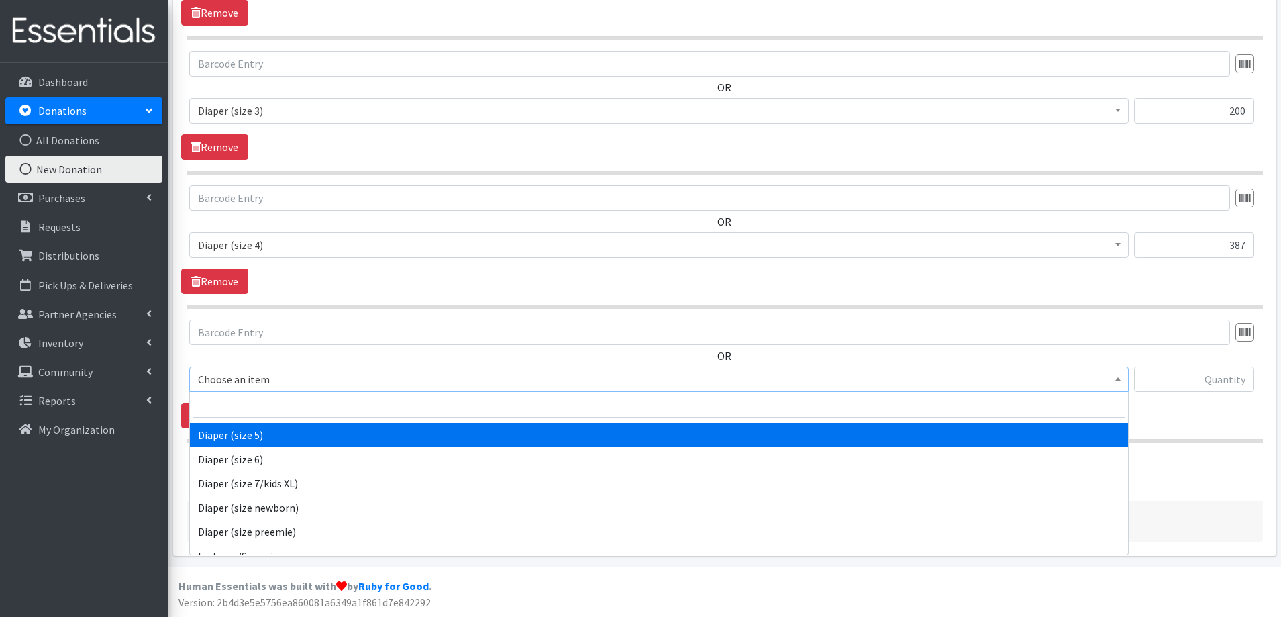
select select "4646"
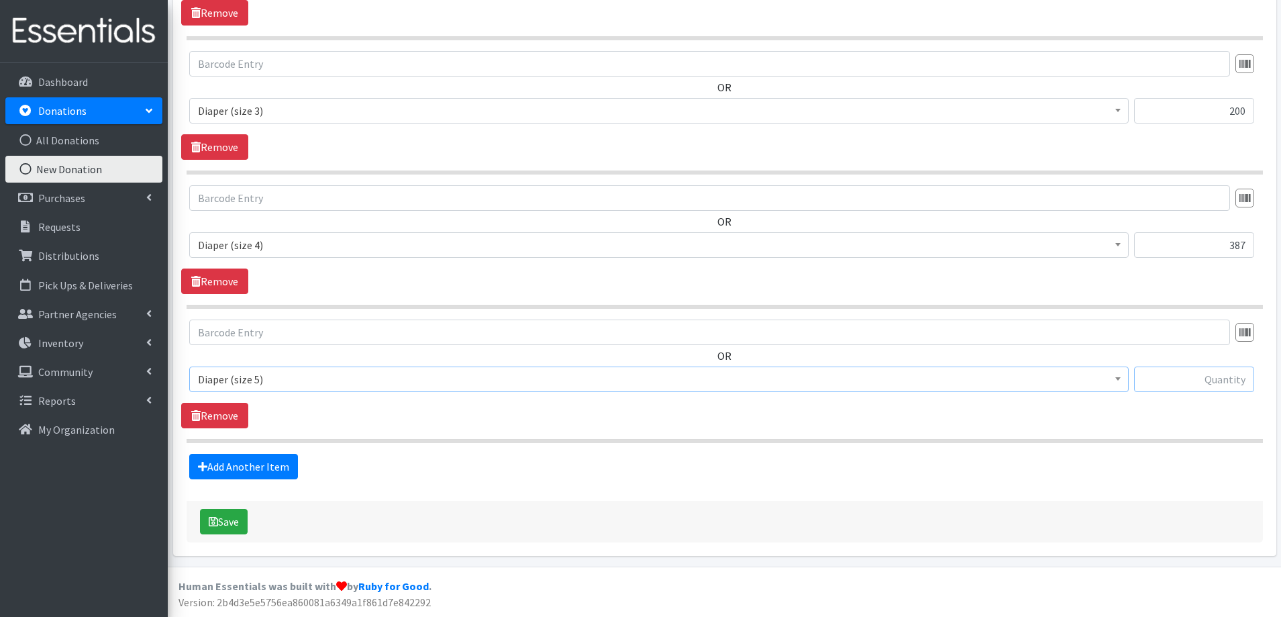
click at [1208, 377] on input "text" at bounding box center [1194, 379] width 120 height 26
type input "146"
click at [250, 464] on link "Add Another Item" at bounding box center [243, 467] width 109 height 26
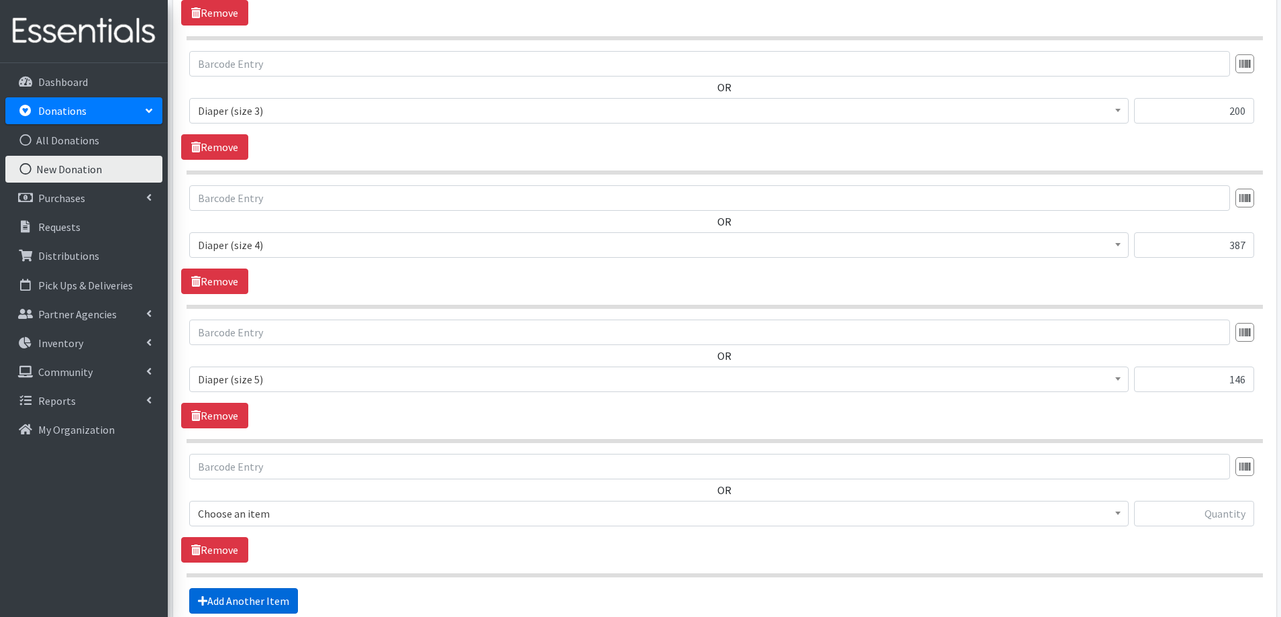
scroll to position [979, 0]
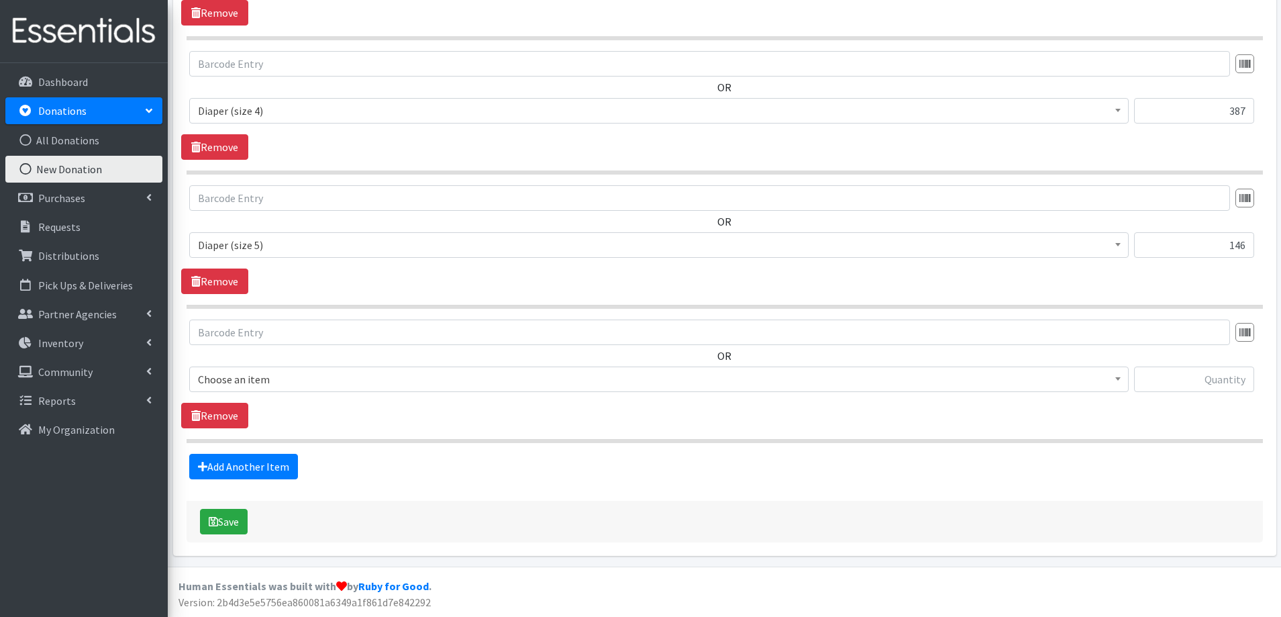
click at [322, 377] on span "Choose an item" at bounding box center [659, 379] width 922 height 19
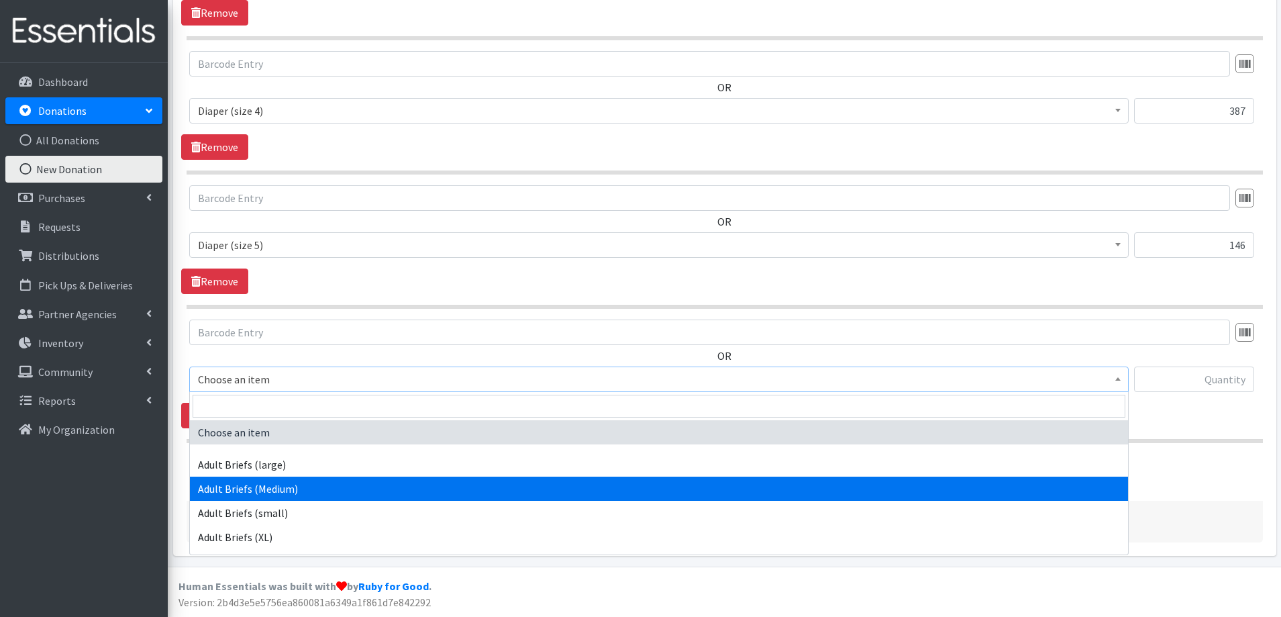
scroll to position [537, 0]
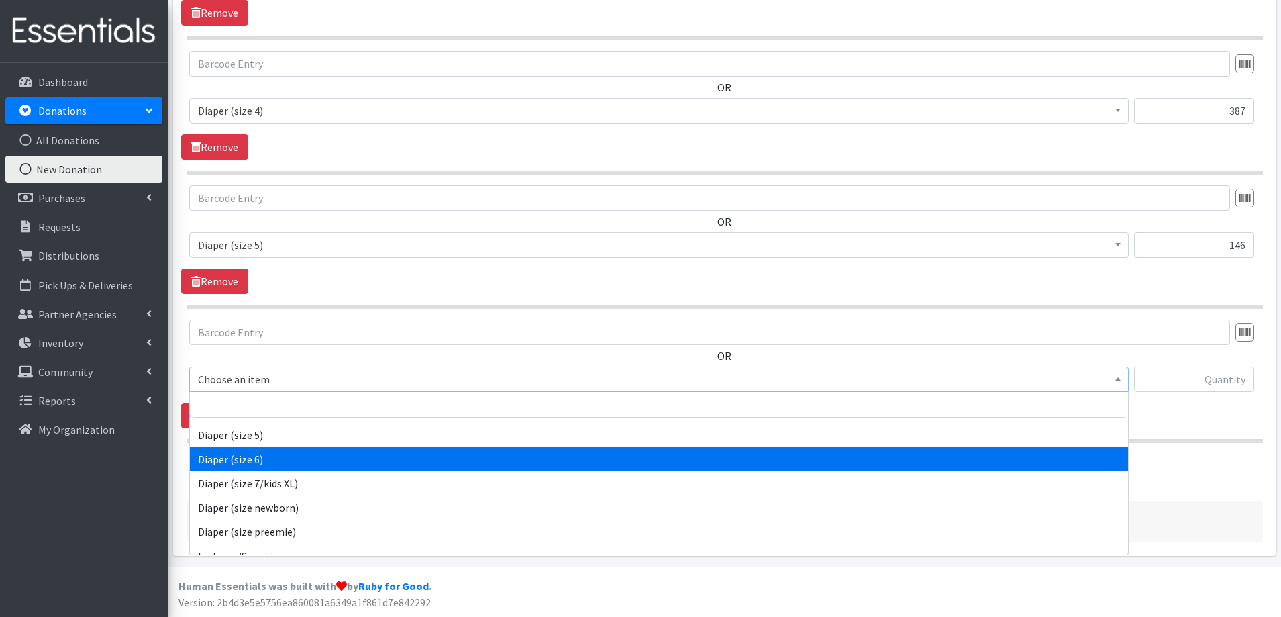
select select "4649"
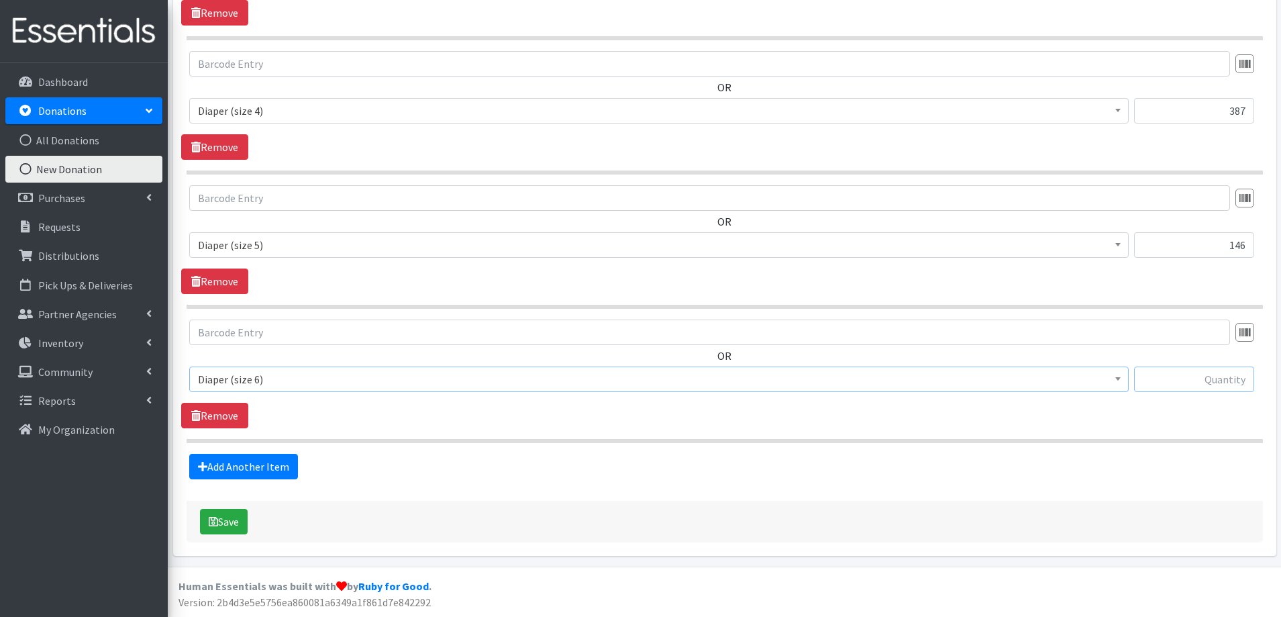
click at [1183, 382] on input "text" at bounding box center [1194, 379] width 120 height 26
type input "3"
click at [250, 469] on link "Add Another Item" at bounding box center [243, 467] width 109 height 26
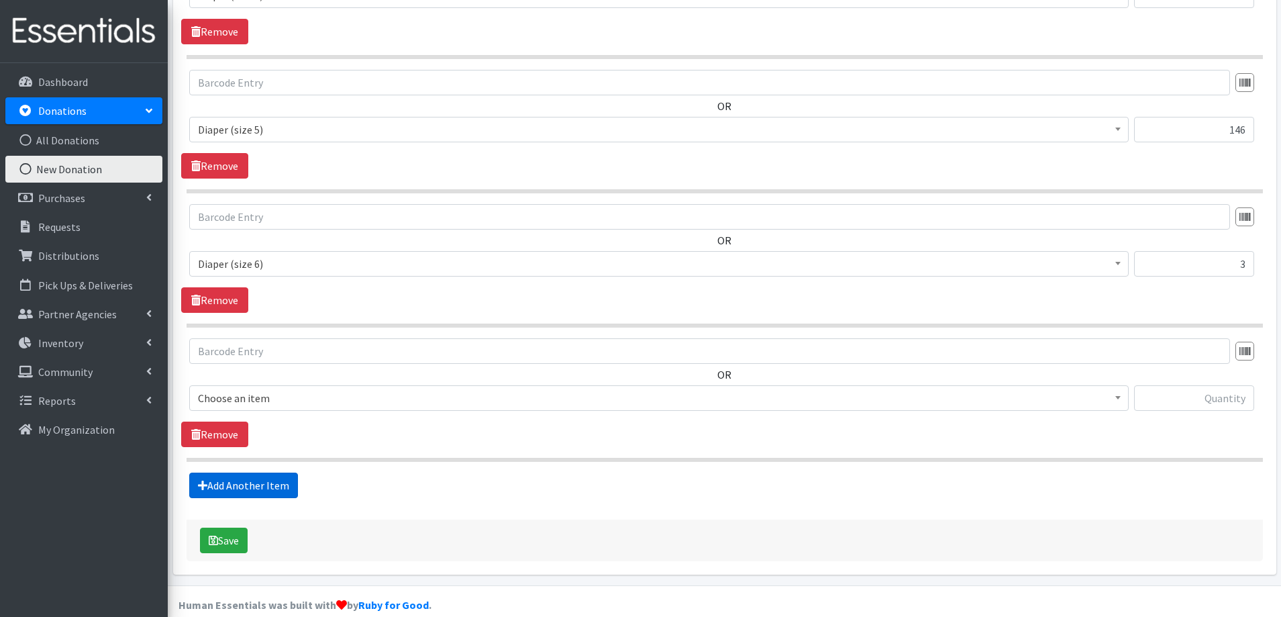
scroll to position [1113, 0]
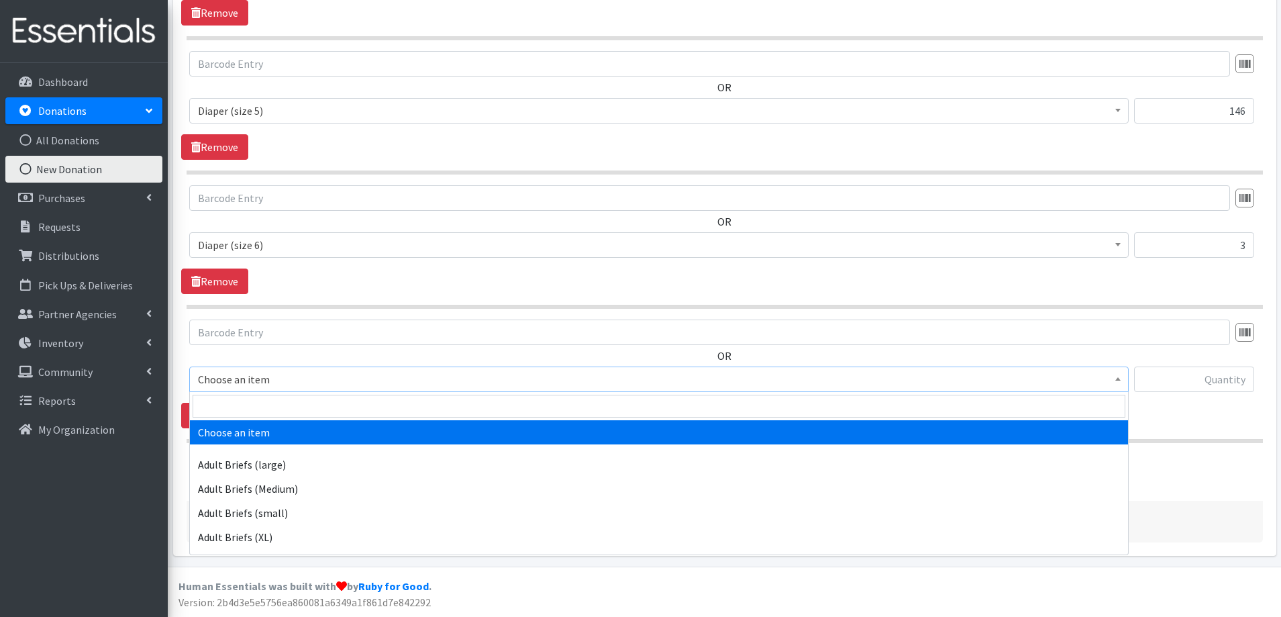
click at [278, 383] on span "Choose an item" at bounding box center [659, 379] width 922 height 19
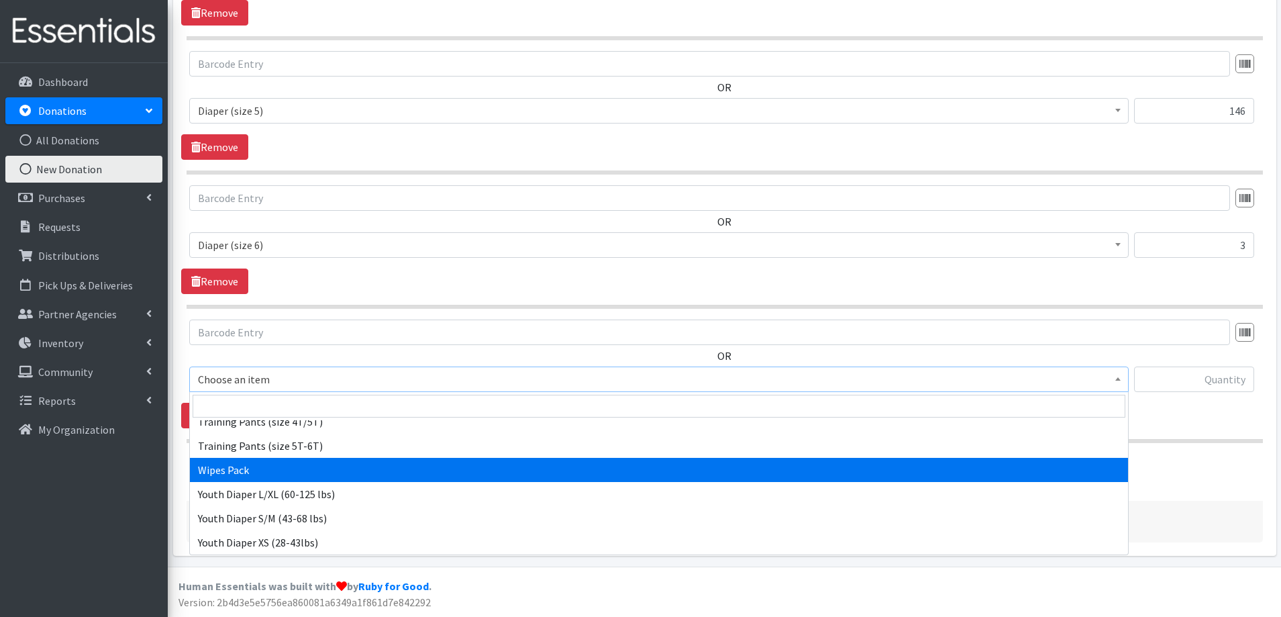
scroll to position [1504, 0]
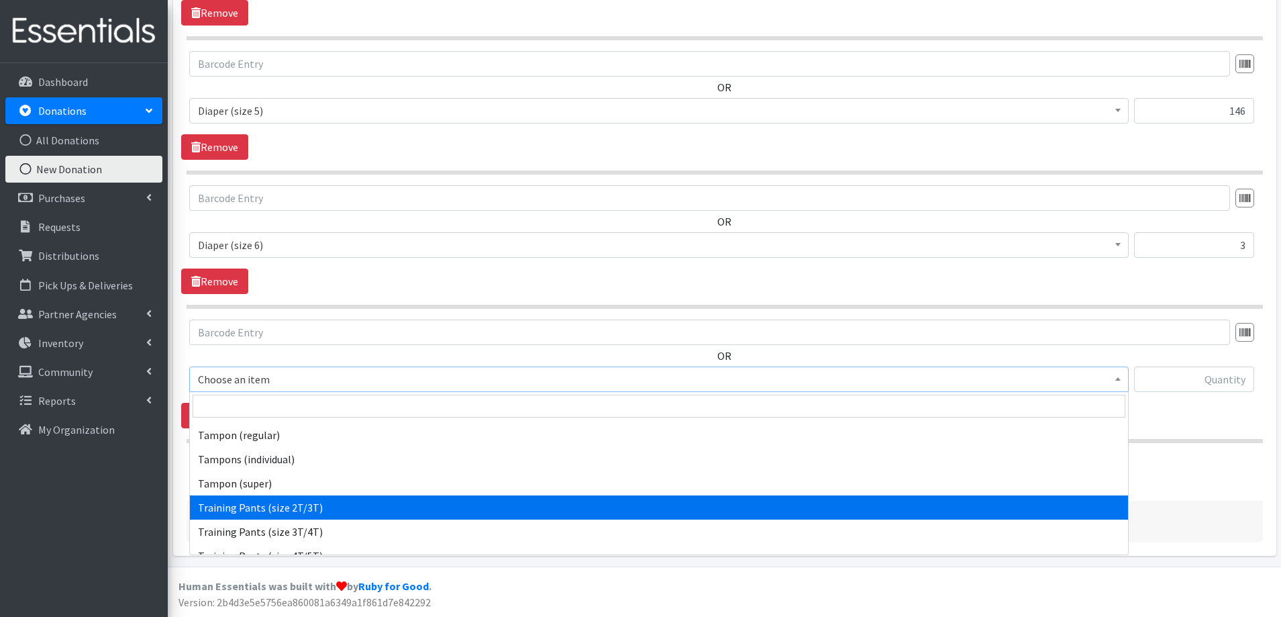
select select "5865"
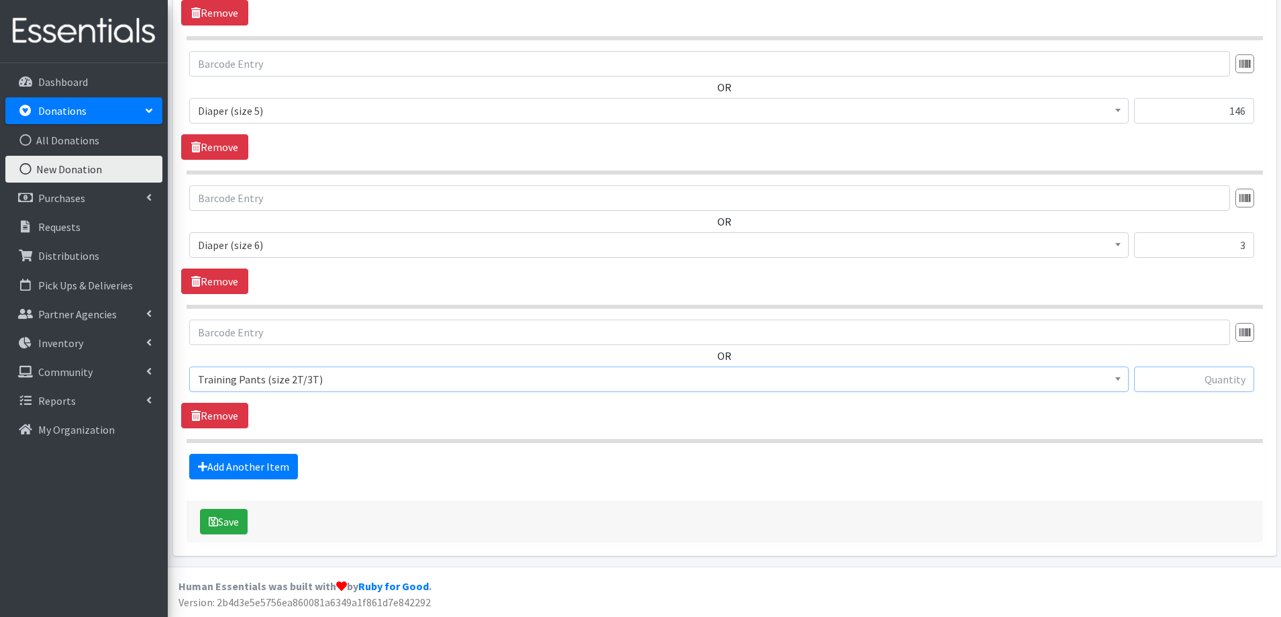
click at [1184, 387] on input "text" at bounding box center [1194, 379] width 120 height 26
type input "48"
click at [234, 475] on link "Add Another Item" at bounding box center [243, 467] width 109 height 26
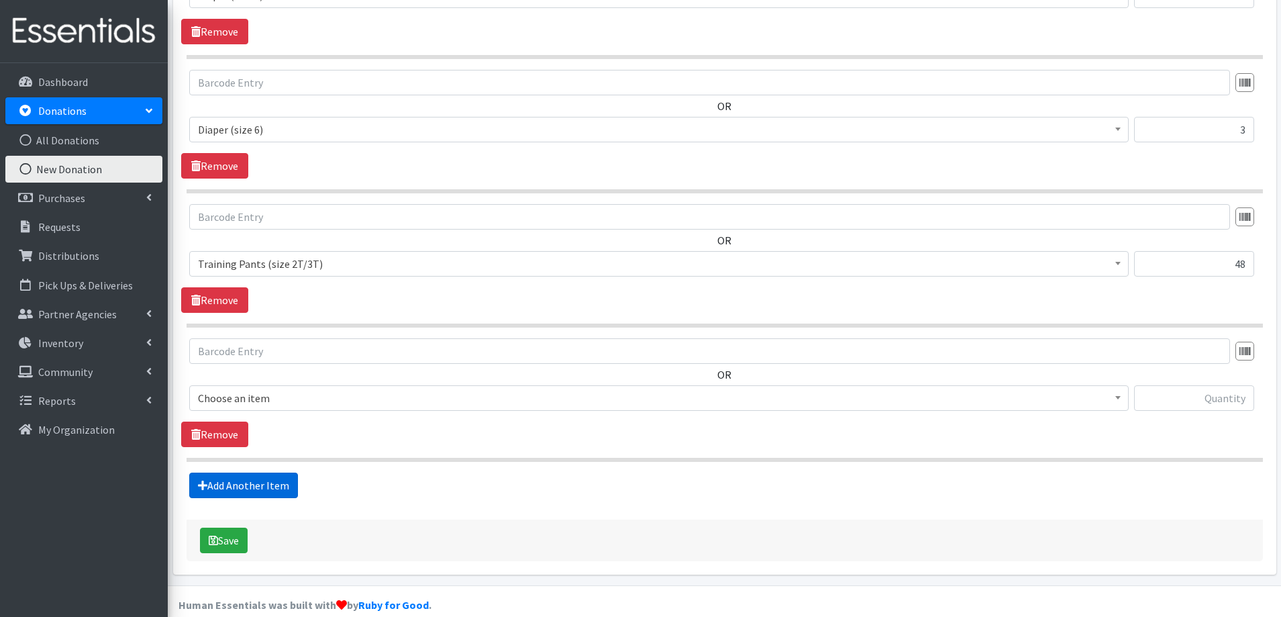
scroll to position [1247, 0]
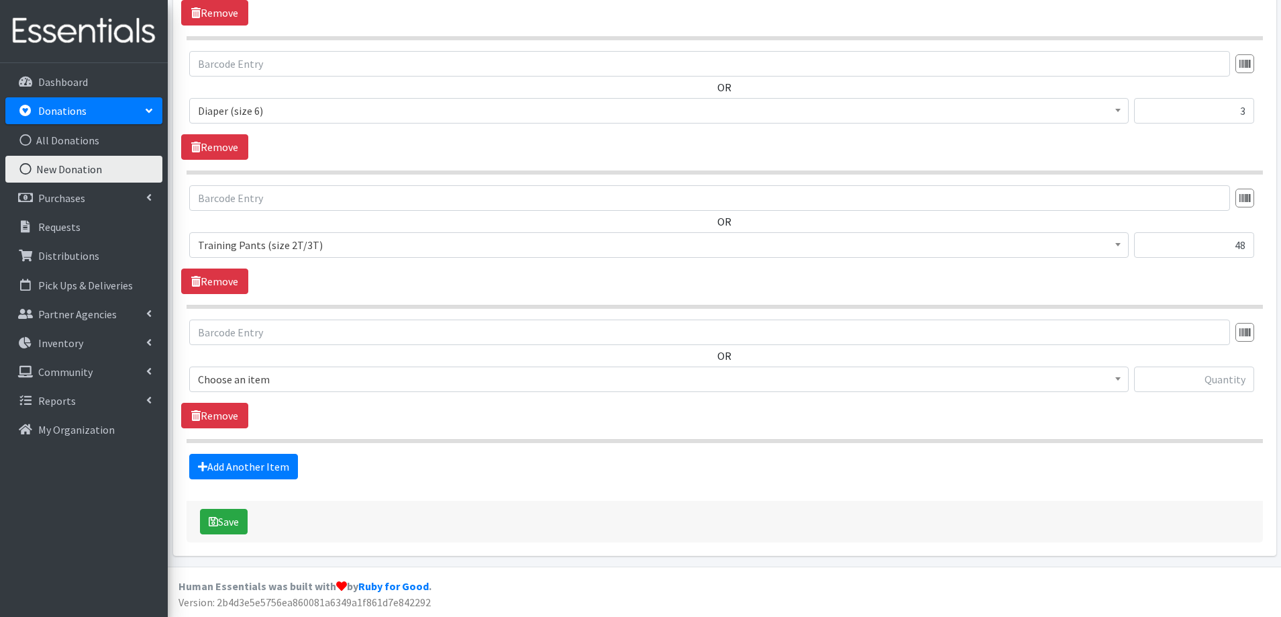
click at [301, 376] on span "Choose an item" at bounding box center [659, 379] width 922 height 19
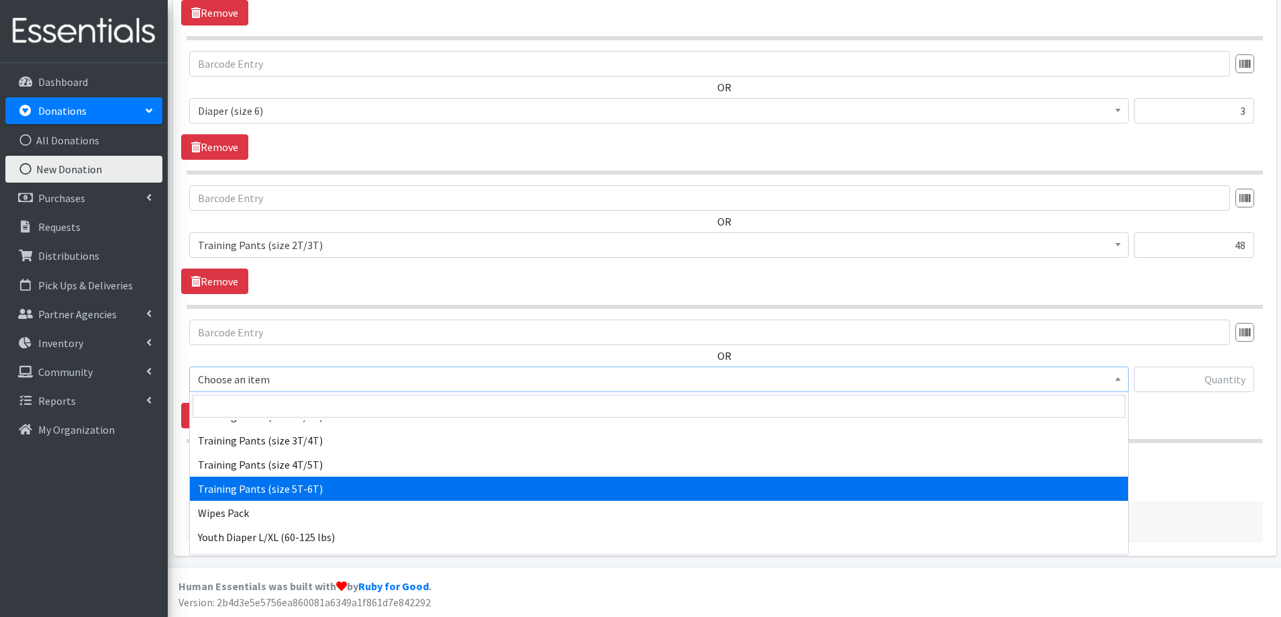
scroll to position [1571, 0]
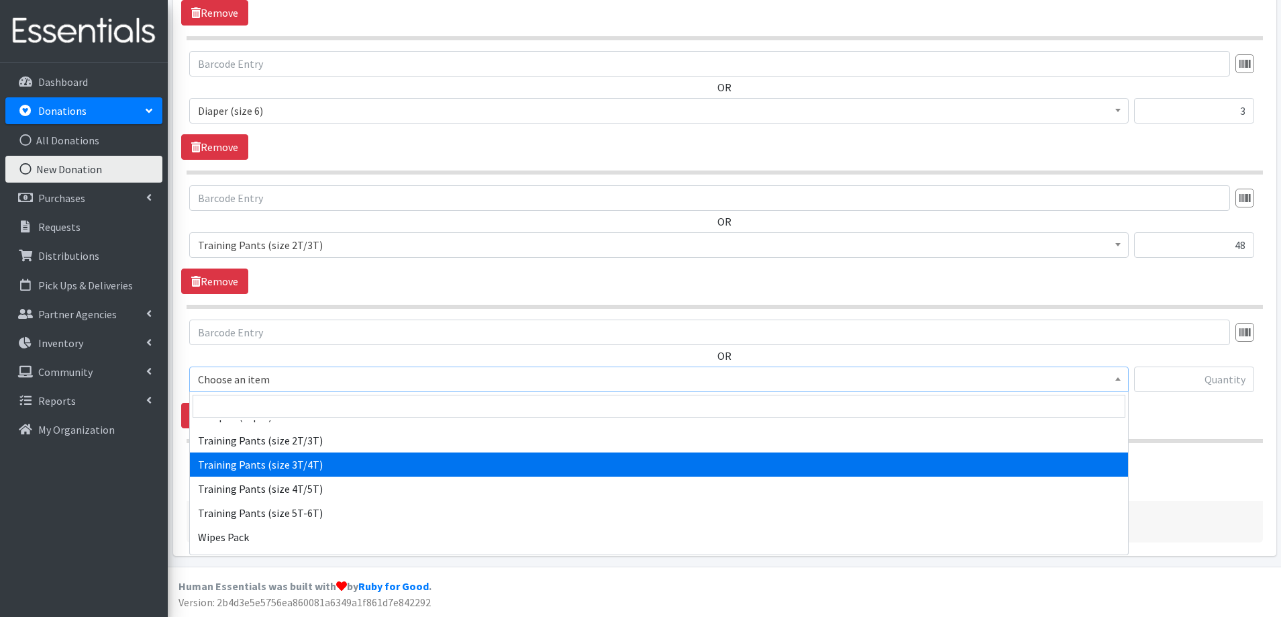
select select "5866"
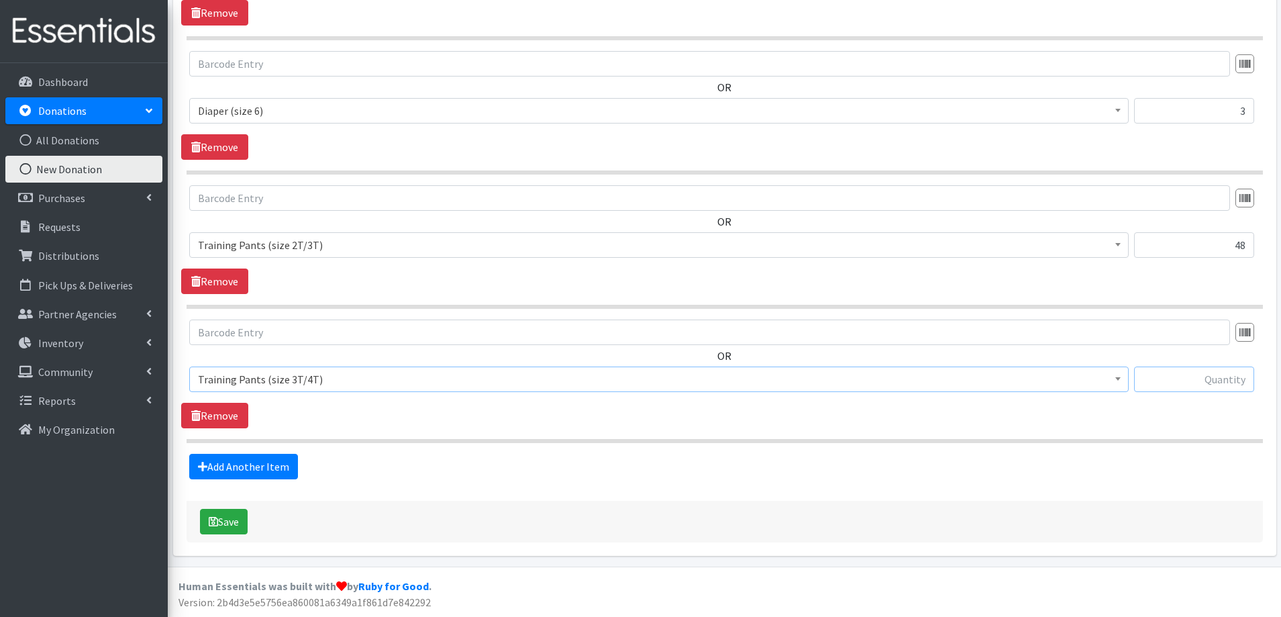
click at [1238, 382] on input "text" at bounding box center [1194, 379] width 120 height 26
type input "77"
click at [229, 472] on link "Add Another Item" at bounding box center [243, 467] width 109 height 26
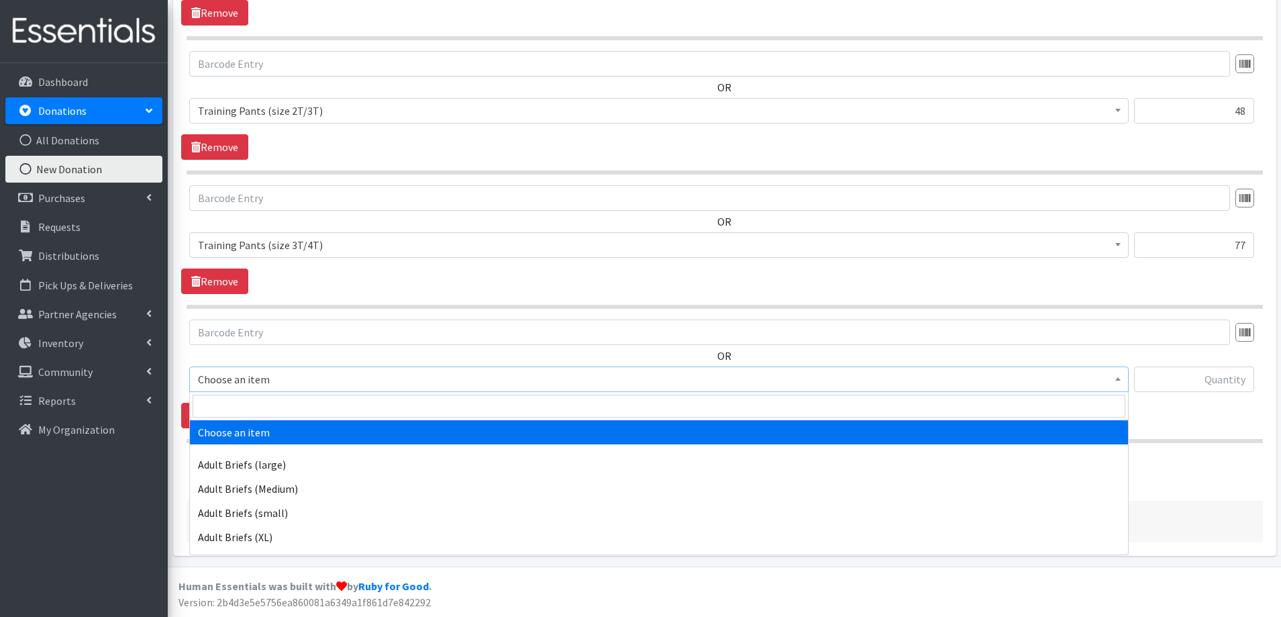
click at [263, 383] on span "Choose an item" at bounding box center [659, 379] width 922 height 19
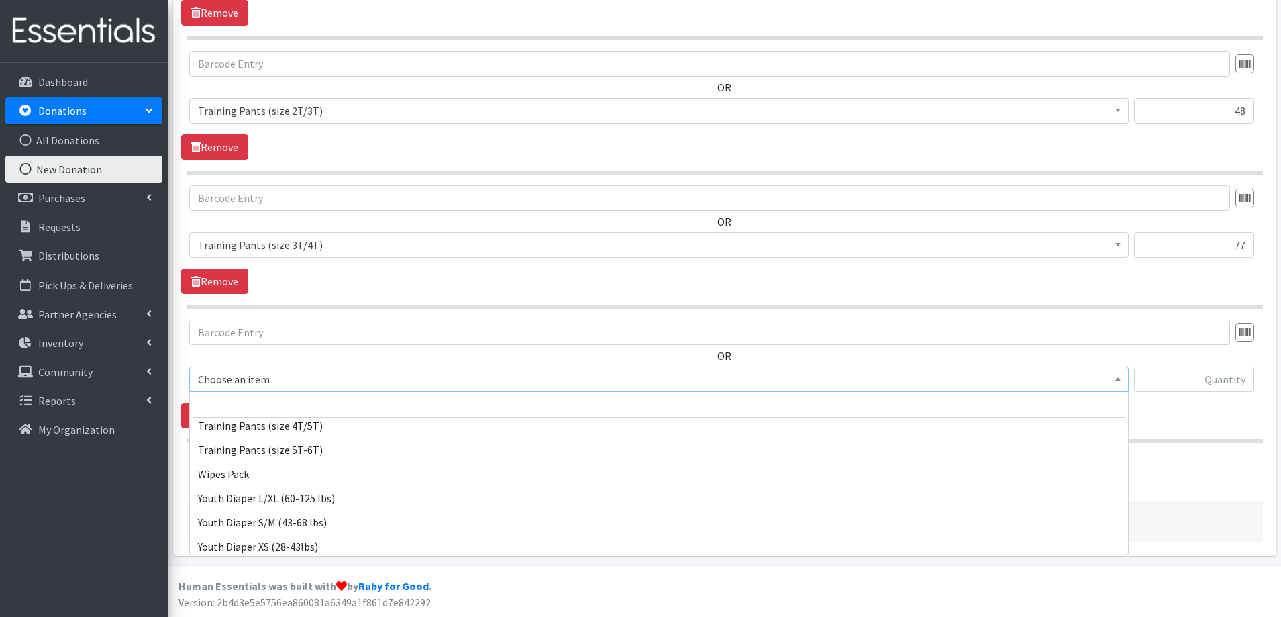
scroll to position [1638, 0]
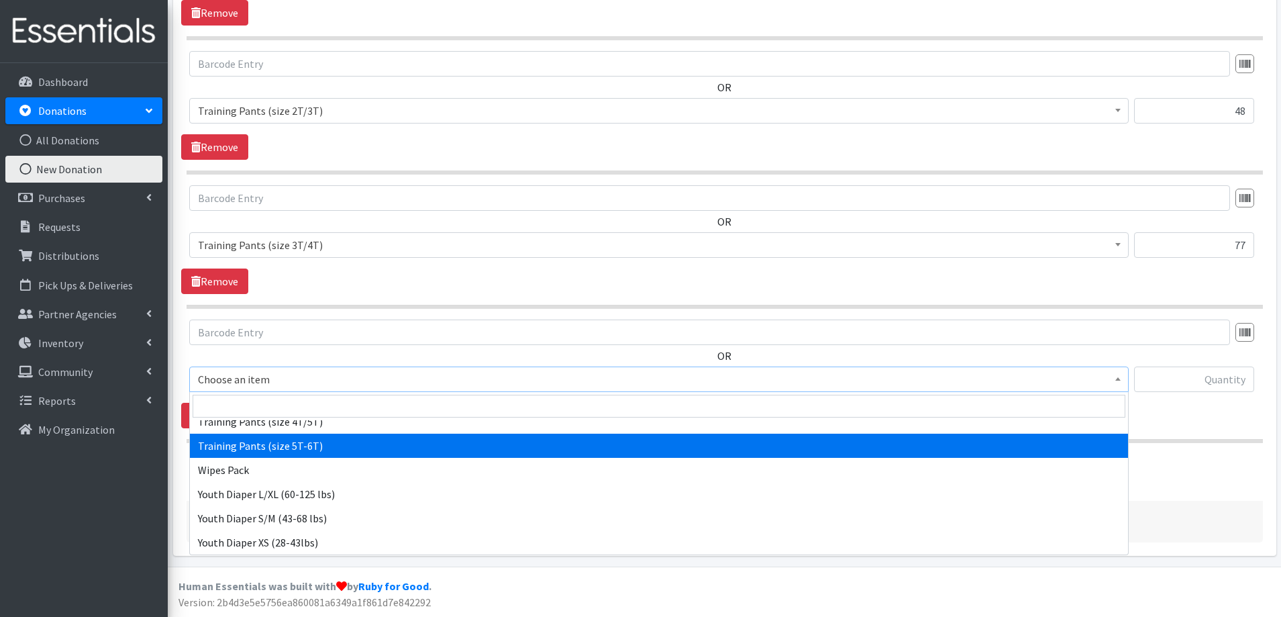
select select "14718"
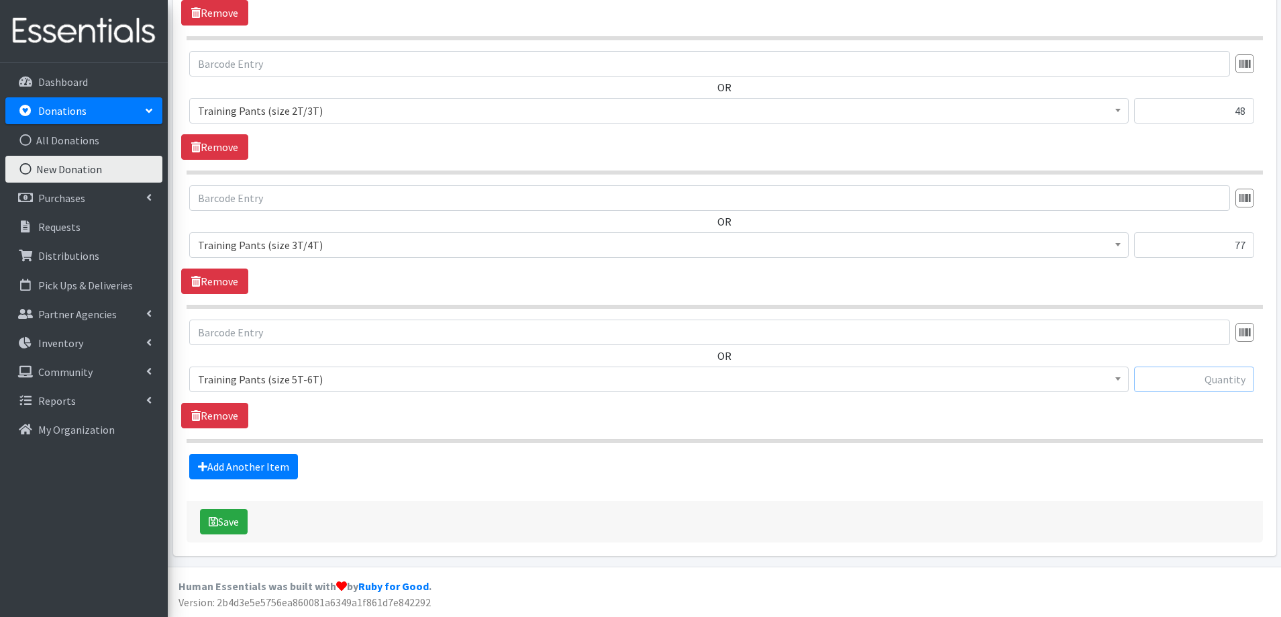
click at [1218, 381] on input "text" at bounding box center [1194, 379] width 120 height 26
type input "57"
click at [250, 471] on link "Add Another Item" at bounding box center [243, 467] width 109 height 26
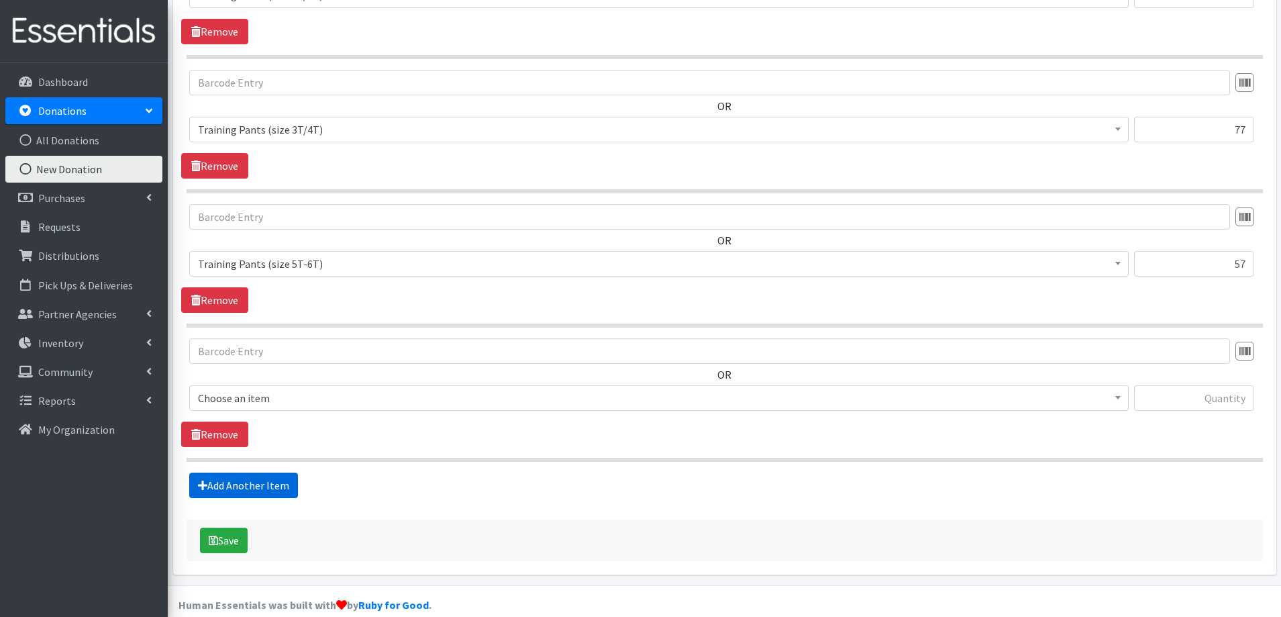
scroll to position [1516, 0]
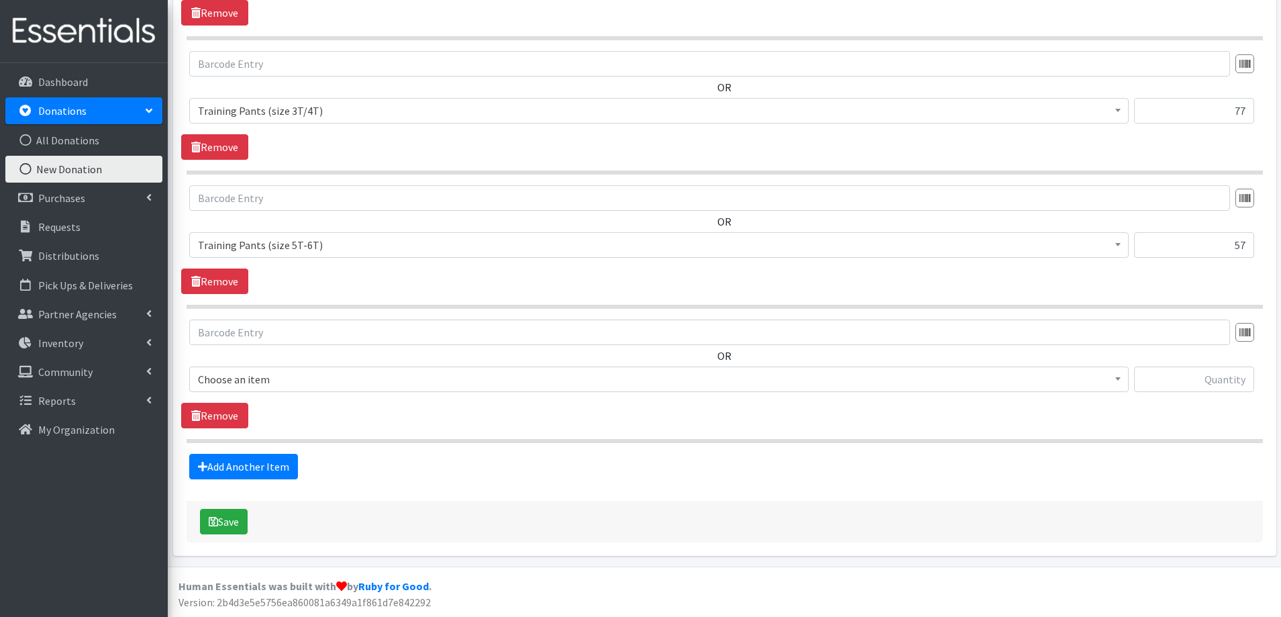
click at [238, 375] on span "Choose an item" at bounding box center [659, 379] width 922 height 19
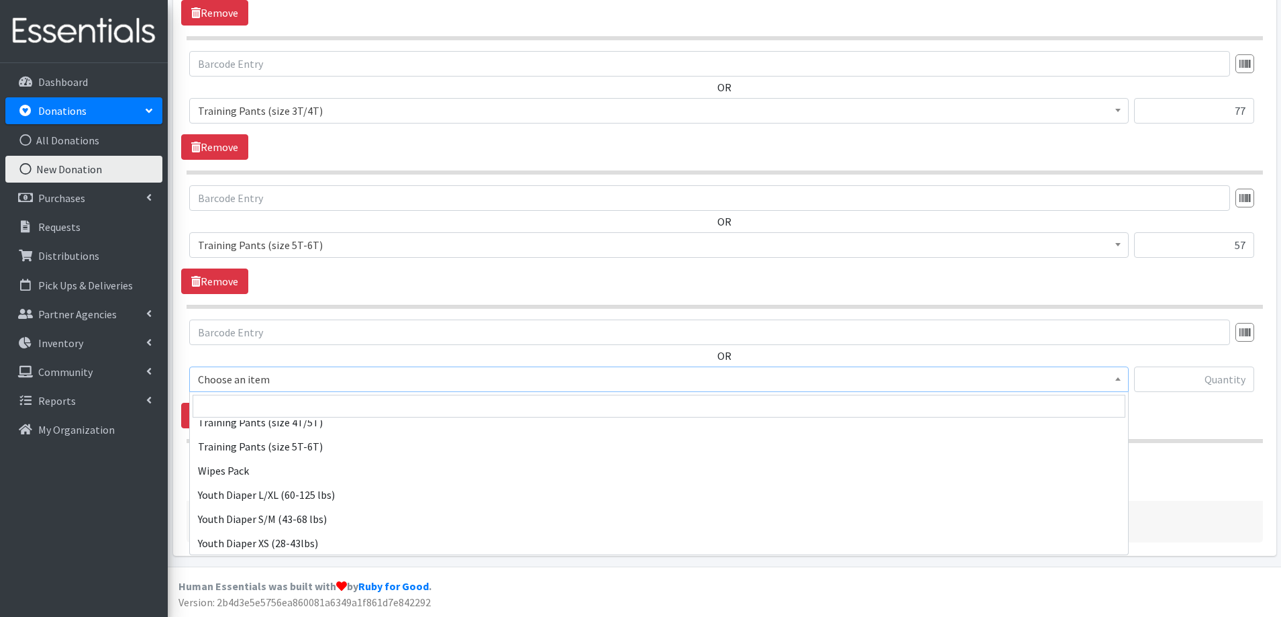
scroll to position [1638, 0]
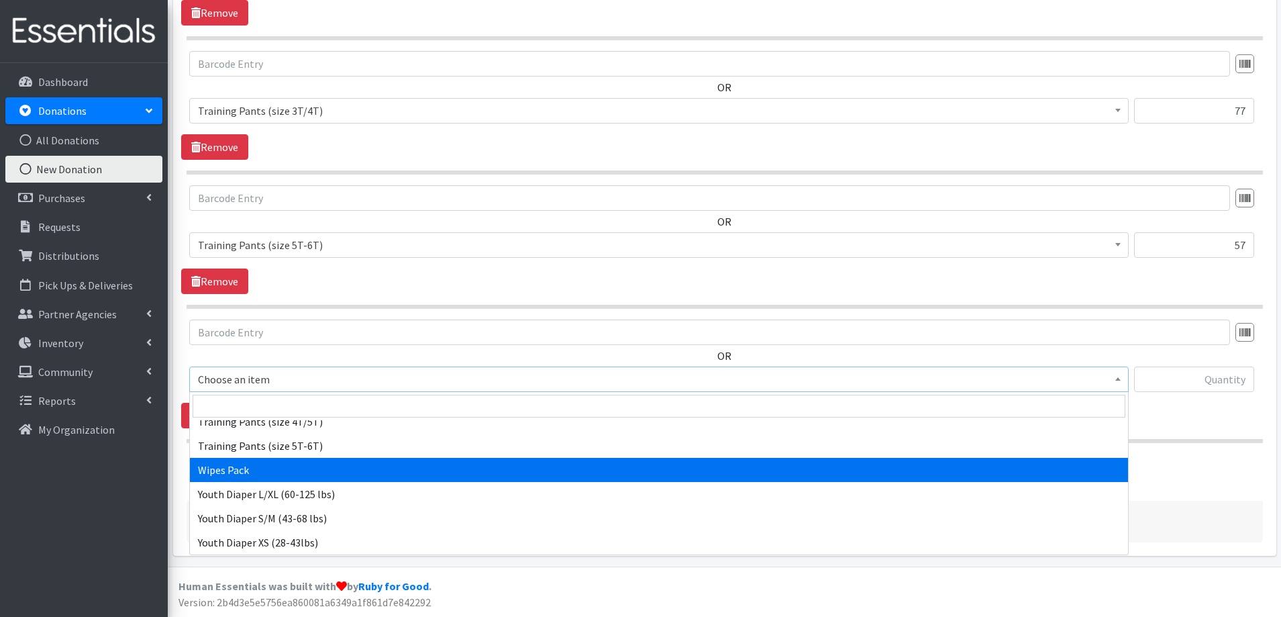
select select "4665"
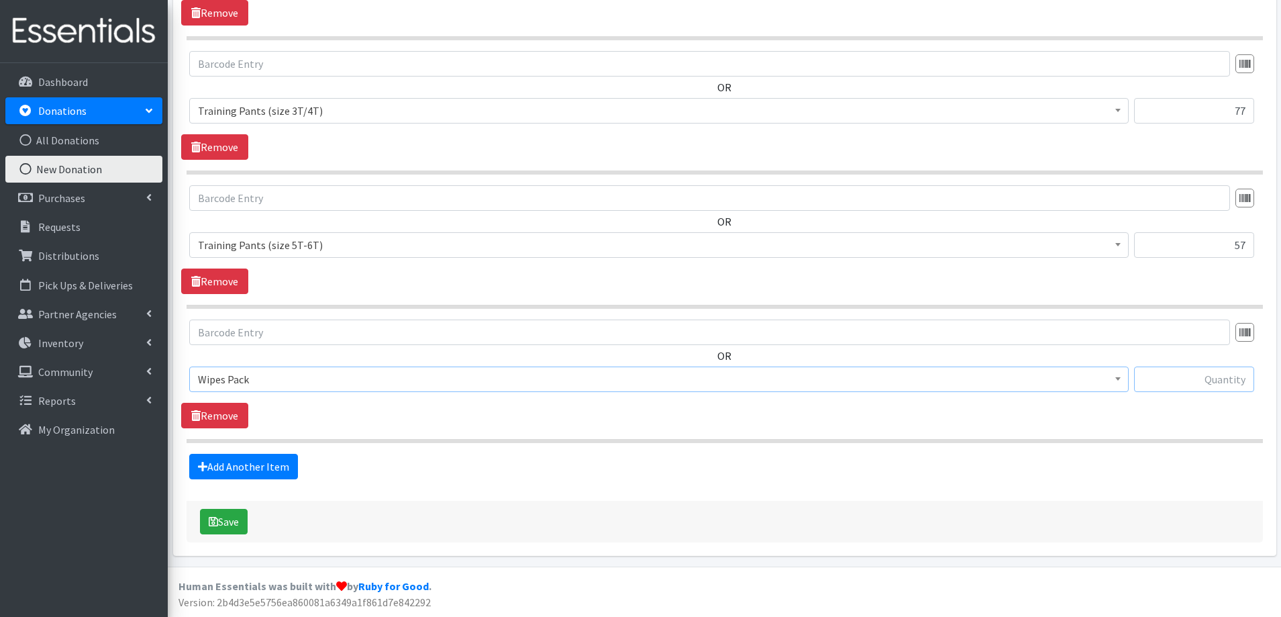
click at [1212, 376] on input "text" at bounding box center [1194, 379] width 120 height 26
type input "17"
click at [211, 465] on link "Add Another Item" at bounding box center [243, 467] width 109 height 26
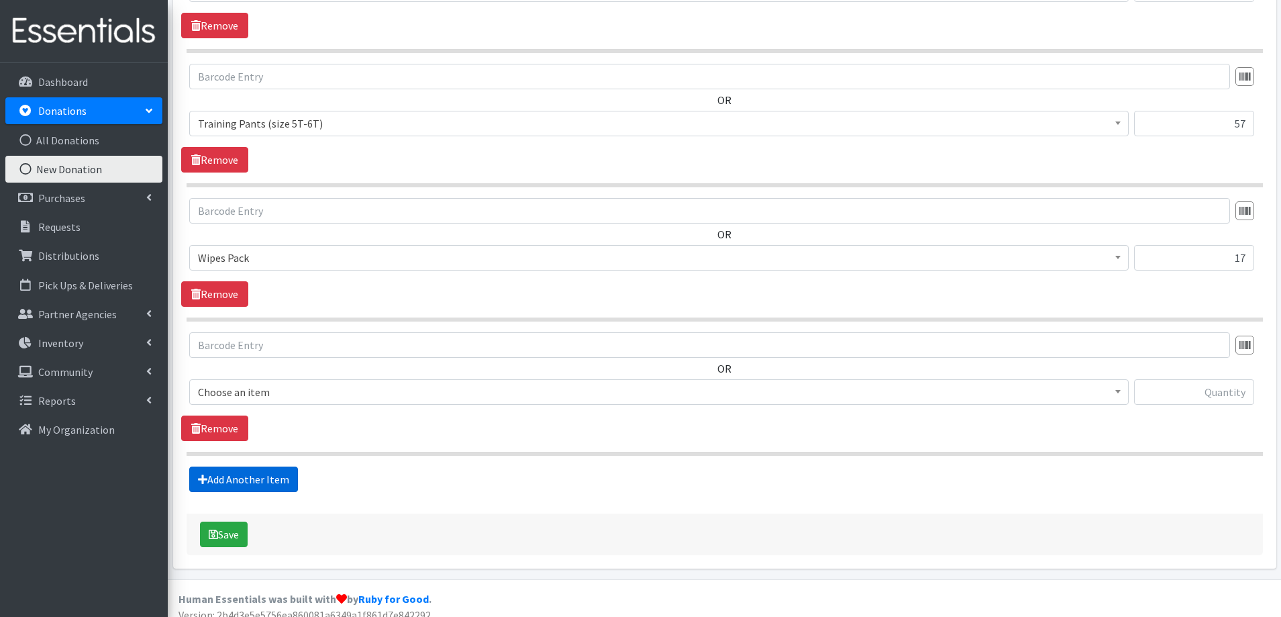
scroll to position [1650, 0]
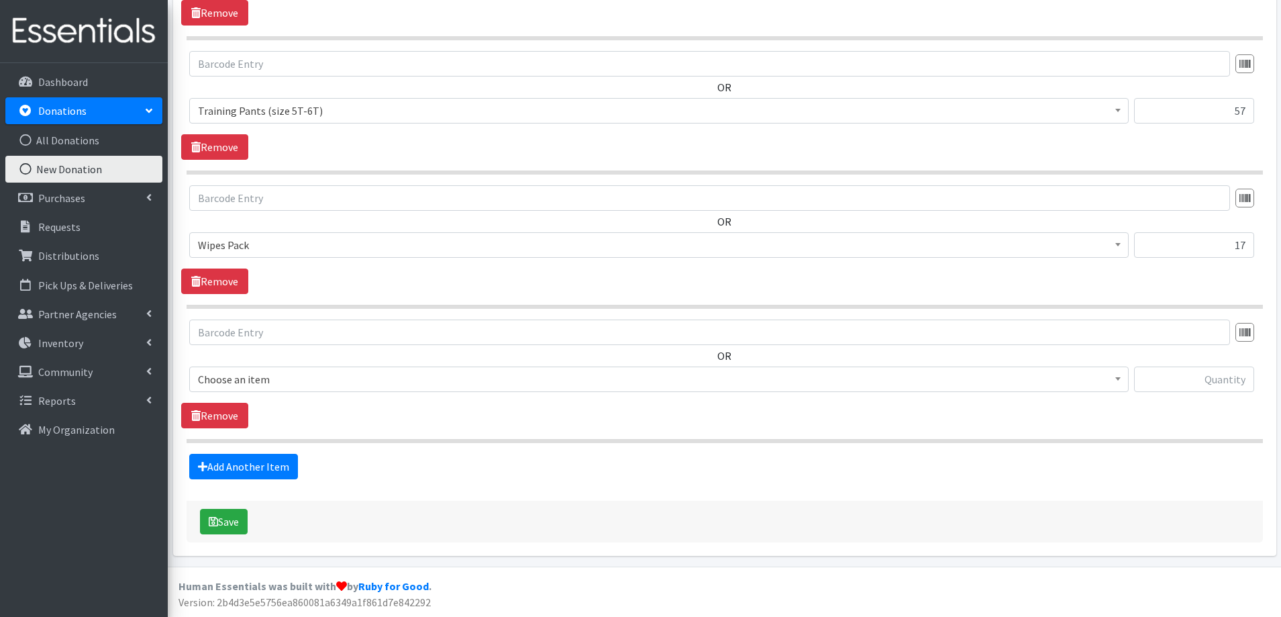
click at [249, 379] on span "Choose an item" at bounding box center [659, 379] width 922 height 19
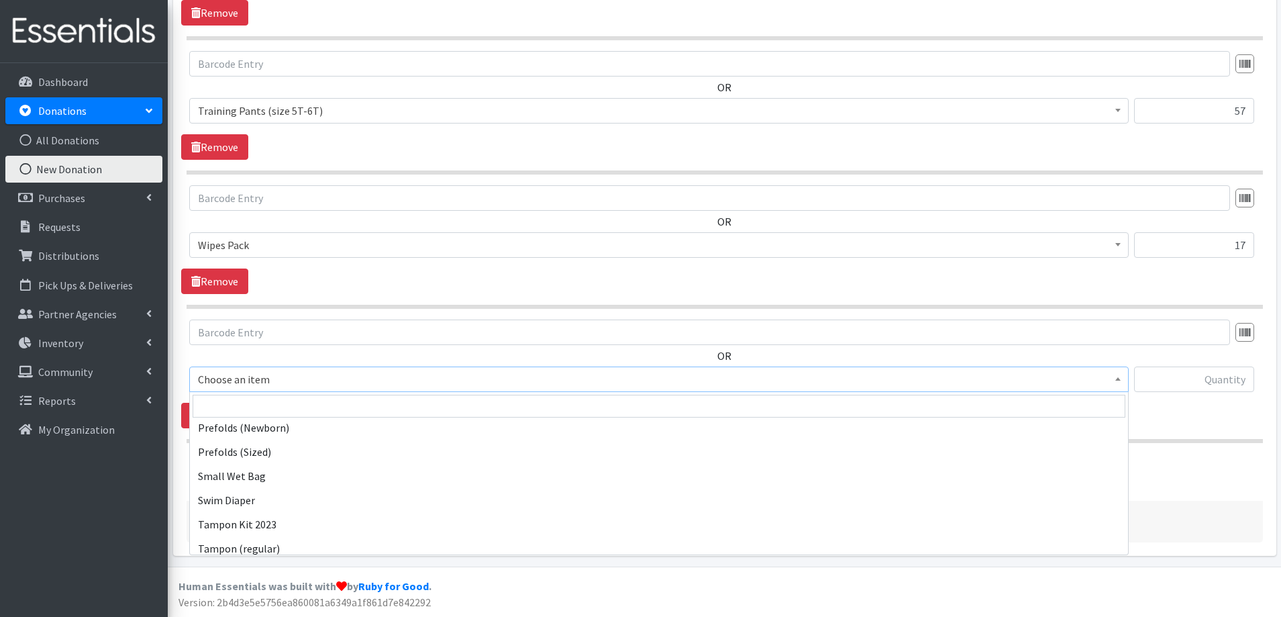
scroll to position [1410, 0]
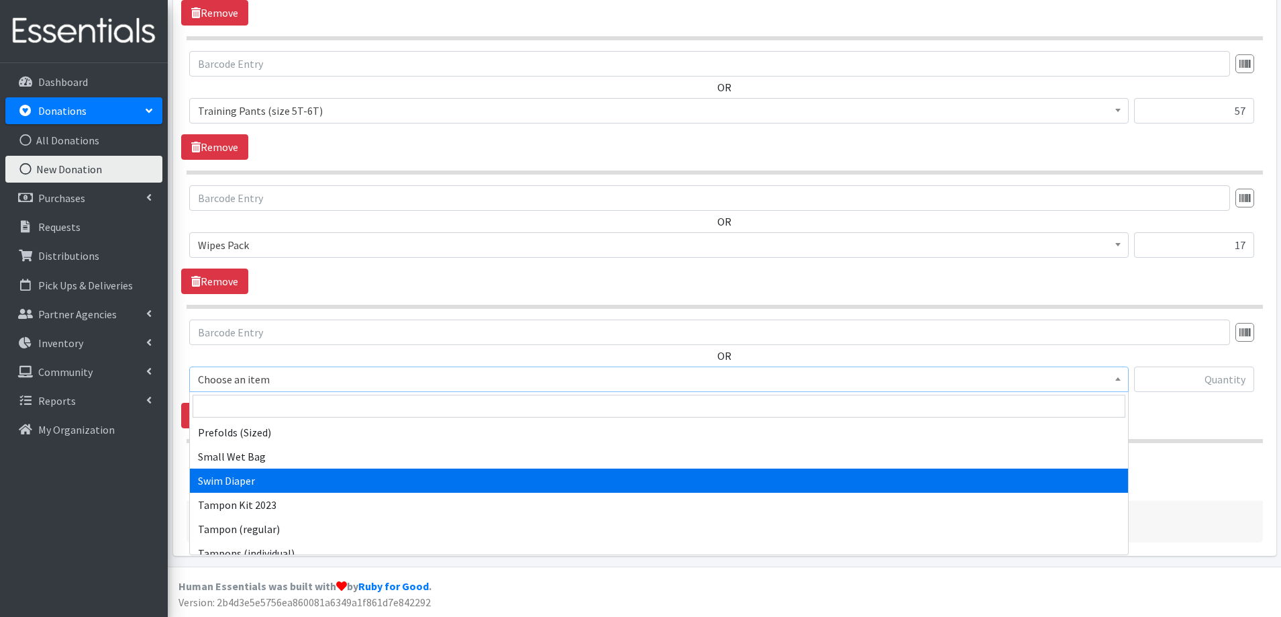
select select "7522"
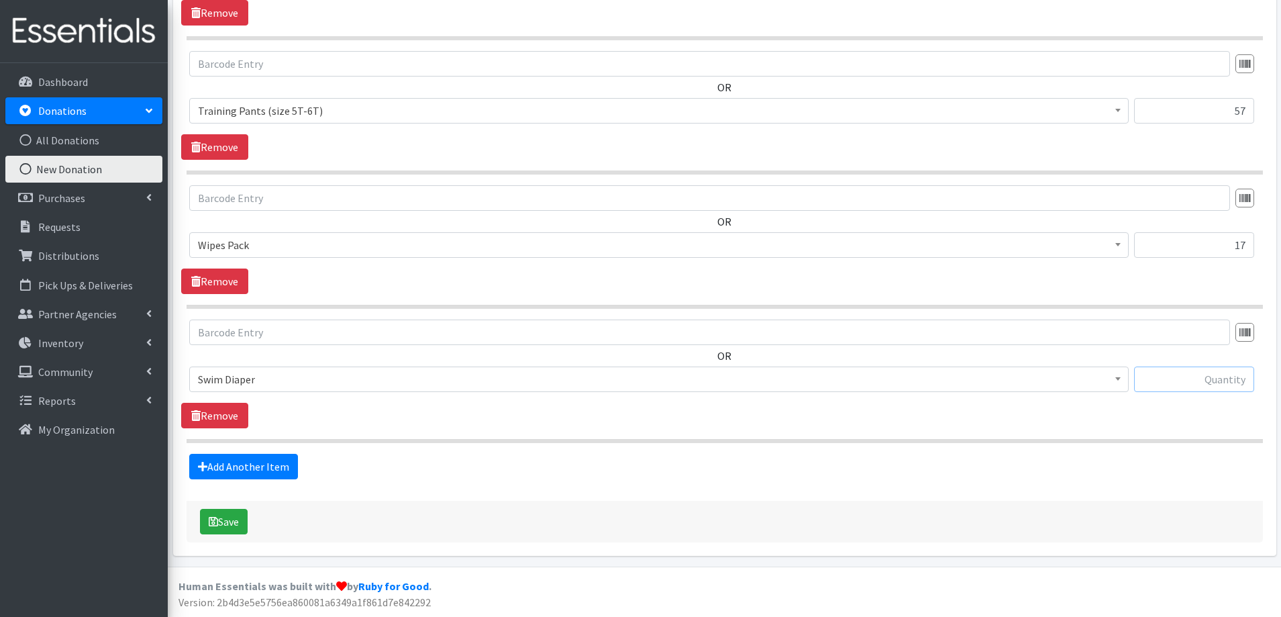
click at [1178, 382] on input "text" at bounding box center [1194, 379] width 120 height 26
type input "45"
click at [212, 514] on button "Save" at bounding box center [224, 522] width 48 height 26
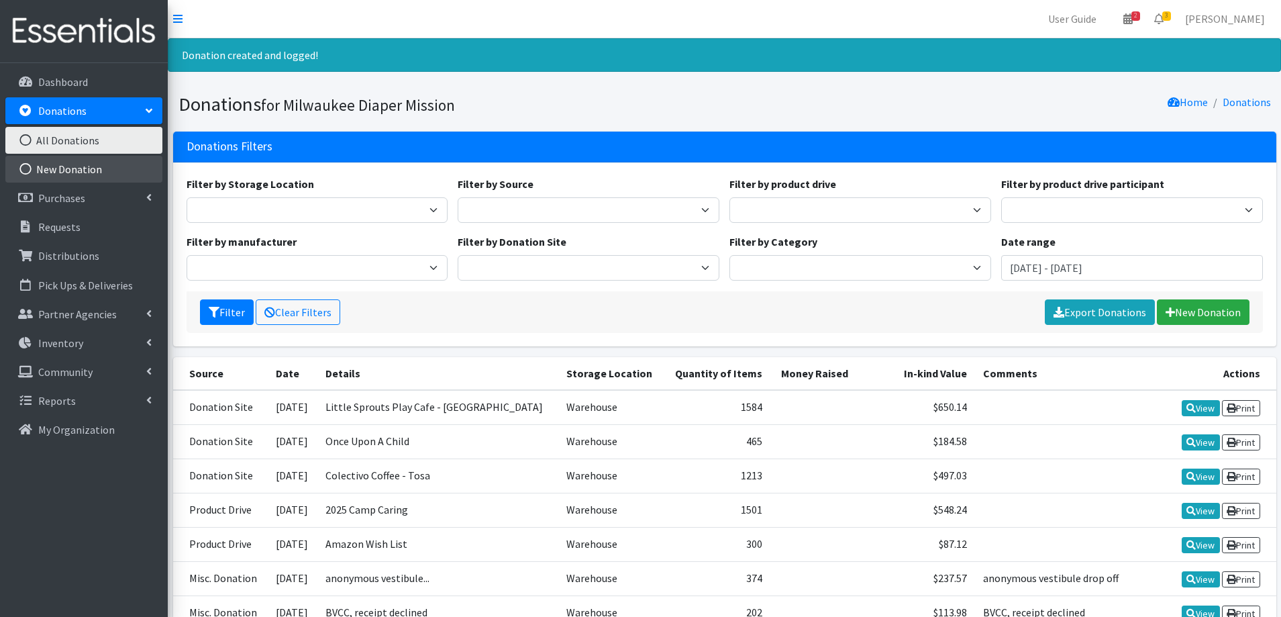
click at [81, 173] on link "New Donation" at bounding box center [83, 169] width 157 height 27
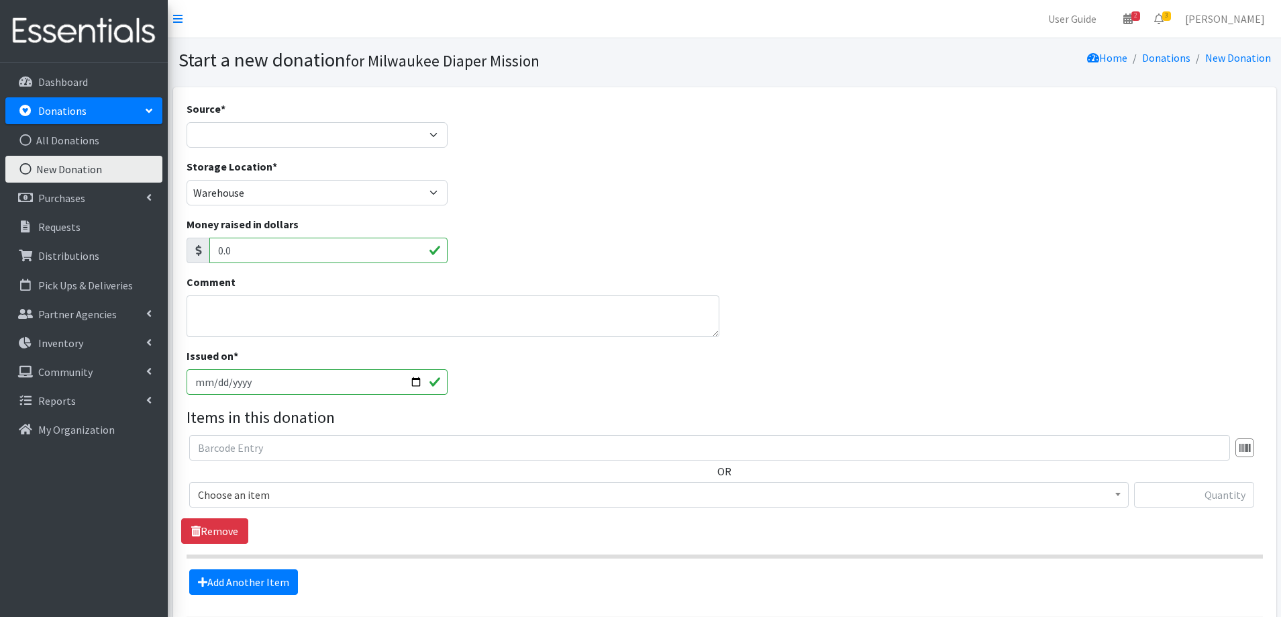
click at [364, 117] on div "Source * Product Drive Manufacturer Donation Site Misc. Donation" at bounding box center [318, 124] width 262 height 47
click at [363, 134] on select "Product Drive Manufacturer Donation Site Misc. Donation" at bounding box center [318, 135] width 262 height 26
select select "Donation Site"
click at [187, 122] on select "Product Drive Manufacturer Donation Site Misc. Donation" at bounding box center [318, 135] width 262 height 26
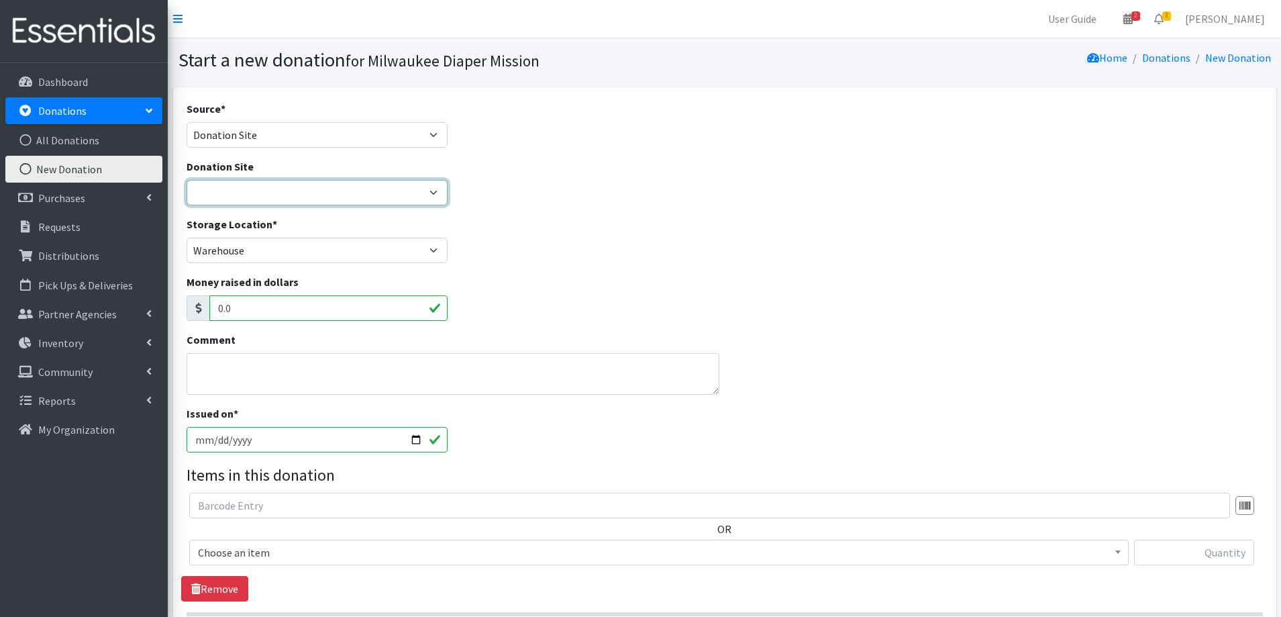
click at [317, 185] on select "Authentic Birth Center - [GEOGRAPHIC_DATA] Beans & Barley - East Side Bounce MK…" at bounding box center [318, 193] width 262 height 26
select select "746"
click at [187, 180] on select "Authentic Birth Center - [GEOGRAPHIC_DATA] Beans & Barley - East Side Bounce MK…" at bounding box center [318, 193] width 262 height 26
click at [237, 442] on input "[DATE]" at bounding box center [318, 440] width 262 height 26
click at [409, 432] on input "[DATE]" at bounding box center [318, 440] width 262 height 26
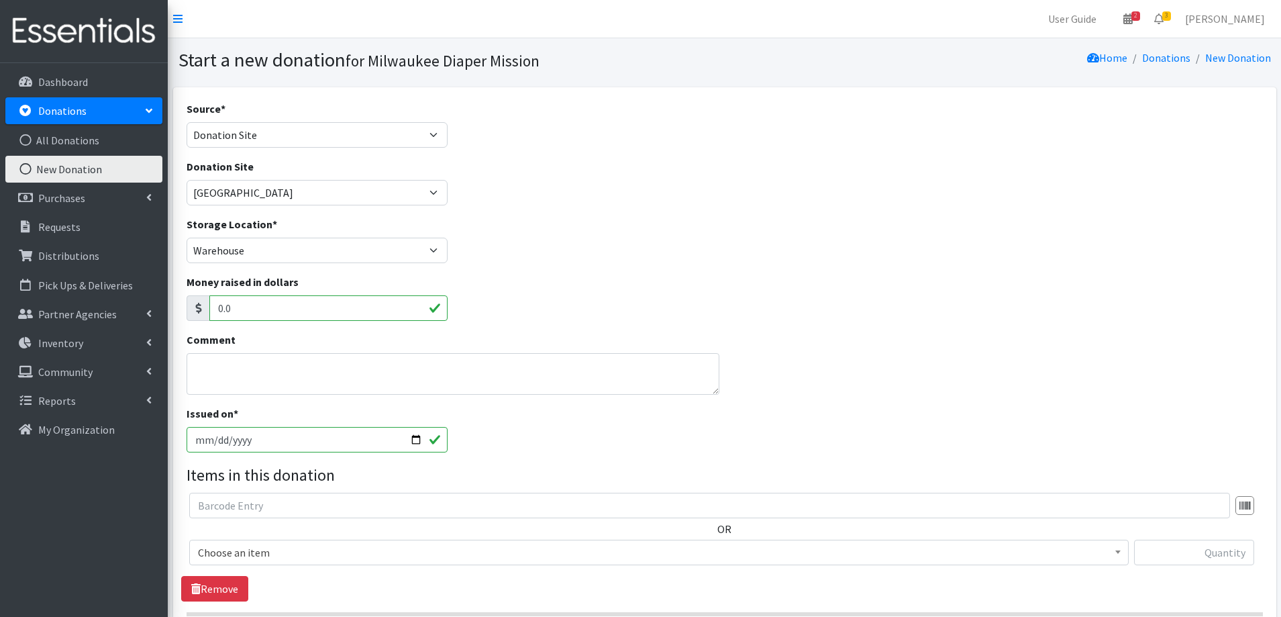
click at [411, 438] on input "[DATE]" at bounding box center [318, 440] width 262 height 26
type input "[DATE]"
click at [546, 442] on div "Issued on * [DATE]" at bounding box center [724, 434] width 1087 height 58
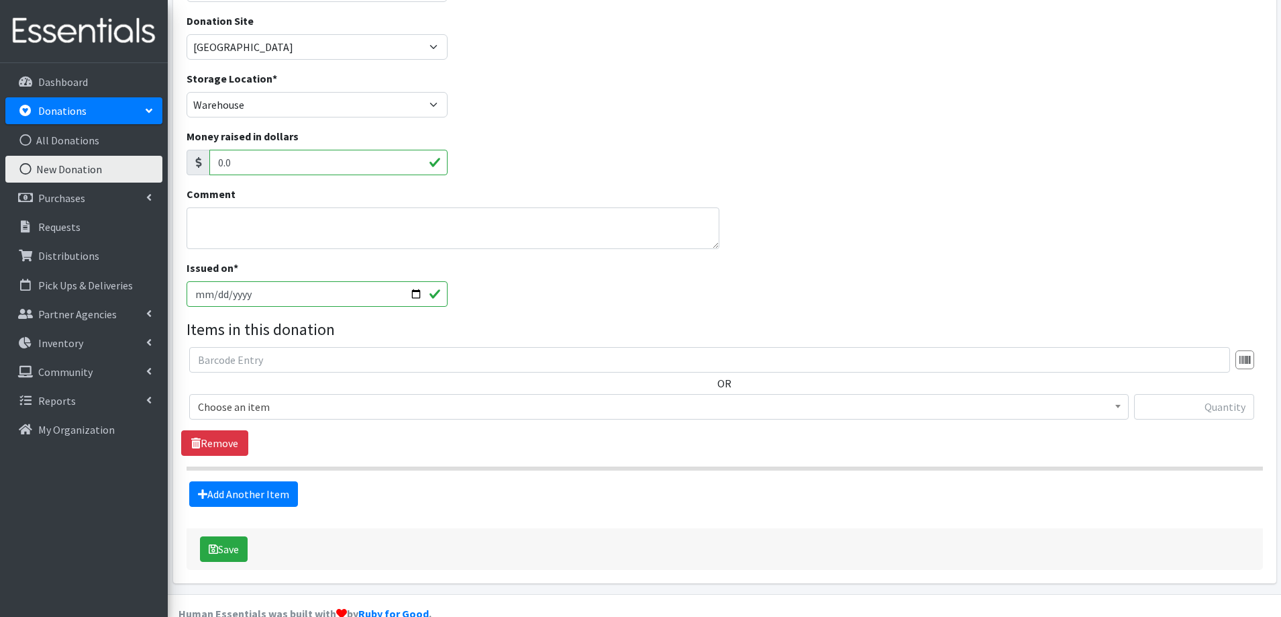
scroll to position [173, 0]
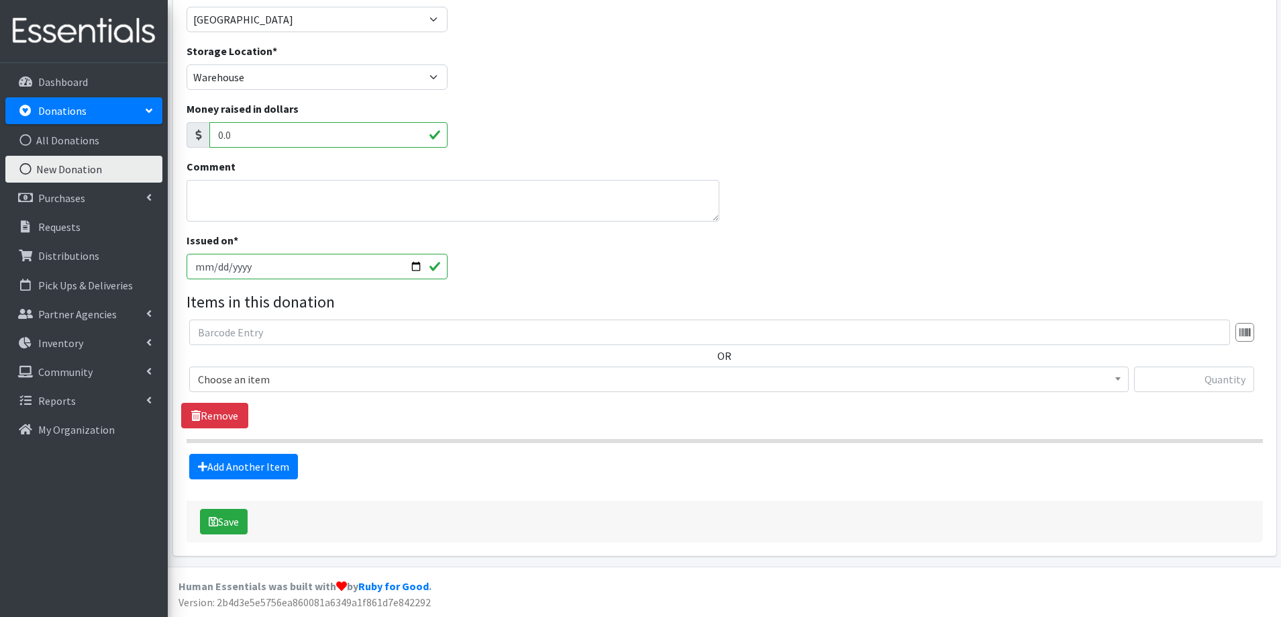
click at [276, 379] on span "Choose an item" at bounding box center [659, 379] width 922 height 19
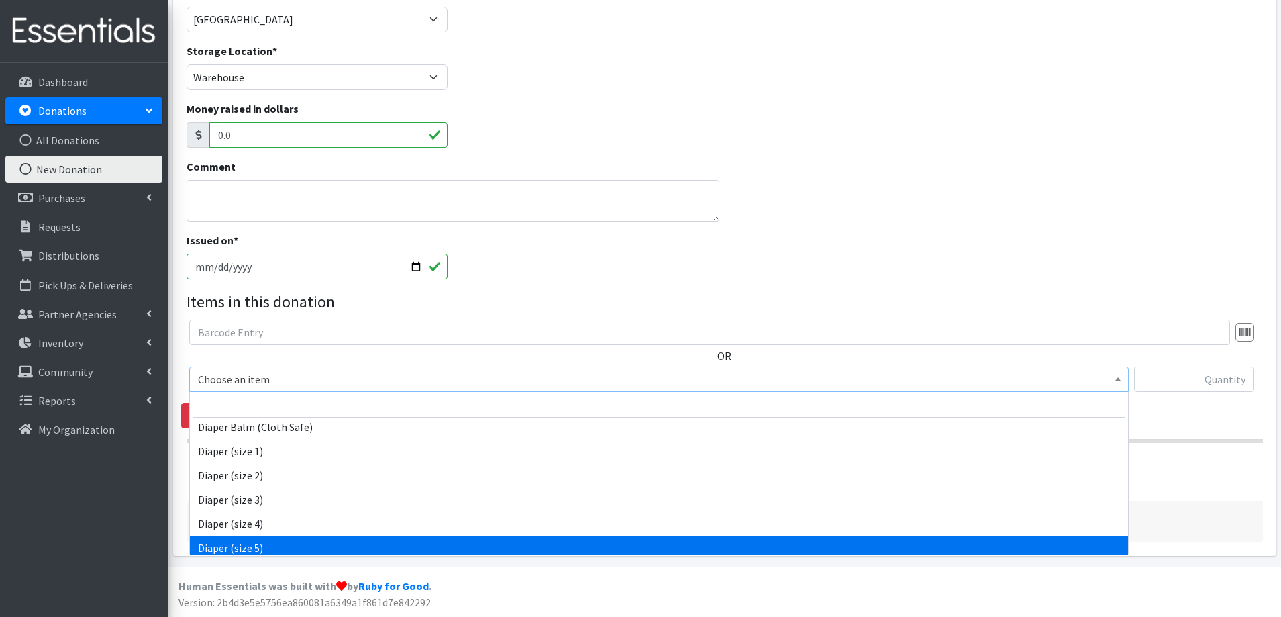
scroll to position [403, 0]
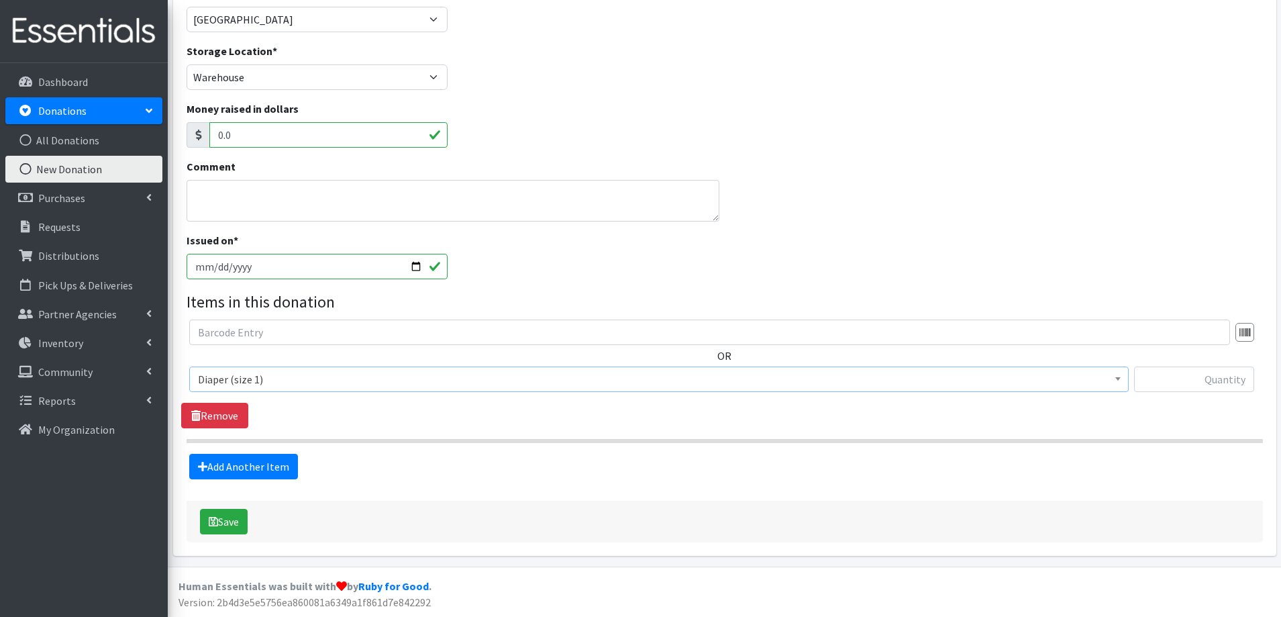
select select "4634"
click at [1214, 375] on input "text" at bounding box center [1194, 379] width 120 height 26
type input "248"
click at [235, 464] on link "Add Another Item" at bounding box center [243, 467] width 109 height 26
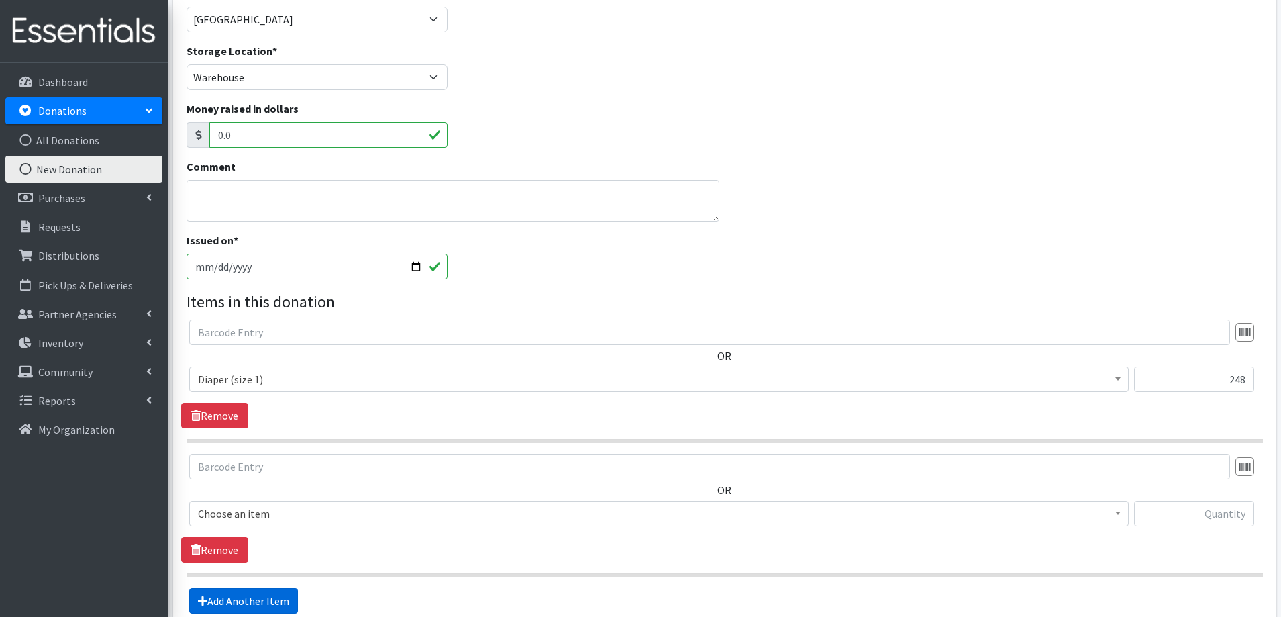
scroll to position [307, 0]
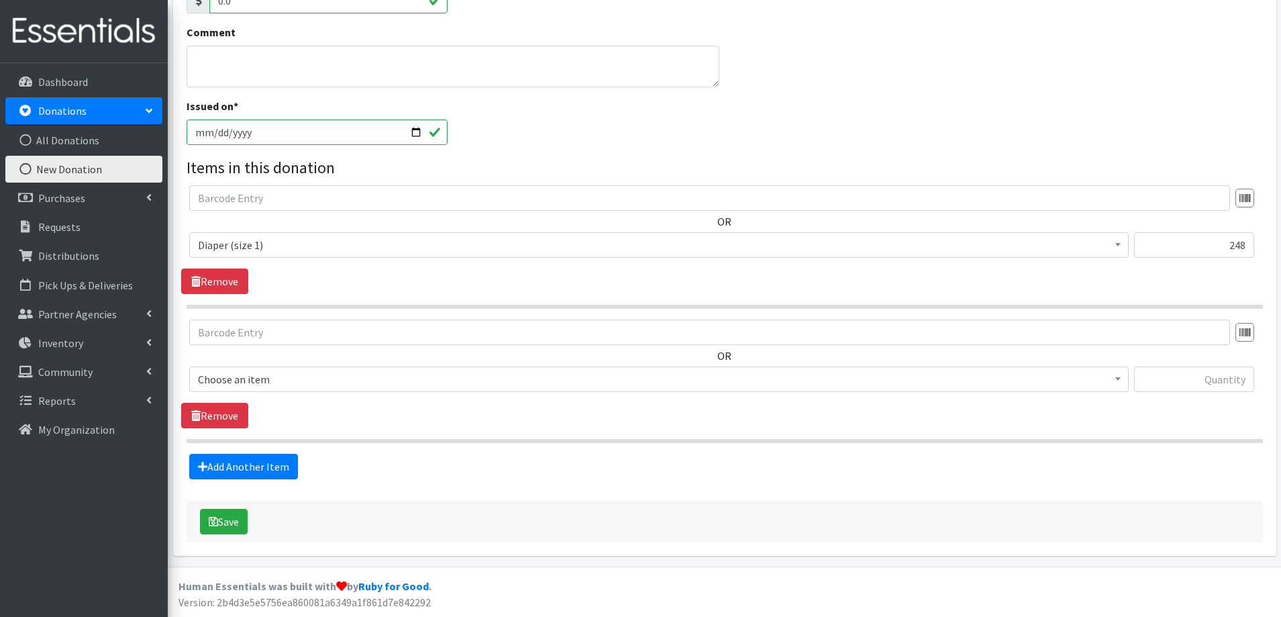
click at [340, 377] on span "Choose an item" at bounding box center [659, 379] width 922 height 19
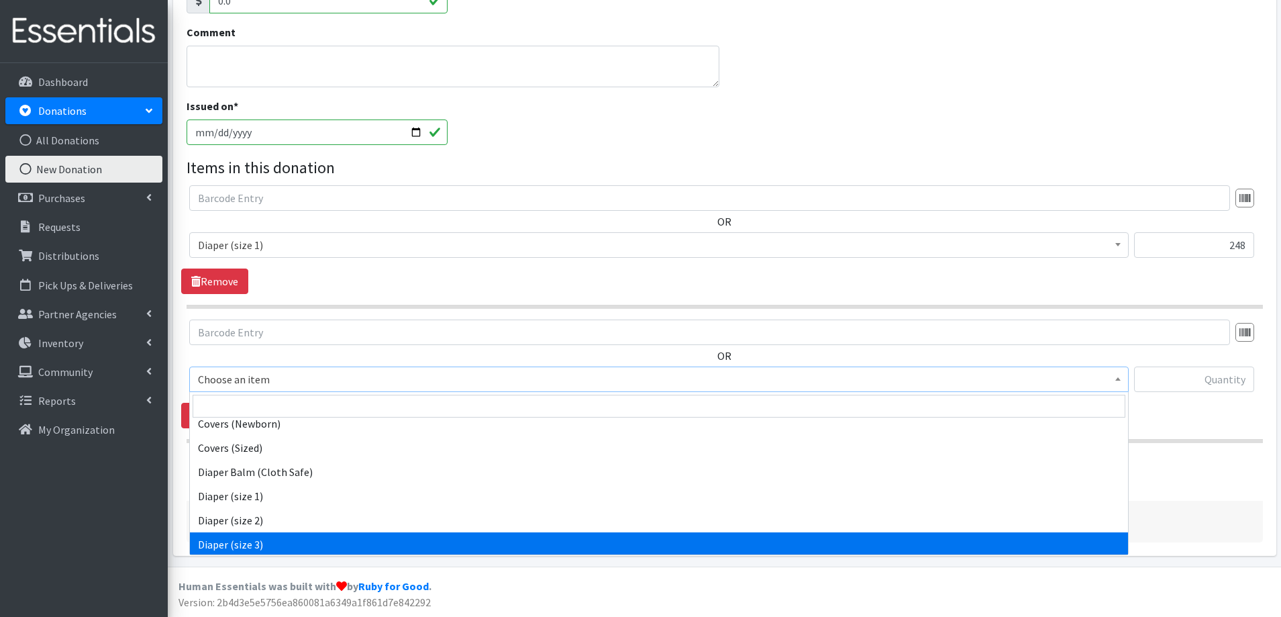
scroll to position [403, 0]
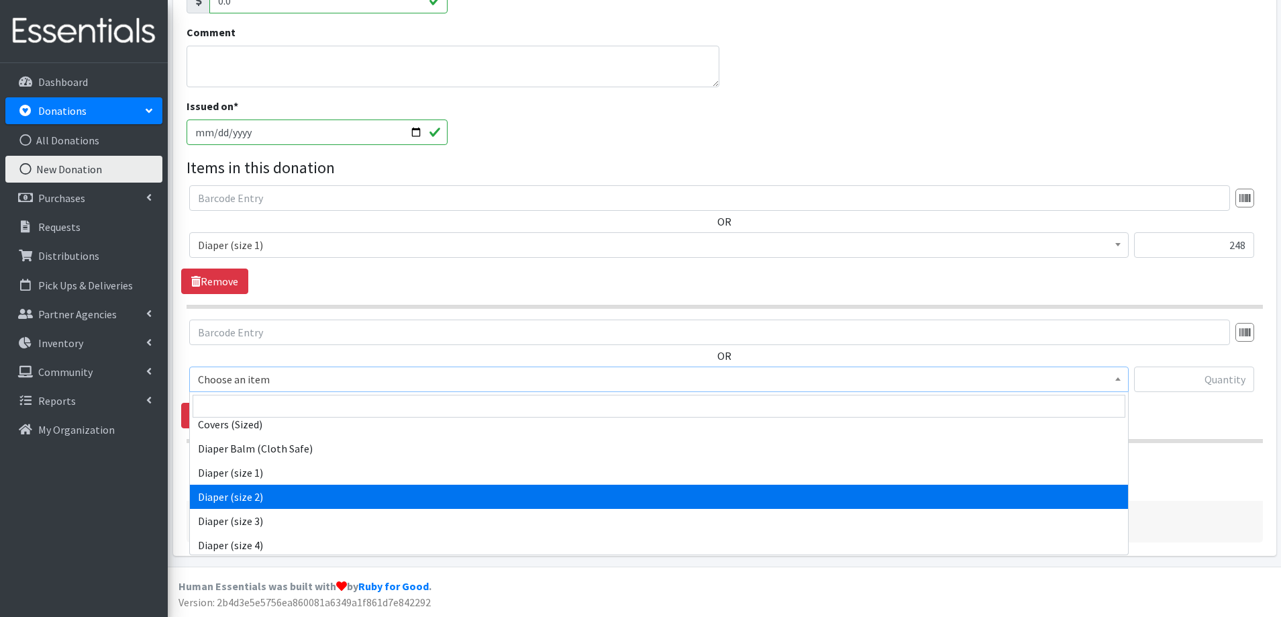
select select "4635"
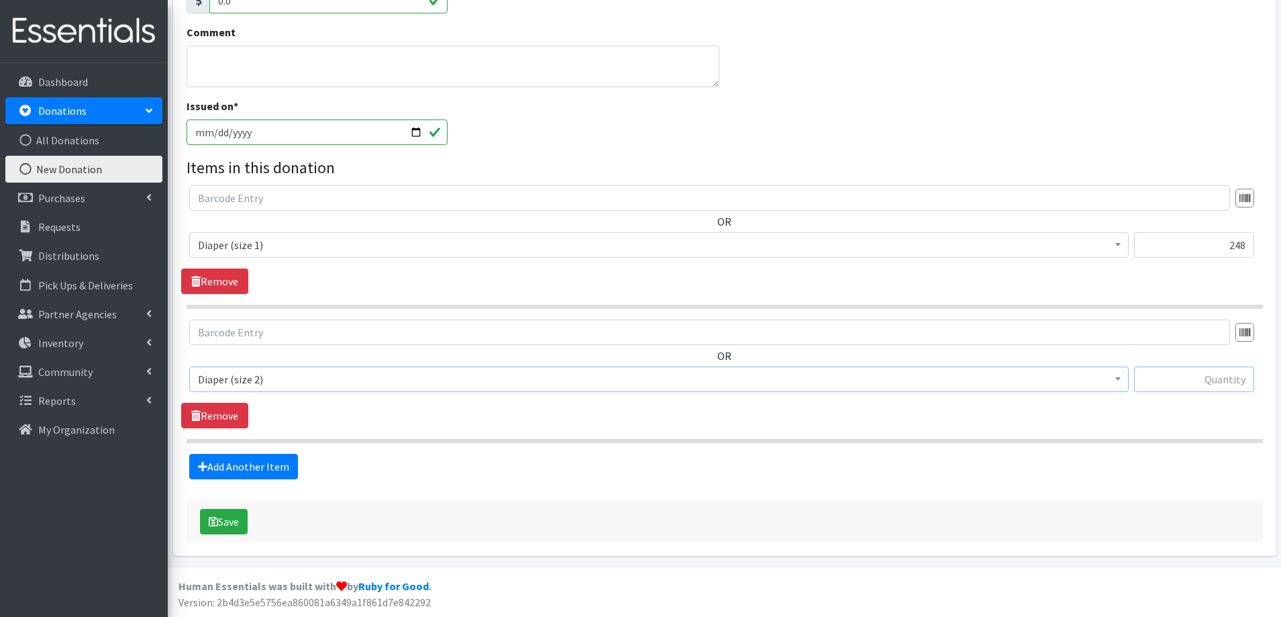
click at [1183, 370] on input "text" at bounding box center [1194, 379] width 120 height 26
type input "264"
click at [230, 462] on link "Add Another Item" at bounding box center [243, 467] width 109 height 26
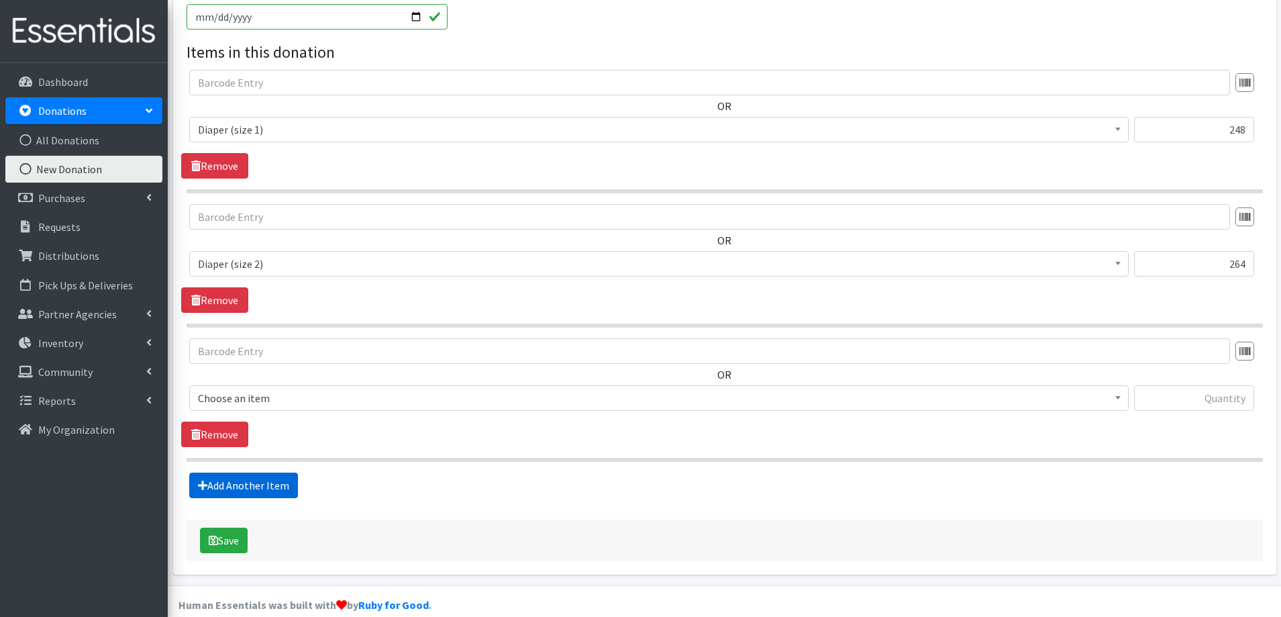
scroll to position [442, 0]
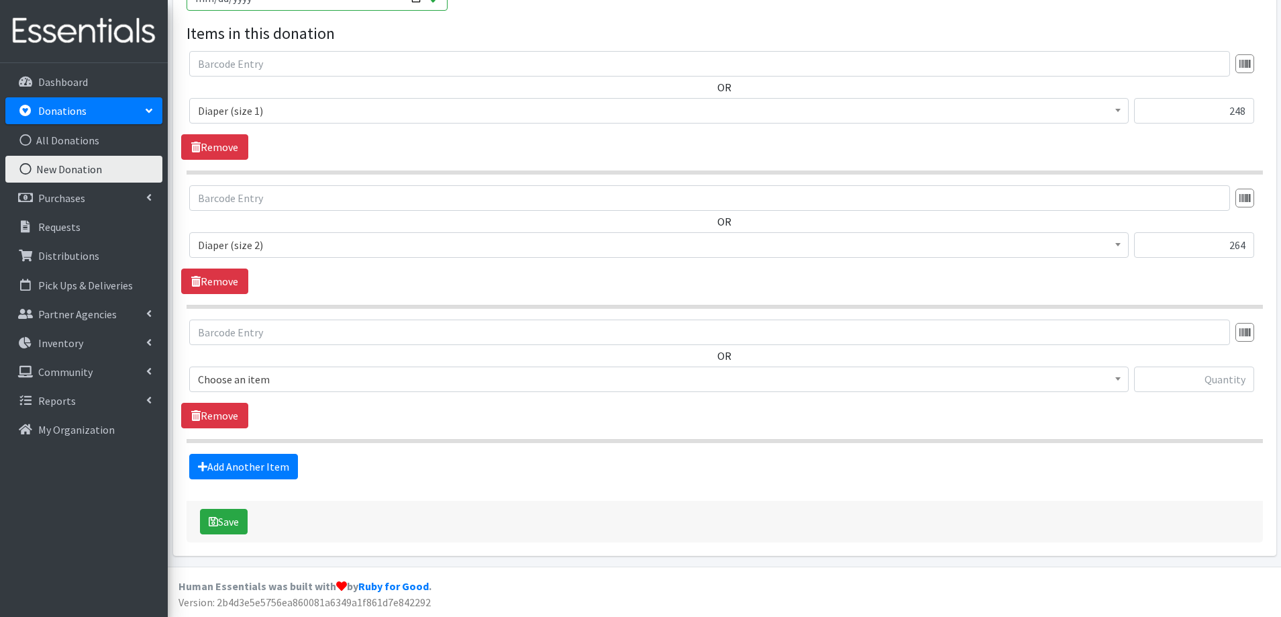
click at [384, 374] on span "Choose an item" at bounding box center [659, 379] width 922 height 19
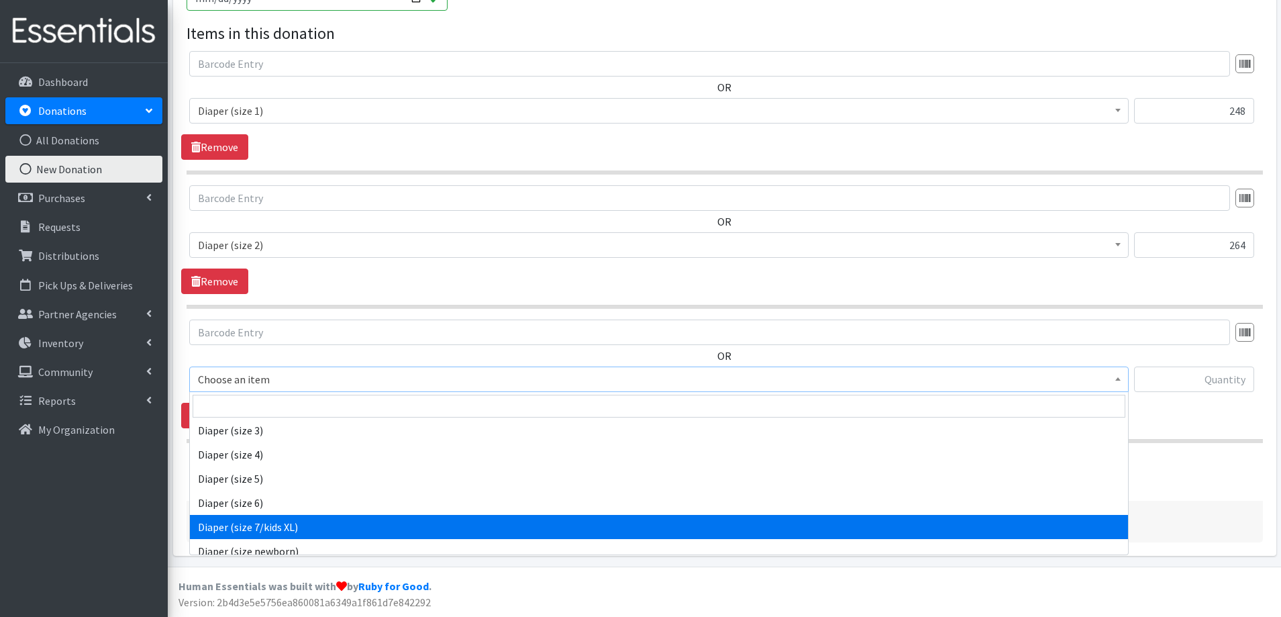
scroll to position [470, 0]
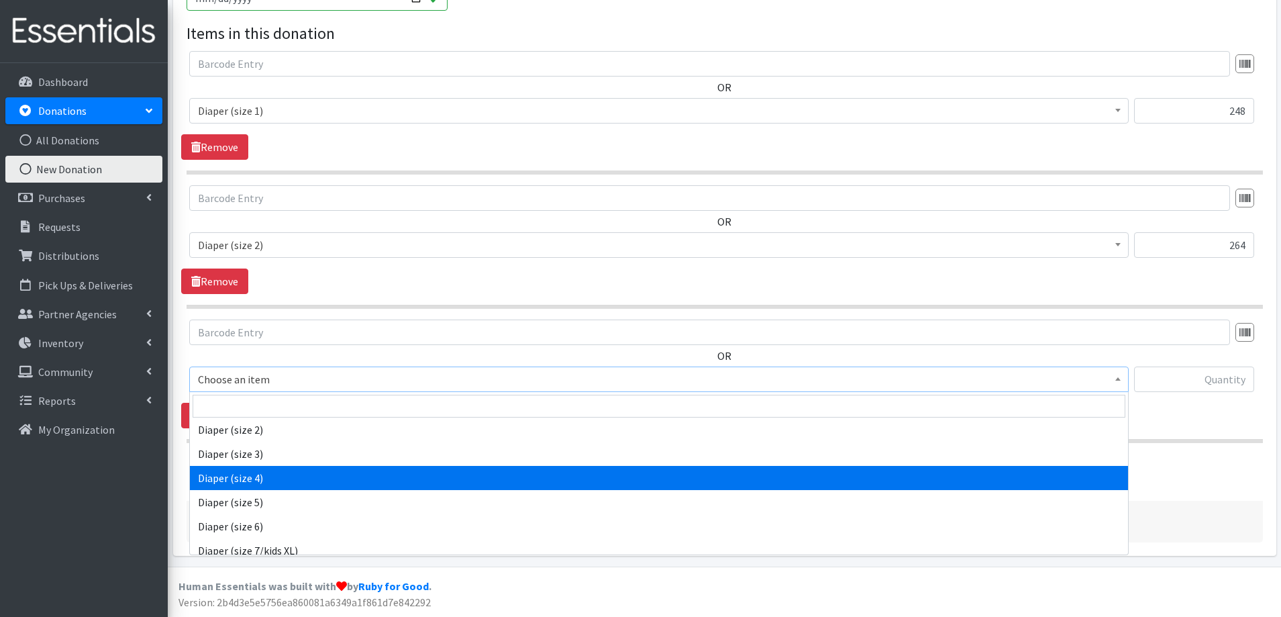
select select "4645"
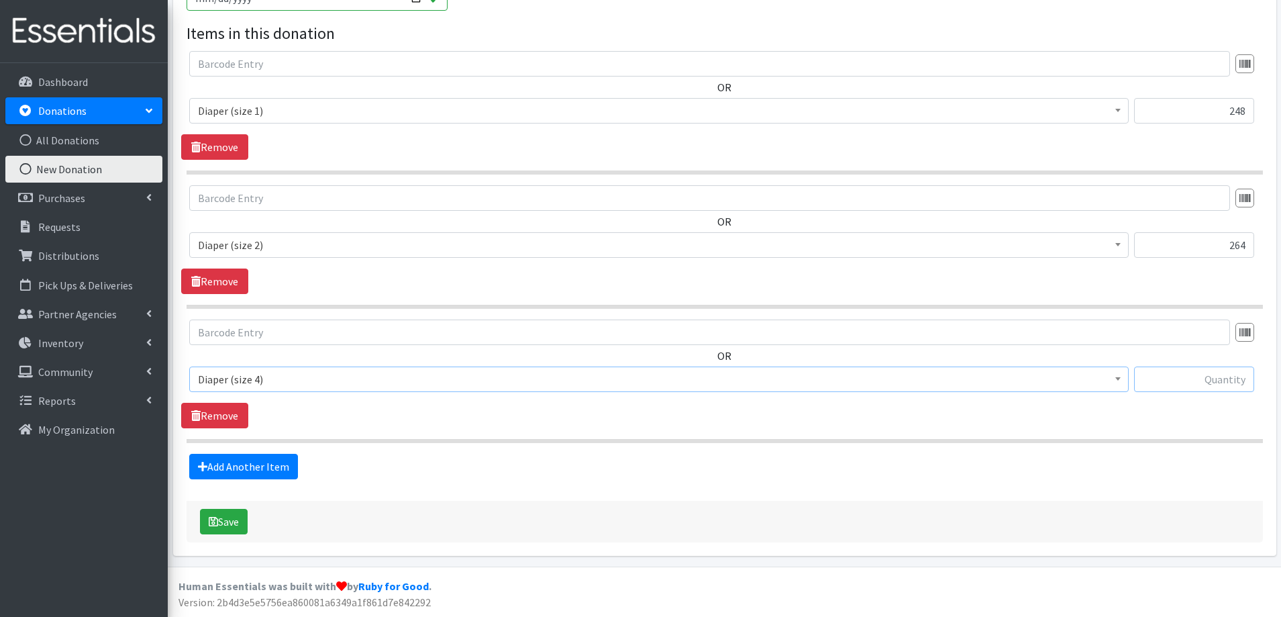
click at [1215, 380] on input "text" at bounding box center [1194, 379] width 120 height 26
type input "120"
click at [298, 460] on div "Add Another Item" at bounding box center [724, 467] width 1087 height 26
click at [283, 462] on link "Add Another Item" at bounding box center [243, 467] width 109 height 26
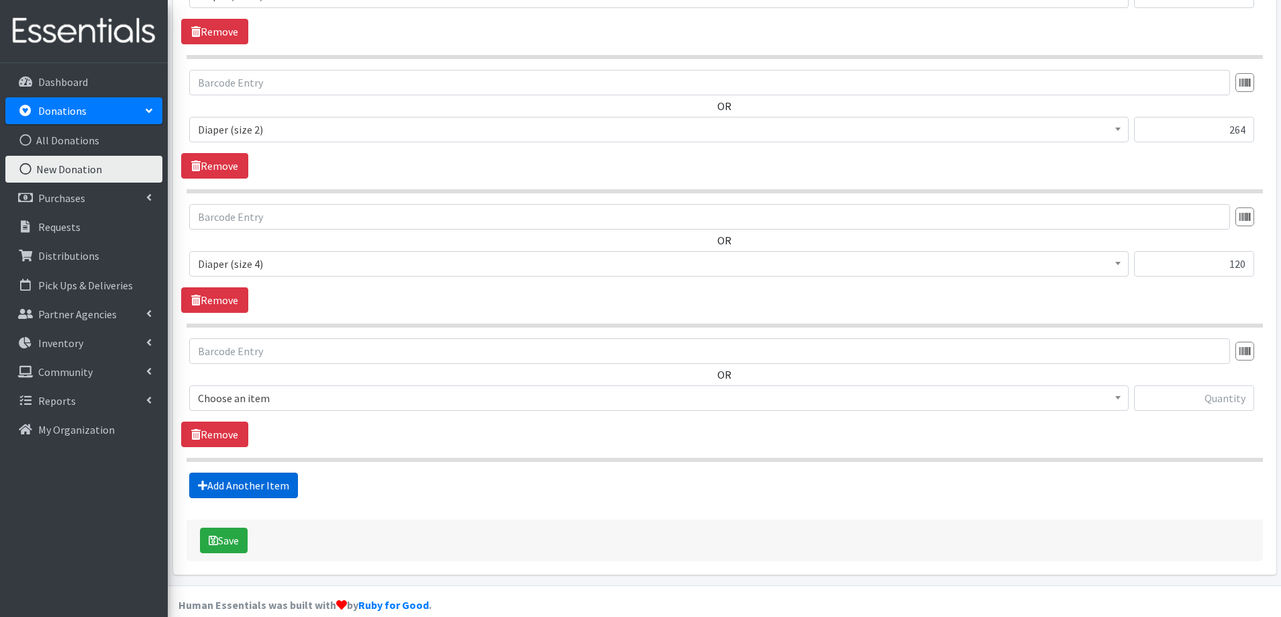
scroll to position [576, 0]
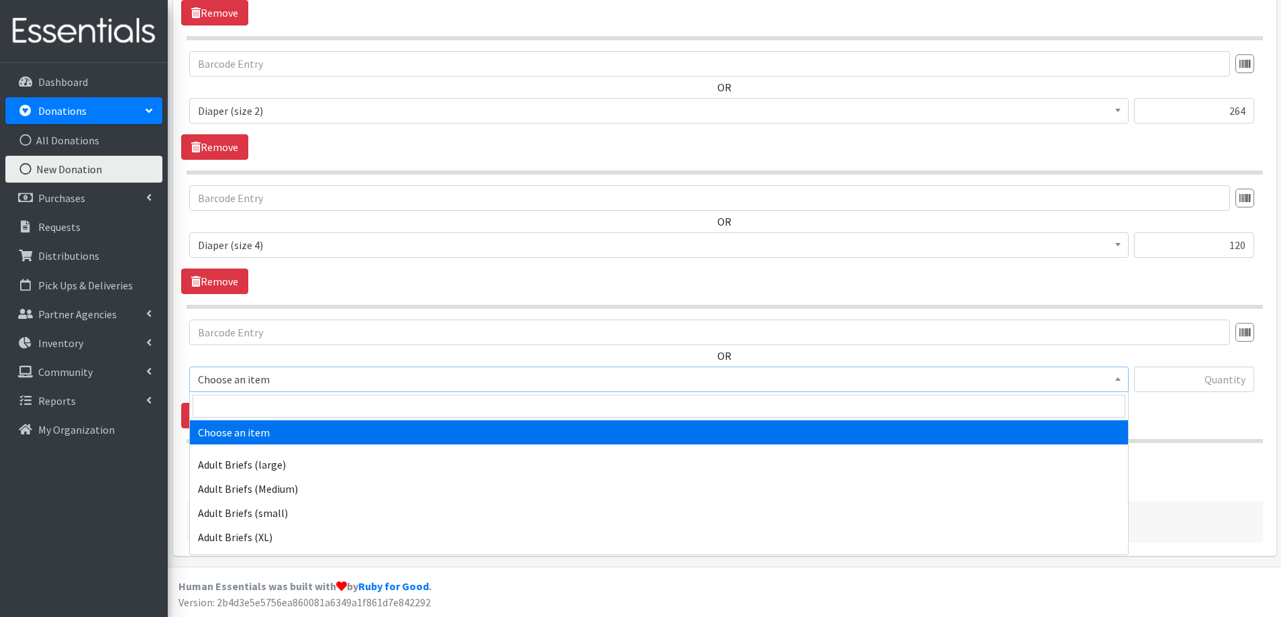
click at [295, 381] on span "Choose an item" at bounding box center [659, 379] width 922 height 19
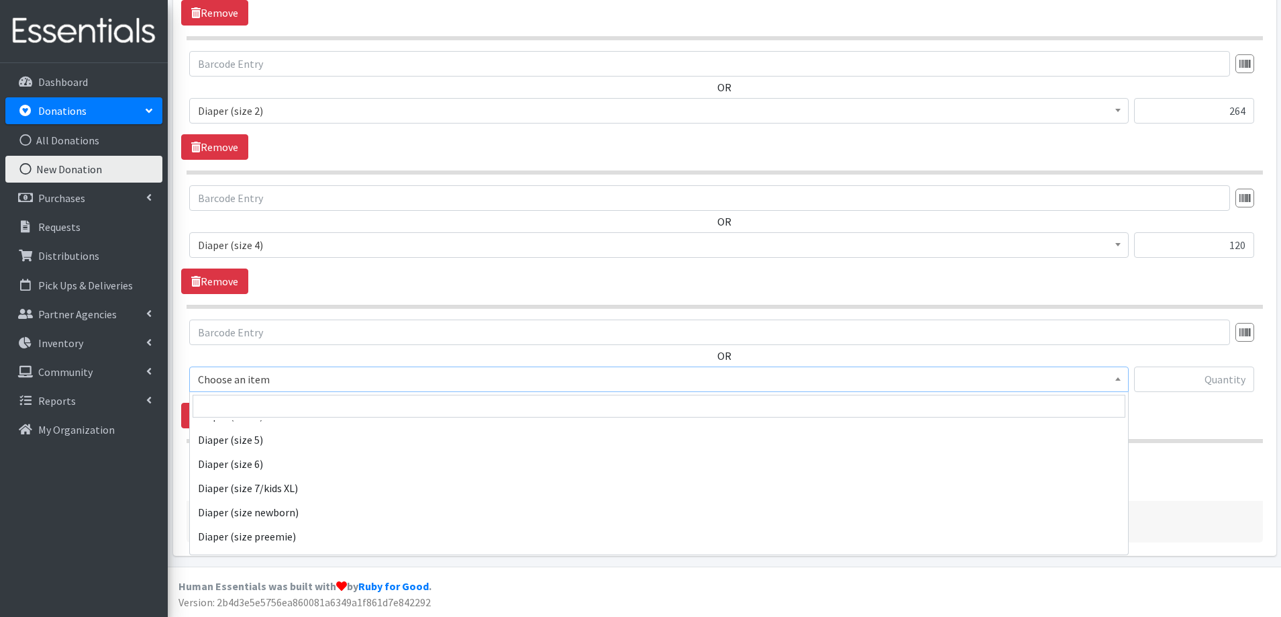
scroll to position [537, 0]
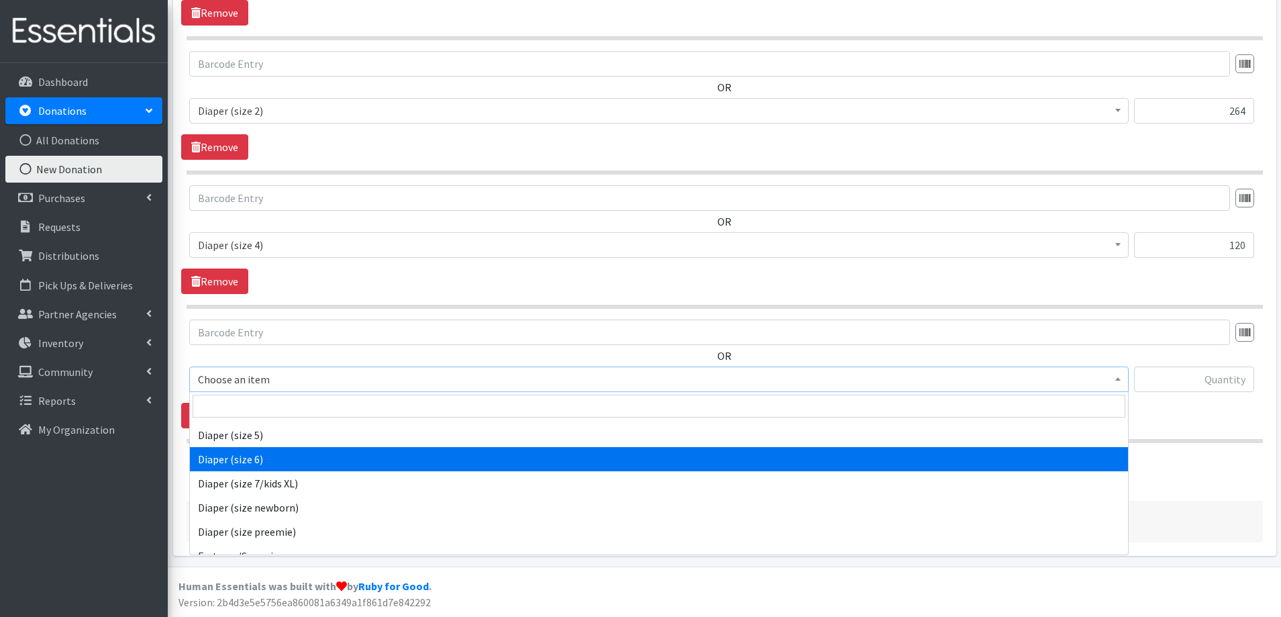
select select "4649"
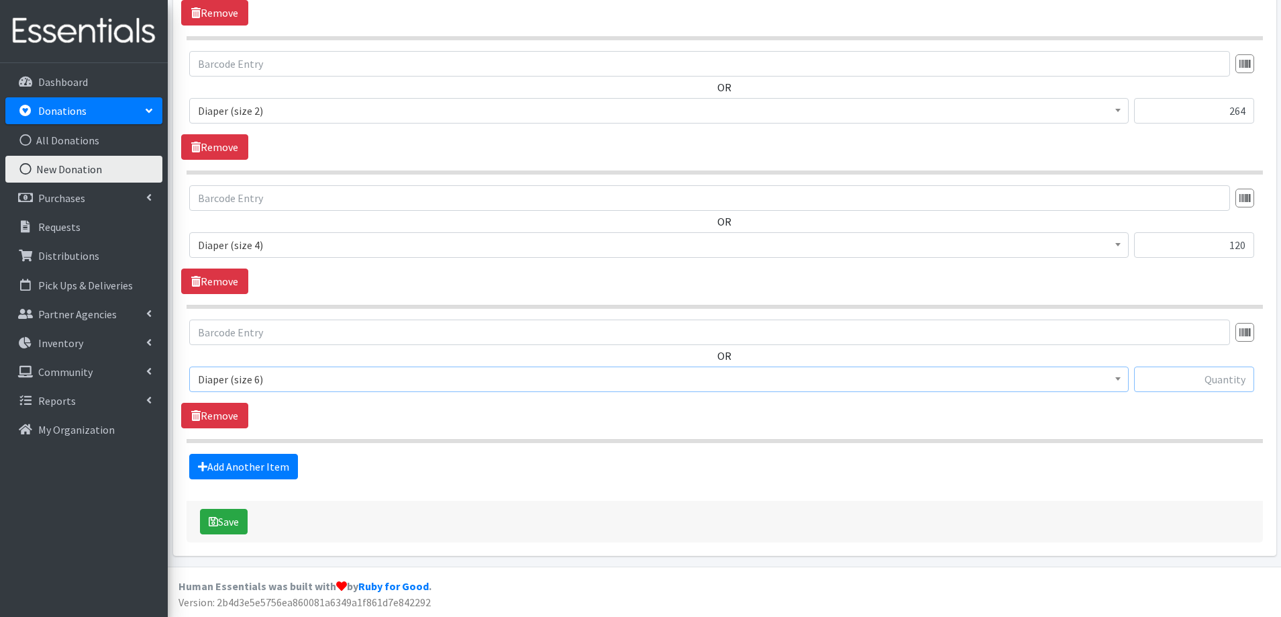
click at [1169, 379] on input "text" at bounding box center [1194, 379] width 120 height 26
type input "15"
click at [219, 468] on link "Add Another Item" at bounding box center [243, 467] width 109 height 26
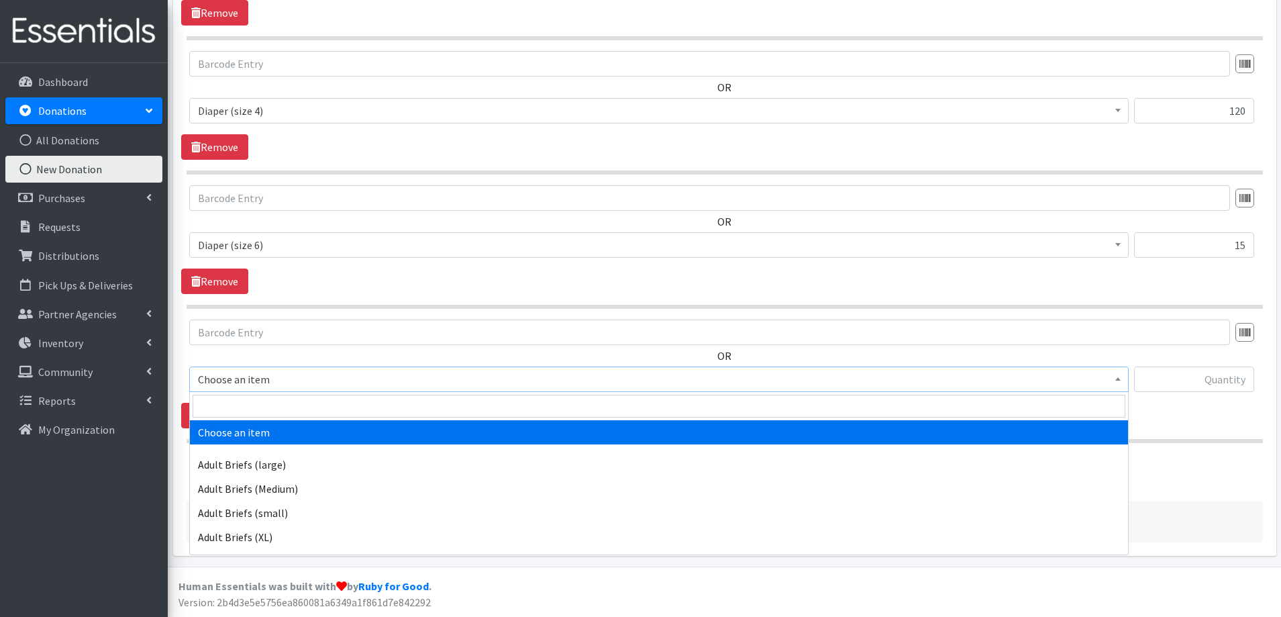
click at [260, 385] on span "Choose an item" at bounding box center [659, 379] width 922 height 19
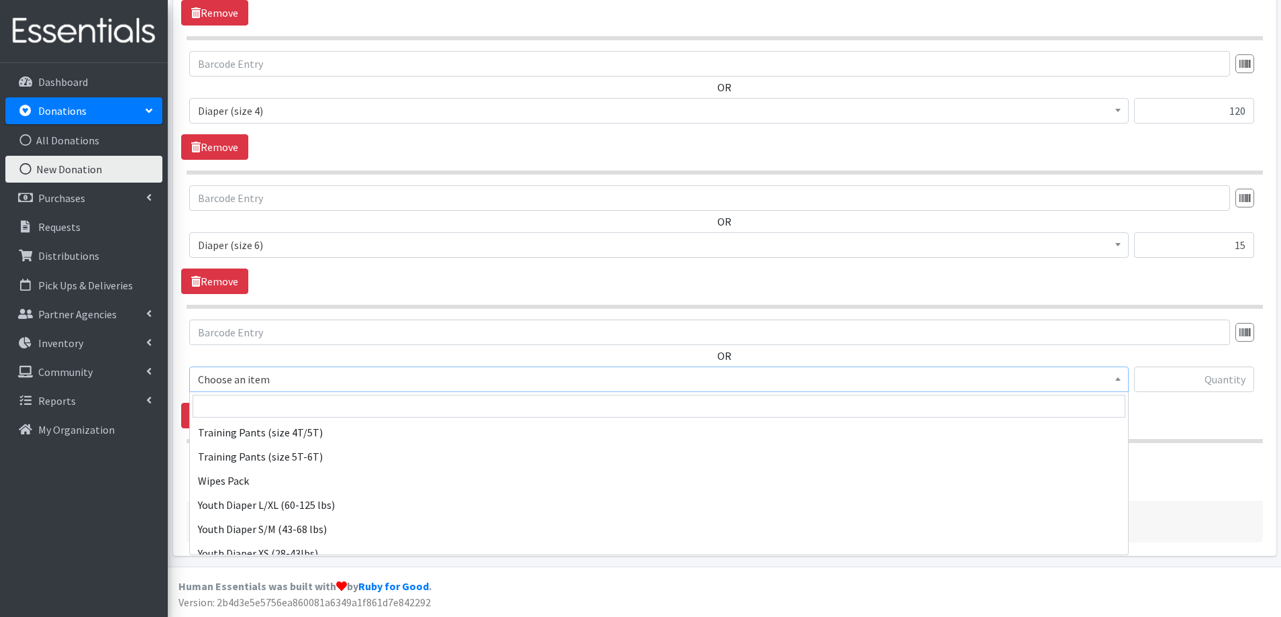
scroll to position [1638, 0]
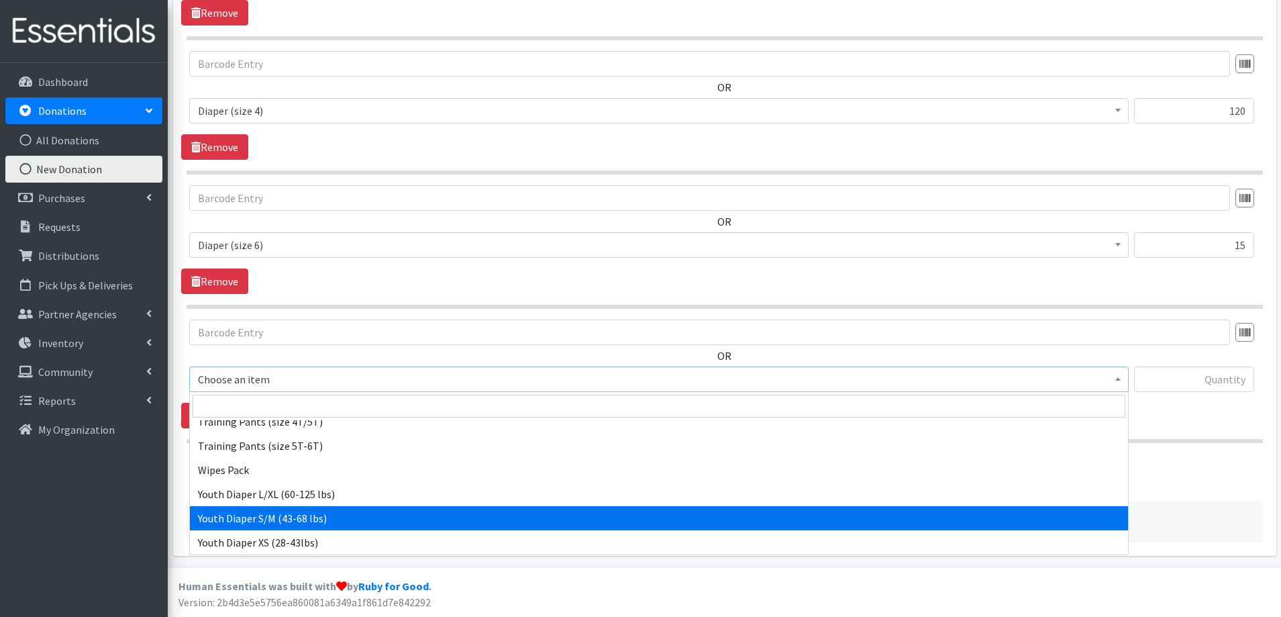
select select "11293"
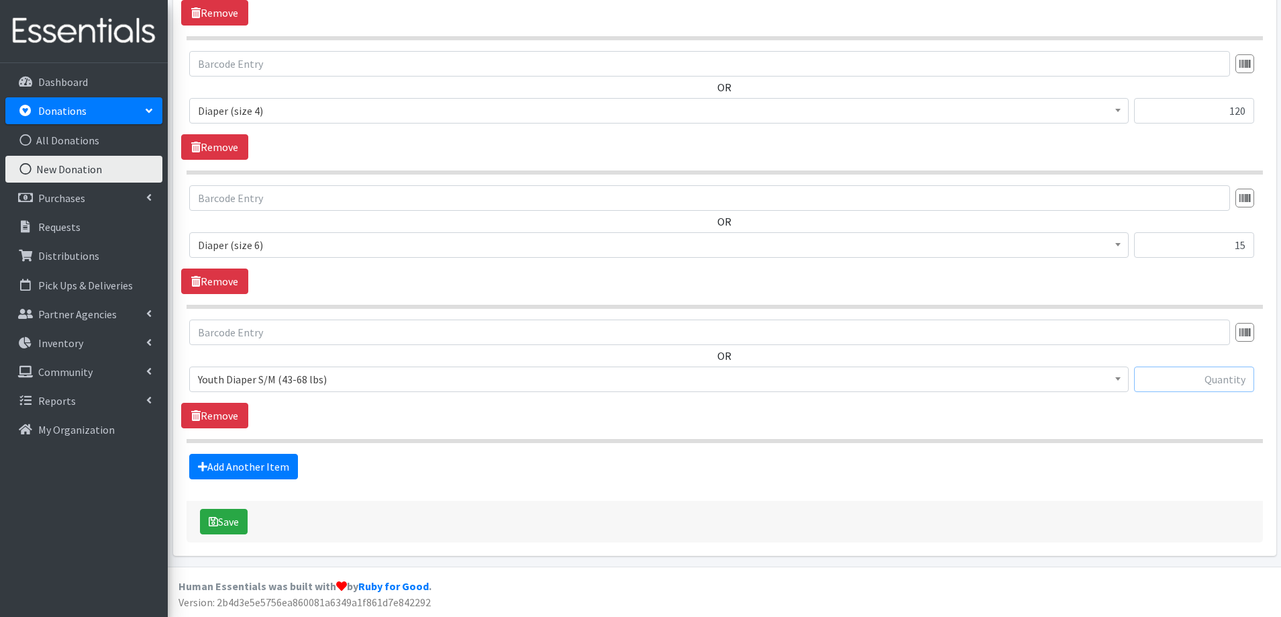
click at [1210, 383] on input "text" at bounding box center [1194, 379] width 120 height 26
type input "284"
click at [243, 521] on button "Save" at bounding box center [224, 522] width 48 height 26
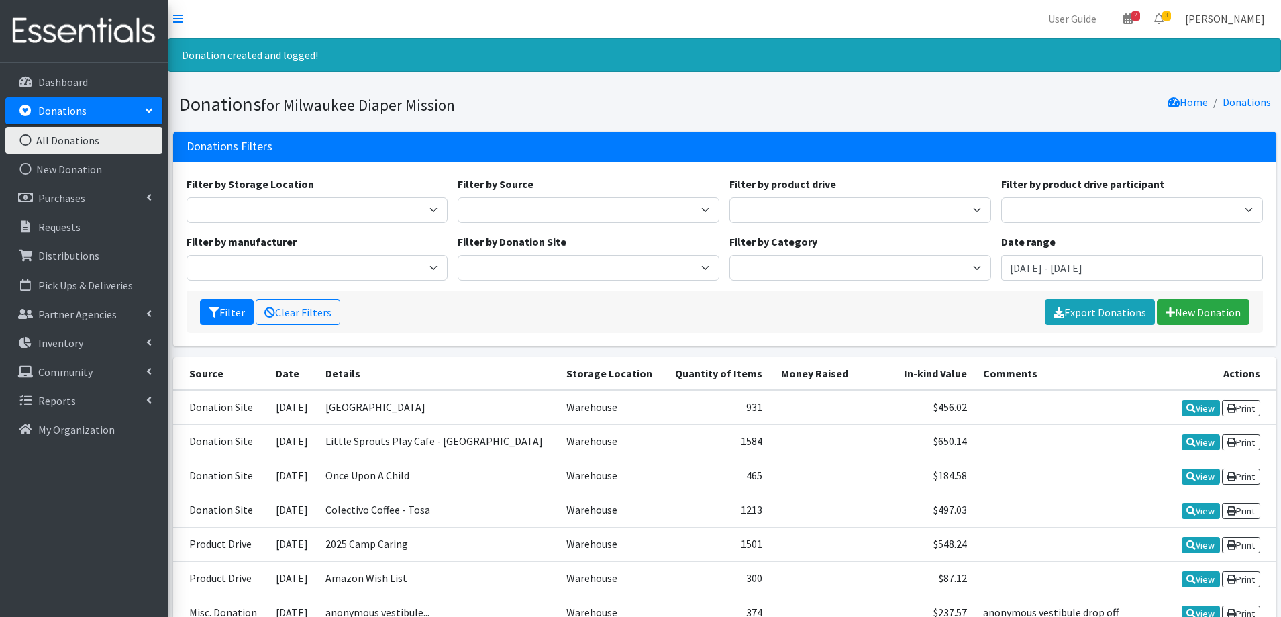
click at [1232, 19] on link "[PERSON_NAME]" at bounding box center [1225, 18] width 101 height 27
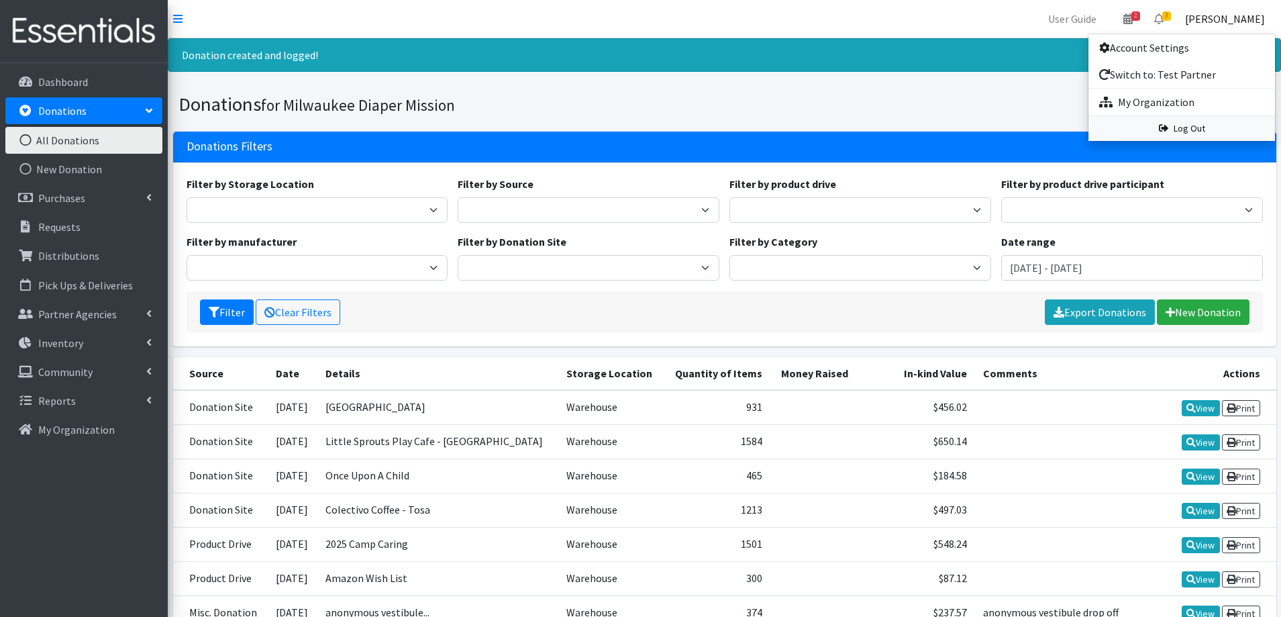
click at [1208, 134] on link "Log Out" at bounding box center [1182, 128] width 187 height 25
